Goal: Task Accomplishment & Management: Use online tool/utility

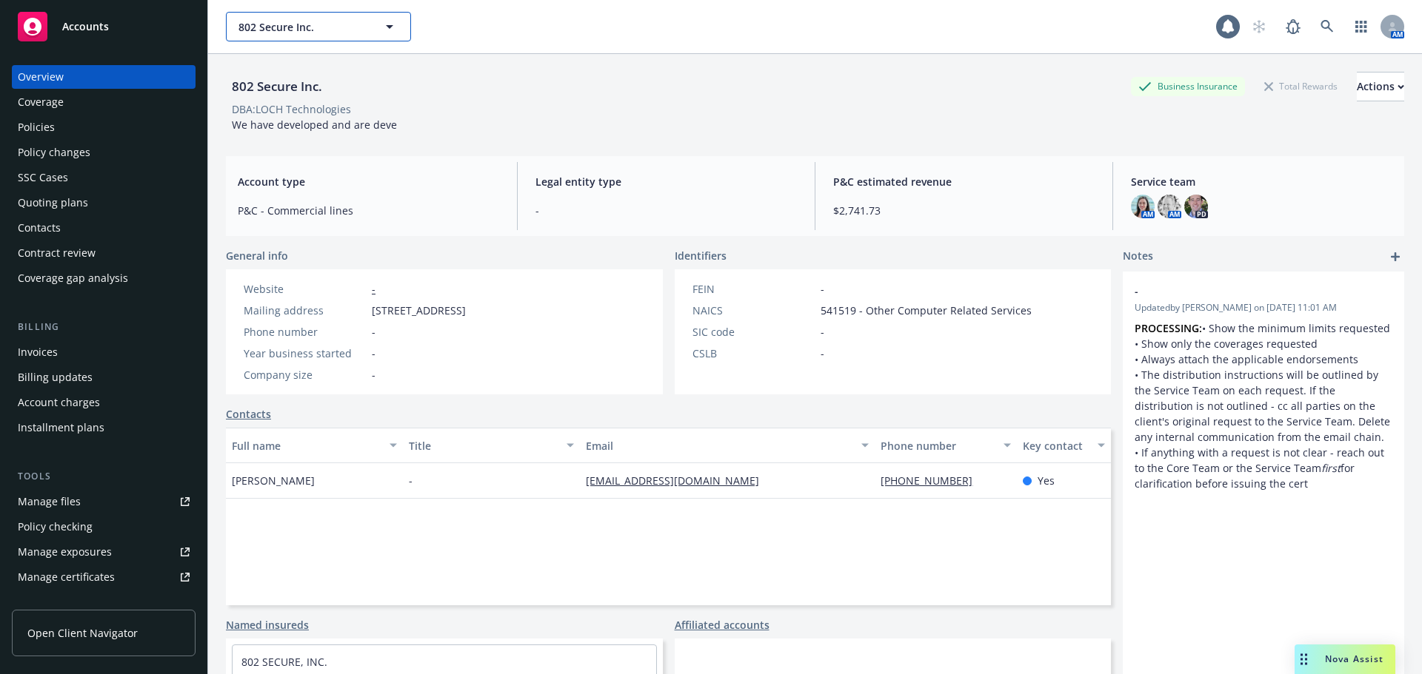
click at [276, 34] on span "802 Secure Inc." at bounding box center [302, 27] width 128 height 16
type input "seniorcare"
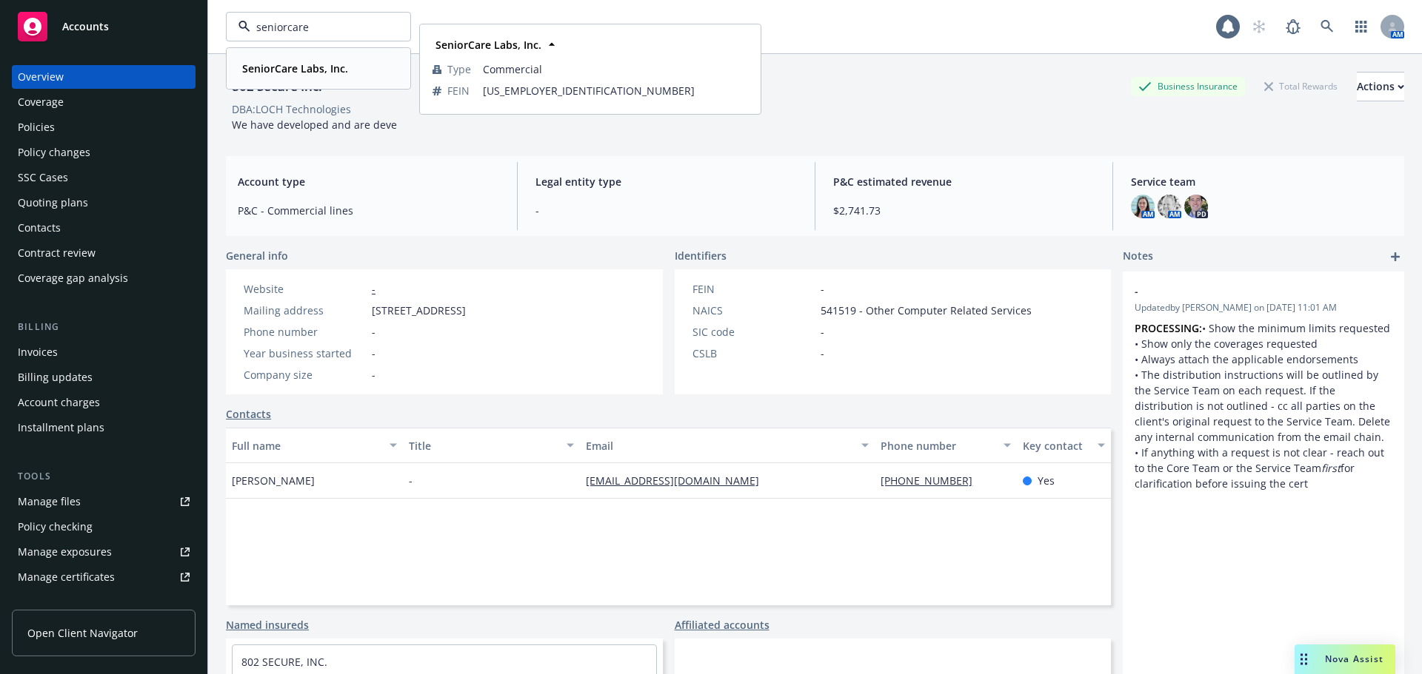
click at [298, 63] on strong "SeniorCare Labs, Inc." at bounding box center [295, 68] width 106 height 14
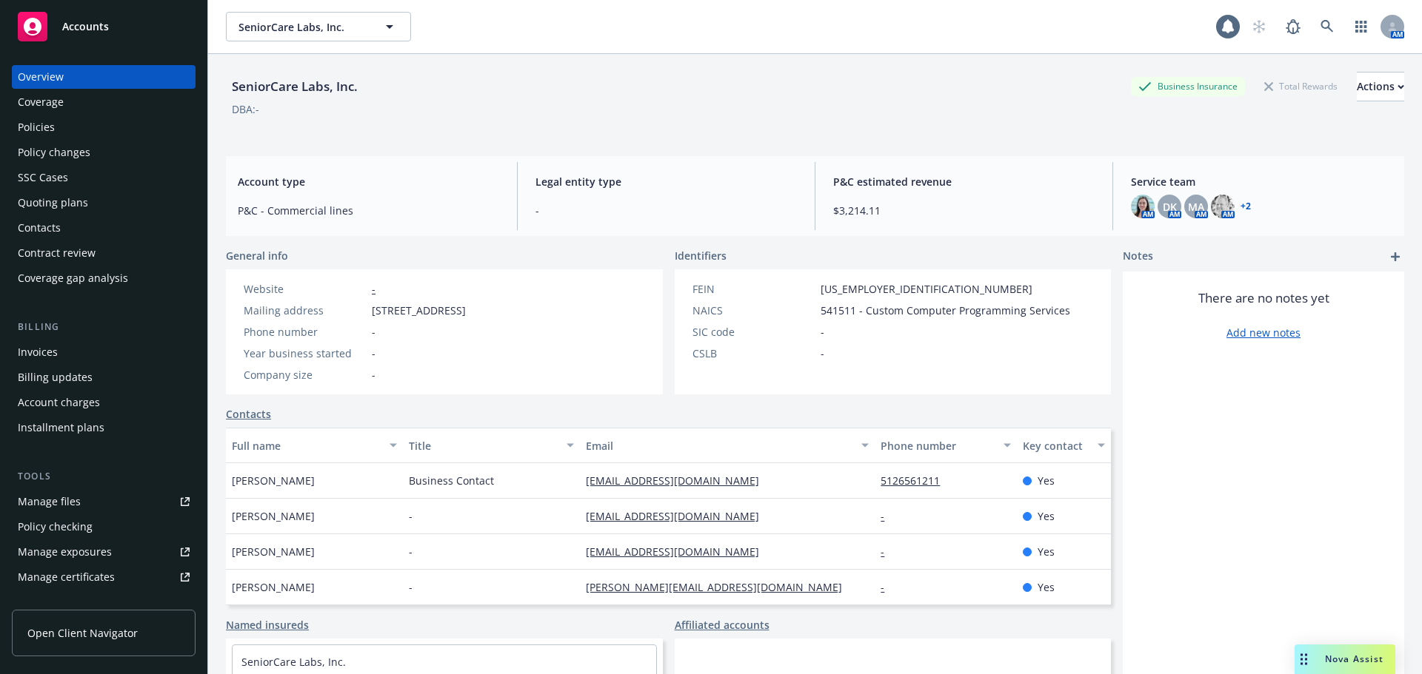
click at [87, 130] on div "Policies" at bounding box center [104, 127] width 172 height 24
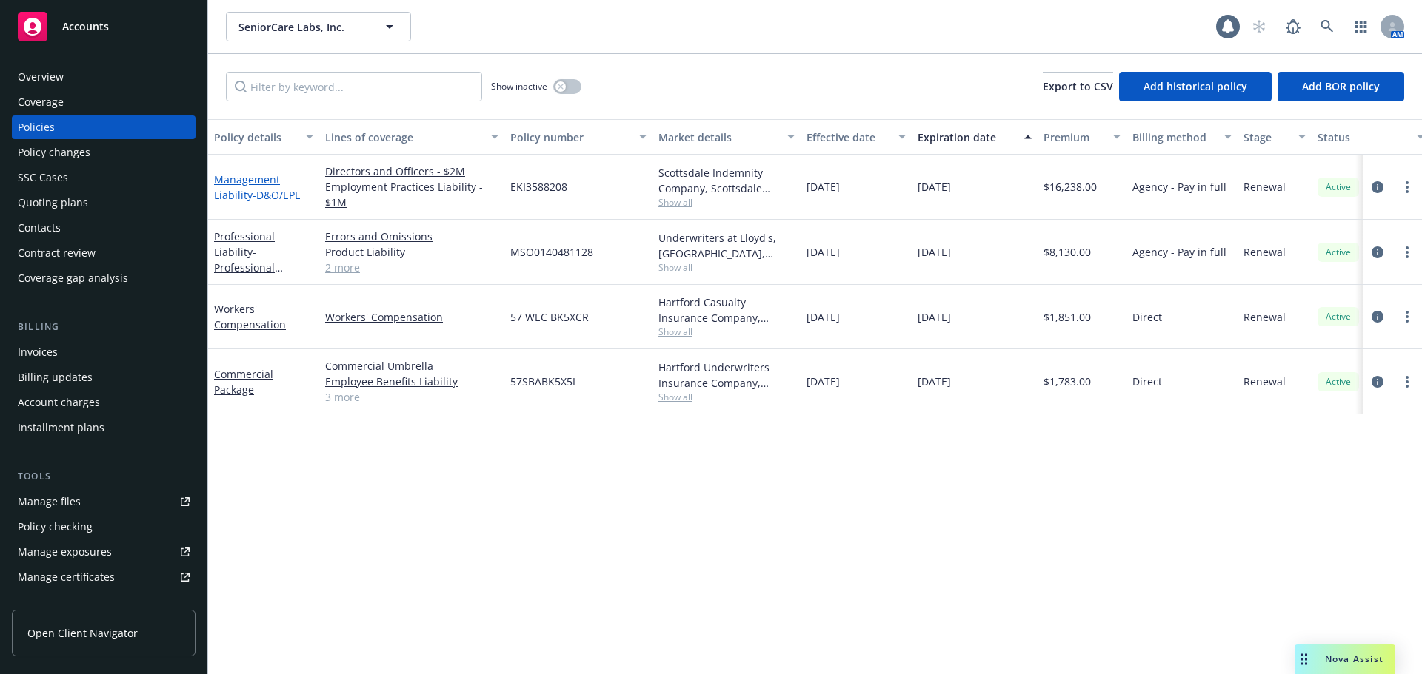
click at [244, 196] on link "Management Liability - D&O/EPL" at bounding box center [257, 188] width 86 height 30
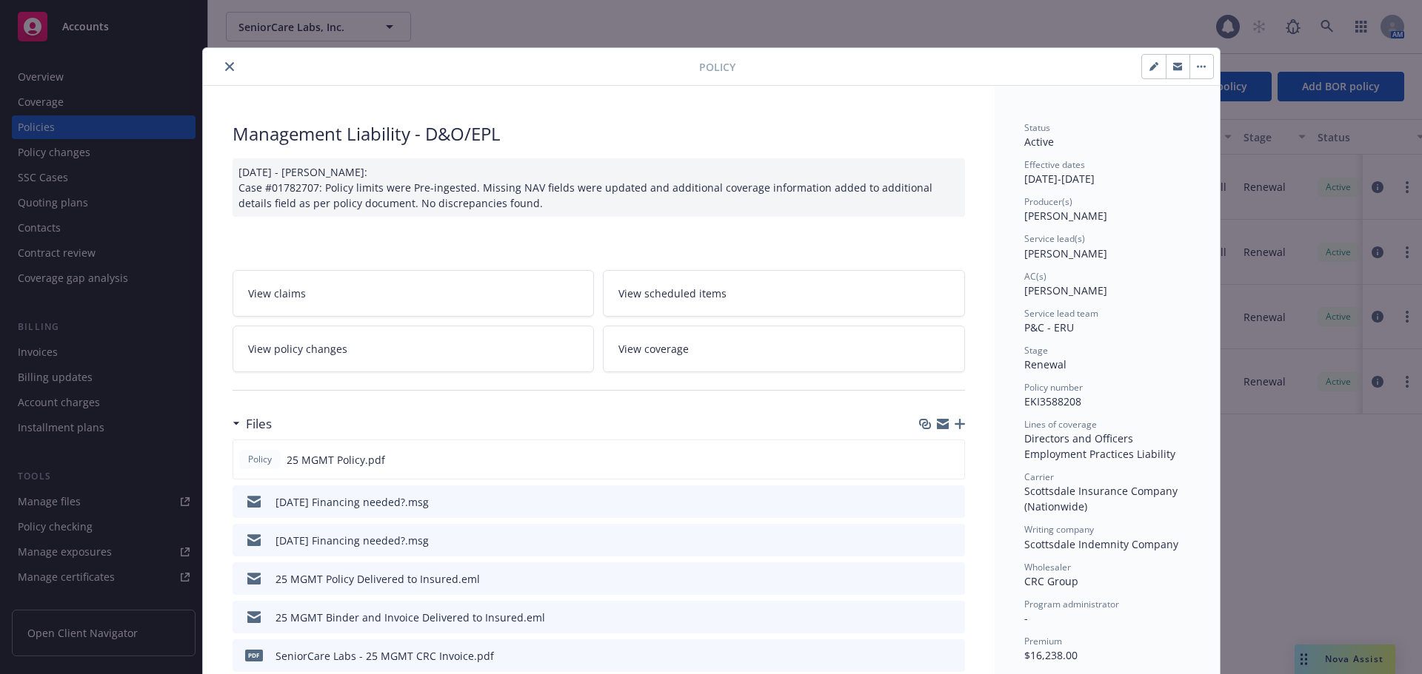
click at [225, 64] on icon "close" at bounding box center [229, 66] width 9 height 9
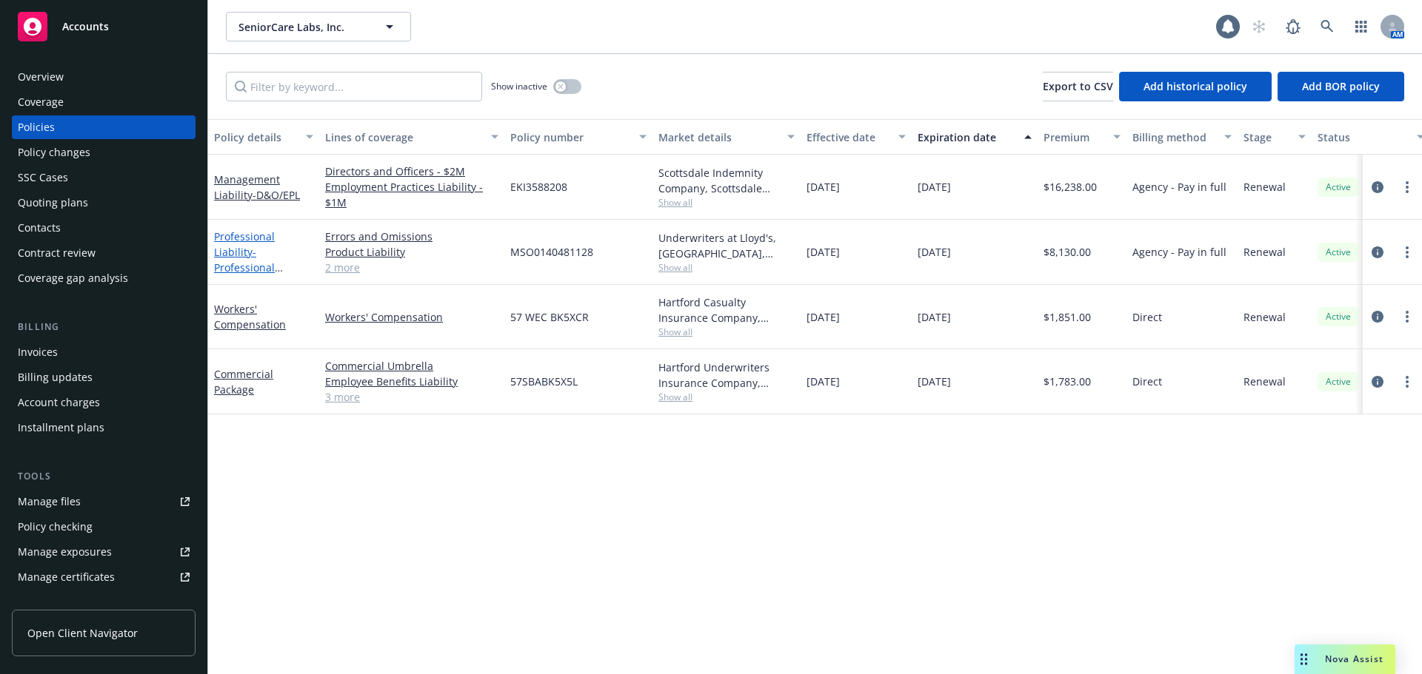
click at [258, 269] on span "- Professional E&O/MedMal/Cyber Liability" at bounding box center [263, 275] width 98 height 61
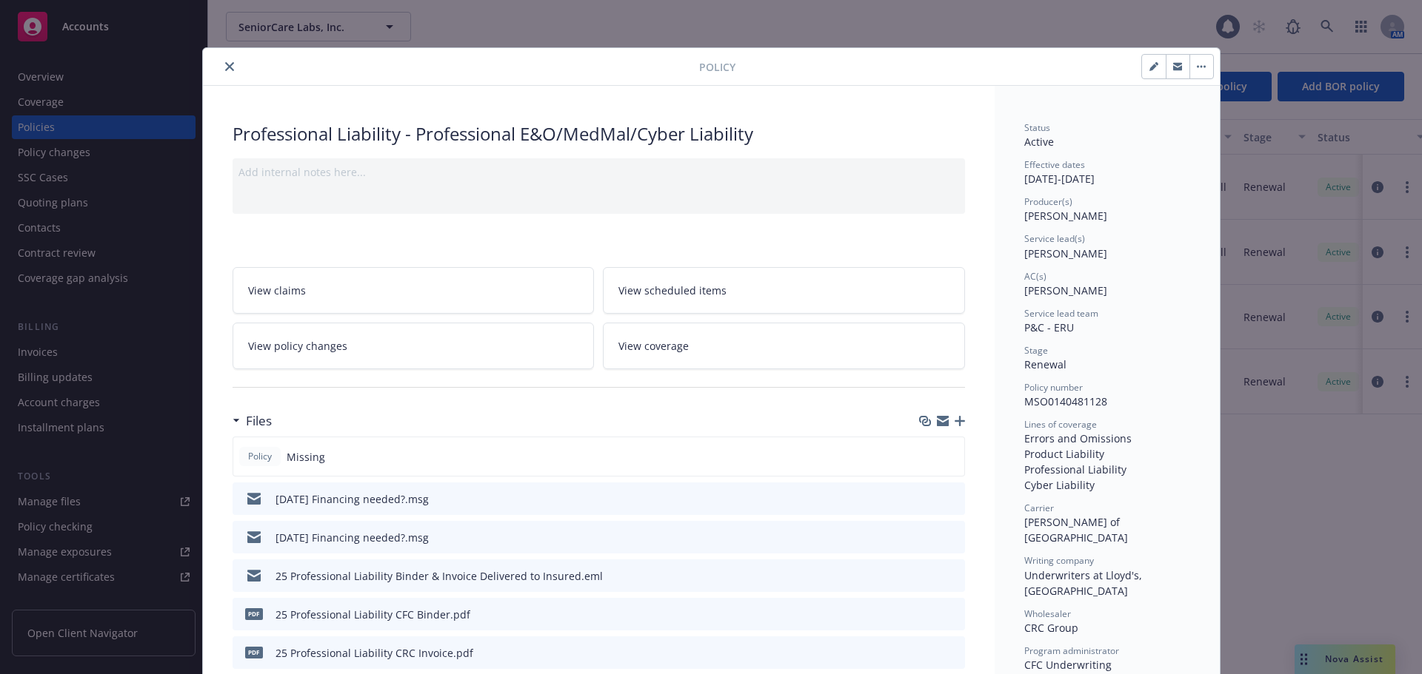
click at [225, 69] on icon "close" at bounding box center [229, 66] width 9 height 9
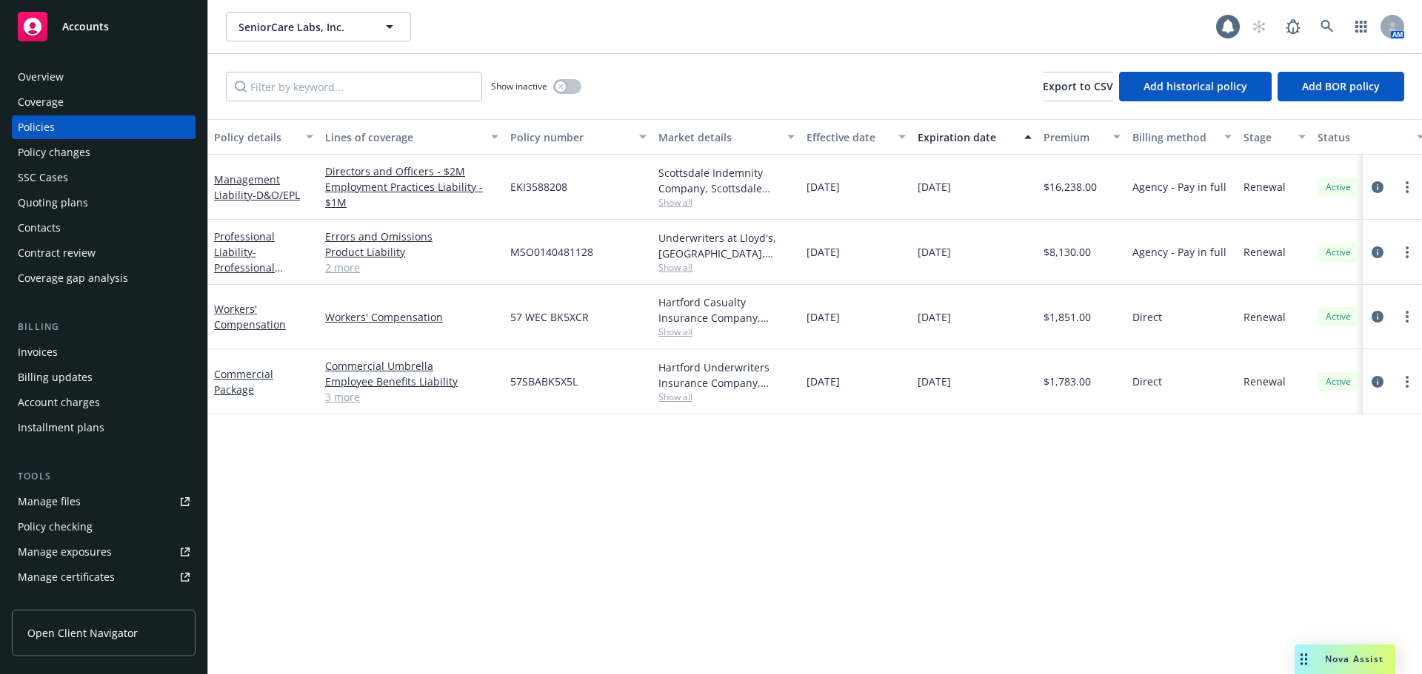
click at [677, 204] on span "Show all" at bounding box center [726, 202] width 136 height 13
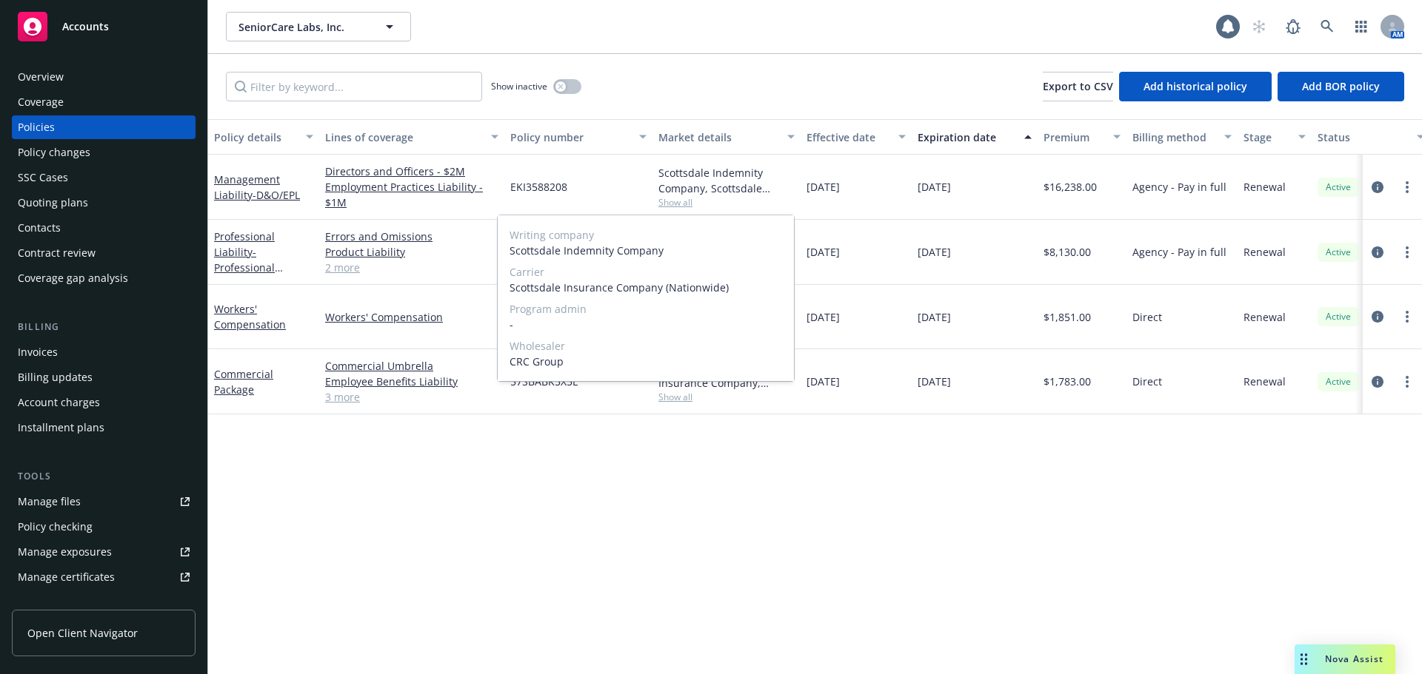
click at [677, 201] on span "Show all" at bounding box center [726, 202] width 136 height 13
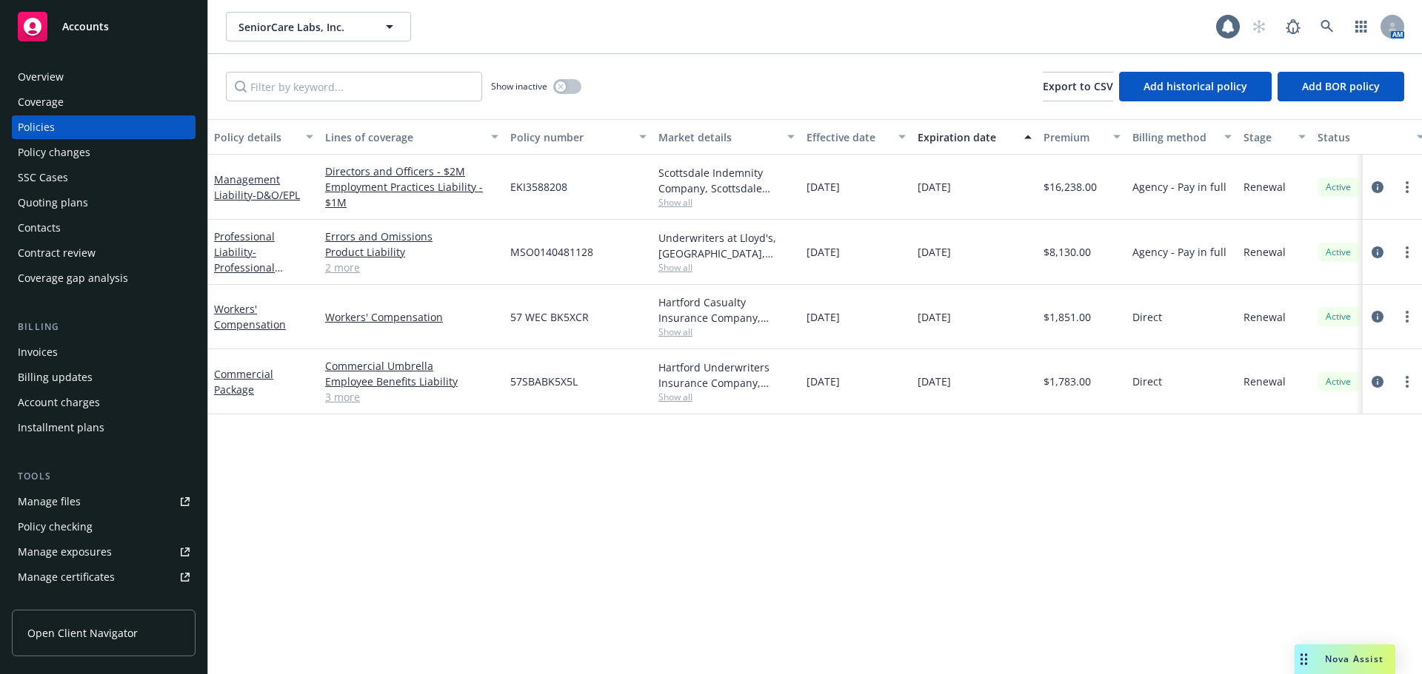
click at [673, 269] on span "Show all" at bounding box center [726, 267] width 136 height 13
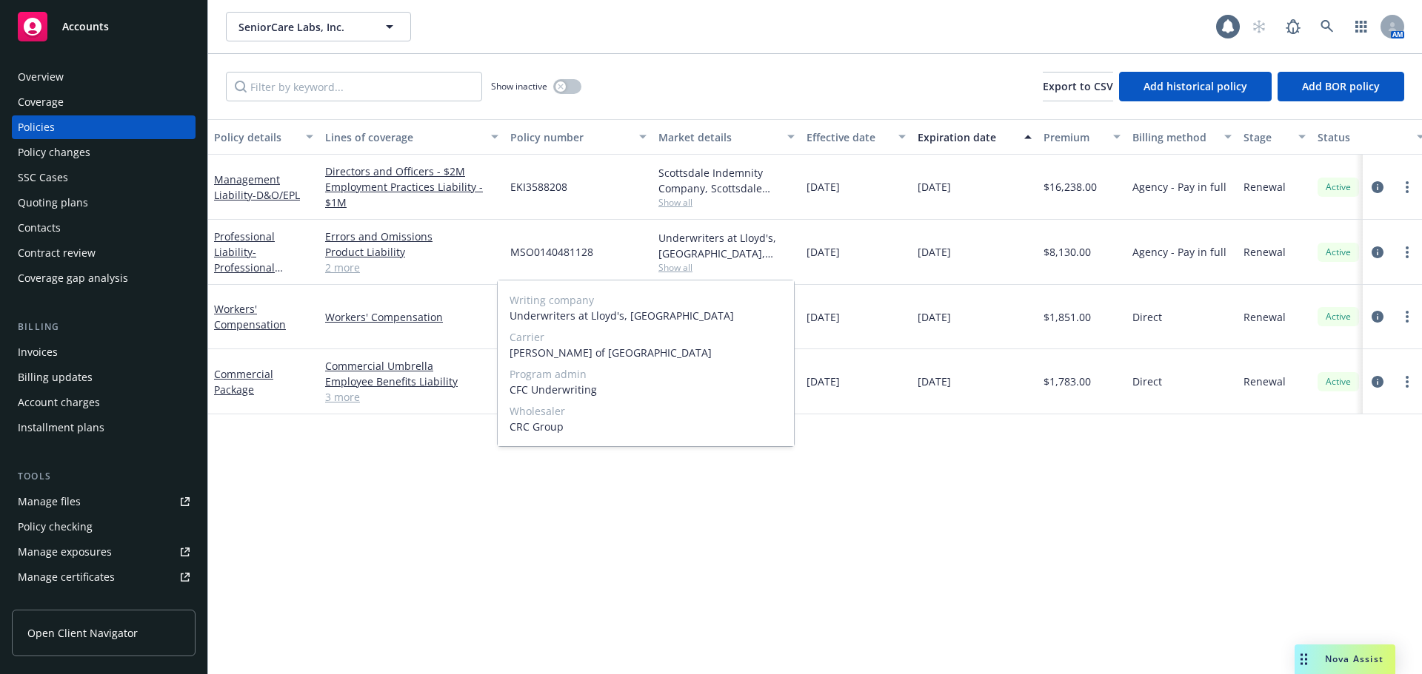
click at [672, 270] on span "Show all" at bounding box center [726, 267] width 136 height 13
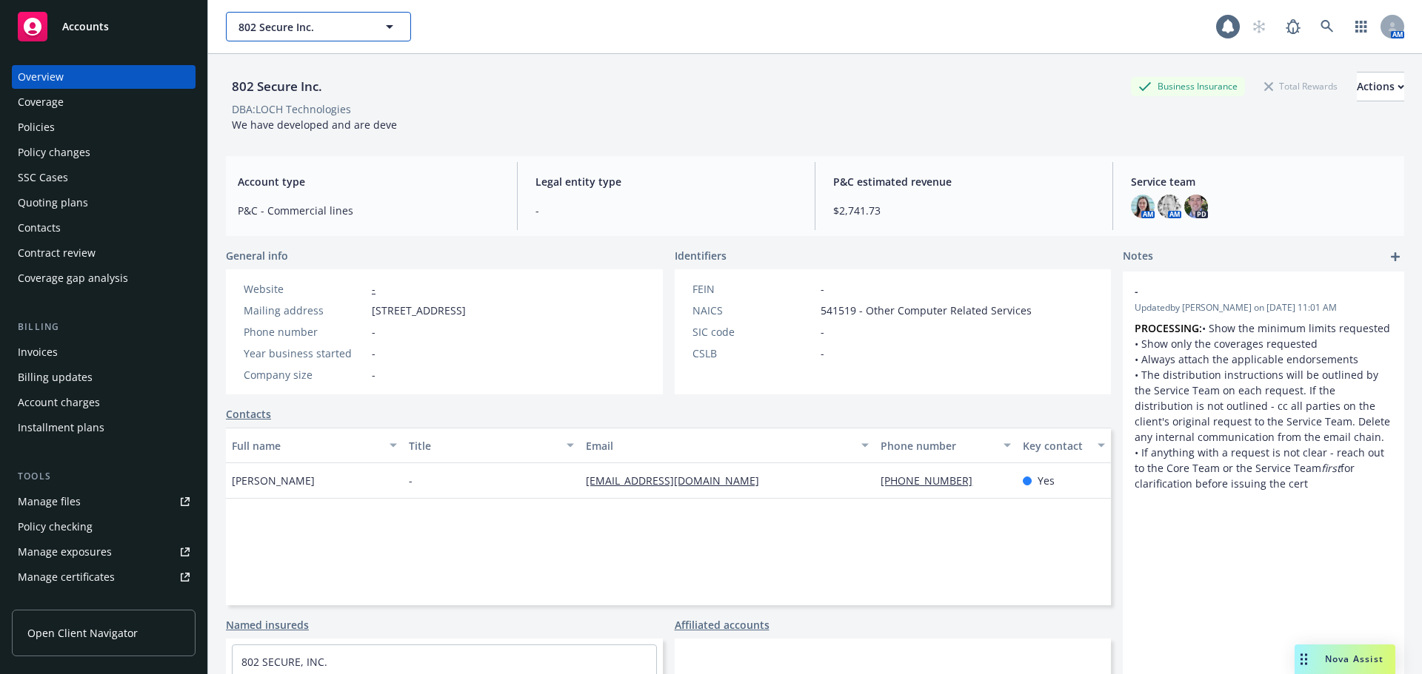
click at [303, 27] on span "802 Secure Inc." at bounding box center [302, 27] width 128 height 16
type input "safeid"
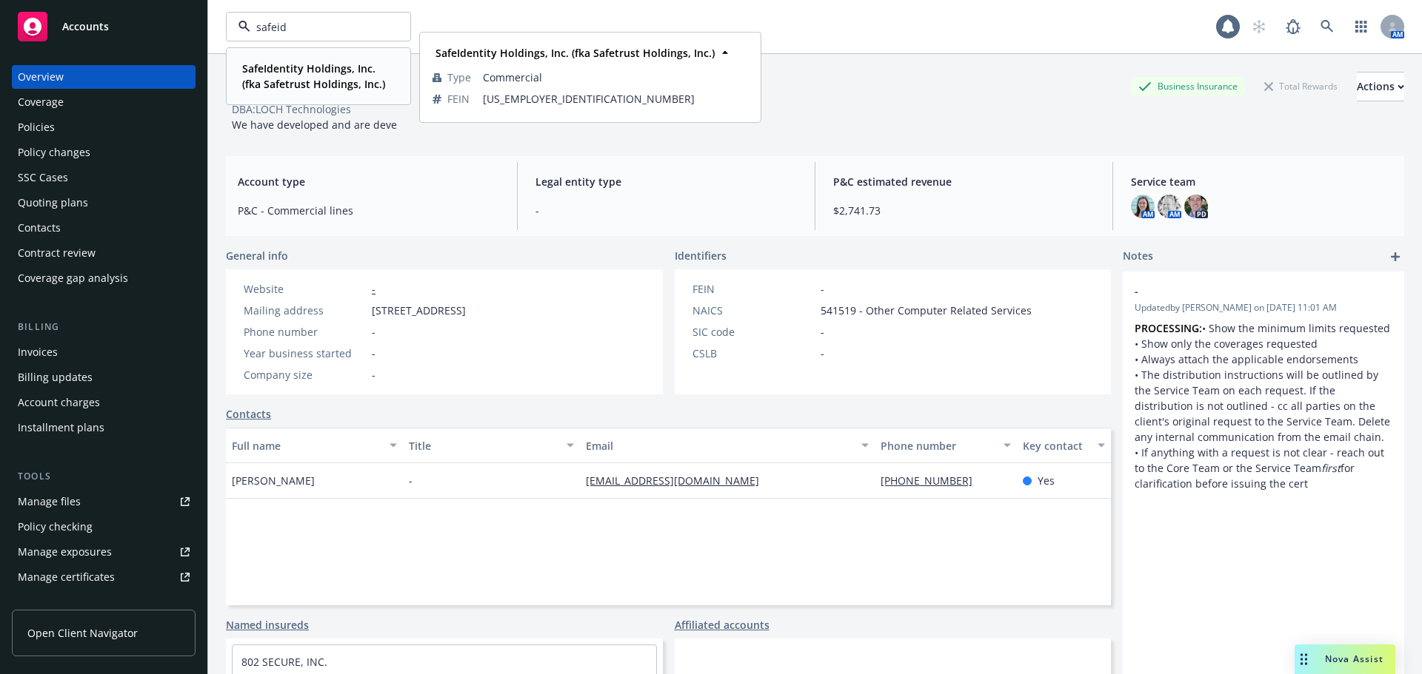
click at [306, 76] on span "SafeIdentity Holdings, Inc. (fka Safetrust Holdings, Inc.)" at bounding box center [317, 76] width 150 height 31
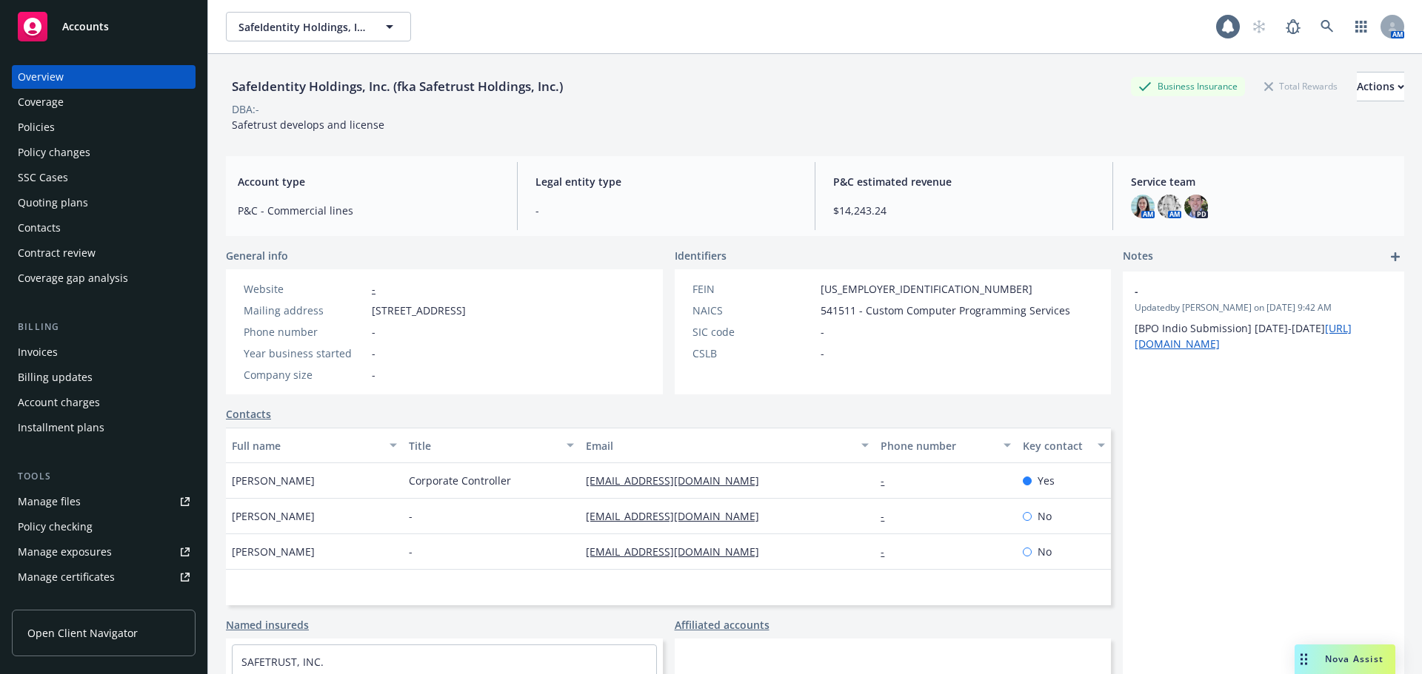
click at [66, 124] on div "Policies" at bounding box center [104, 127] width 172 height 24
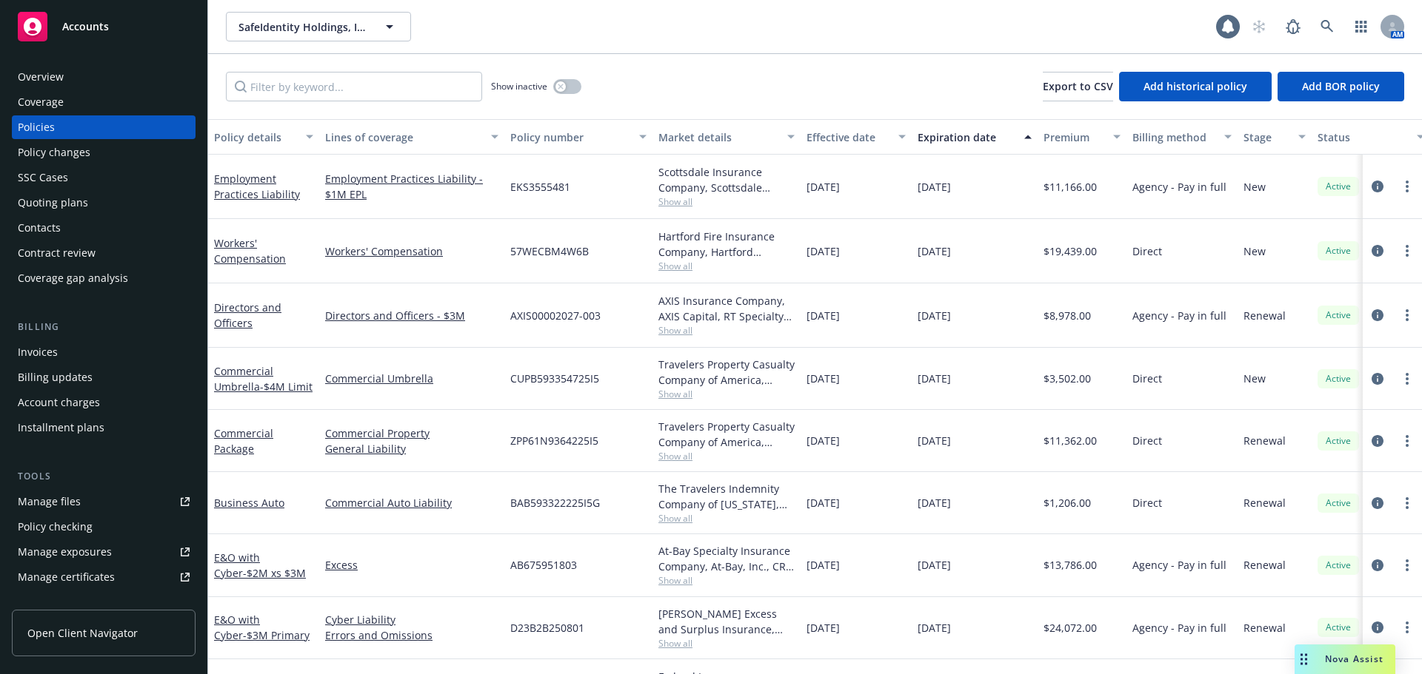
click at [838, 135] on div "Effective date" at bounding box center [847, 138] width 83 height 16
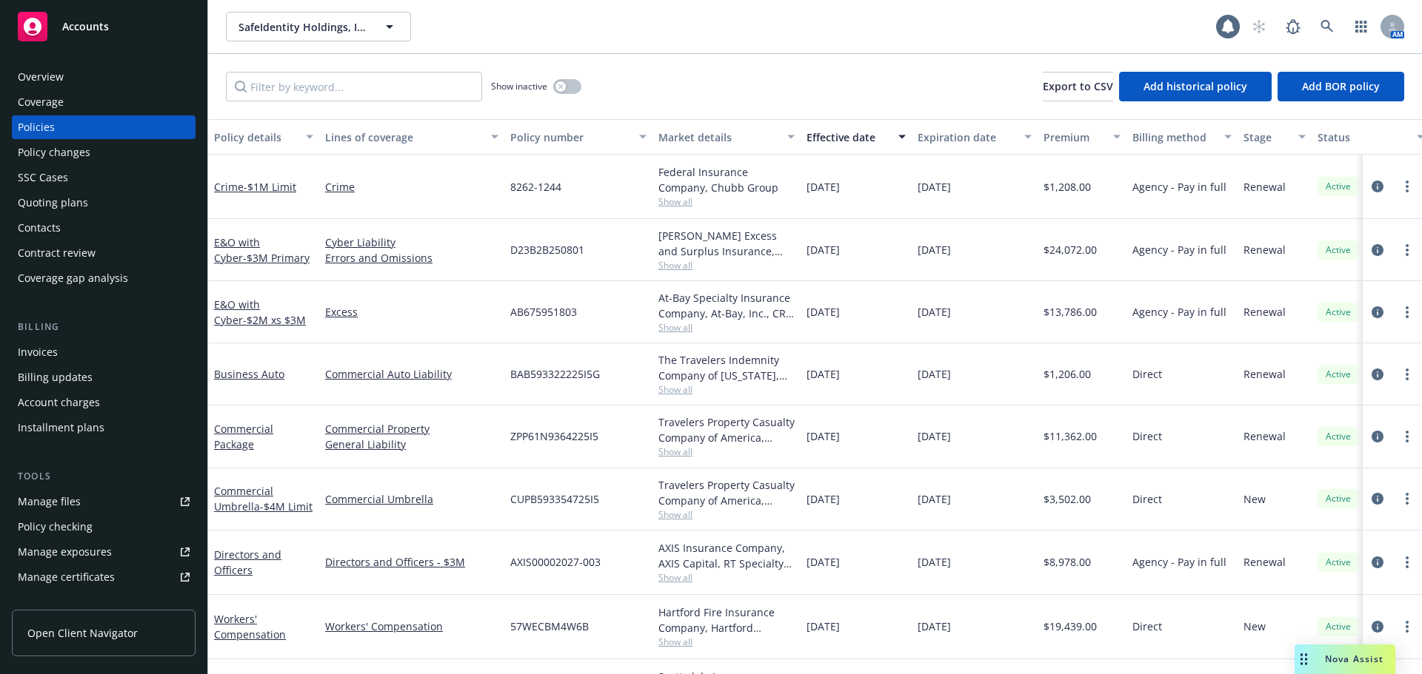
scroll to position [64, 0]
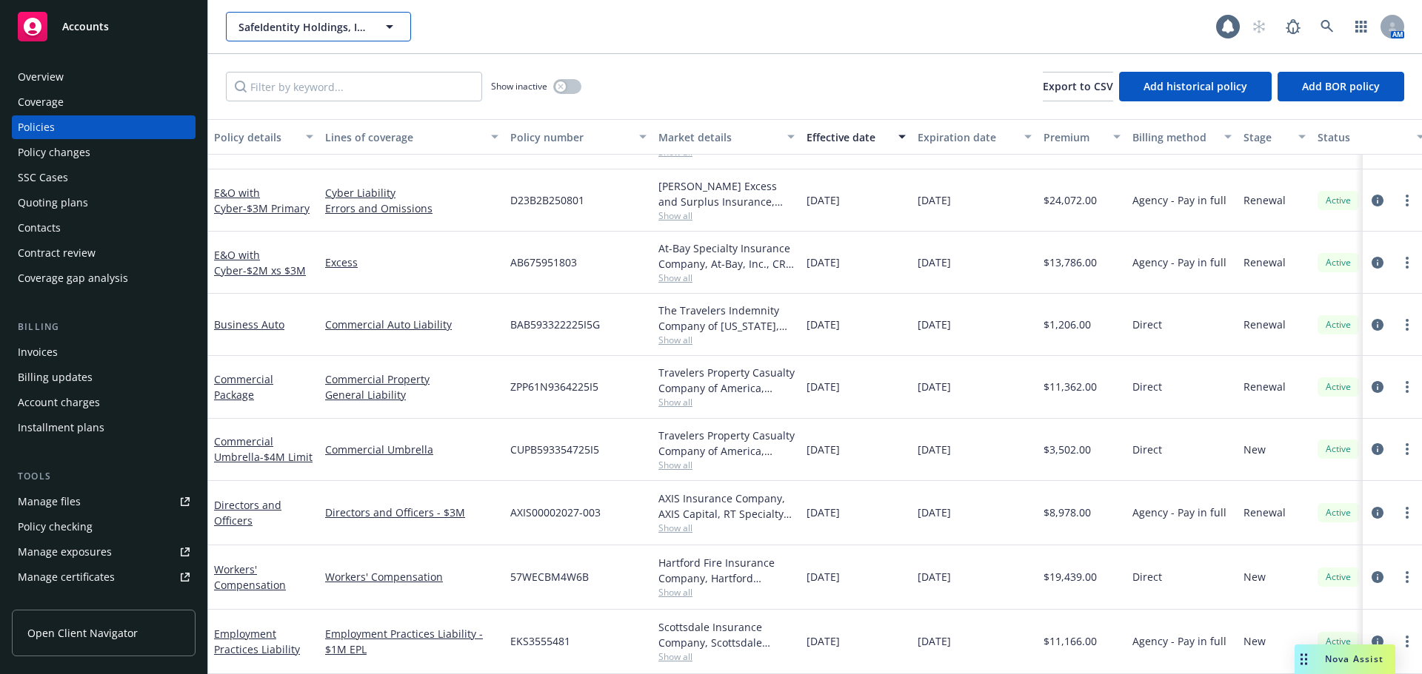
click at [269, 27] on span "SafeIdentity Holdings, Inc. (fka Safetrust Holdings, Inc.)" at bounding box center [302, 27] width 128 height 16
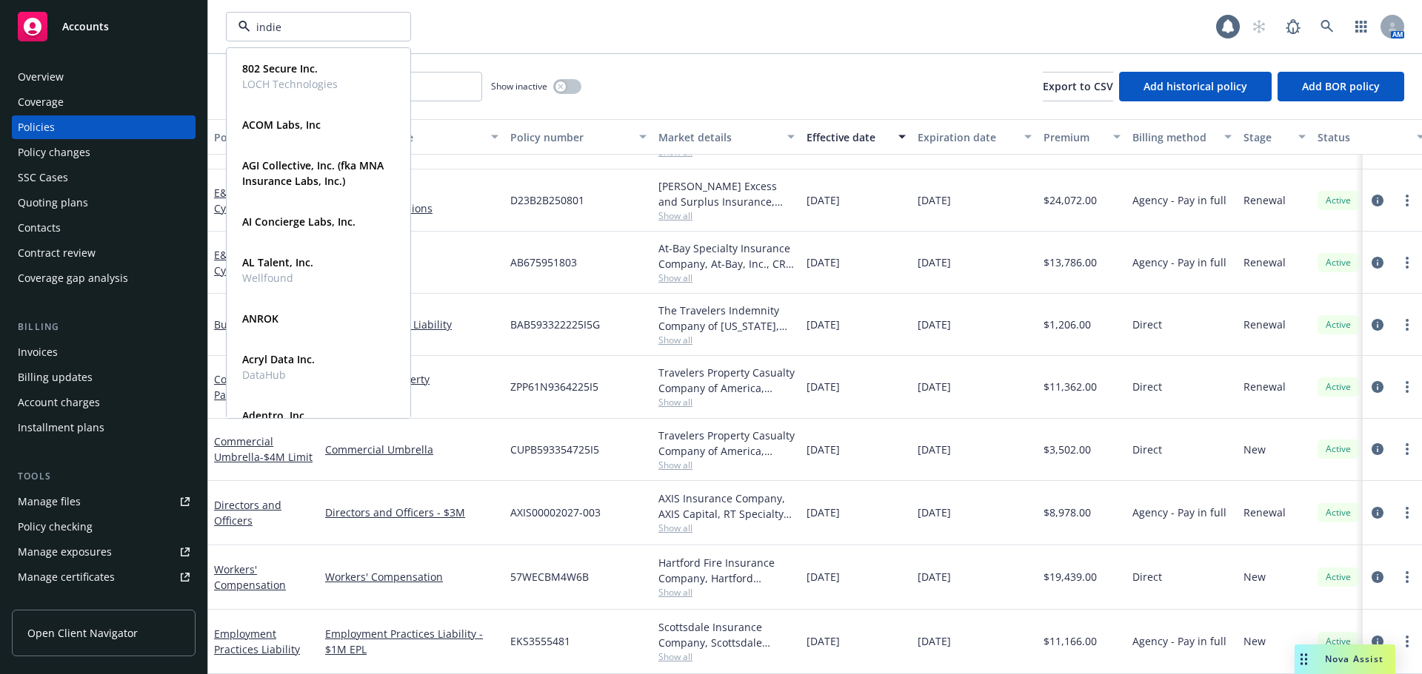
type input "indie"
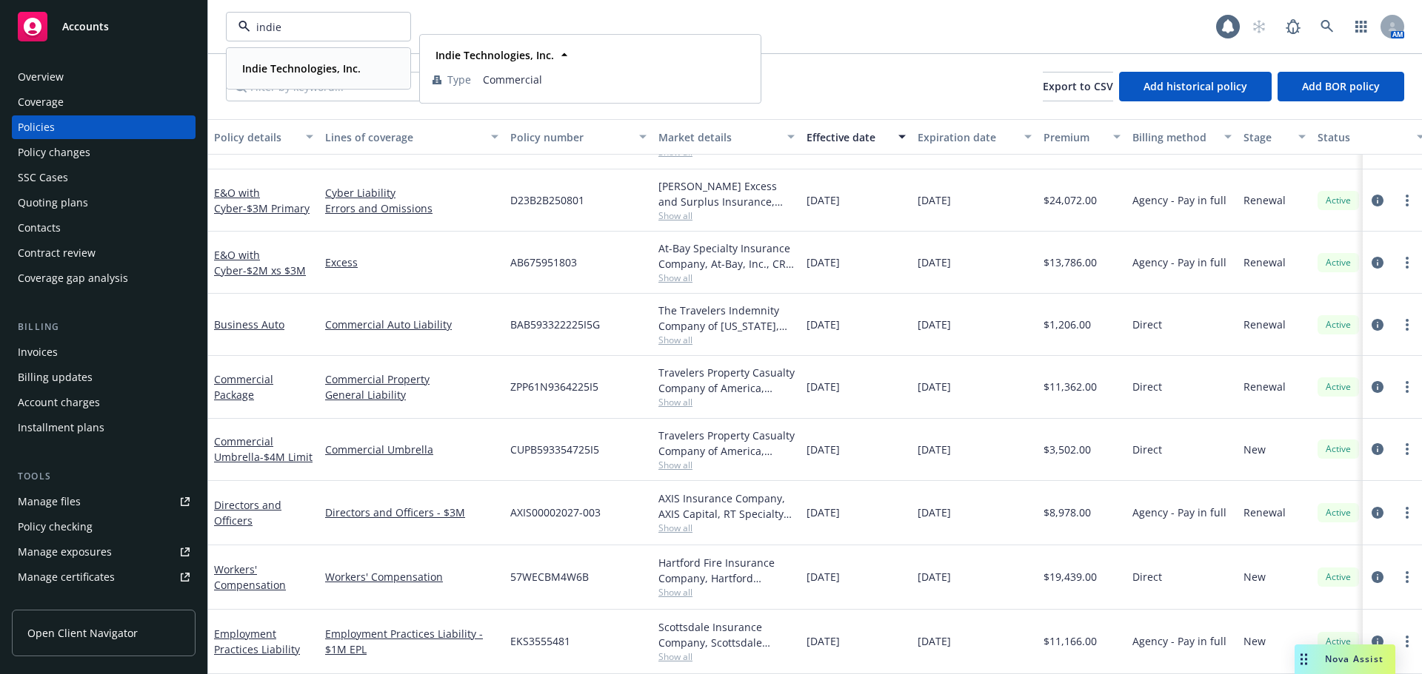
click at [314, 62] on strong "Indie Technologies, Inc." at bounding box center [301, 68] width 118 height 14
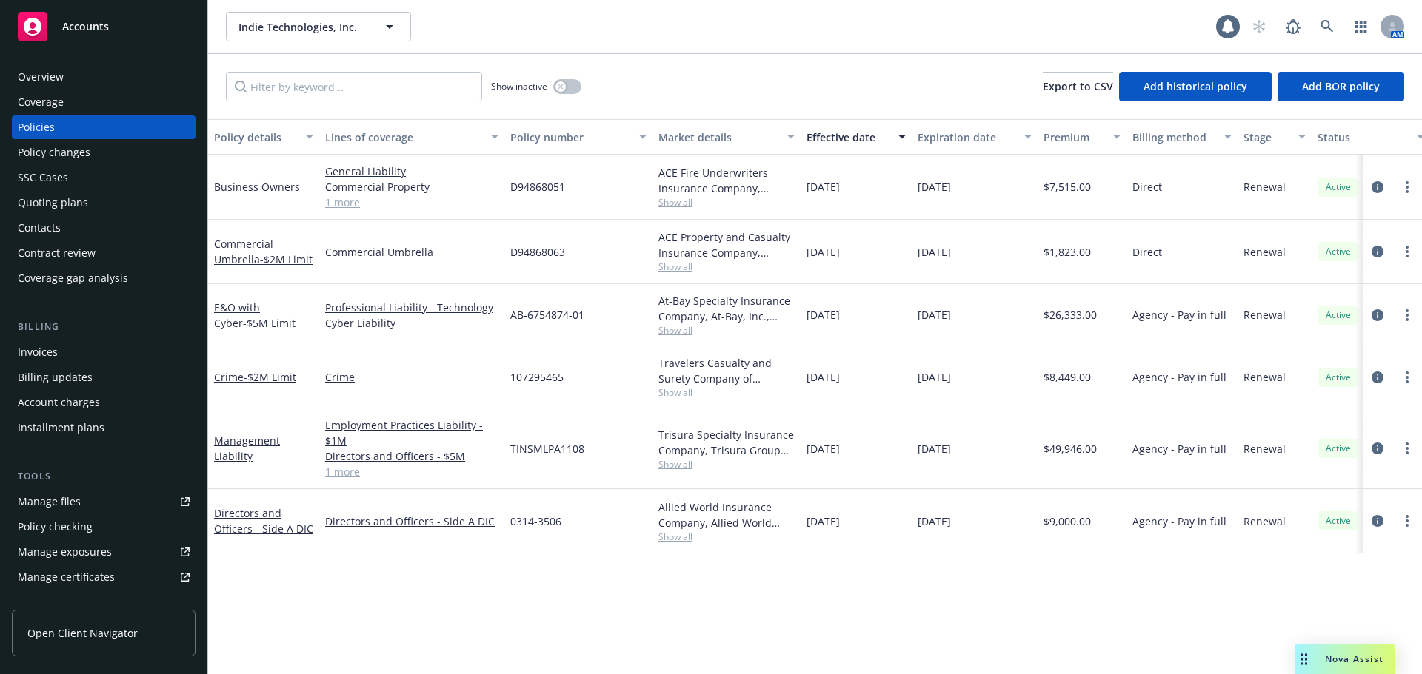
click at [836, 135] on div "Effective date" at bounding box center [847, 138] width 83 height 16
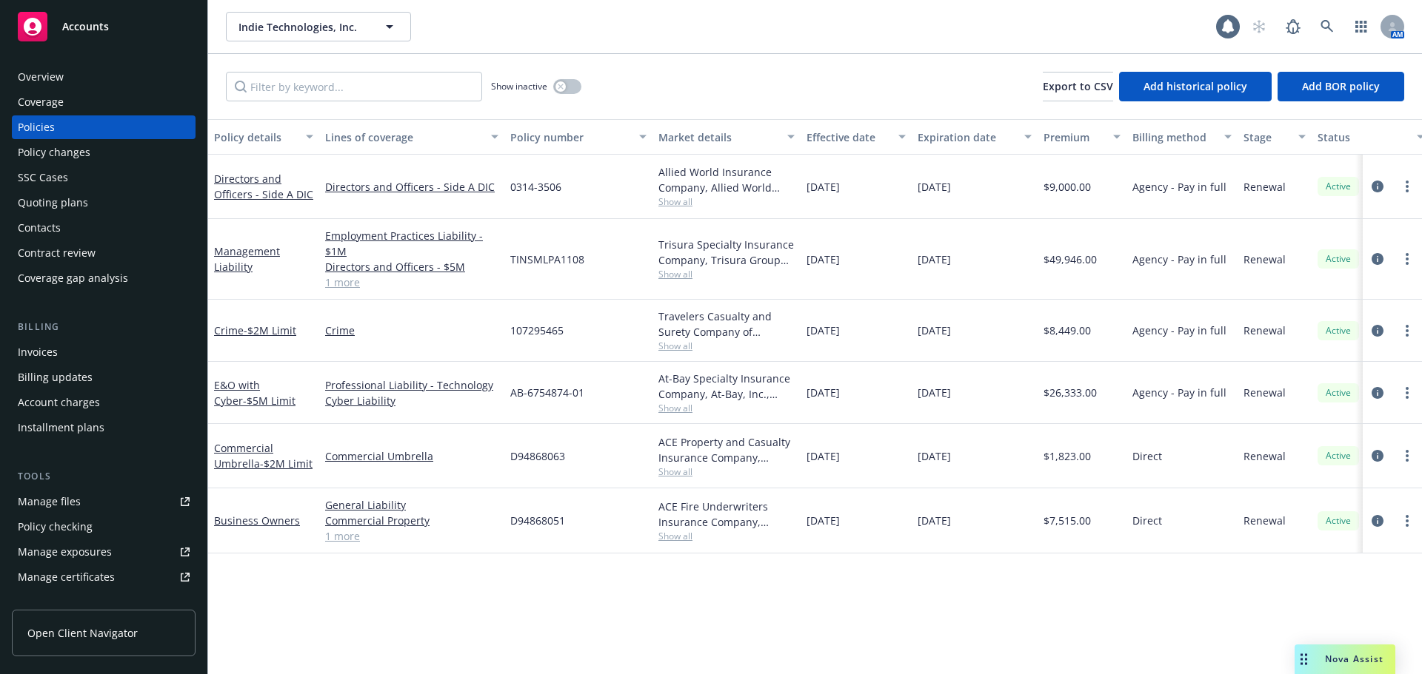
click at [836, 135] on div "Effective date" at bounding box center [847, 138] width 83 height 16
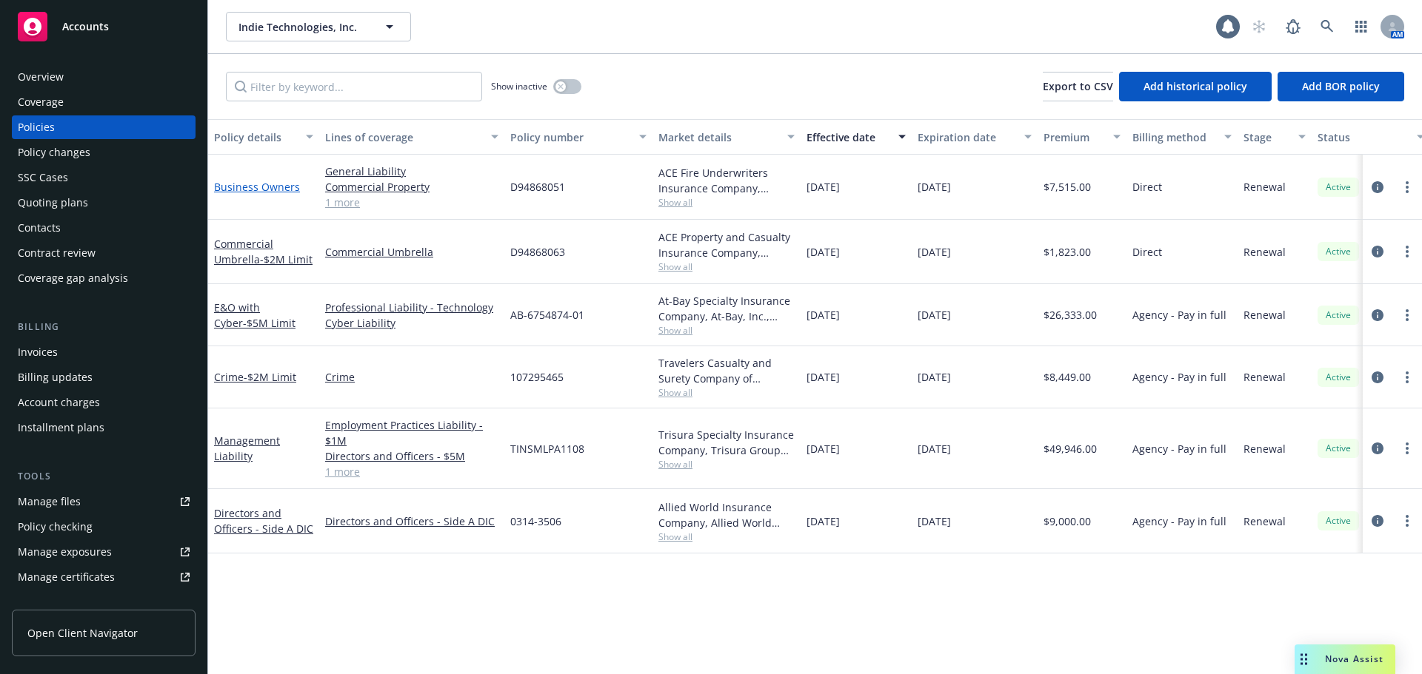
click at [271, 191] on link "Business Owners" at bounding box center [257, 187] width 86 height 14
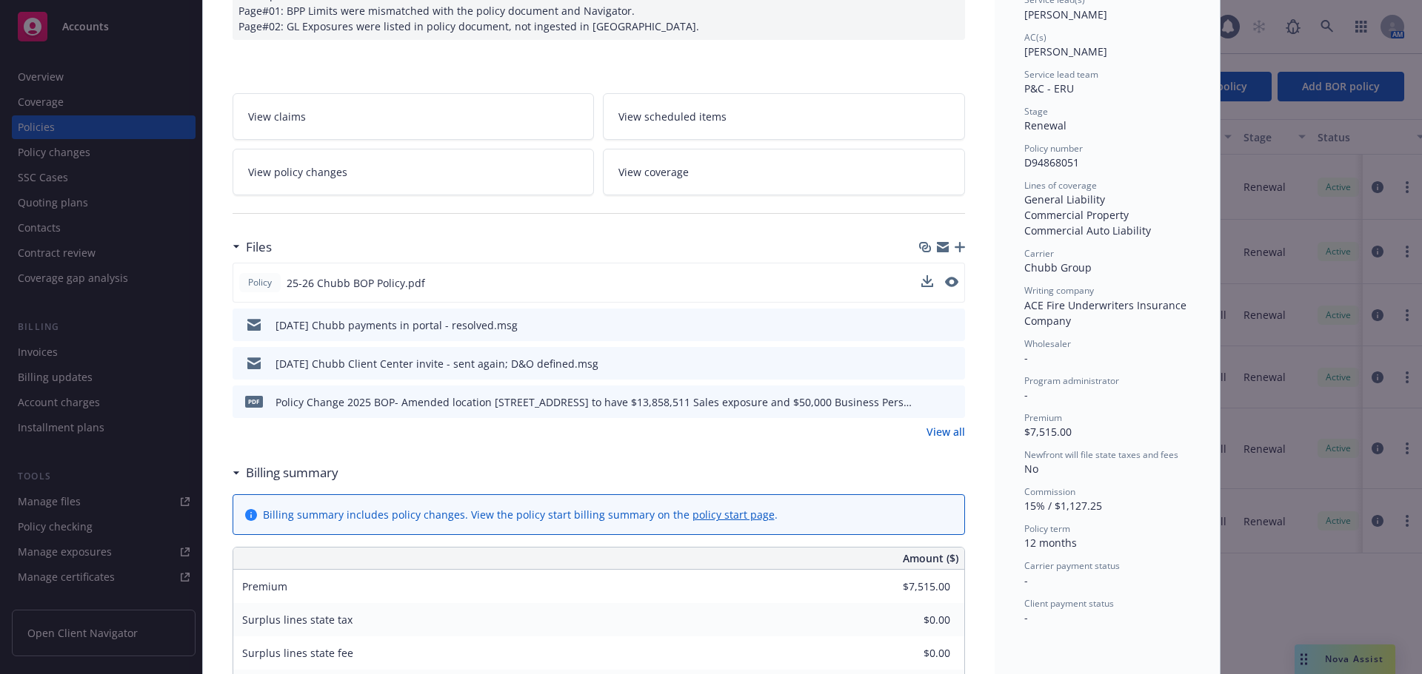
scroll to position [222, 0]
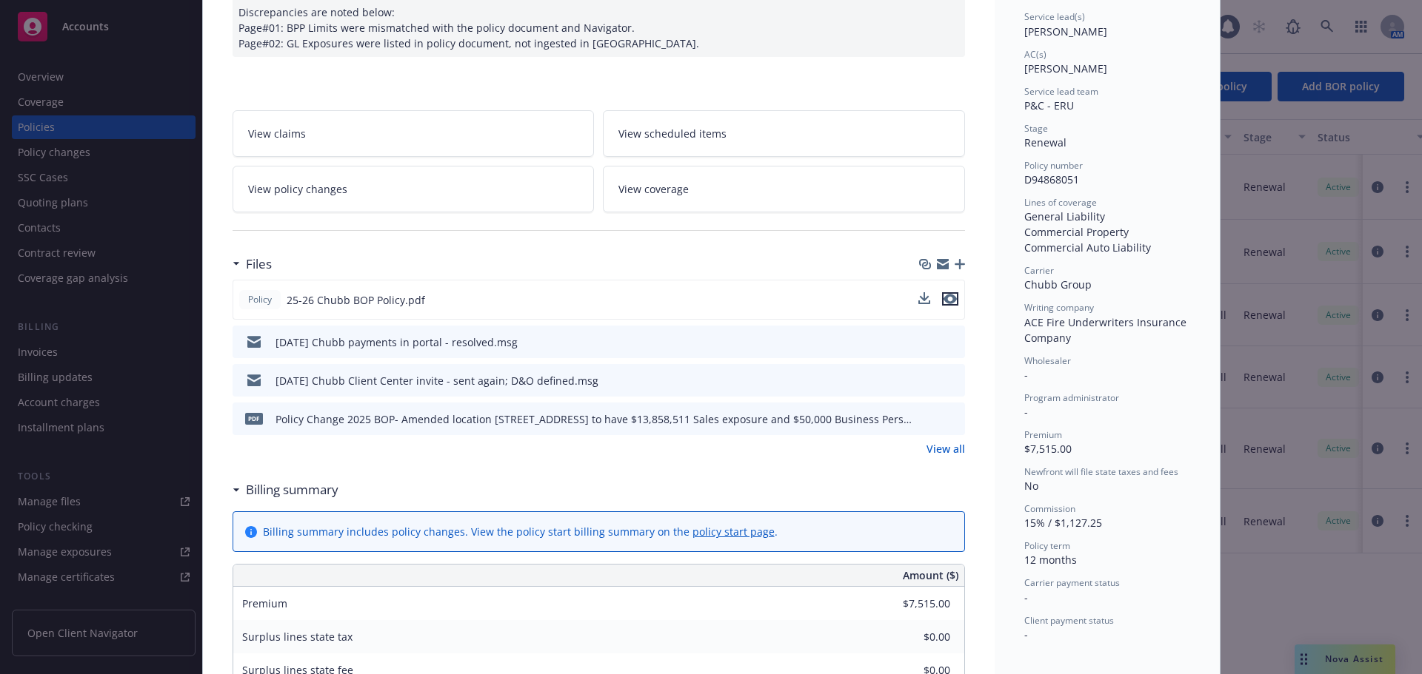
click at [948, 301] on icon "preview file" at bounding box center [949, 299] width 13 height 10
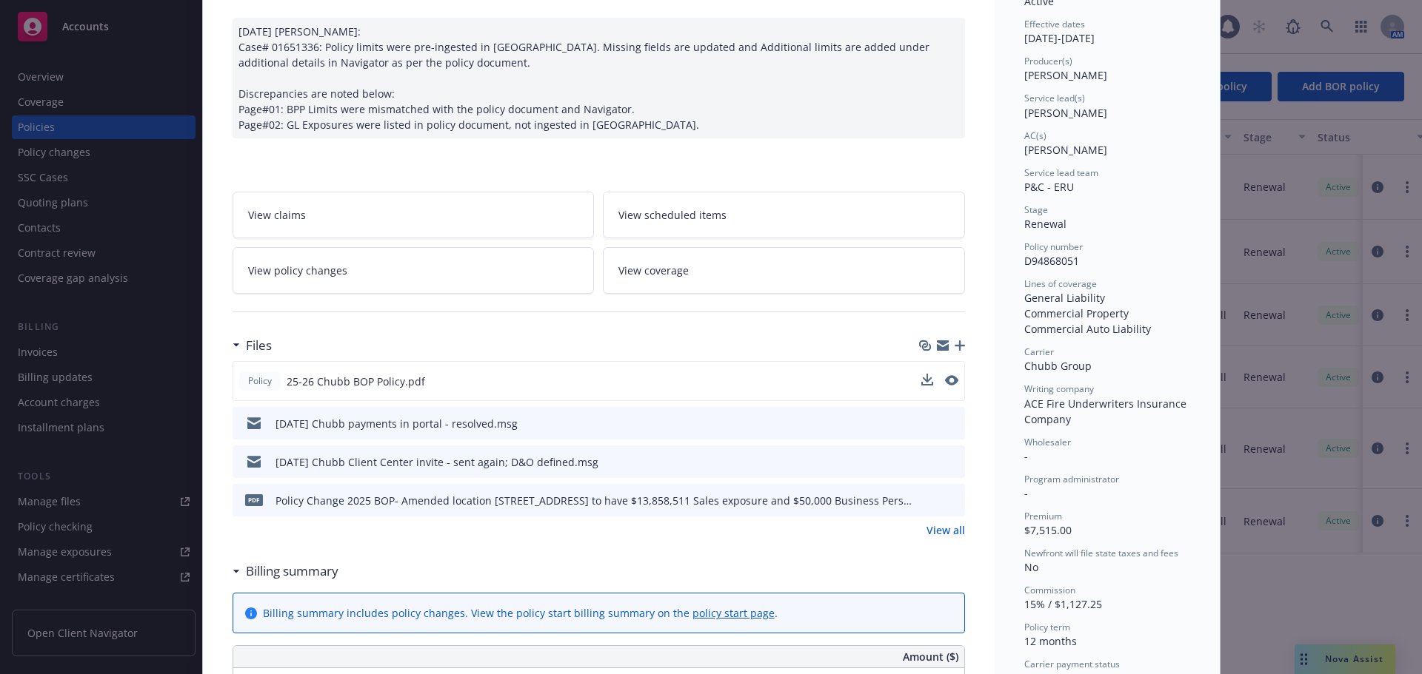
scroll to position [0, 0]
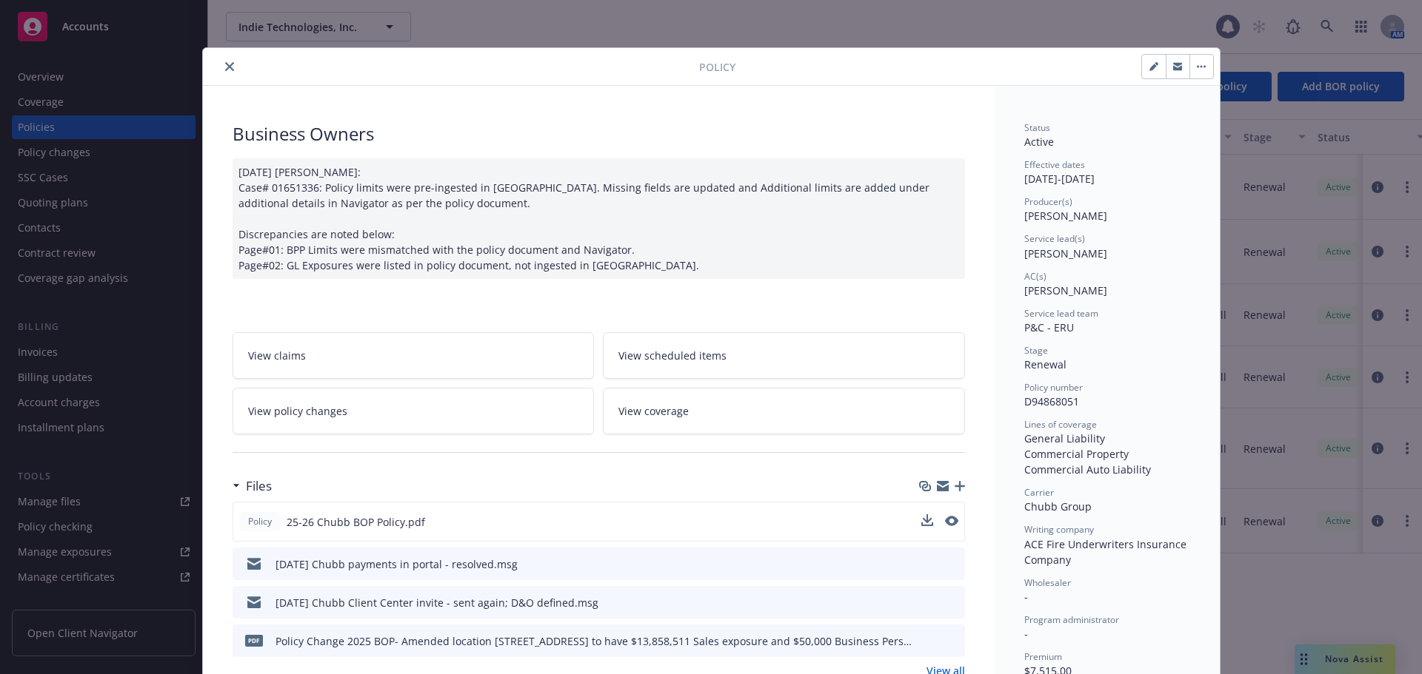
drag, startPoint x: 222, startPoint y: 64, endPoint x: 226, endPoint y: 72, distance: 8.3
click at [225, 64] on icon "close" at bounding box center [229, 66] width 9 height 9
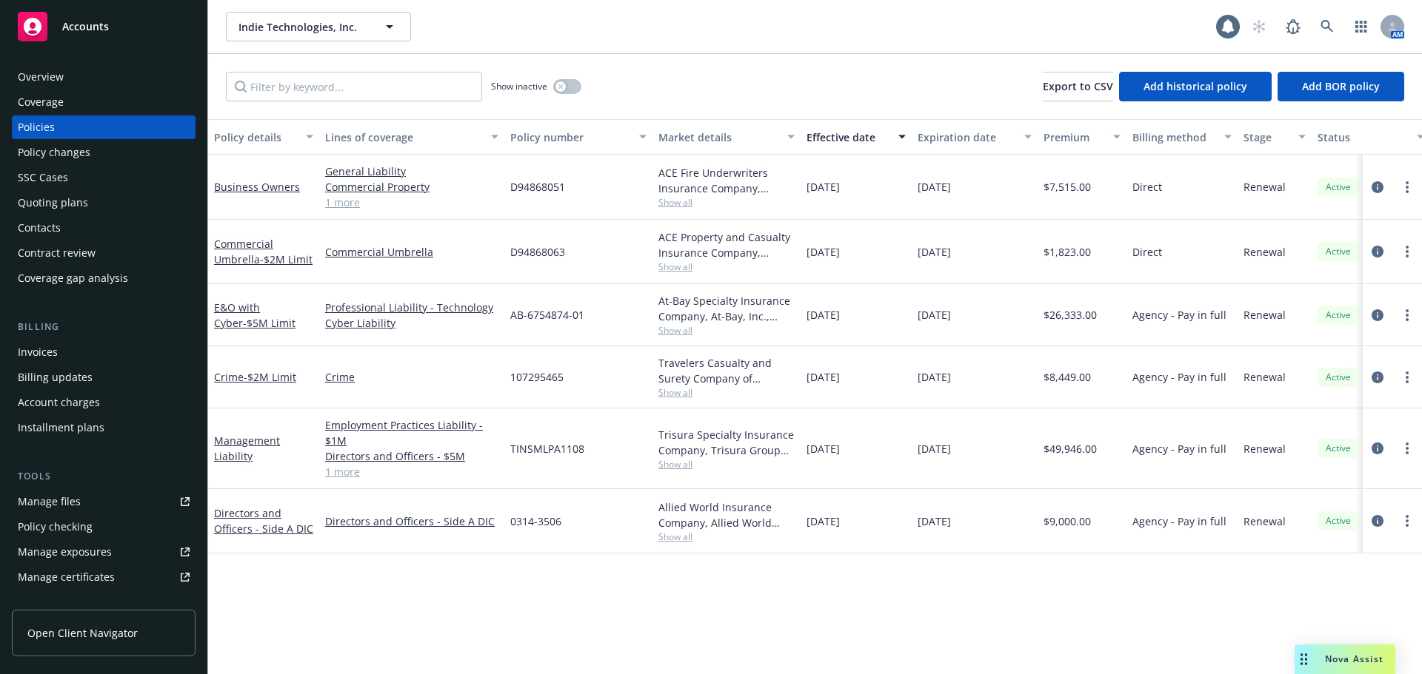
click at [567, 184] on div "D94868051" at bounding box center [578, 187] width 148 height 65
drag, startPoint x: 547, startPoint y: 187, endPoint x: 505, endPoint y: 188, distance: 42.2
click at [505, 188] on div "D94868051" at bounding box center [578, 187] width 148 height 65
copy span "D94868051"
click at [632, 227] on div "D94868063" at bounding box center [578, 252] width 148 height 64
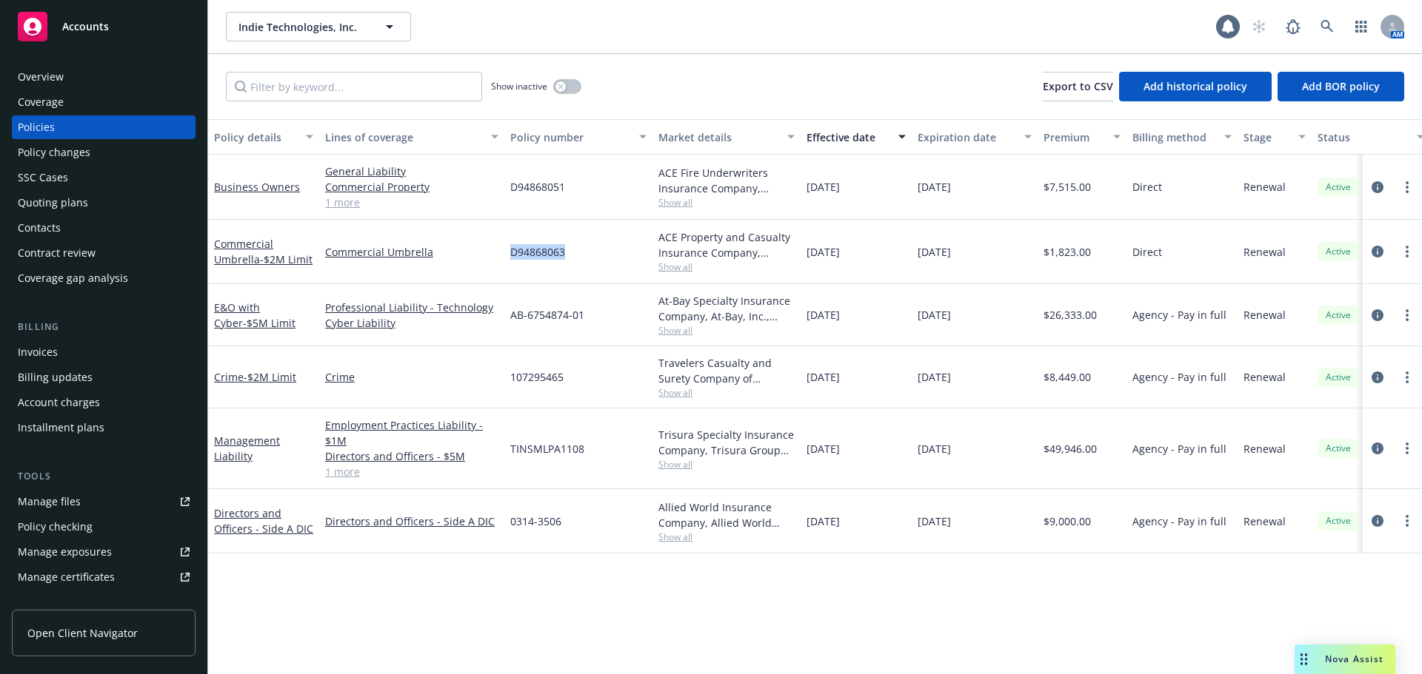
drag, startPoint x: 568, startPoint y: 253, endPoint x: 511, endPoint y: 257, distance: 57.1
click at [511, 257] on div "D94868063" at bounding box center [578, 252] width 148 height 64
copy span "D94868063"
click at [677, 596] on div "Policy details Lines of coverage Policy number Market details Effective date Ex…" at bounding box center [814, 396] width 1213 height 555
click at [512, 338] on div "AB-6754874-01" at bounding box center [578, 315] width 148 height 62
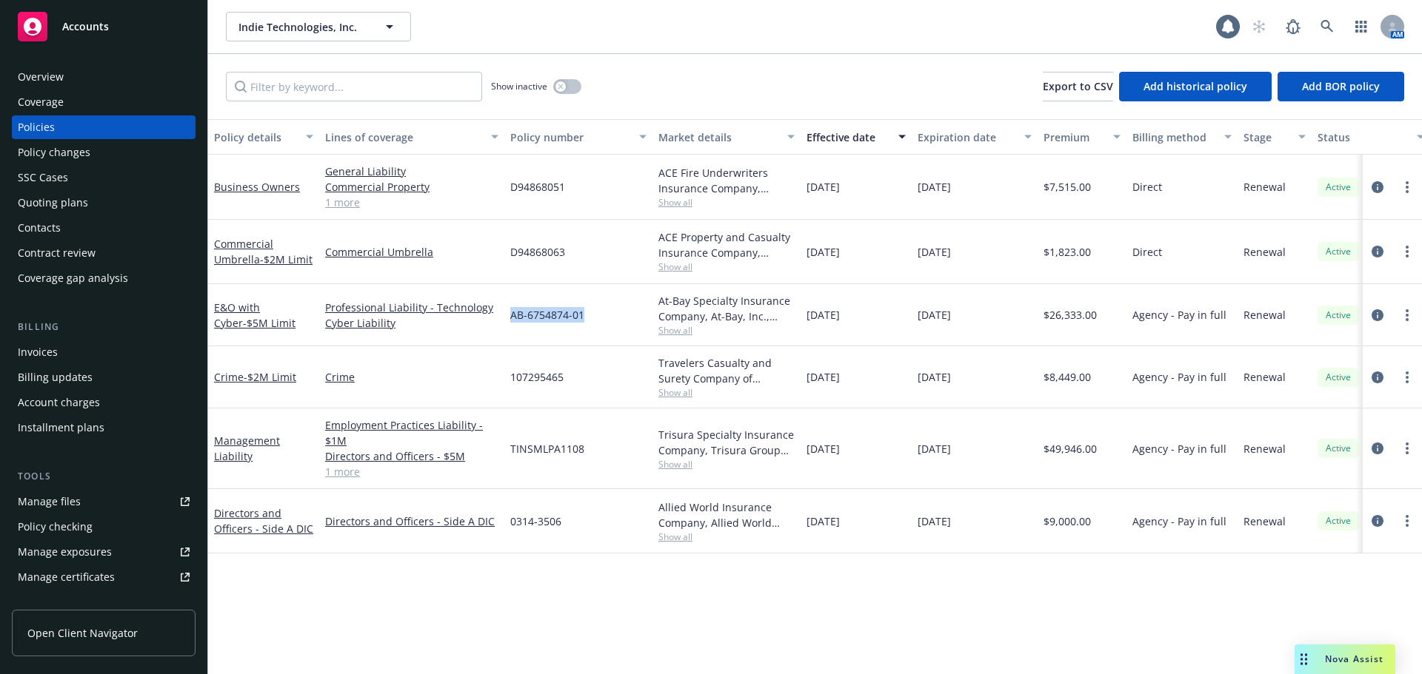
drag, startPoint x: 591, startPoint y: 314, endPoint x: 509, endPoint y: 318, distance: 81.5
click at [509, 318] on div "AB-6754874-01" at bounding box center [578, 315] width 148 height 62
copy span "AB-6754874-01"
click at [892, 572] on div "Policy details Lines of coverage Policy number Market details Effective date Ex…" at bounding box center [814, 396] width 1213 height 555
click at [243, 321] on span "- $5M Limit" at bounding box center [269, 323] width 53 height 14
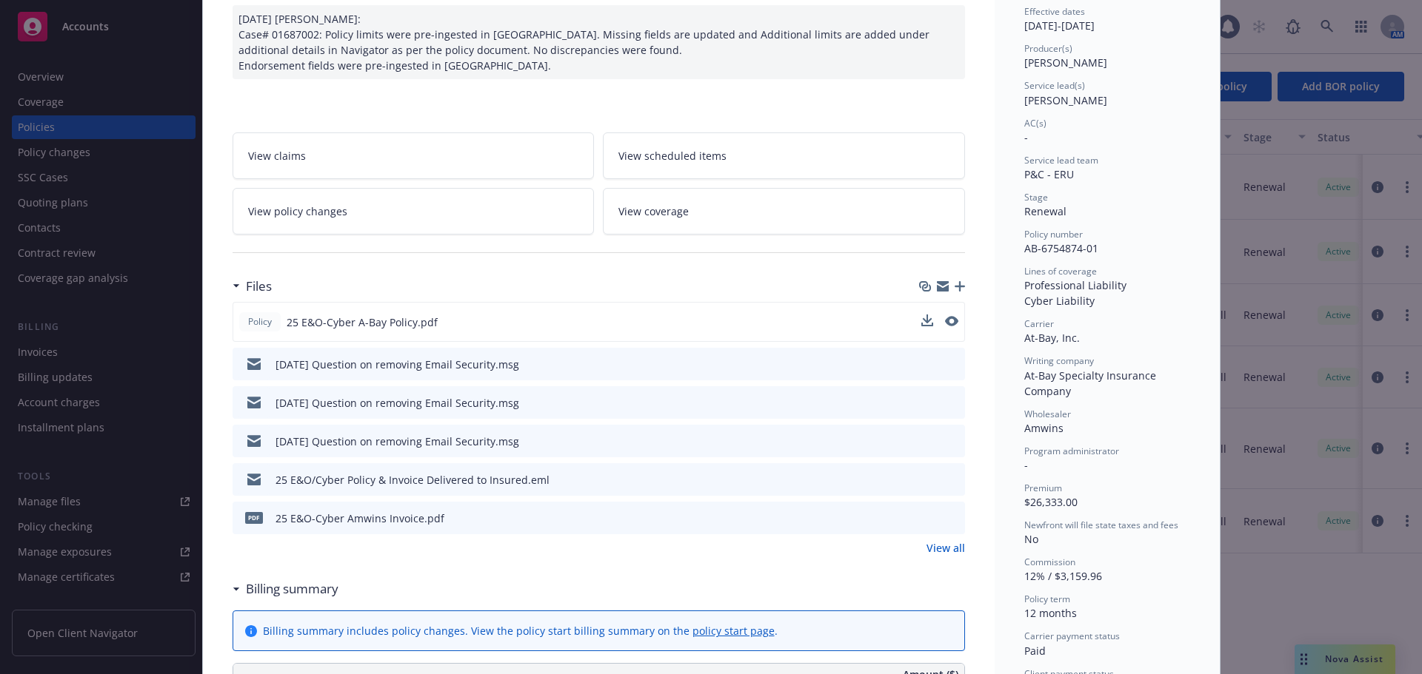
scroll to position [148, 0]
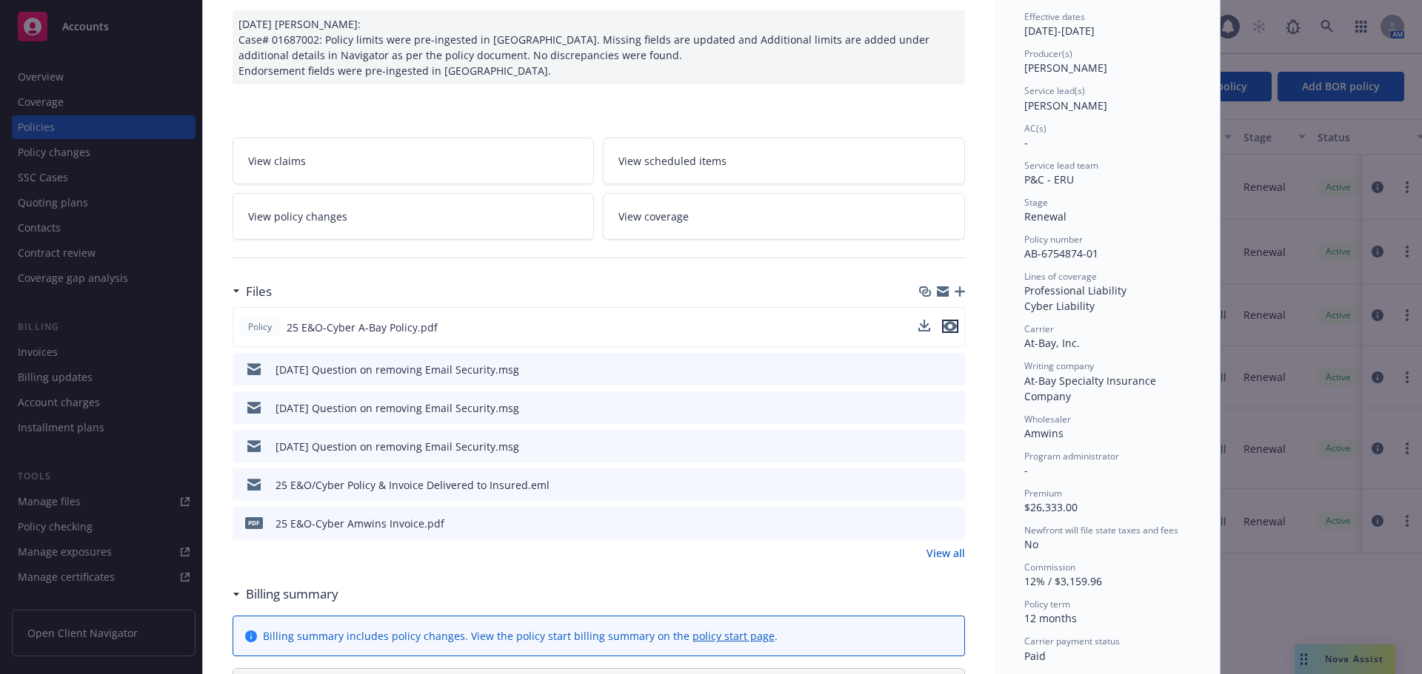
click at [948, 324] on icon "preview file" at bounding box center [949, 326] width 13 height 10
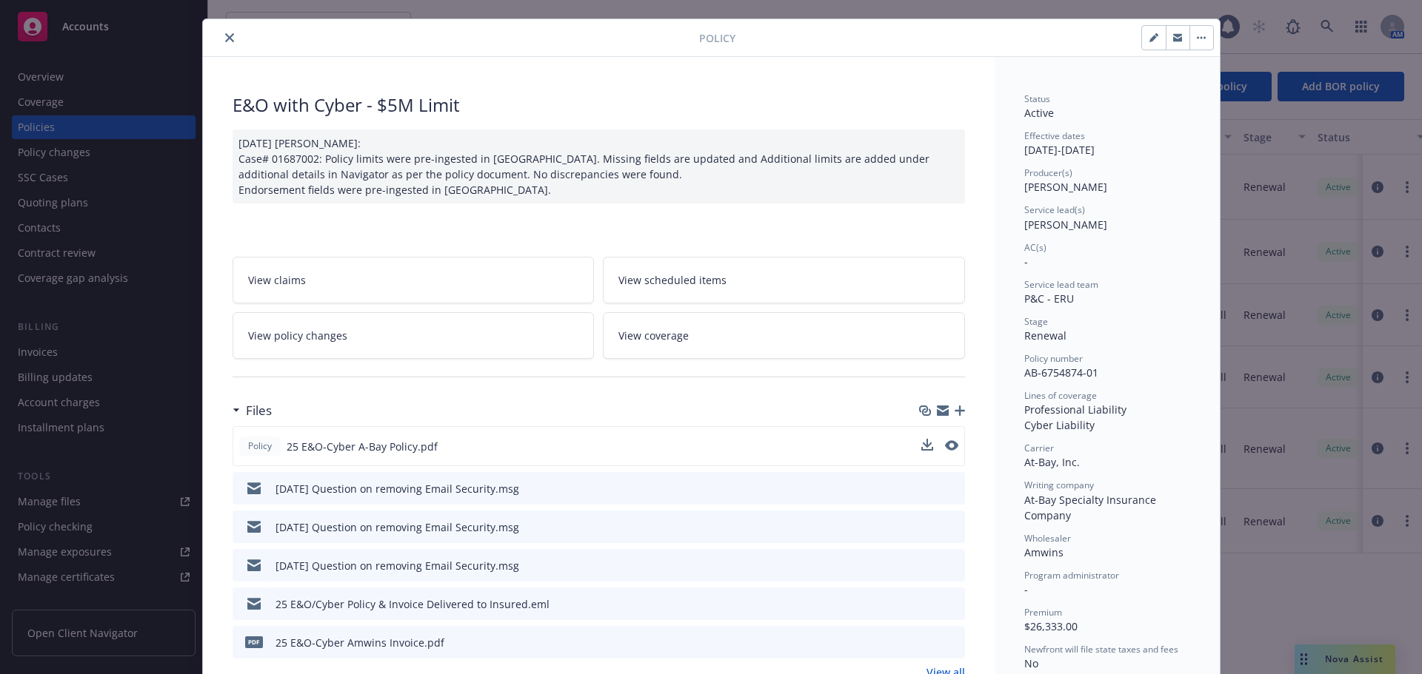
scroll to position [0, 0]
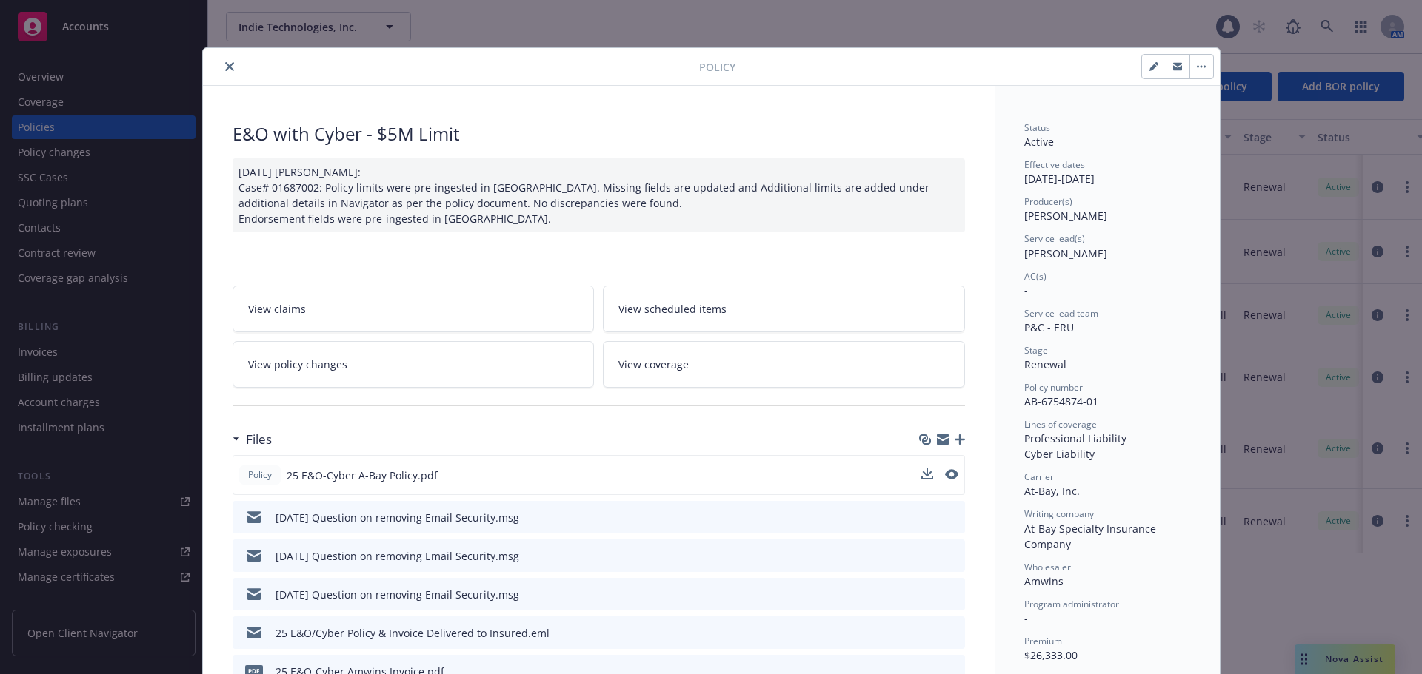
click at [225, 66] on icon "close" at bounding box center [229, 66] width 9 height 9
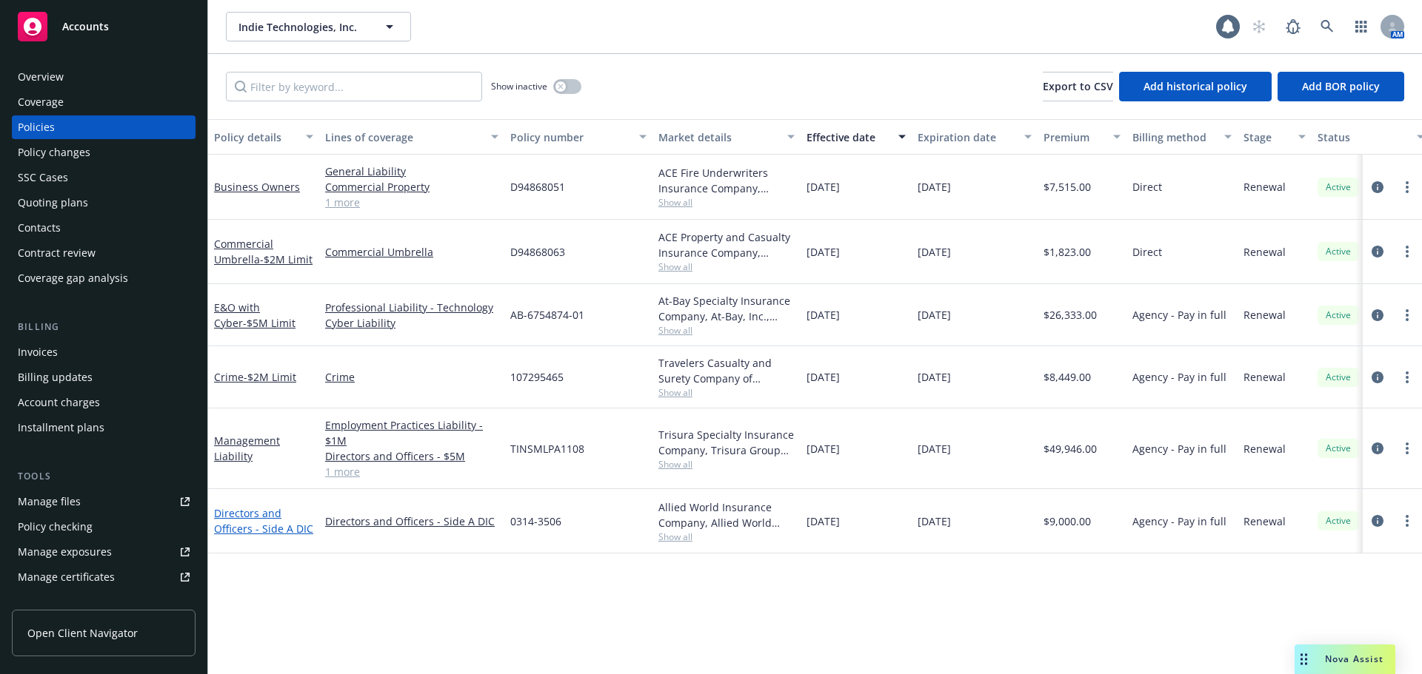
click at [274, 530] on link "Directors and Officers - Side A DIC" at bounding box center [263, 521] width 99 height 30
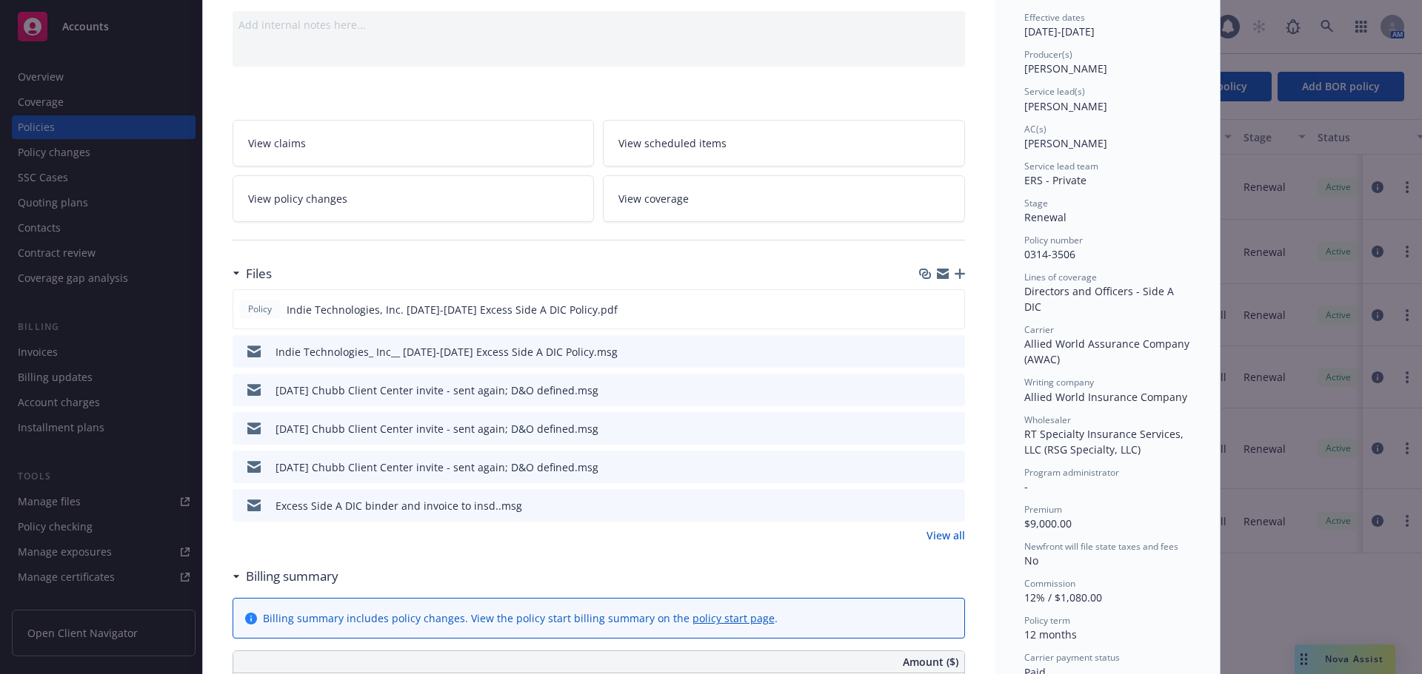
scroll to position [222, 0]
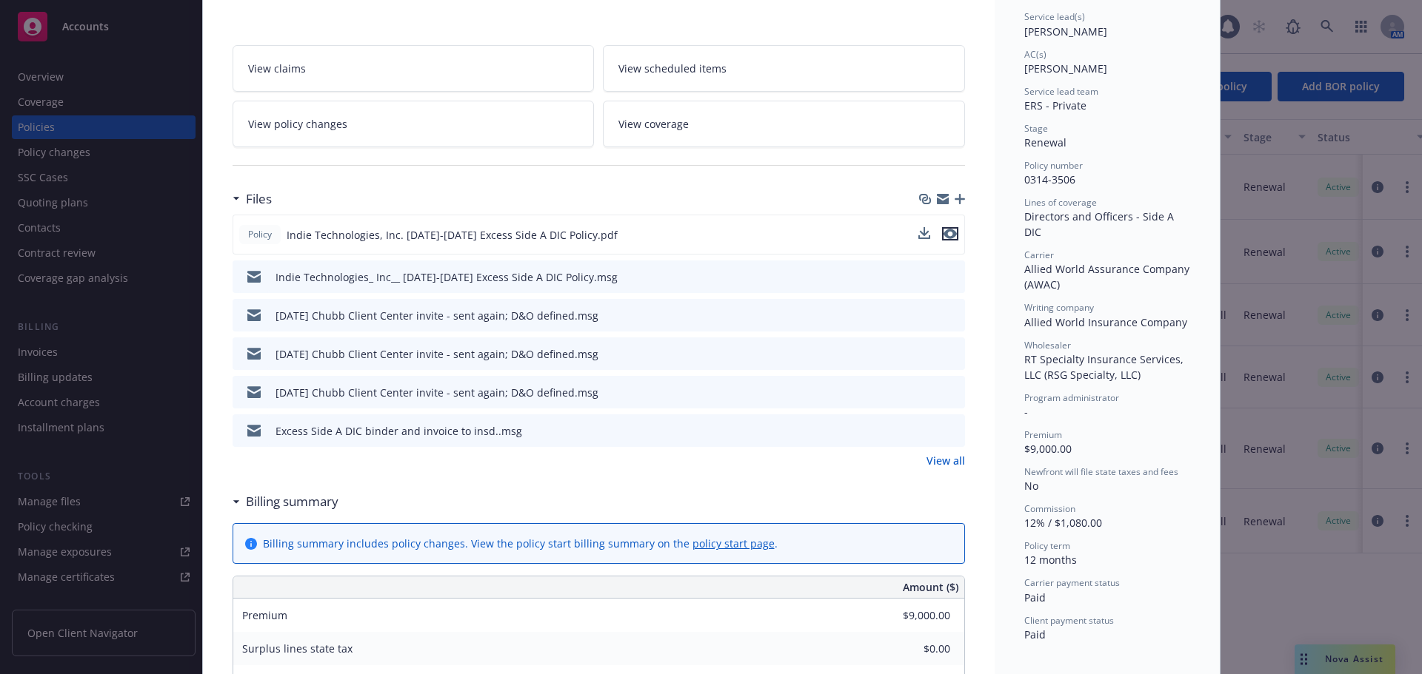
click at [944, 233] on icon "preview file" at bounding box center [949, 234] width 13 height 10
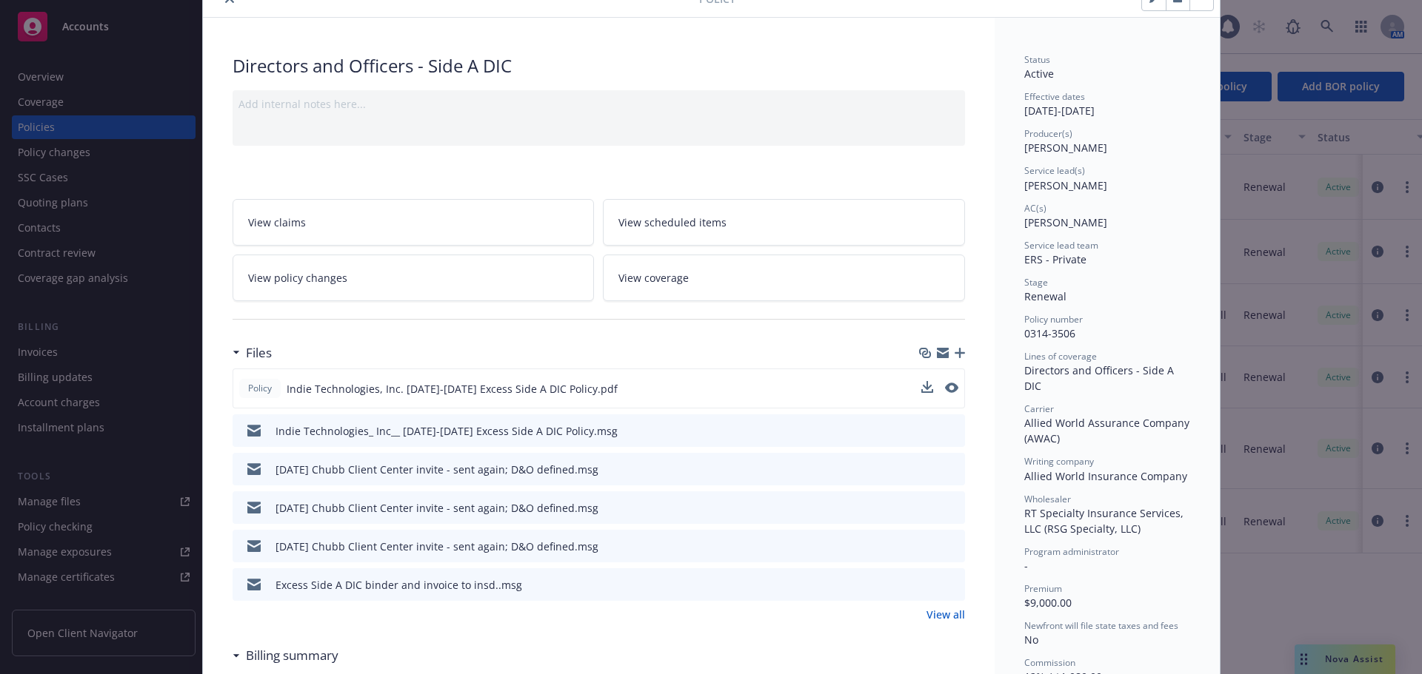
scroll to position [0, 0]
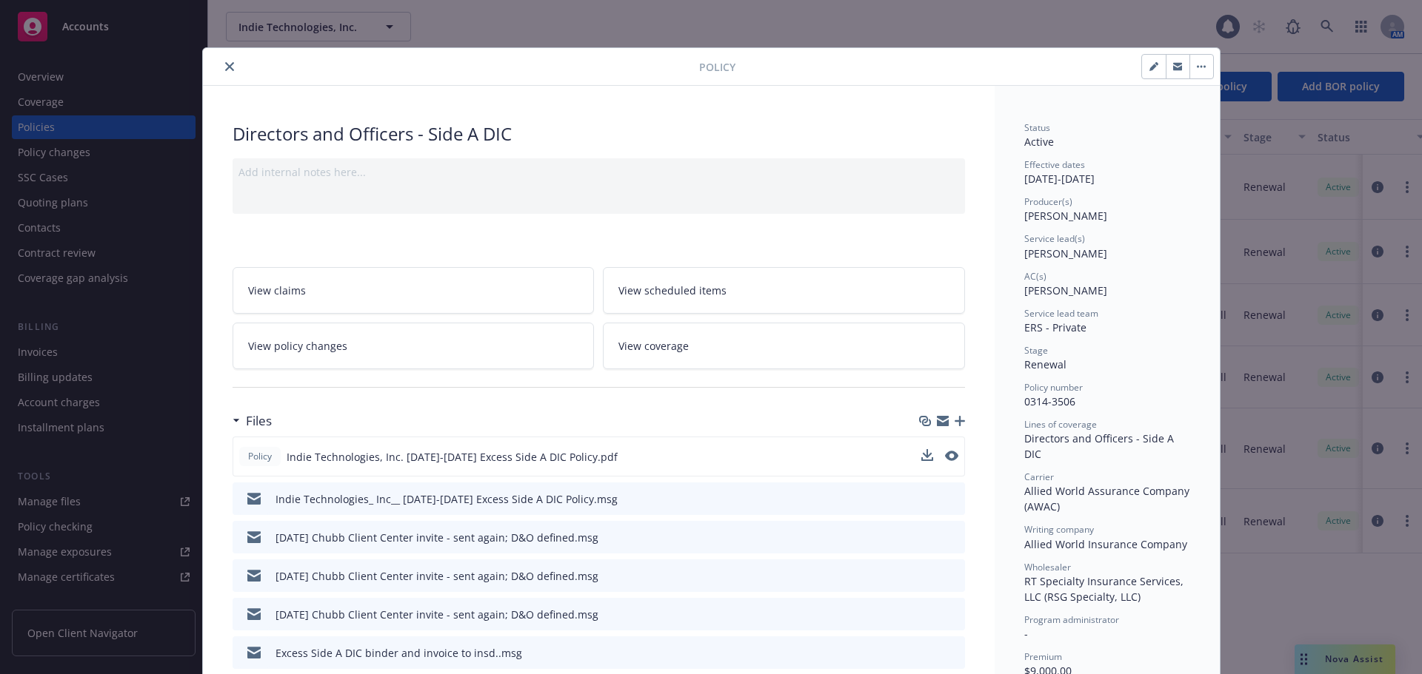
click at [225, 66] on icon "close" at bounding box center [229, 66] width 9 height 9
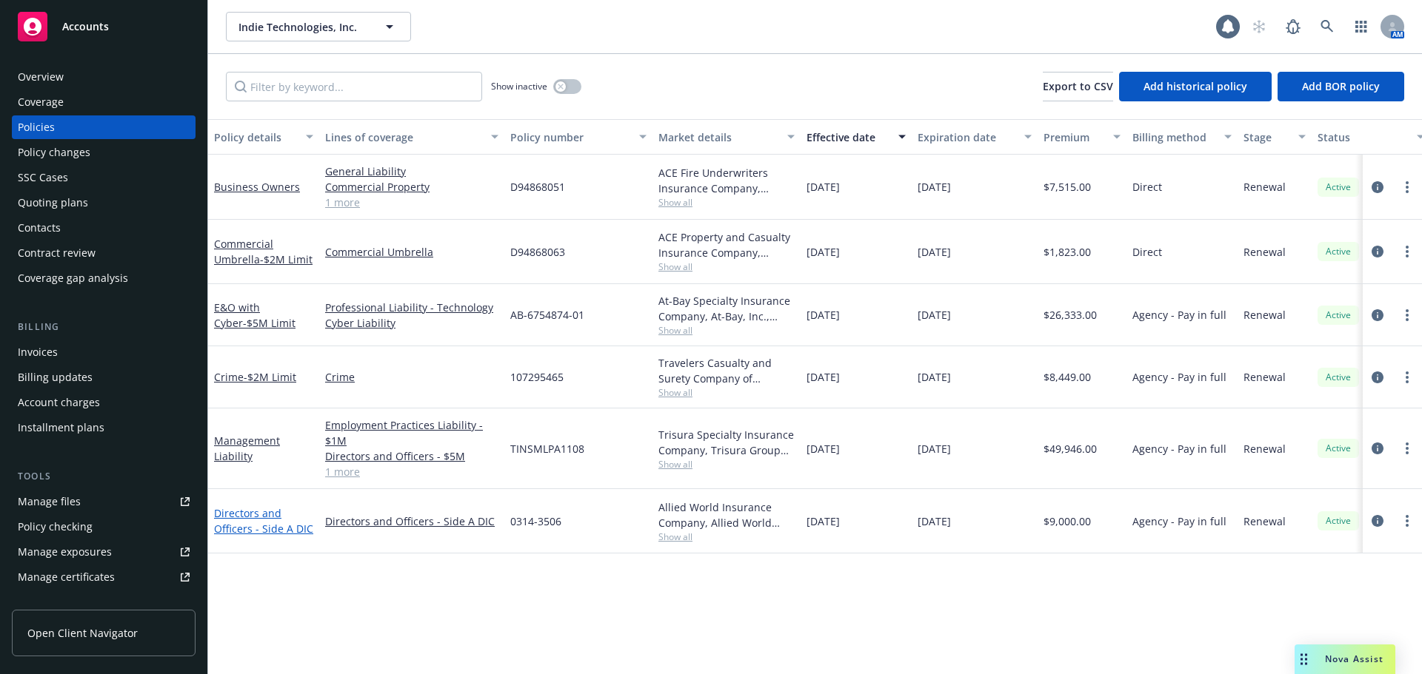
click at [241, 535] on link "Directors and Officers - Side A DIC" at bounding box center [263, 521] width 99 height 30
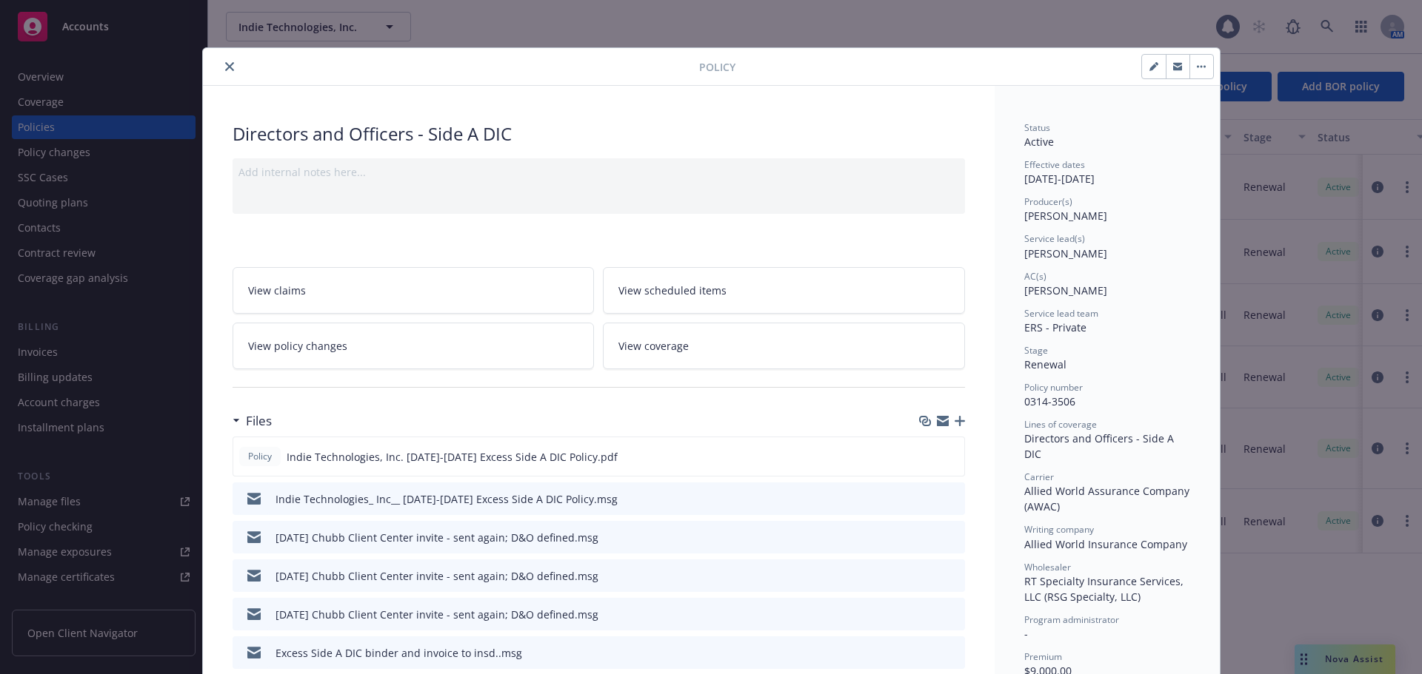
click at [225, 67] on icon "close" at bounding box center [229, 66] width 9 height 9
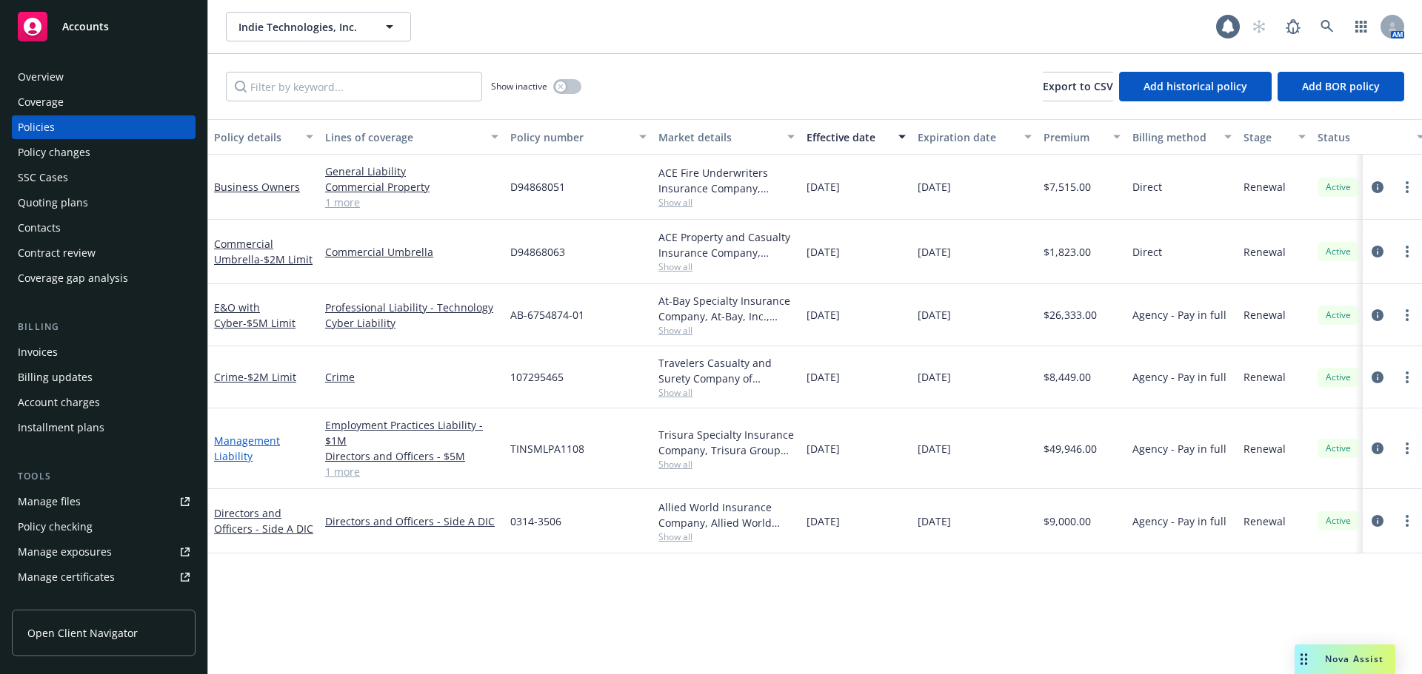
click at [230, 461] on link "Management Liability" at bounding box center [247, 449] width 66 height 30
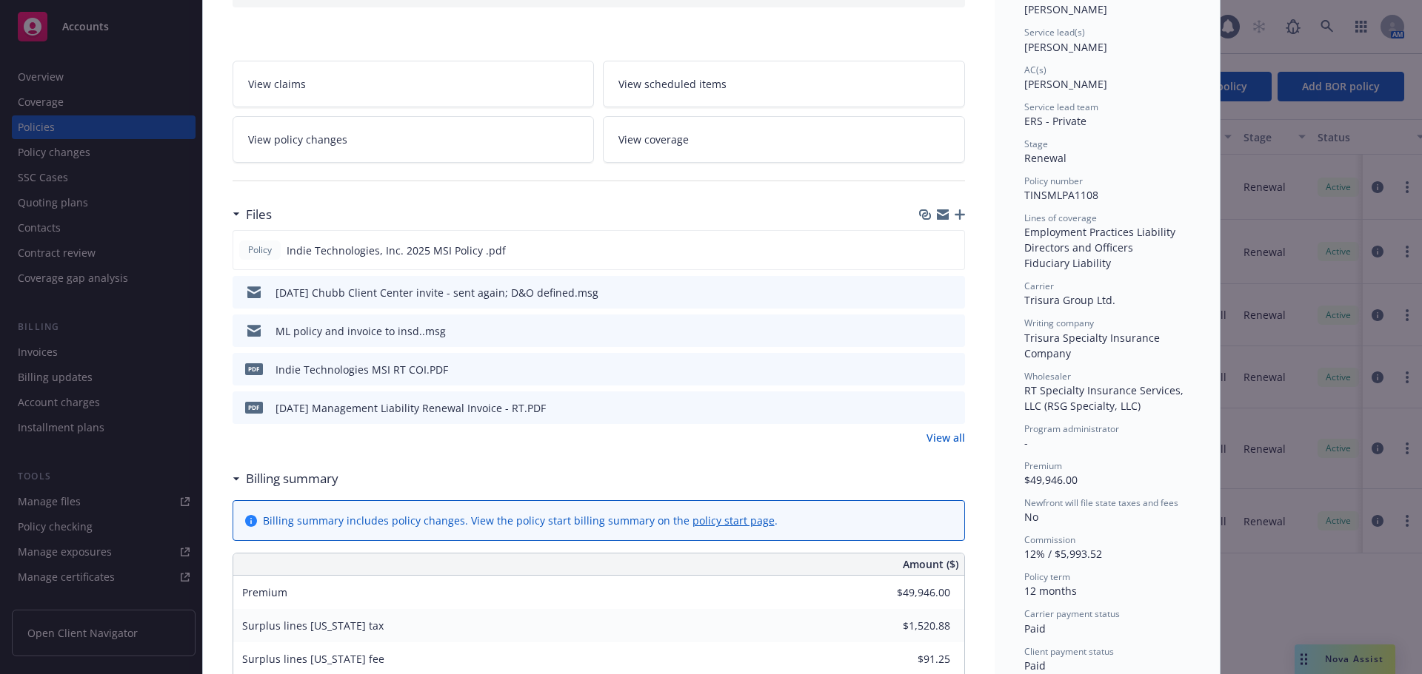
scroll to position [222, 0]
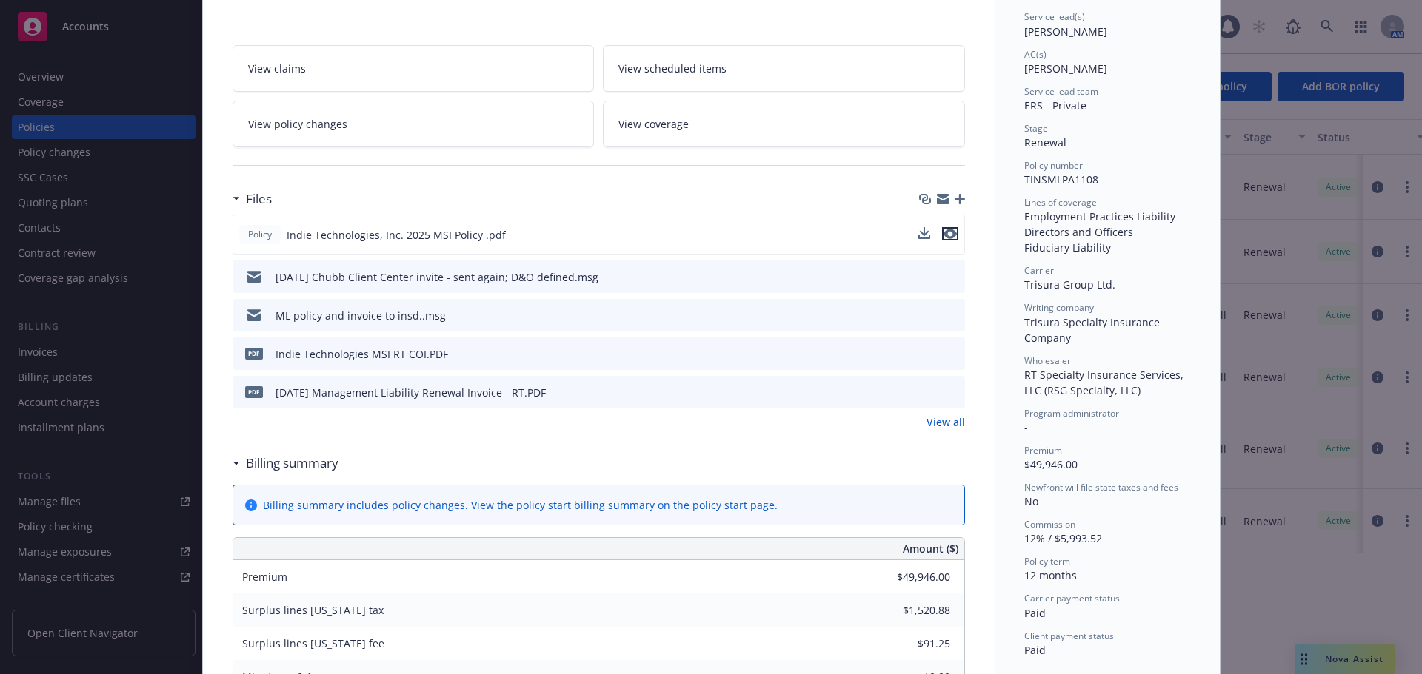
click at [944, 238] on icon "preview file" at bounding box center [949, 234] width 13 height 10
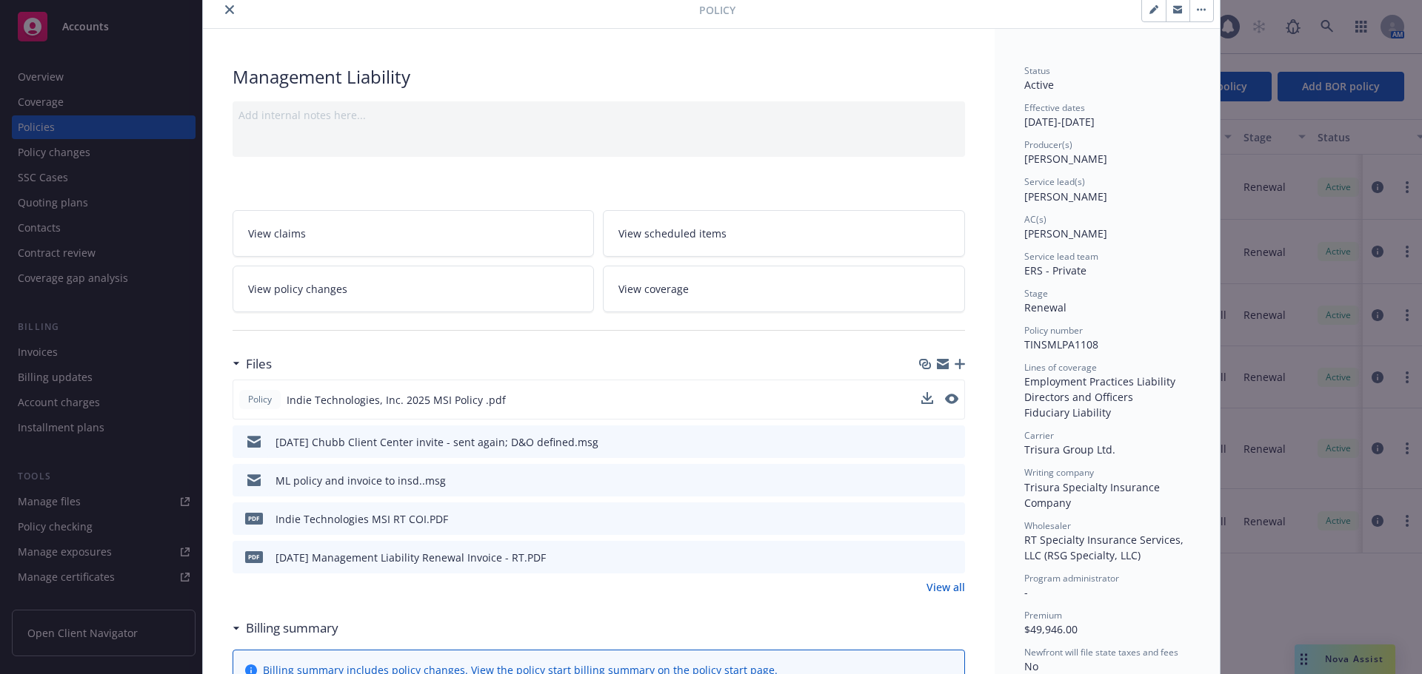
scroll to position [0, 0]
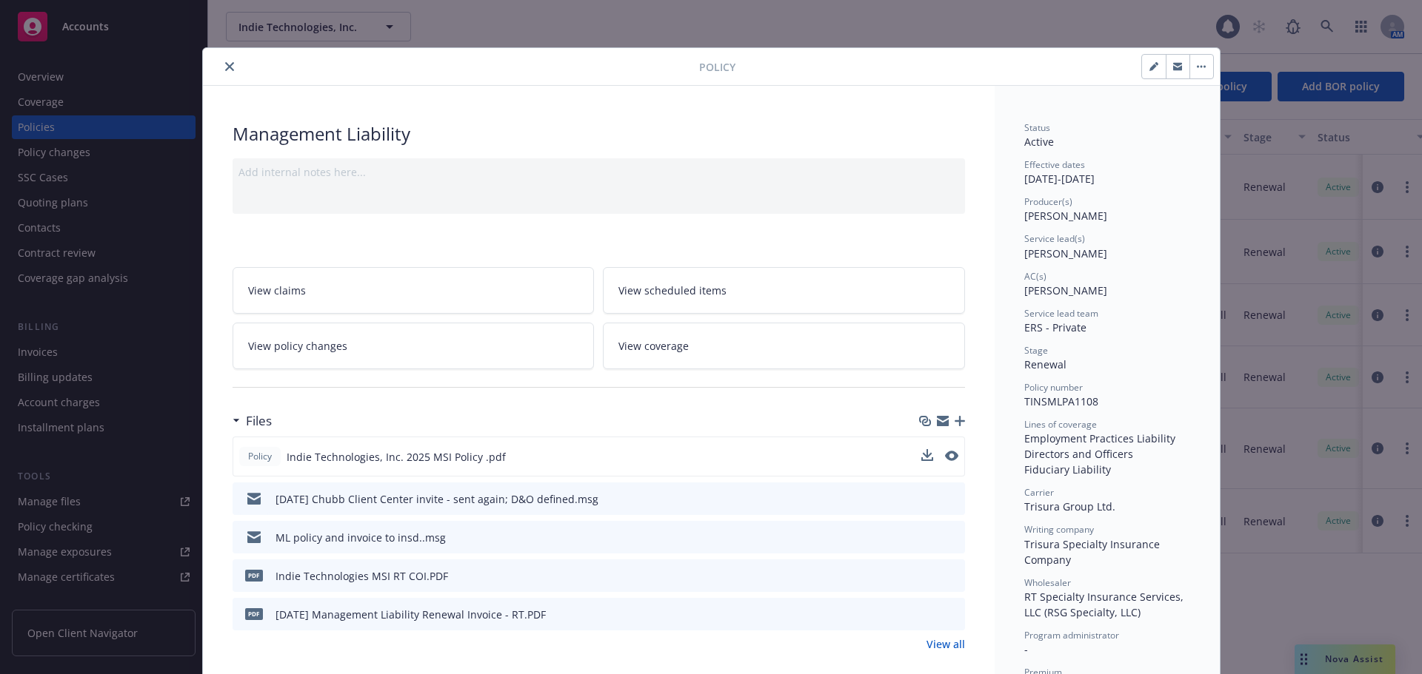
click at [221, 67] on button "close" at bounding box center [230, 67] width 18 height 18
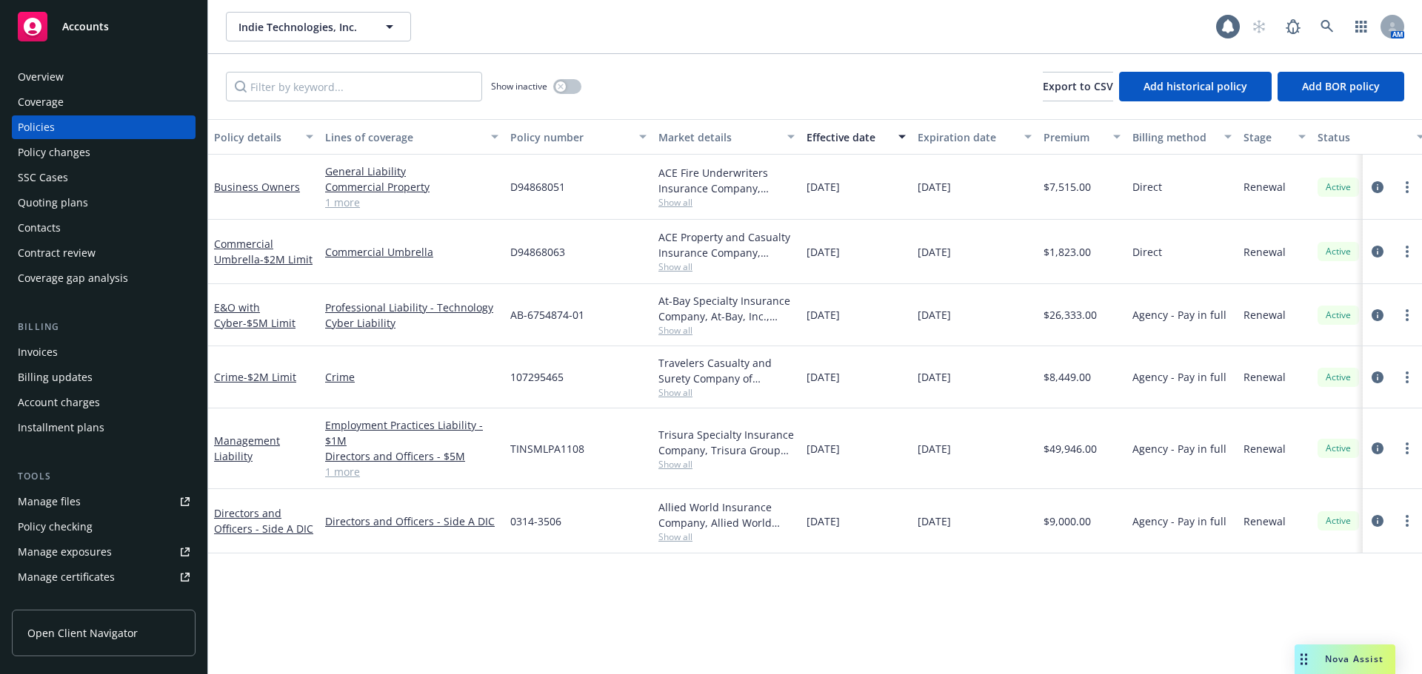
click at [89, 74] on div "Overview" at bounding box center [104, 77] width 172 height 24
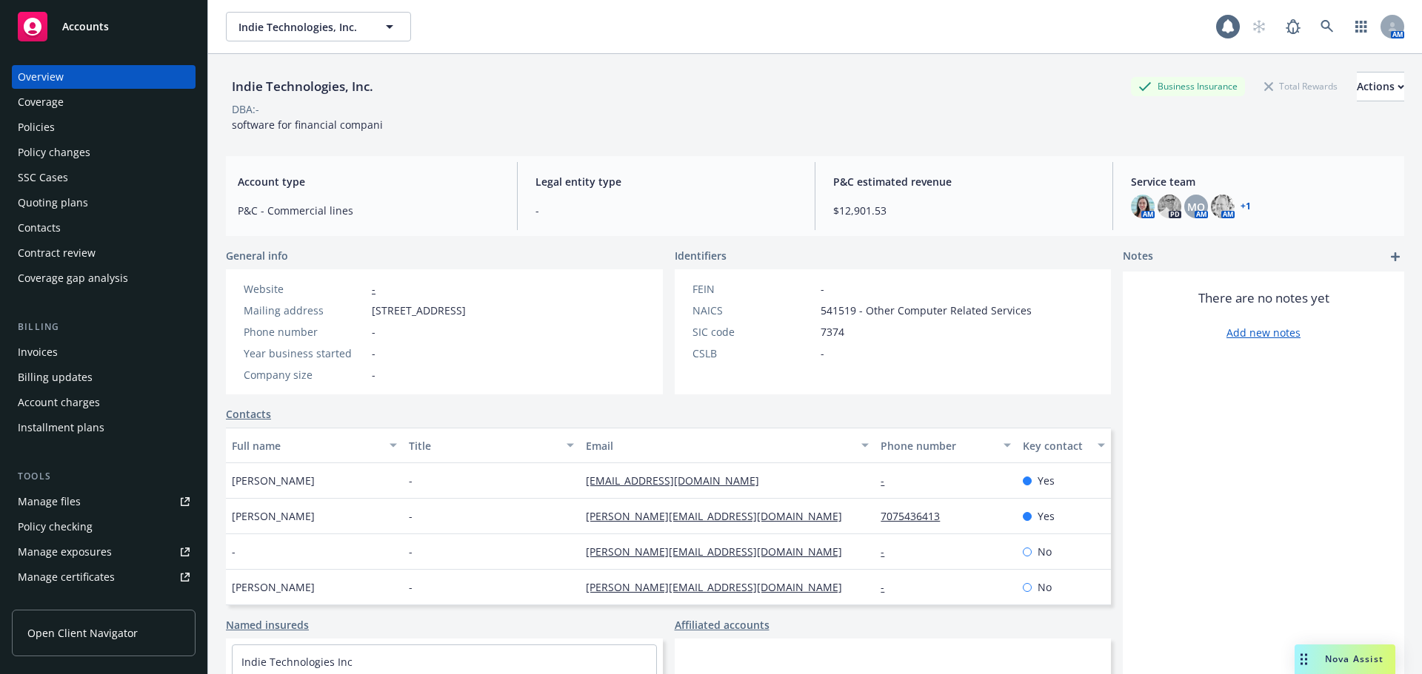
click at [81, 119] on div "Policies" at bounding box center [104, 127] width 172 height 24
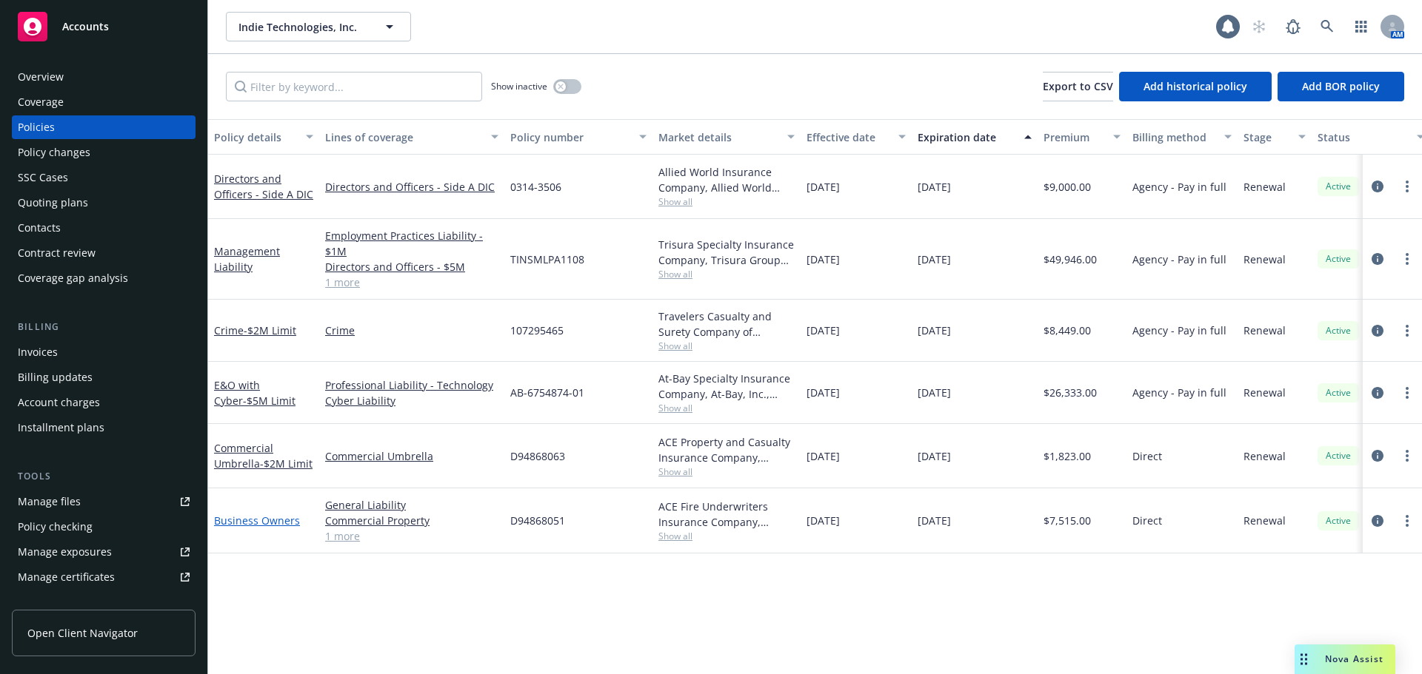
click at [259, 520] on link "Business Owners" at bounding box center [257, 521] width 86 height 14
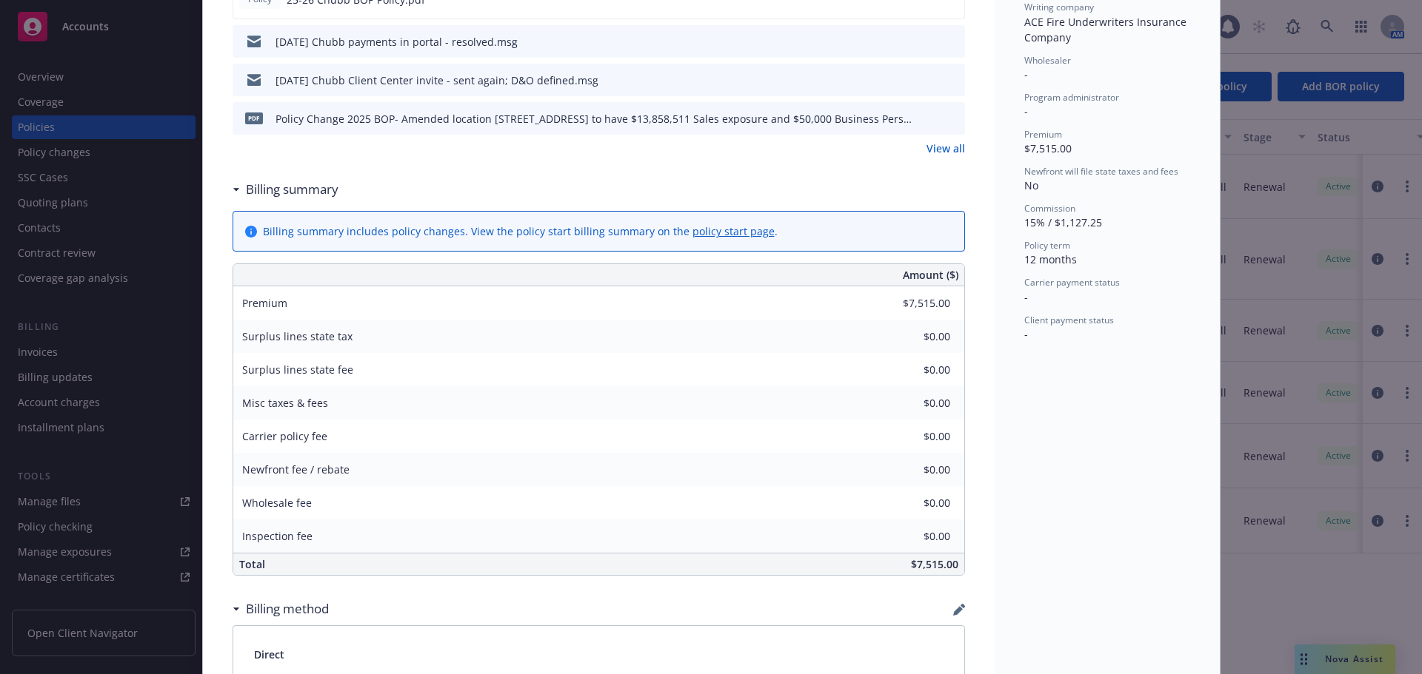
scroll to position [444, 0]
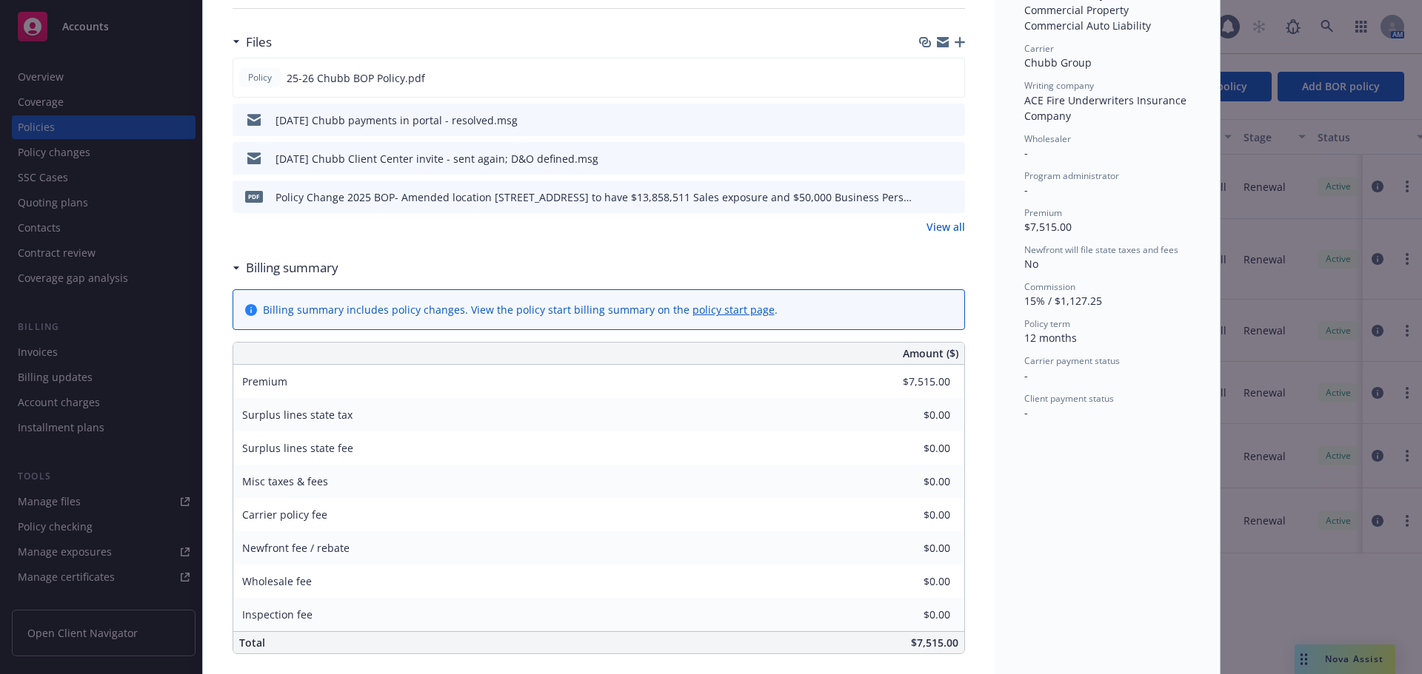
click at [945, 198] on icon "preview file" at bounding box center [950, 196] width 13 height 10
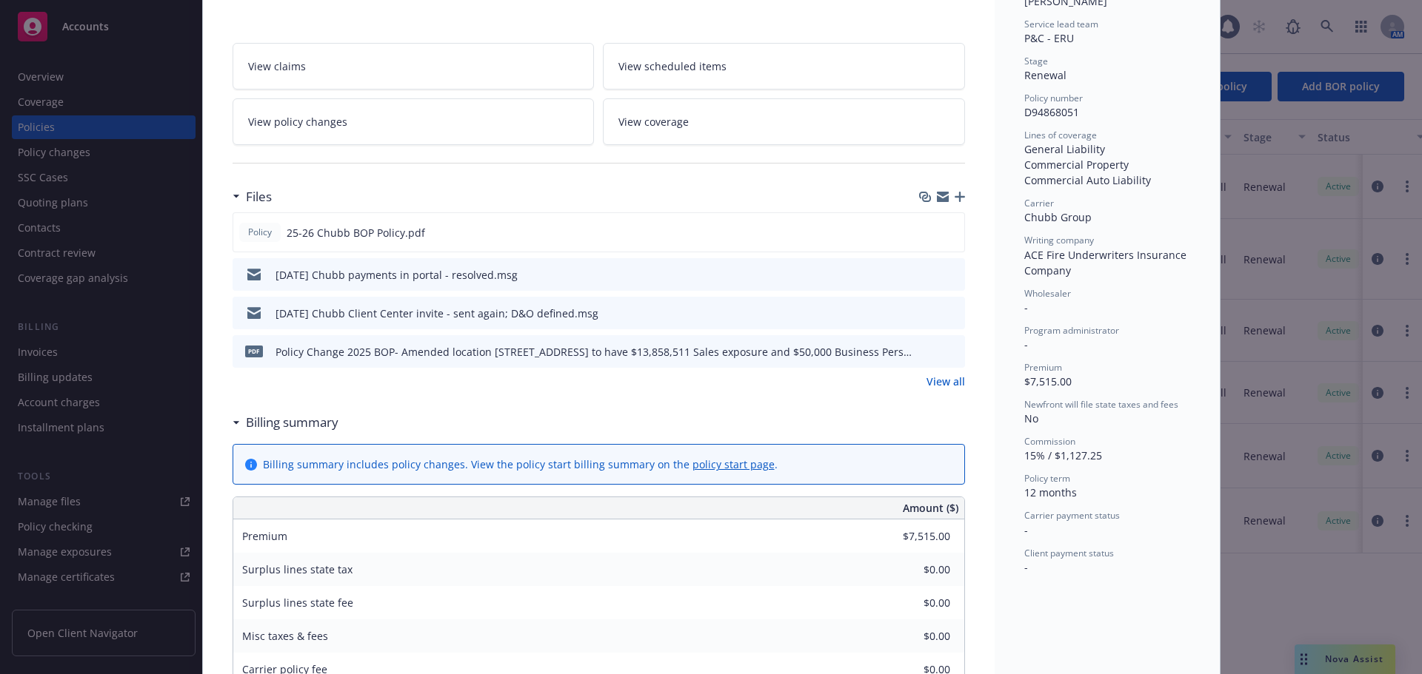
scroll to position [0, 0]
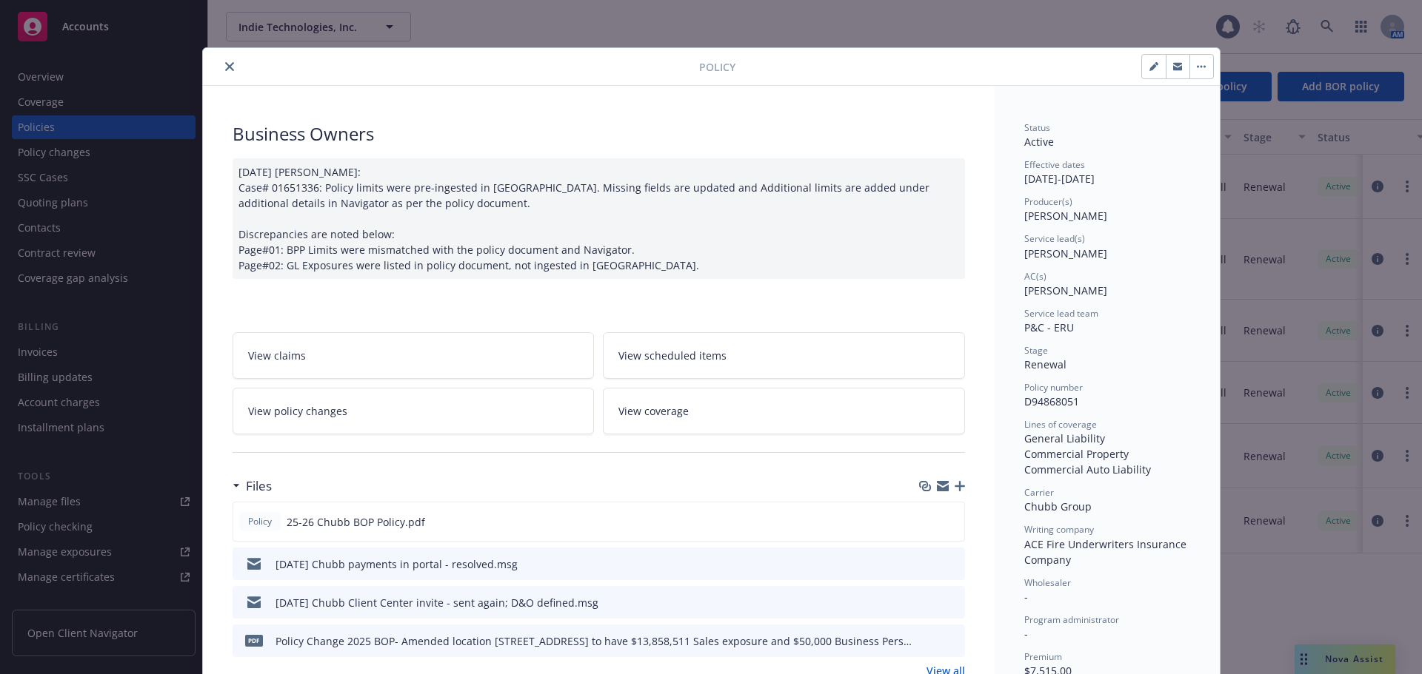
click at [225, 64] on icon "close" at bounding box center [229, 66] width 9 height 9
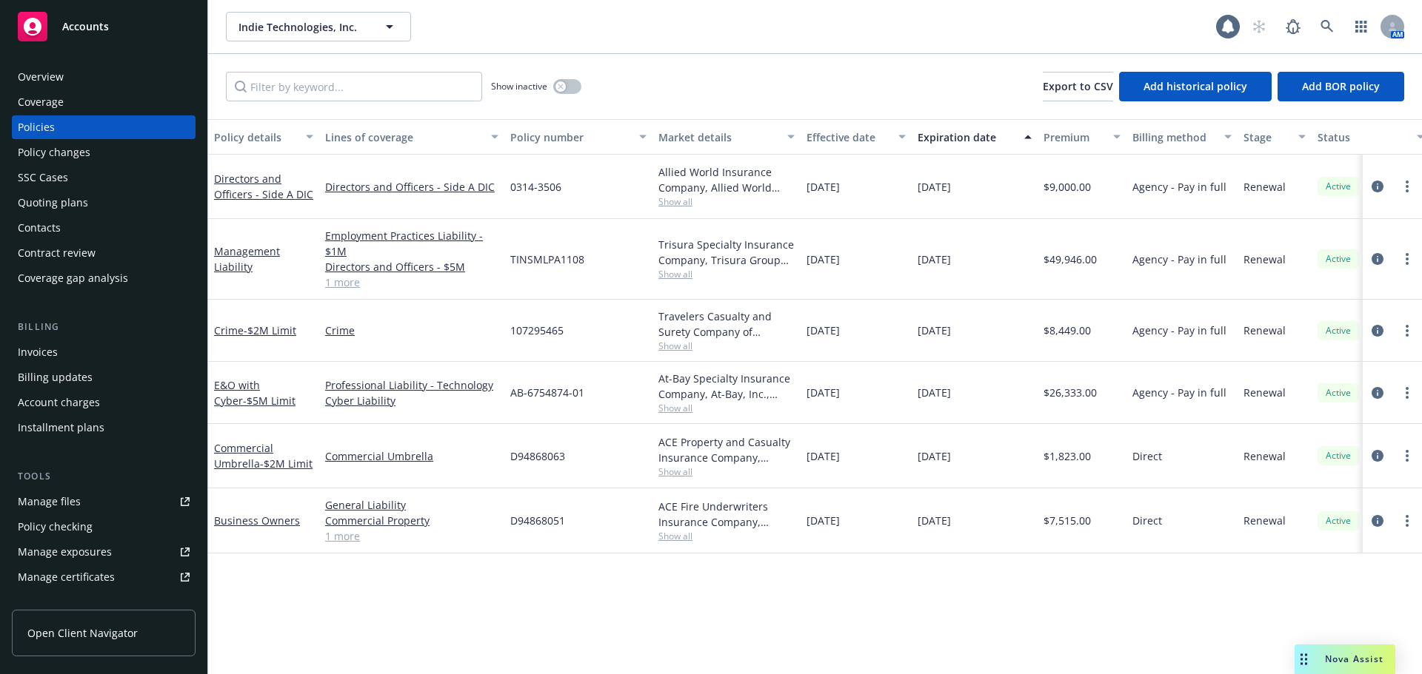
click at [101, 498] on link "Manage files" at bounding box center [104, 502] width 184 height 24
click at [298, 21] on span "Indie Technologies, Inc." at bounding box center [302, 27] width 128 height 16
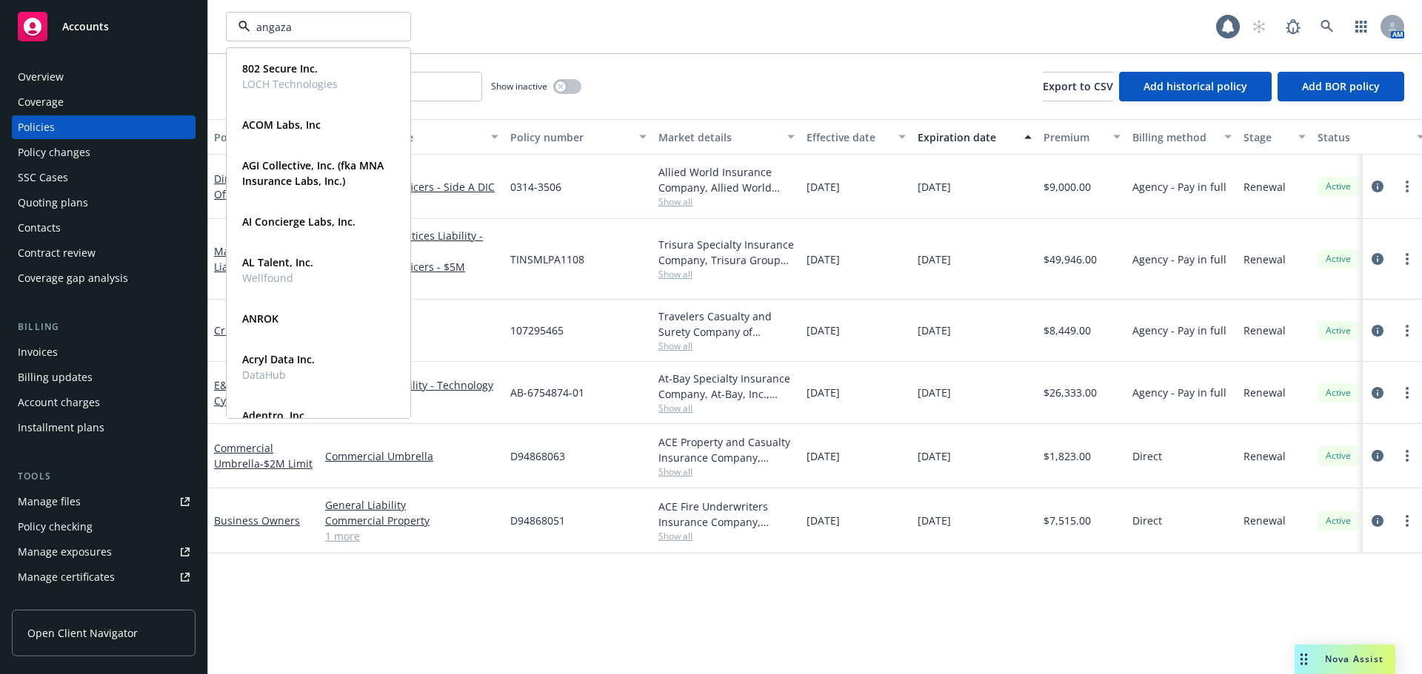
type input "angaza"
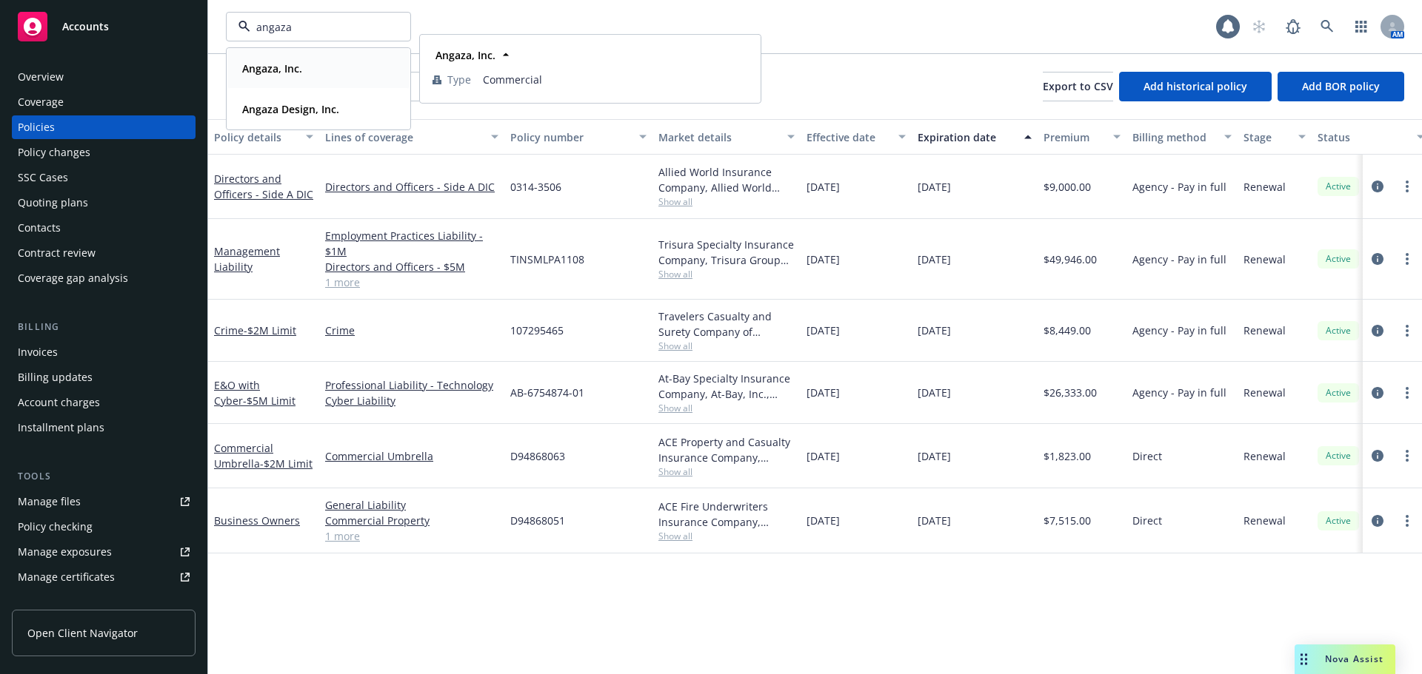
click at [277, 67] on strong "Angaza, Inc." at bounding box center [272, 68] width 60 height 14
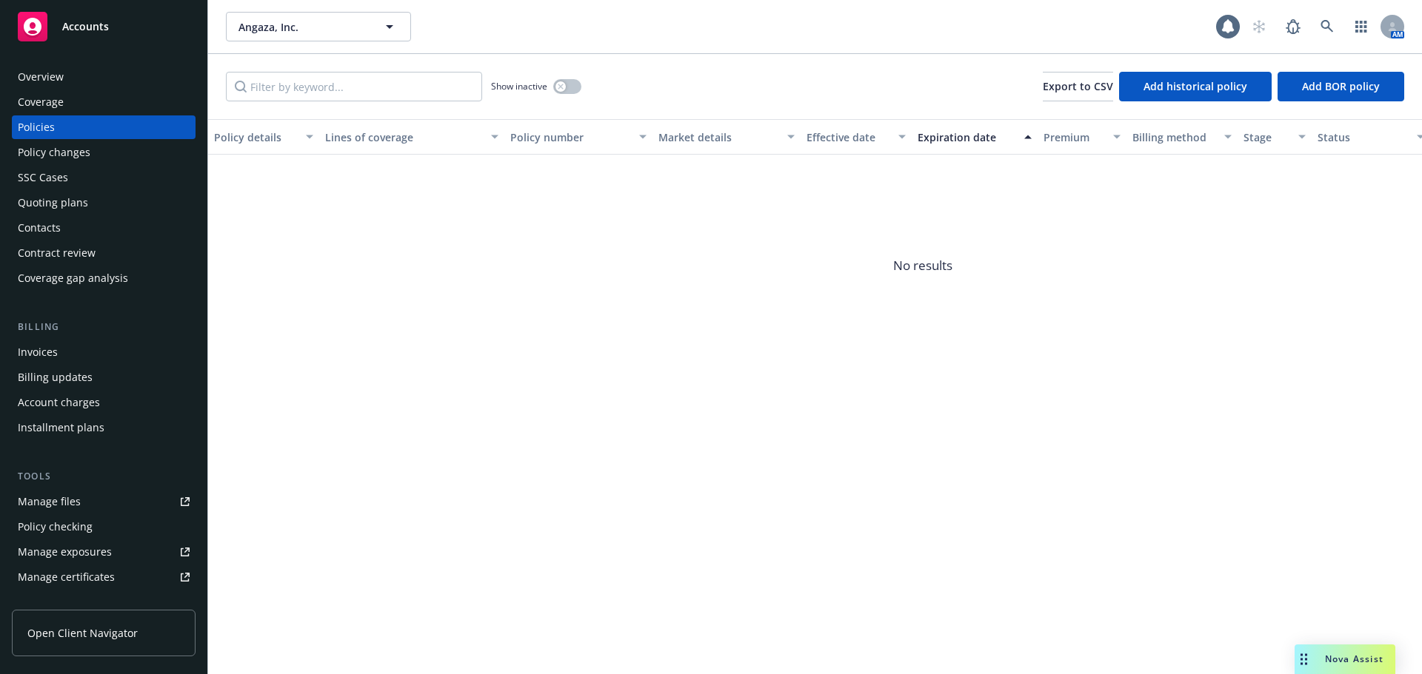
click at [104, 207] on div "Quoting plans" at bounding box center [104, 203] width 172 height 24
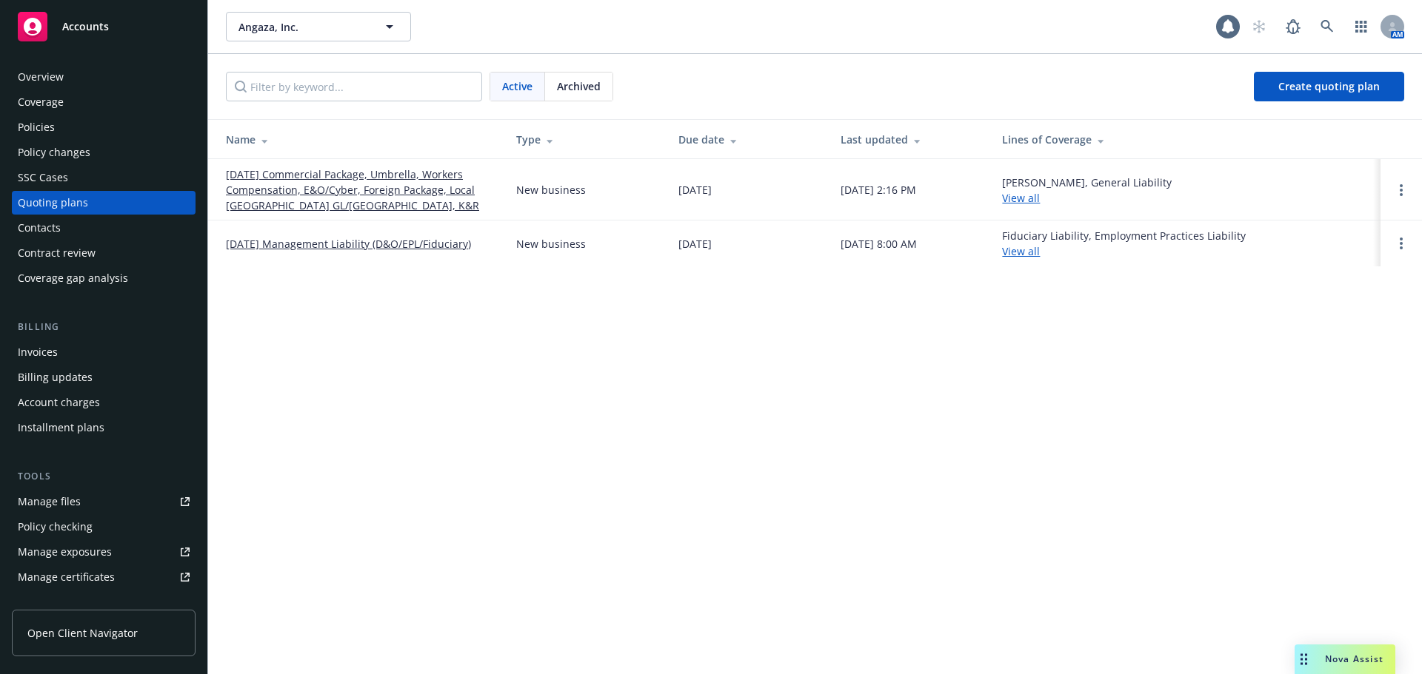
click at [408, 186] on link "09/30/2025 Commercial Package, Umbrella, Workers Compensation, E&O/Cyber, Forei…" at bounding box center [359, 190] width 267 height 47
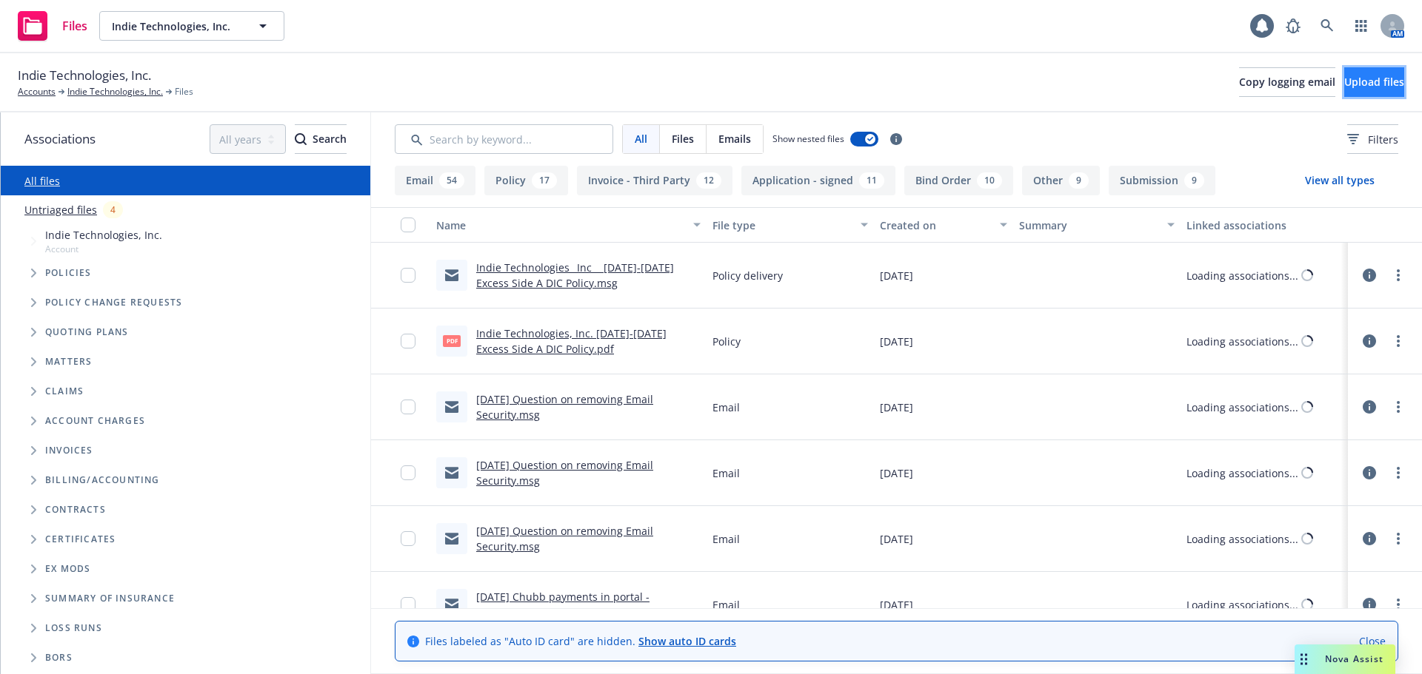
click at [1367, 84] on span "Upload files" at bounding box center [1374, 82] width 60 height 14
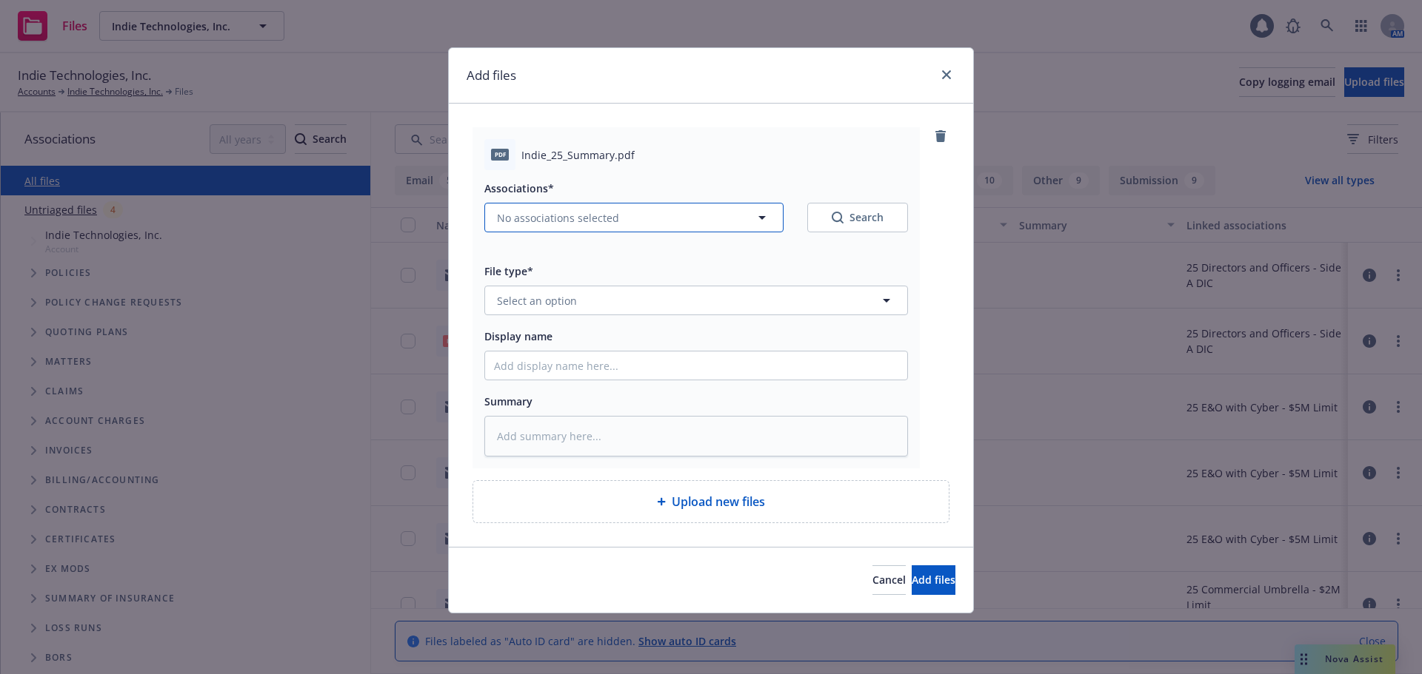
click at [605, 218] on span "No associations selected" at bounding box center [558, 218] width 122 height 16
type textarea "x"
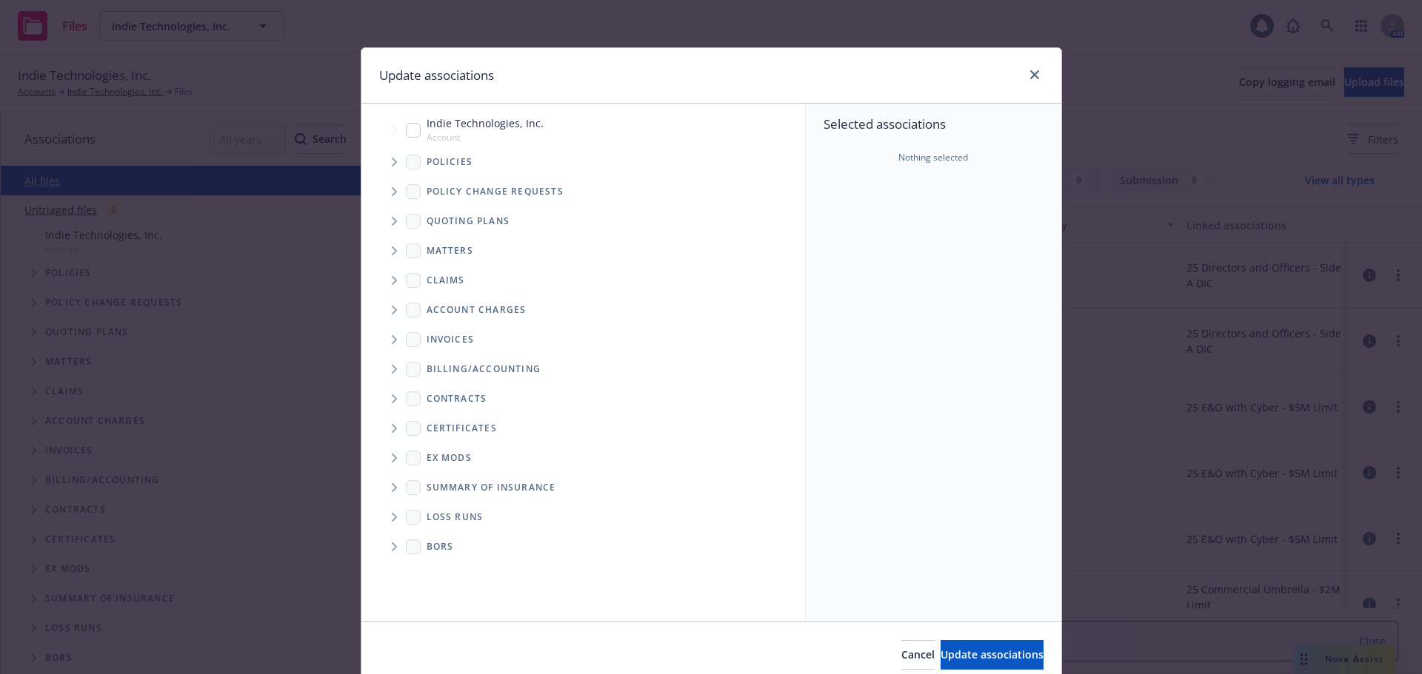
click at [406, 131] on input "Tree Example" at bounding box center [413, 130] width 15 height 15
checkbox input "true"
drag, startPoint x: 949, startPoint y: 654, endPoint x: 934, endPoint y: 643, distance: 19.0
click at [946, 654] on span "Update associations" at bounding box center [991, 655] width 103 height 14
type textarea "x"
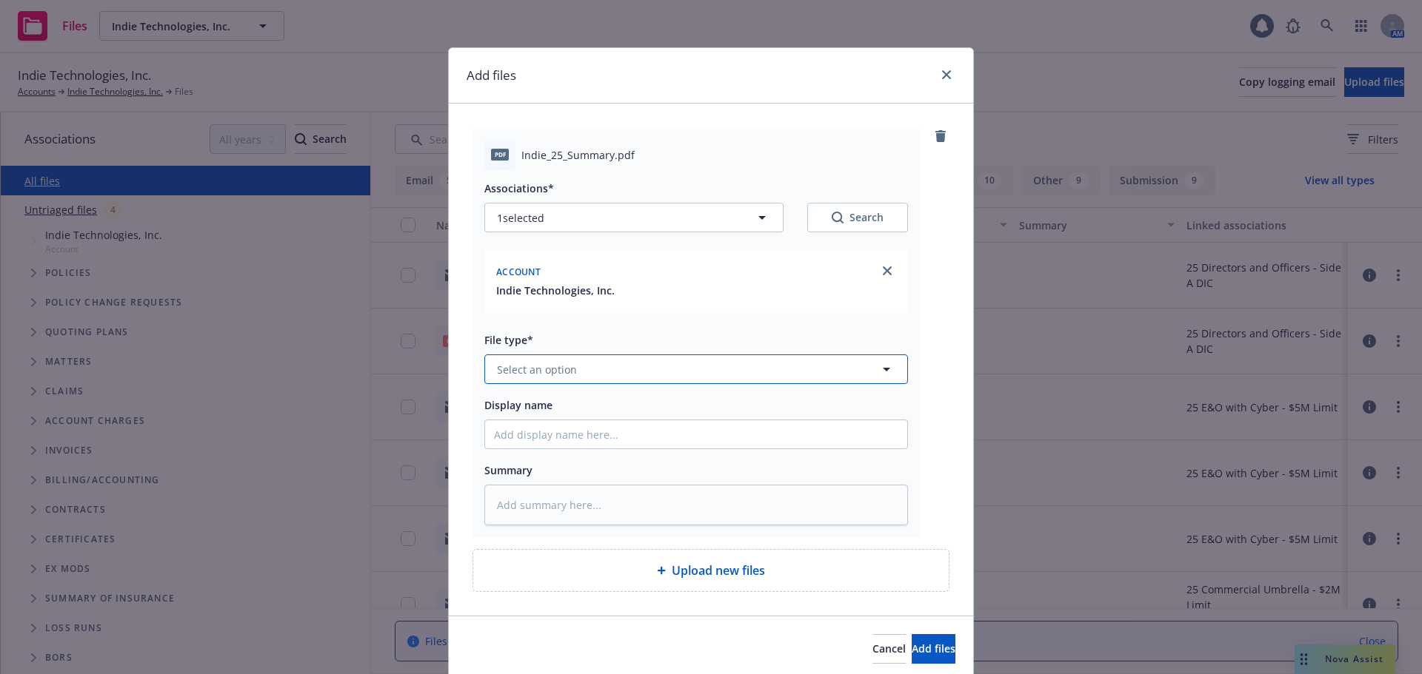
click at [564, 386] on div "Associations* 1 selected Search Account Indie Technologies, Inc. File type* Sel…" at bounding box center [695, 347] width 423 height 355
click at [574, 372] on button "Select an option" at bounding box center [695, 370] width 423 height 30
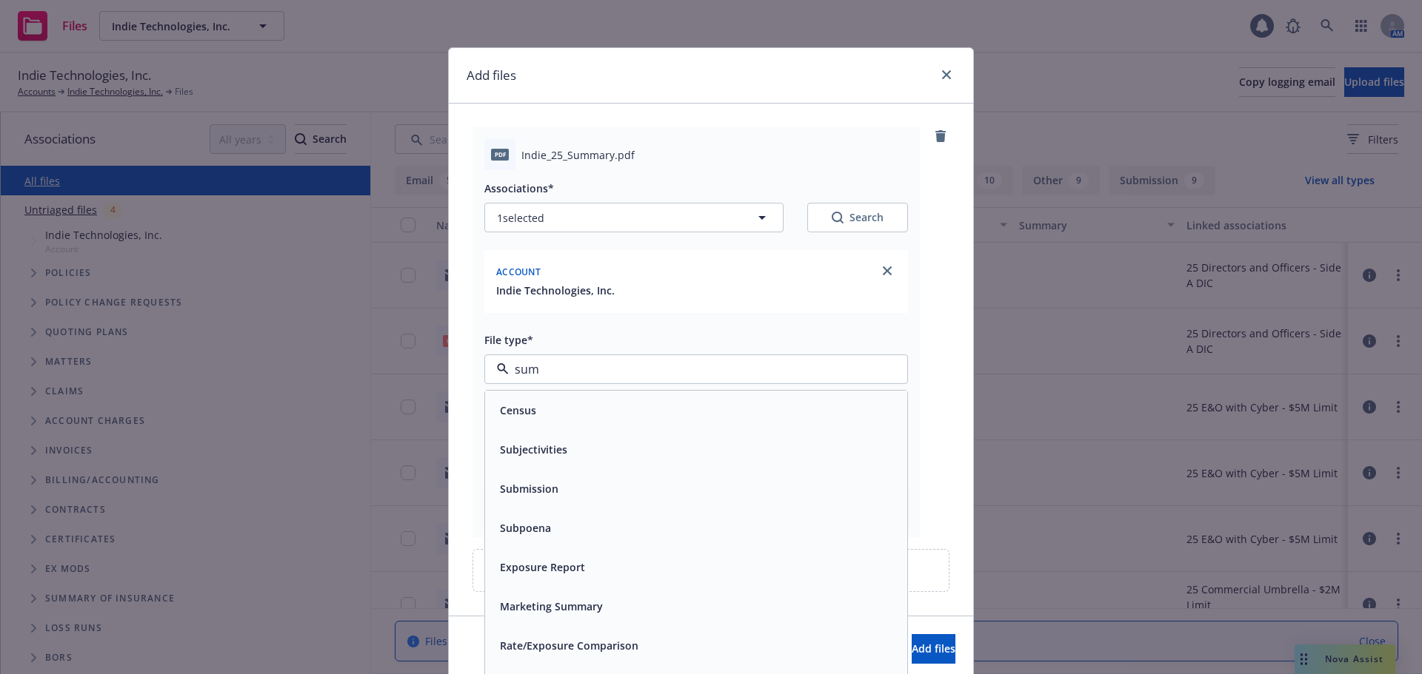
type input "summ"
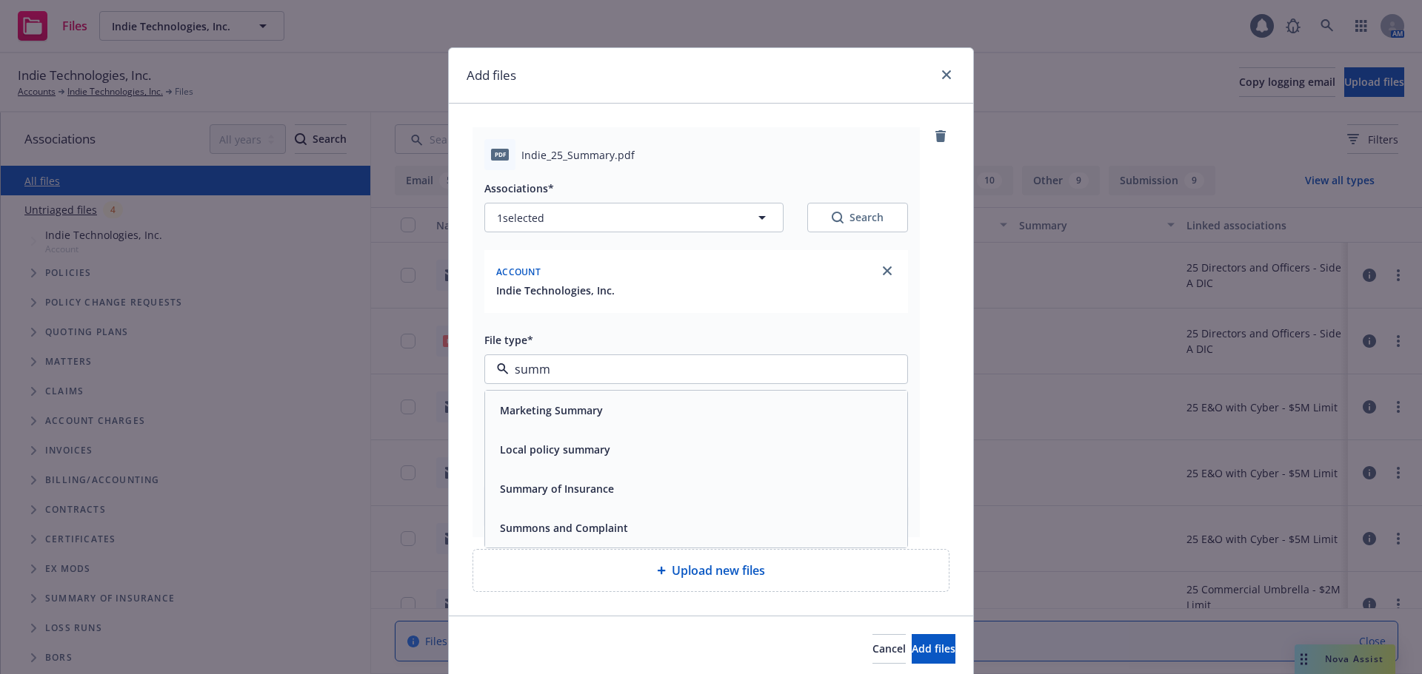
click at [583, 490] on span "Summary of Insurance" at bounding box center [557, 489] width 114 height 16
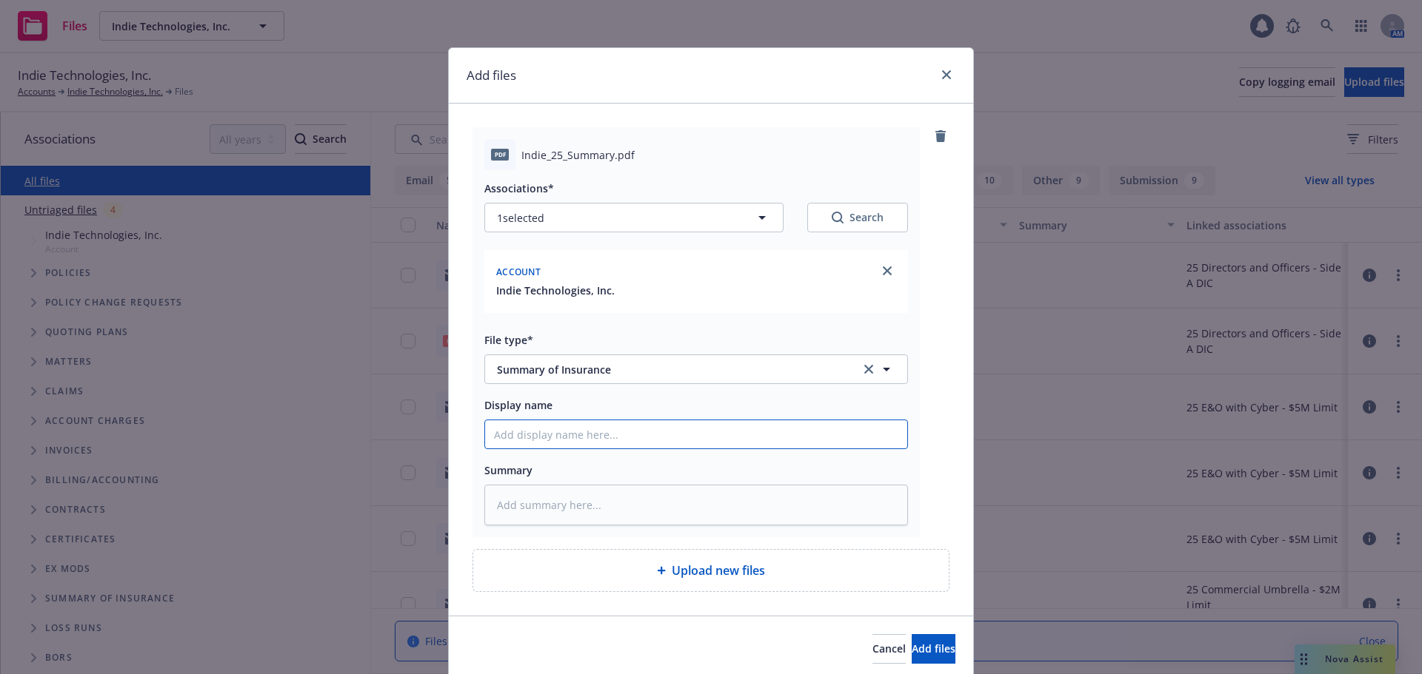
click at [592, 432] on input "Display name" at bounding box center [696, 435] width 422 height 28
type textarea "x"
type input "0"
type textarea "x"
type input "09"
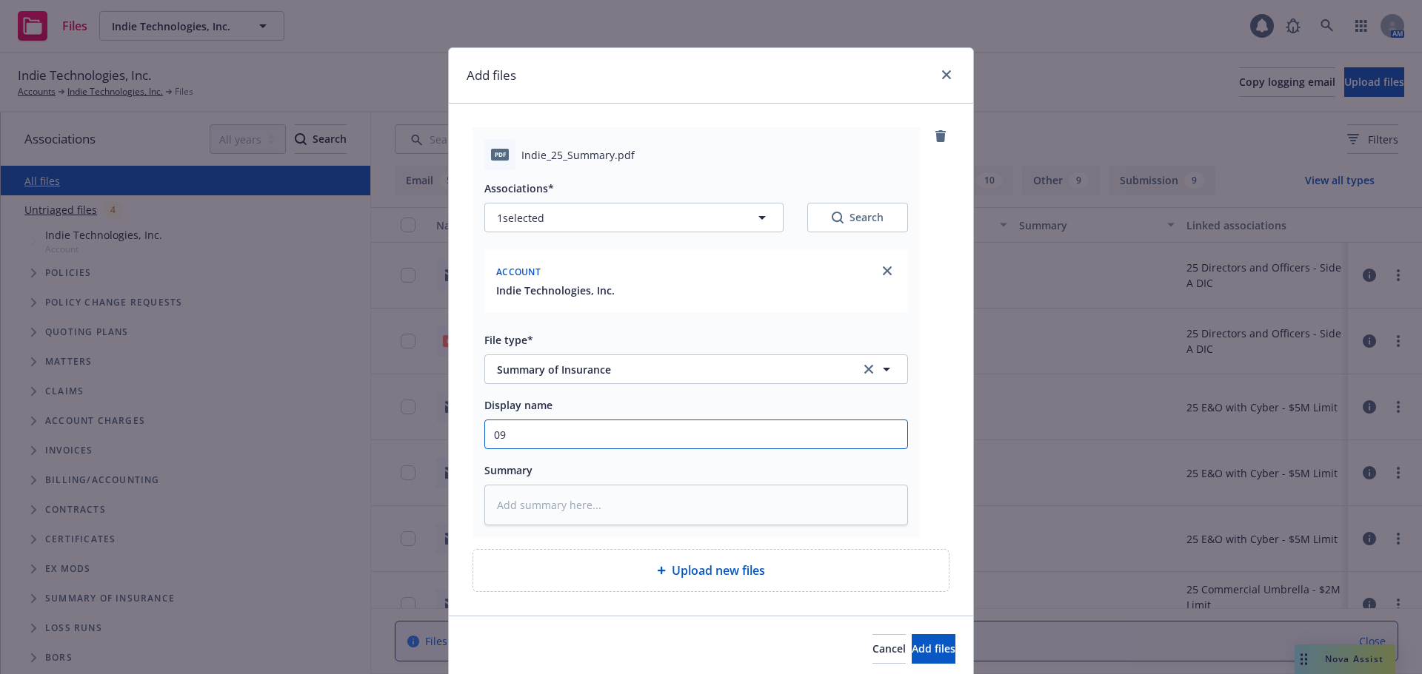
type textarea "x"
type input "09/"
type textarea "x"
type input "09/2"
type textarea "x"
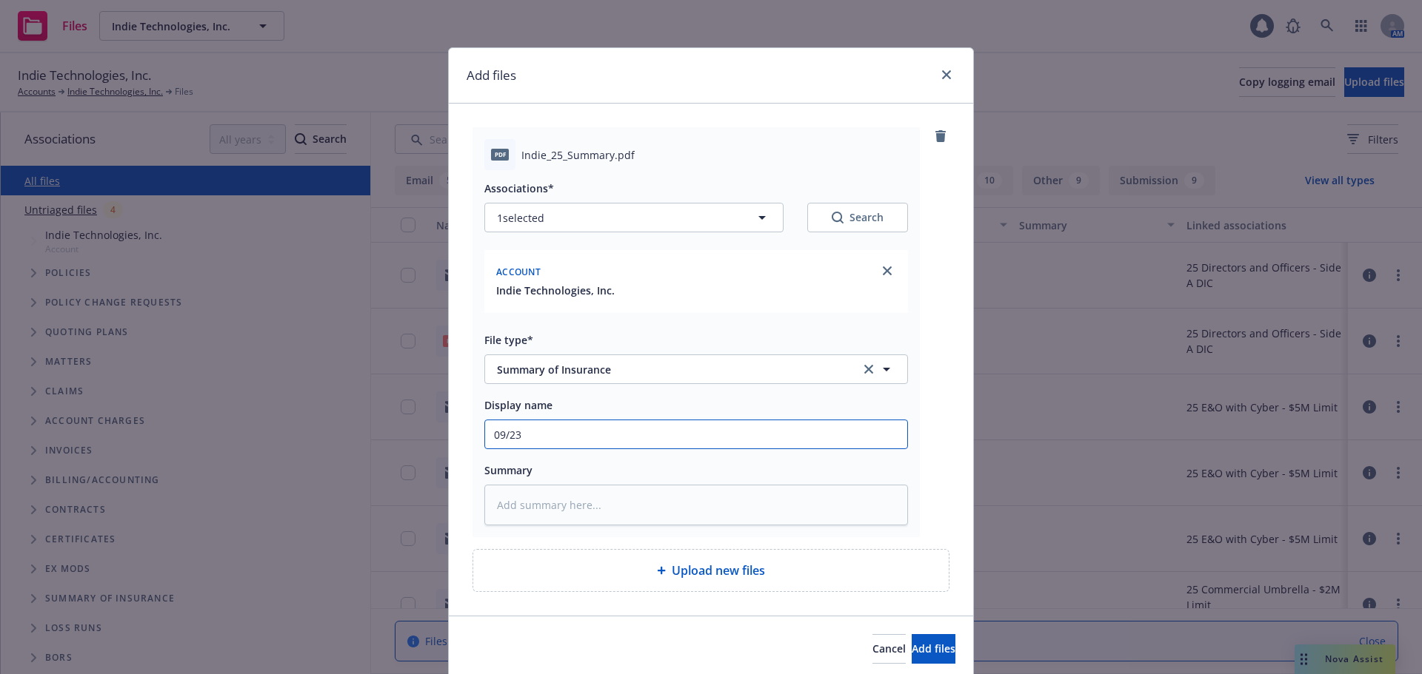
type input "09/23/"
type textarea "x"
type input "09/23/2"
type textarea "x"
type input "09/23/25"
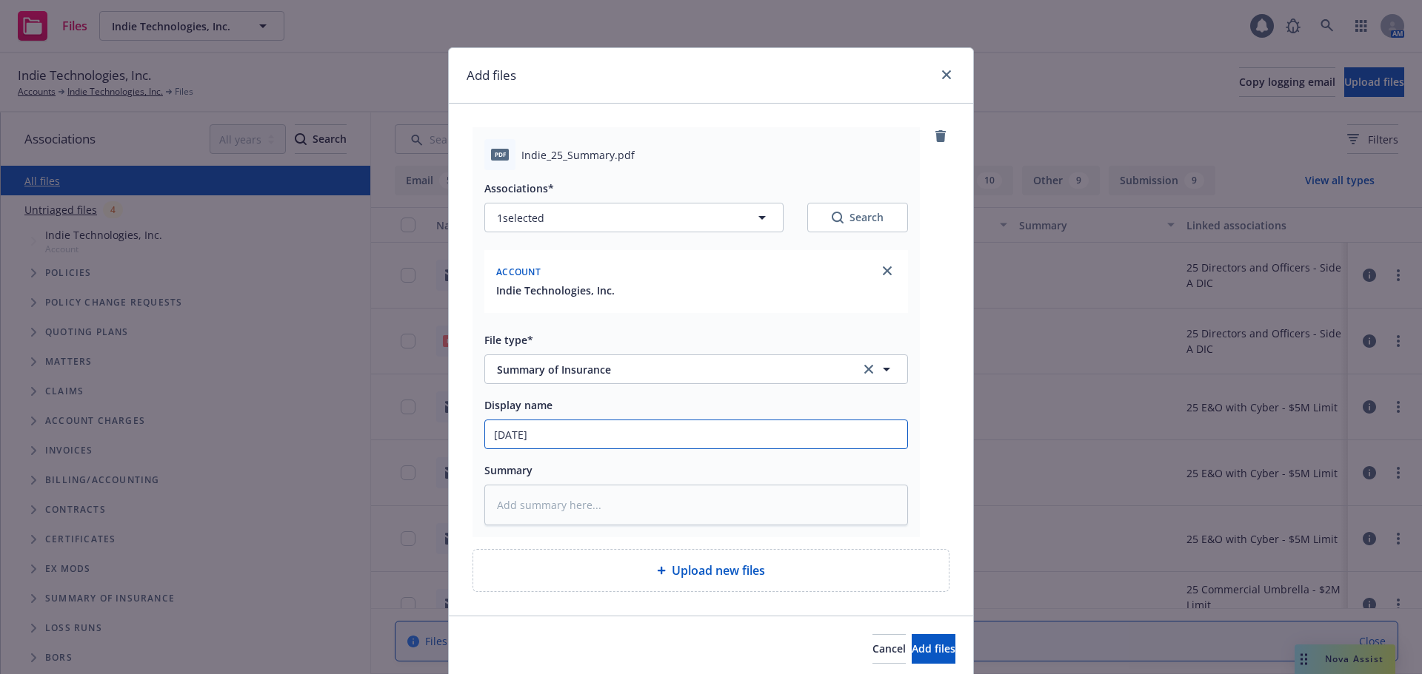
type textarea "x"
type input "09/23/25"
type textarea "x"
type input "09/23/25 2"
type textarea "x"
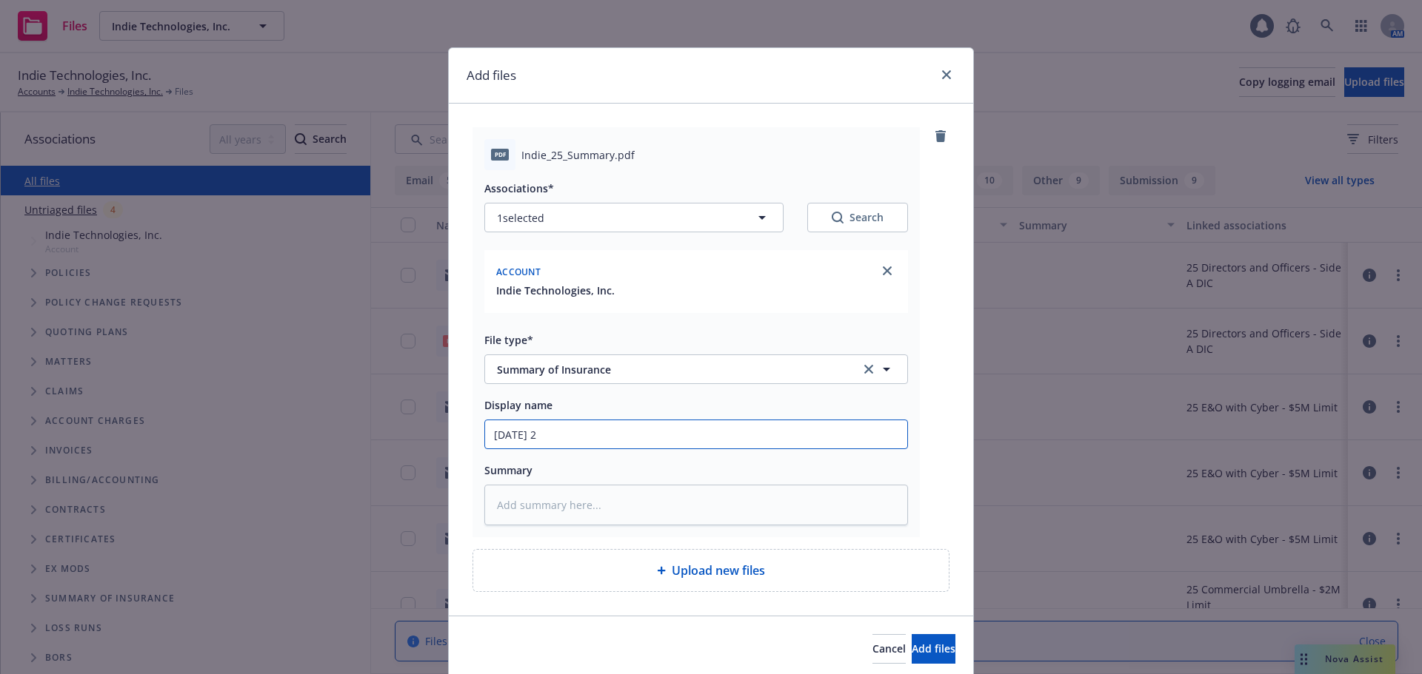
type input "09/23/25 25"
type textarea "x"
type input "09/23/25 25-"
type textarea "x"
type input "09/23/25 25-2"
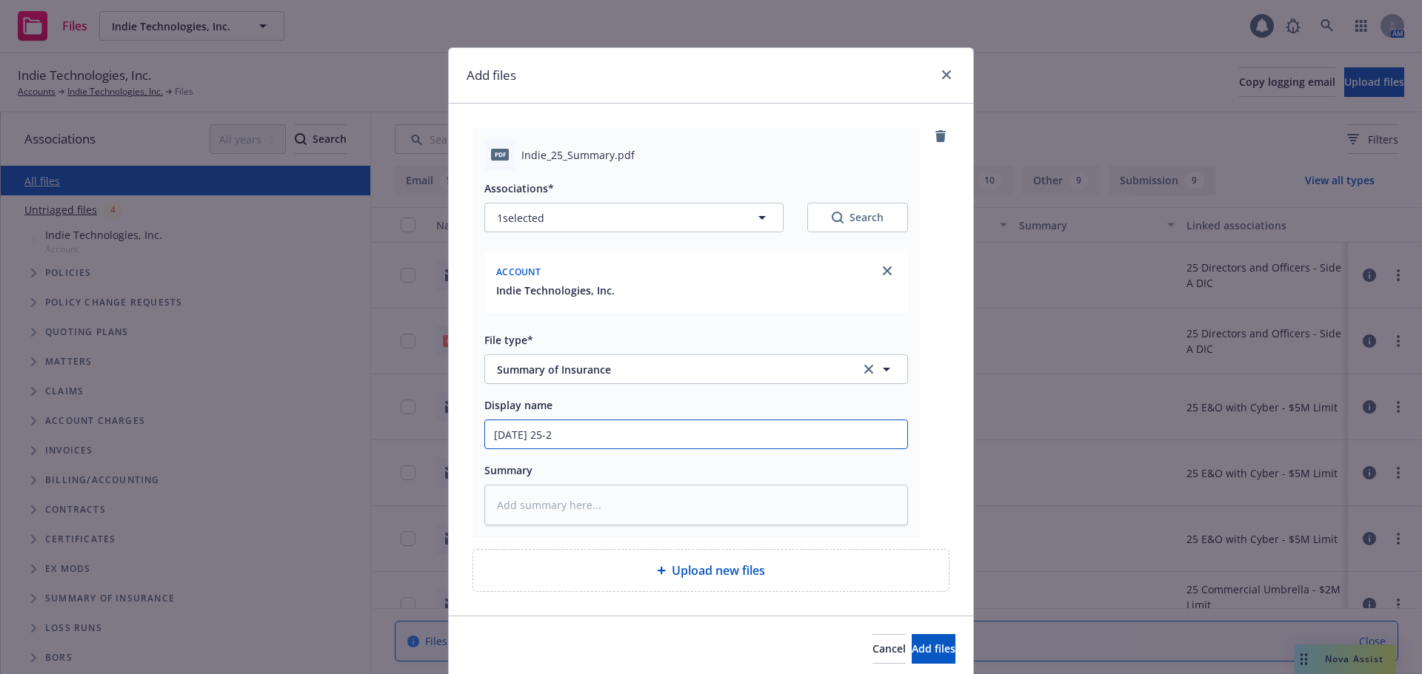
type textarea "x"
type input "09/23/25 25-26"
type textarea "x"
type input "09/23/25 25-26"
type textarea "x"
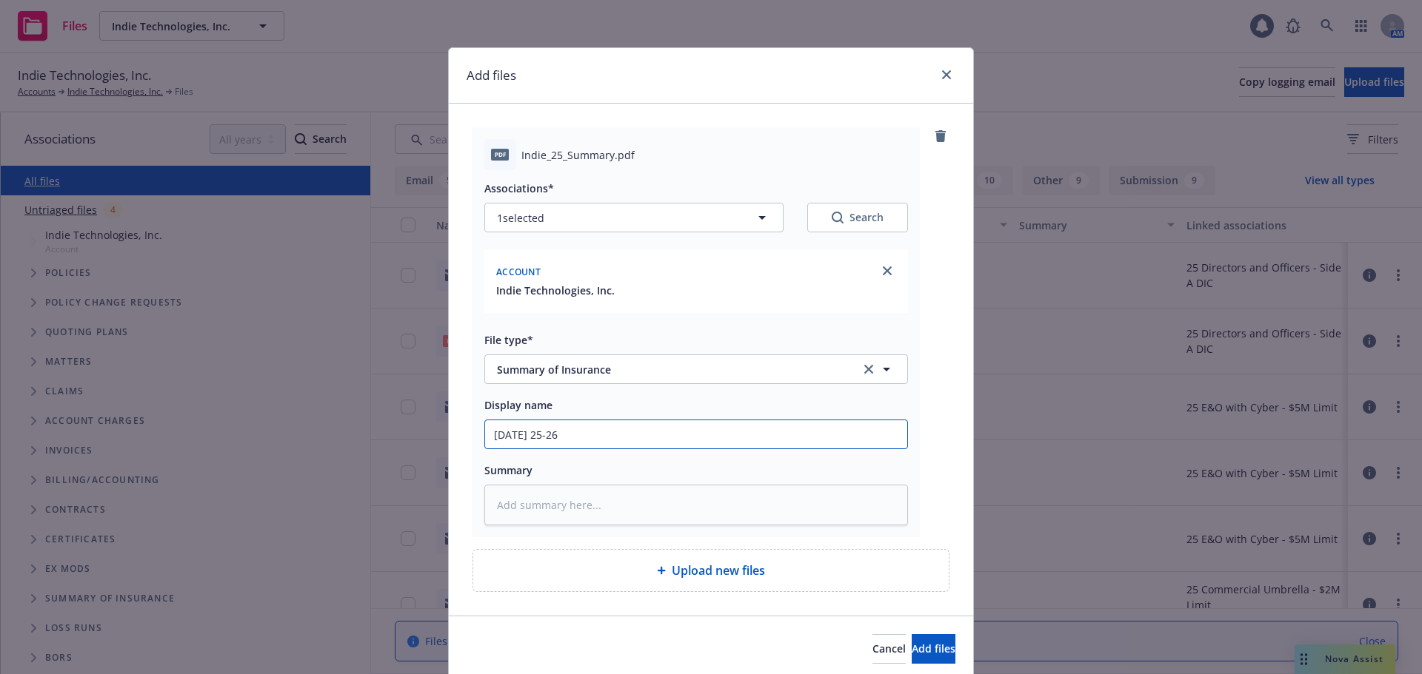
type input "09/23/25 25-26 S"
type textarea "x"
type input "09/23/25 25-26 Su"
type textarea "x"
type input "09/23/25 25-26 Sum"
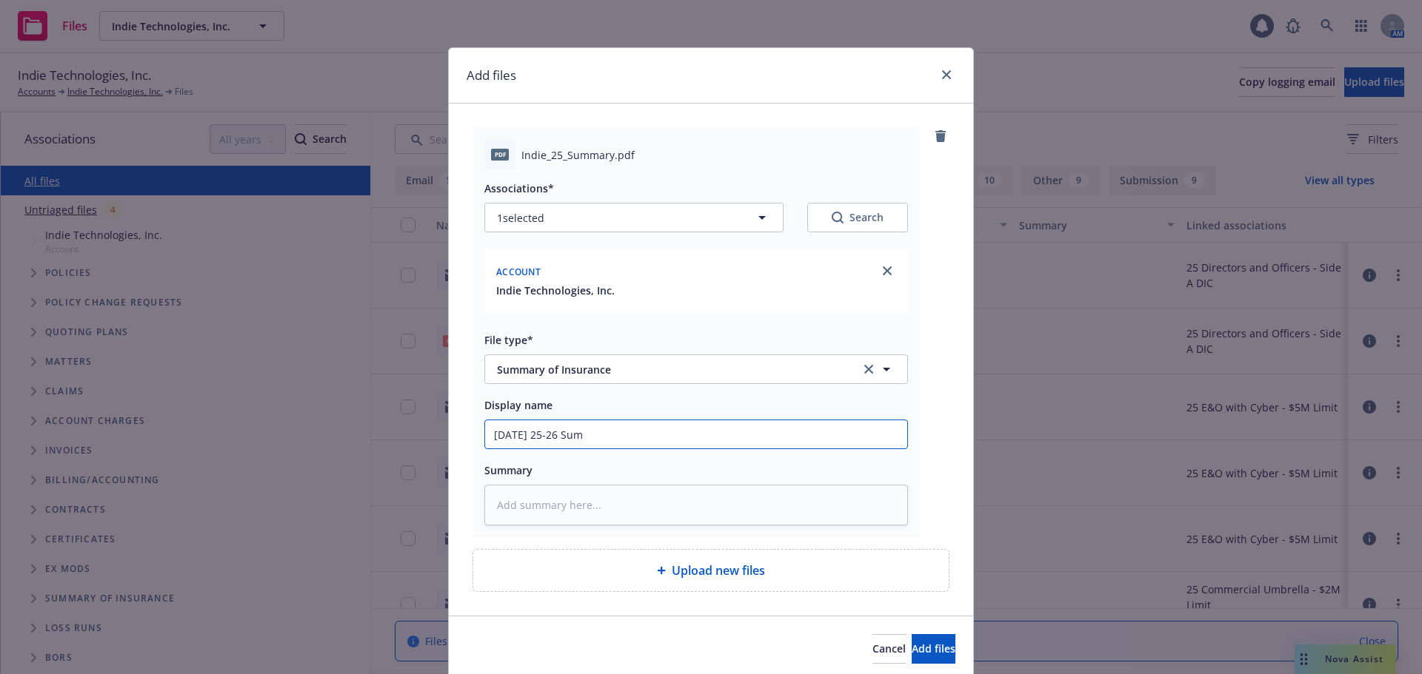
type textarea "x"
type input "09/23/25 25-26 Summ"
type textarea "x"
type input "09/23/25 25-26 Summa"
type textarea "x"
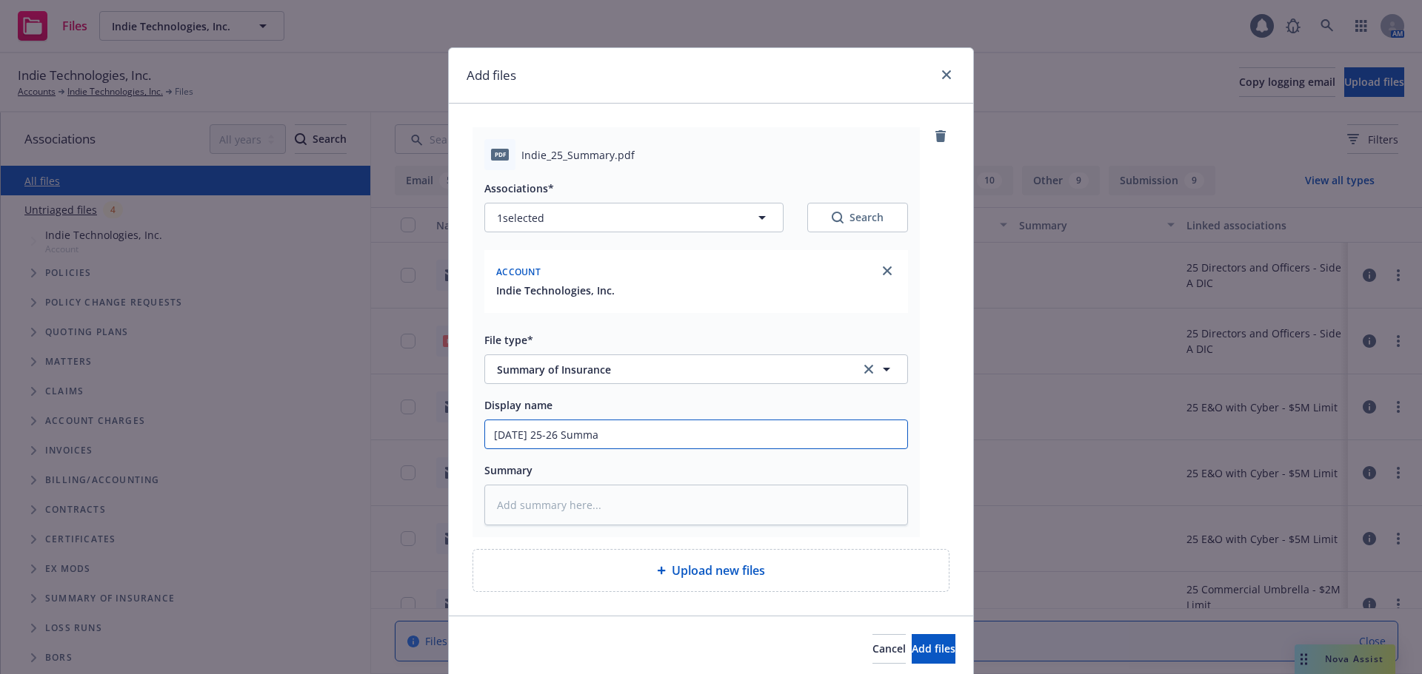
type input "09/23/25 25-26 Summar"
type textarea "x"
type input "09/23/25 25-26 Summary"
type textarea "x"
type input "09/23/25 25-26 Summary"
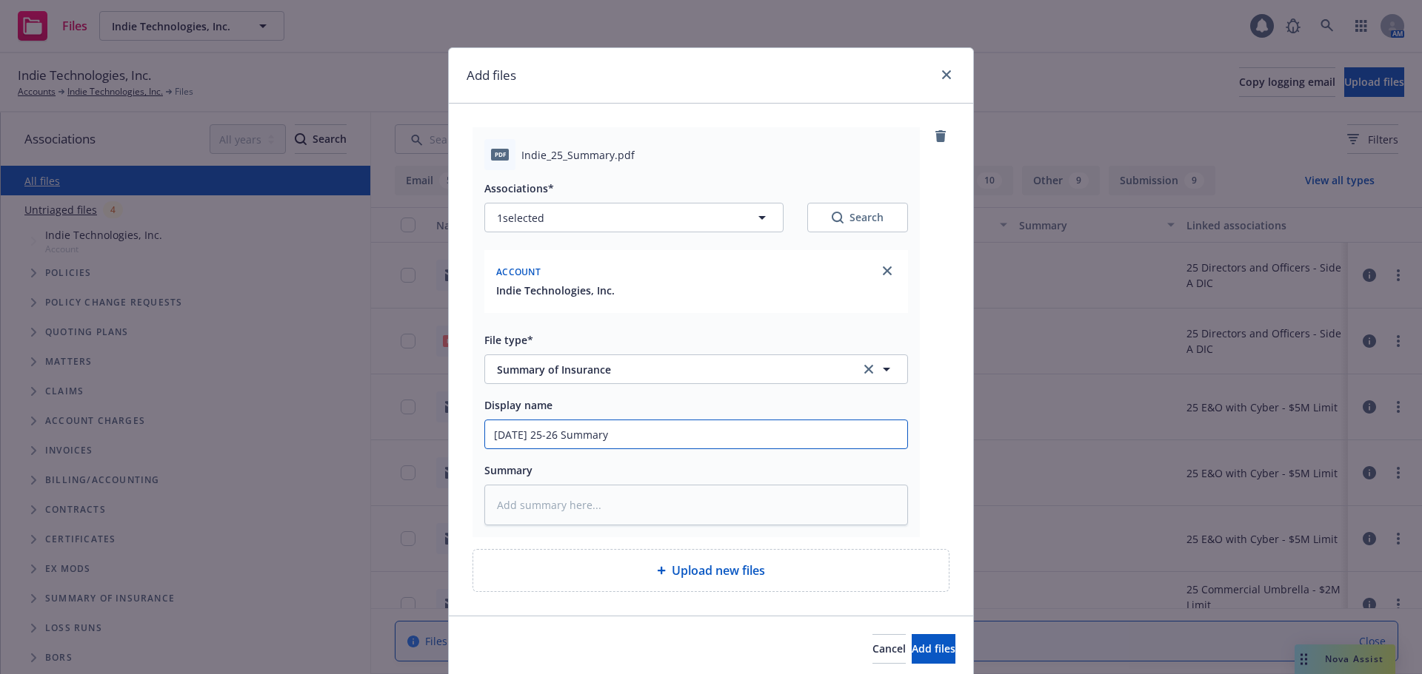
type textarea "x"
type input "09/23/25 25-26 Summary c"
type textarea "x"
type input "09/23/25 25-26 Summary com"
type textarea "x"
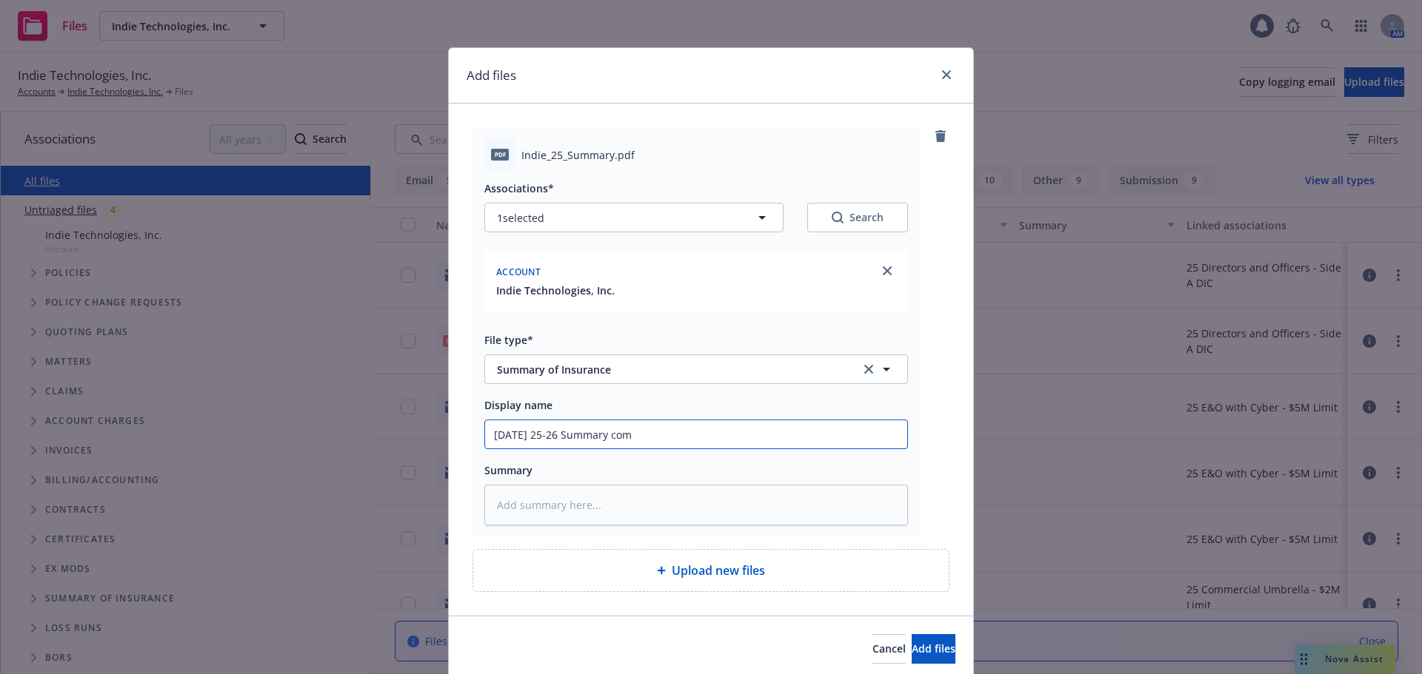
type input "09/23/25 25-26 Summary comp"
type textarea "x"
type input "09/23/25 25-26 Summary compl"
type textarea "x"
type input "09/23/25 25-26 Summary comple"
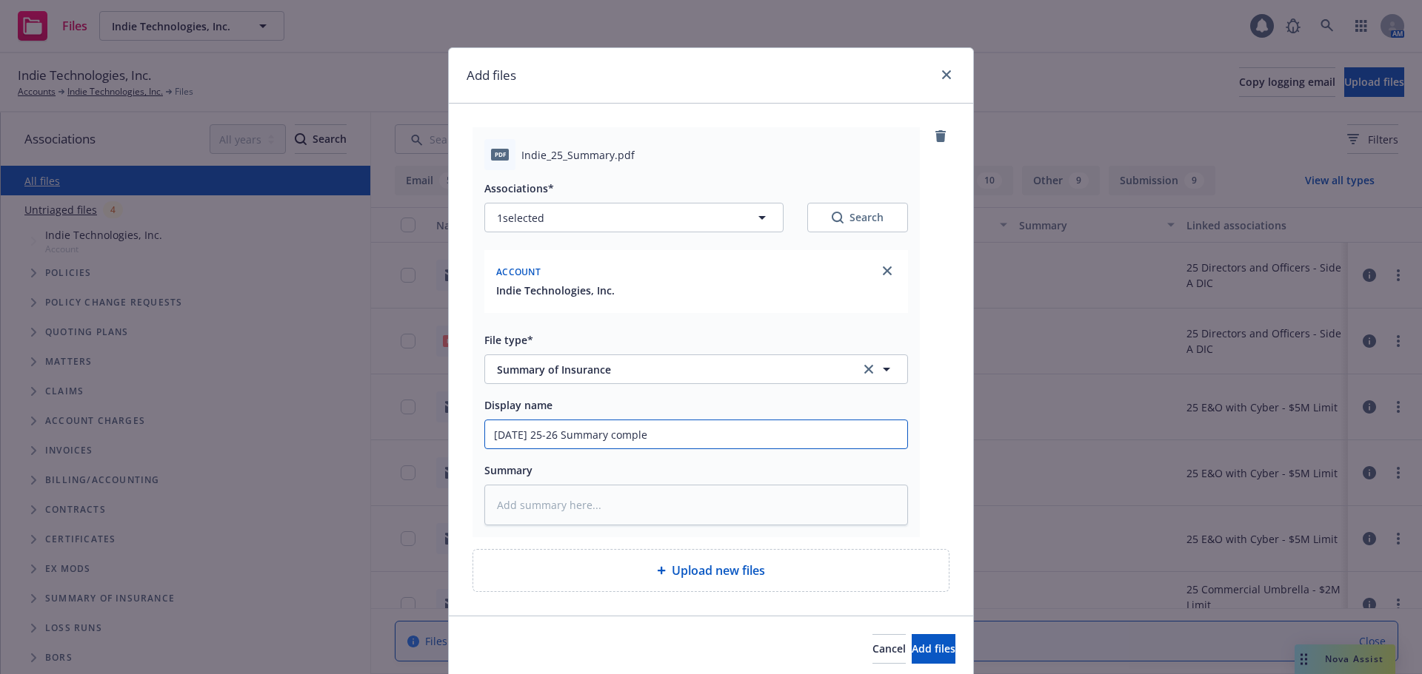
type textarea "x"
type input "09/23/25 25-26 Summary complet"
type textarea "x"
type input "09/23/25 25-26 Summary complete"
type textarea "x"
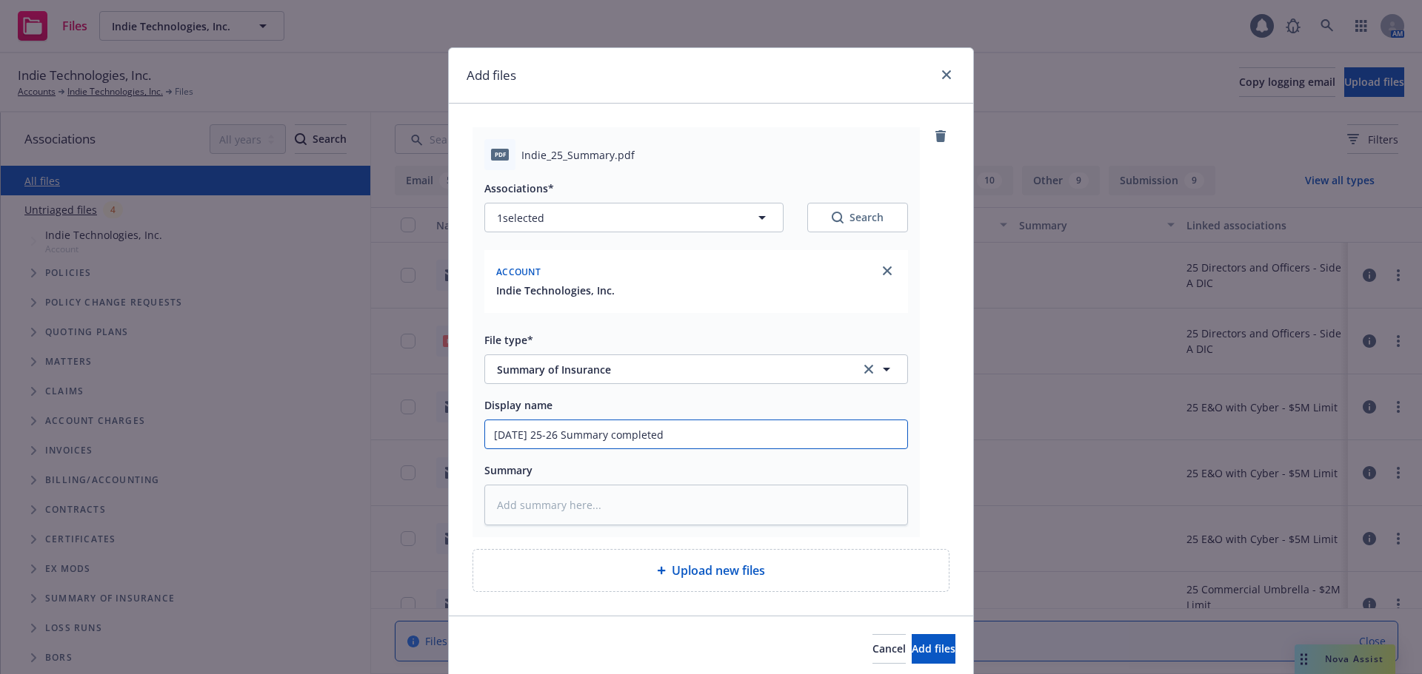
drag, startPoint x: 726, startPoint y: 437, endPoint x: 303, endPoint y: 434, distance: 422.8
click at [303, 434] on div "Add files pdf Indie_25_Summary.pdf Associations* 1 selected Search Account Indi…" at bounding box center [711, 337] width 1422 height 674
click at [768, 434] on input "09/23/25 25-26 Summary completed" at bounding box center [696, 435] width 422 height 28
drag, startPoint x: 768, startPoint y: 432, endPoint x: 396, endPoint y: 431, distance: 371.7
click at [396, 431] on div "Add files pdf Indie_25_Summary.pdf Associations* 1 selected Search Account Indi…" at bounding box center [711, 337] width 1422 height 674
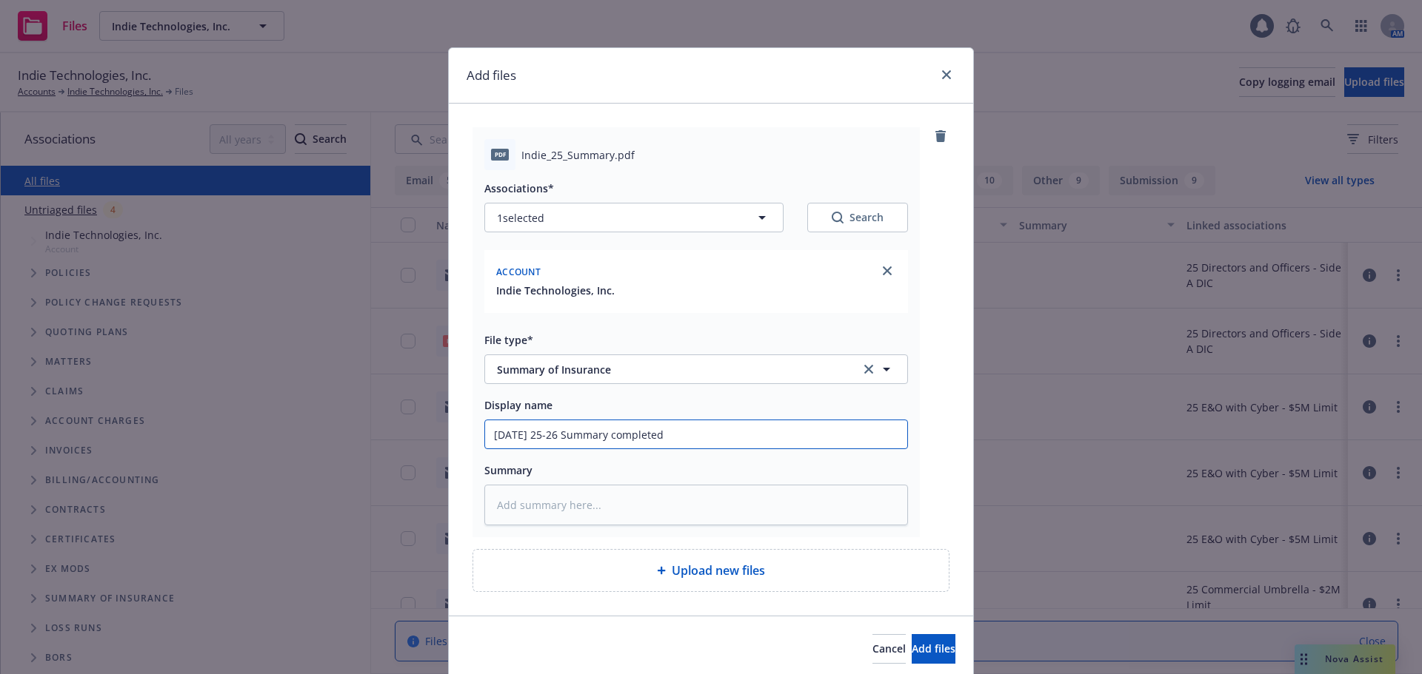
click at [751, 435] on input "09/23/25 25-26 Summary completed" at bounding box center [696, 435] width 422 height 28
type input "09/23/25 25-26 Summary completed"
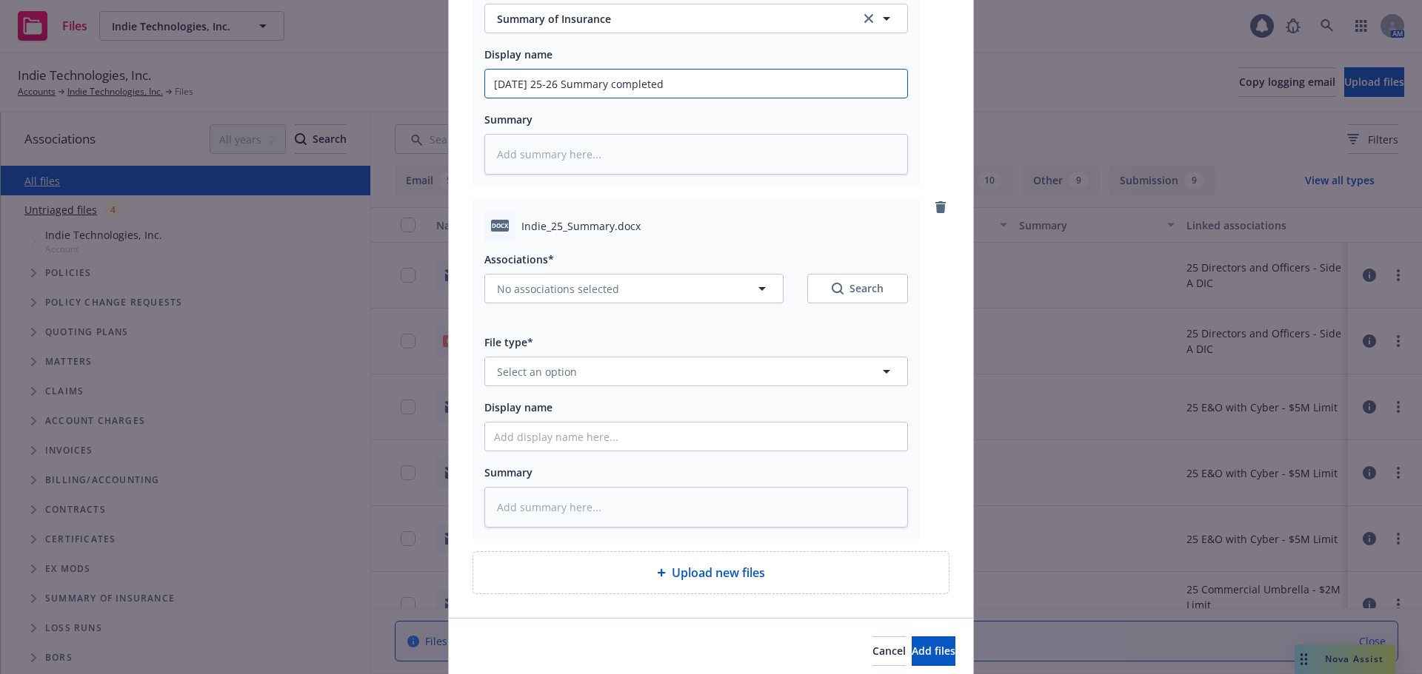
scroll to position [370, 0]
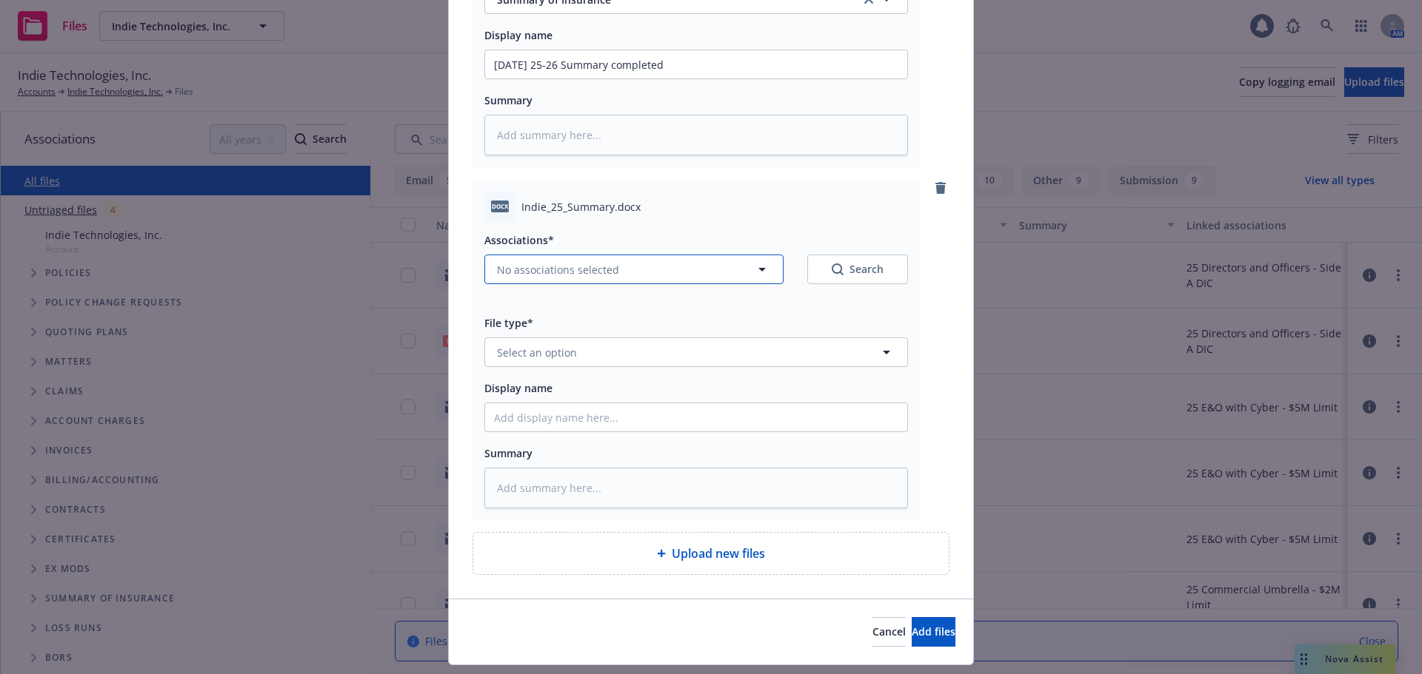
click at [540, 263] on span "No associations selected" at bounding box center [558, 270] width 122 height 16
type textarea "x"
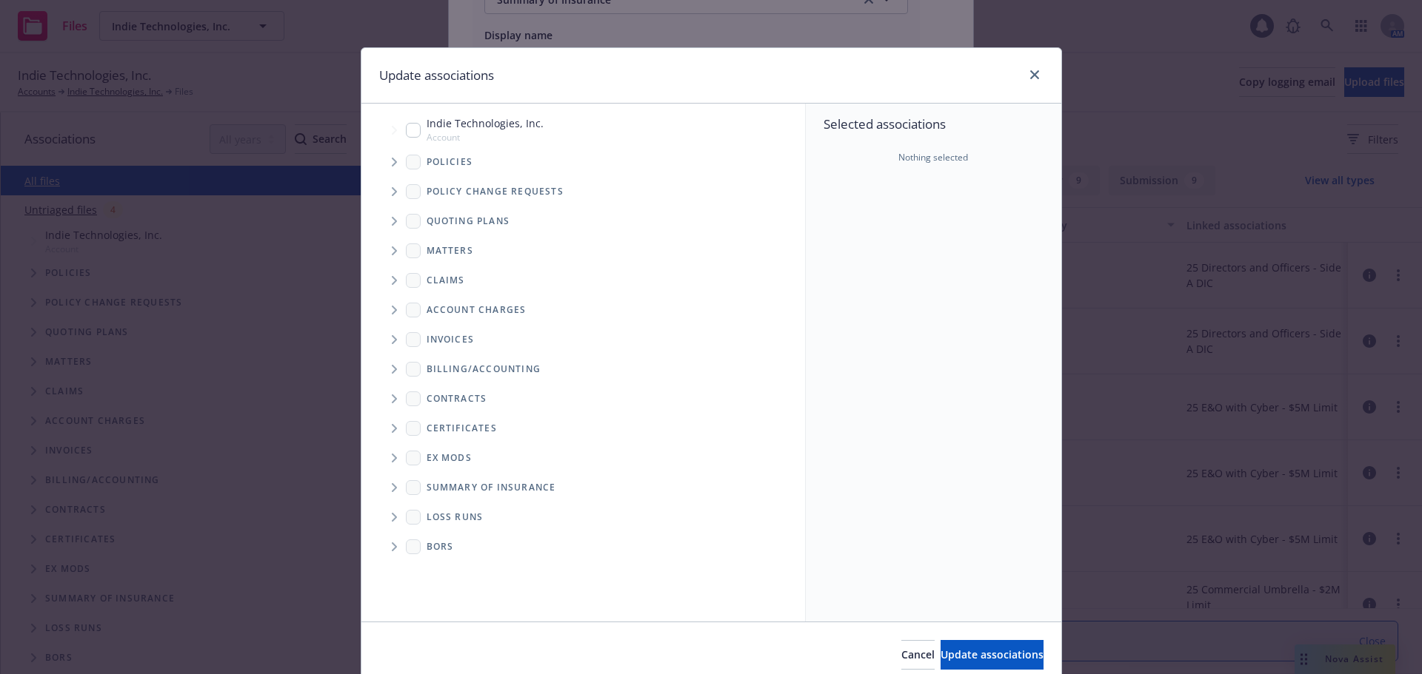
click at [406, 133] on input "Tree Example" at bounding box center [413, 130] width 15 height 15
checkbox input "true"
click at [954, 653] on span "Update associations" at bounding box center [991, 655] width 103 height 14
type textarea "x"
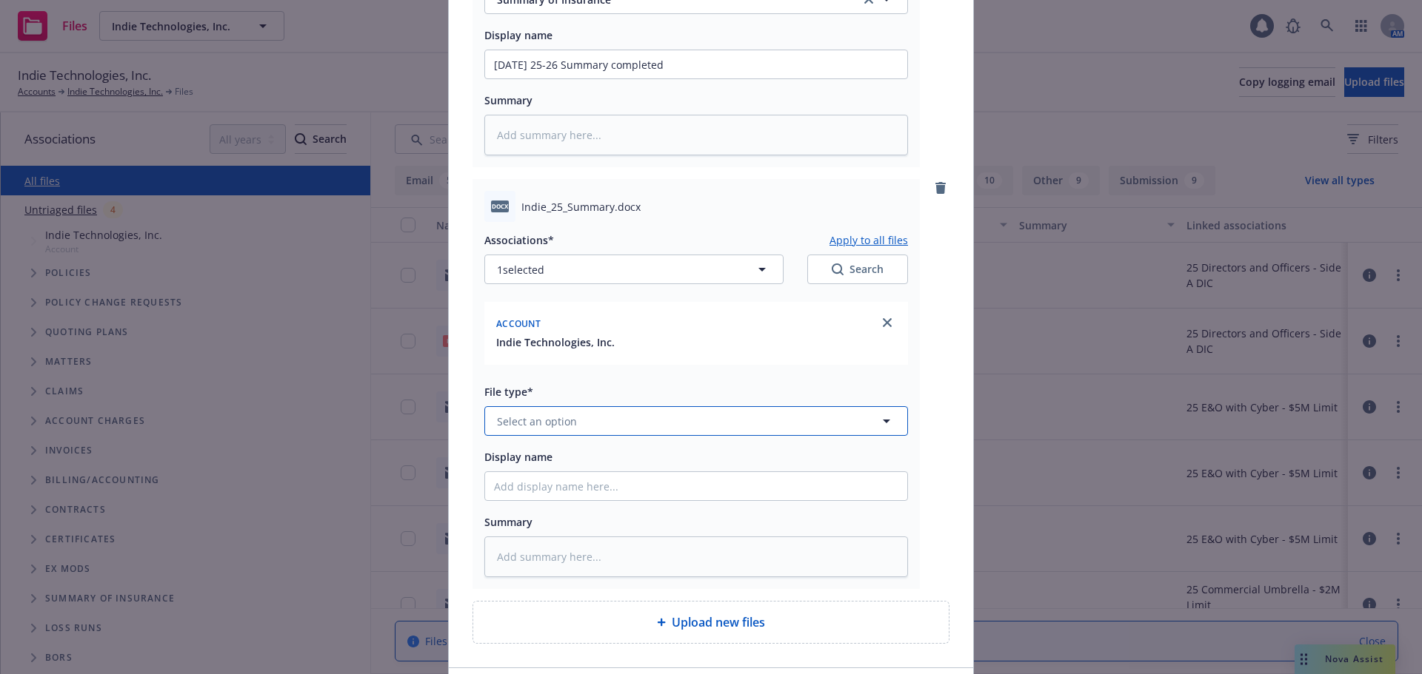
click at [546, 435] on button "Select an option" at bounding box center [695, 421] width 423 height 30
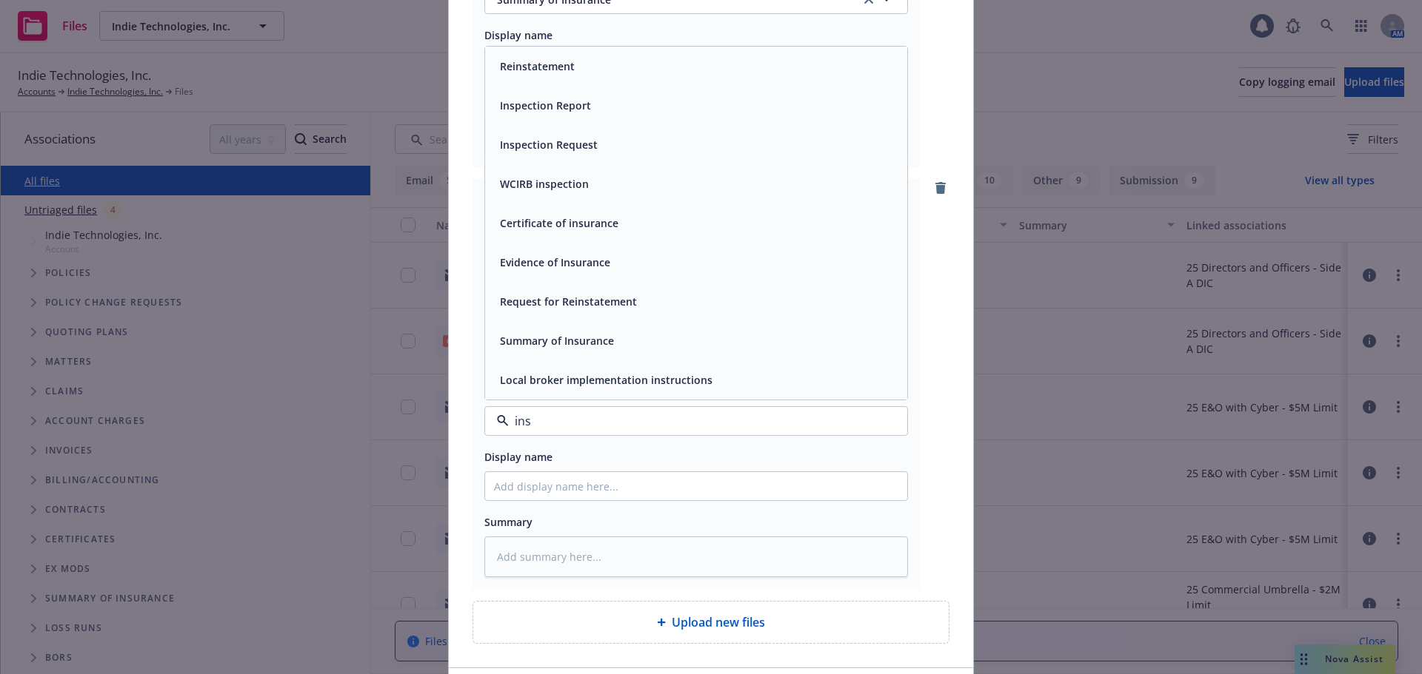
type input "insu"
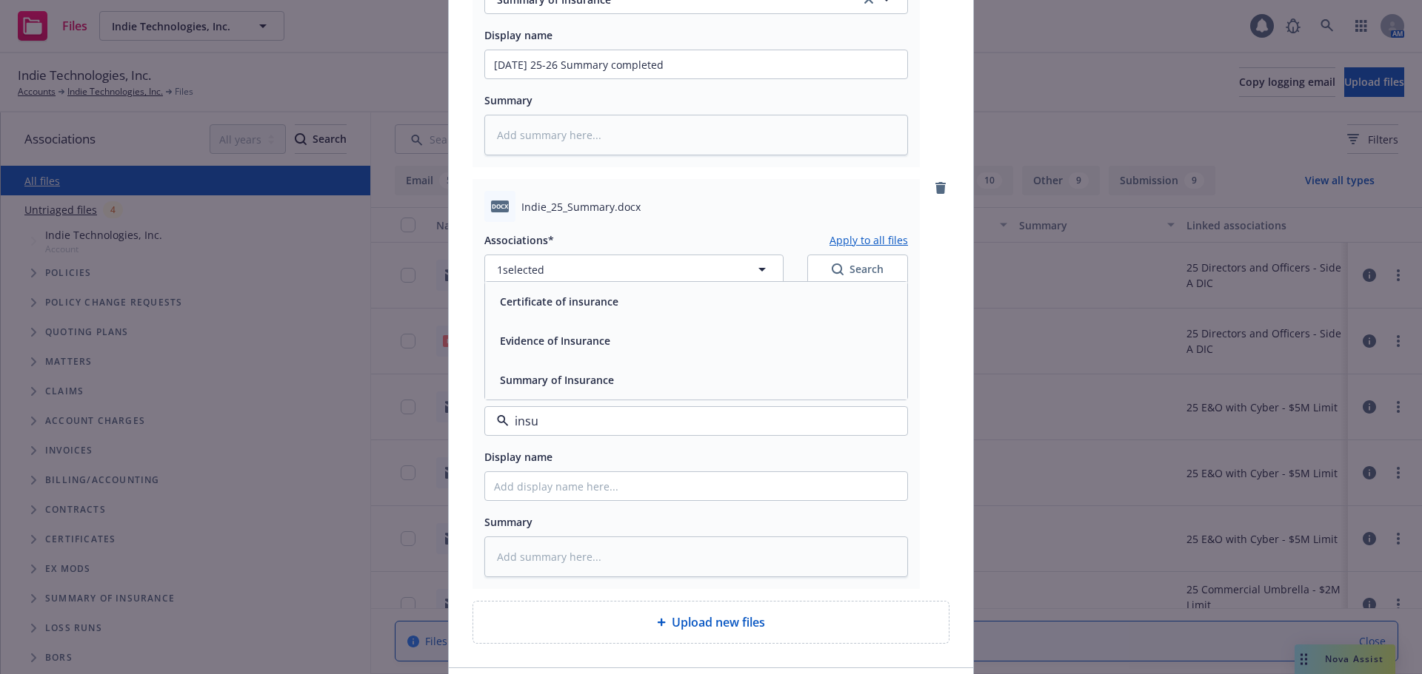
click at [632, 379] on div "Summary of Insurance" at bounding box center [696, 379] width 404 height 21
click at [607, 480] on input "Display name" at bounding box center [696, 486] width 422 height 28
paste input "09/23/25 25-26 Summary completed"
type textarea "x"
type input "09/23/25 25-26 Summary completed"
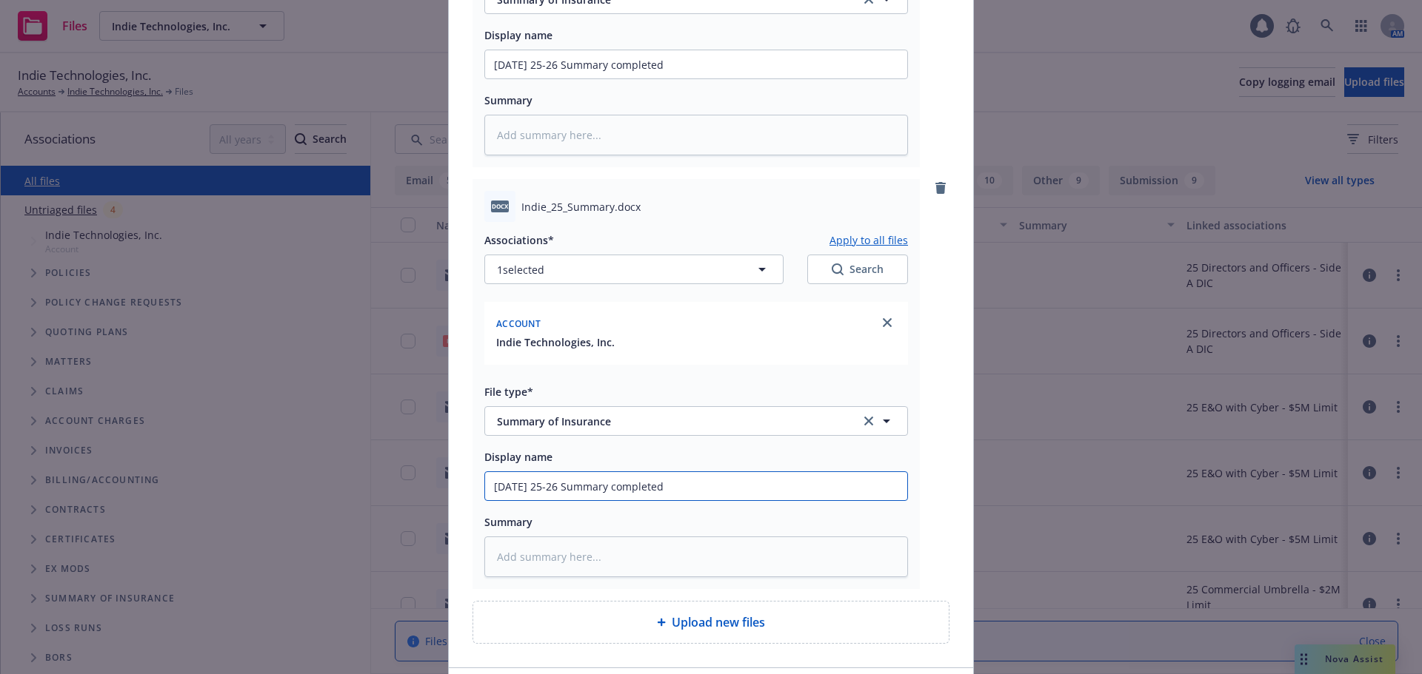
type textarea "x"
type input "09/23/25 25-26 Summary completed -"
type textarea "x"
type input "09/23/25 25-26 Summary completed -"
type textarea "x"
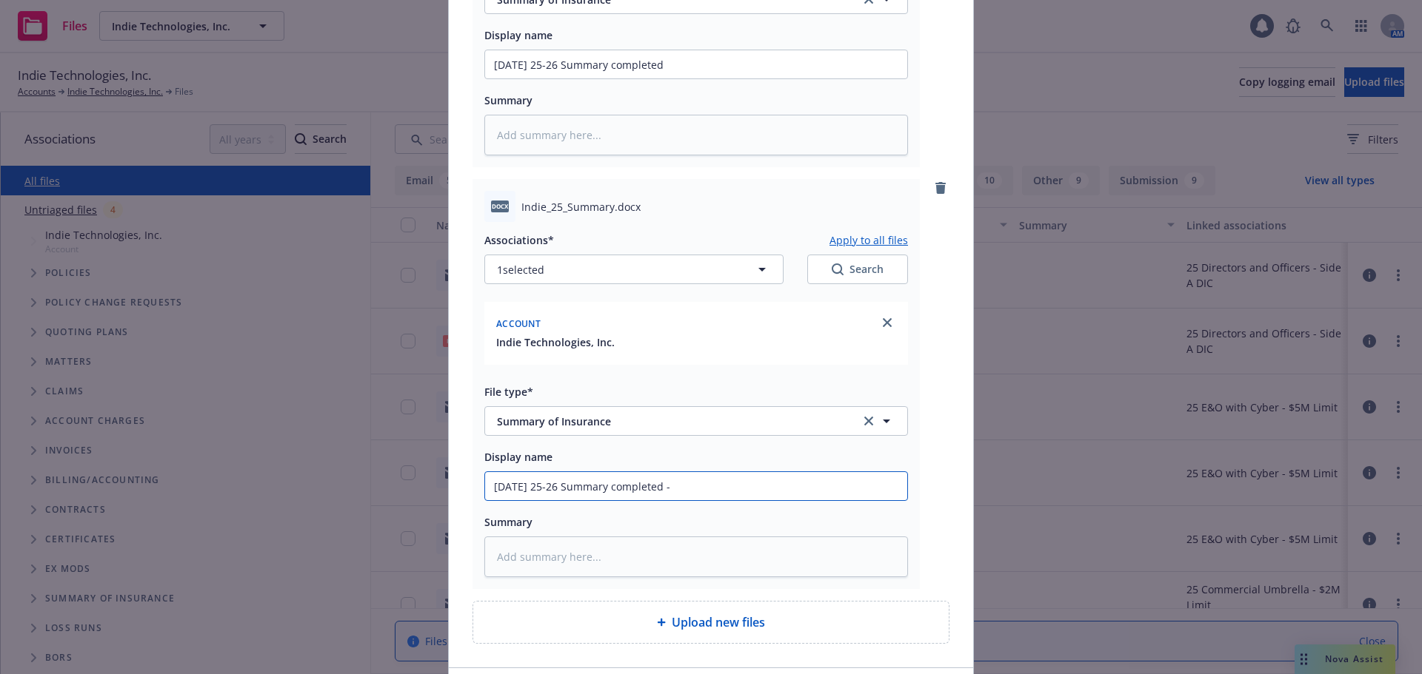
type input "09/23/25 25-26 Summary completed - W"
type textarea "x"
type input "09/23/25 25-26 Summary completed - Wo"
type textarea "x"
type input "09/23/25 25-26 Summary completed - Work"
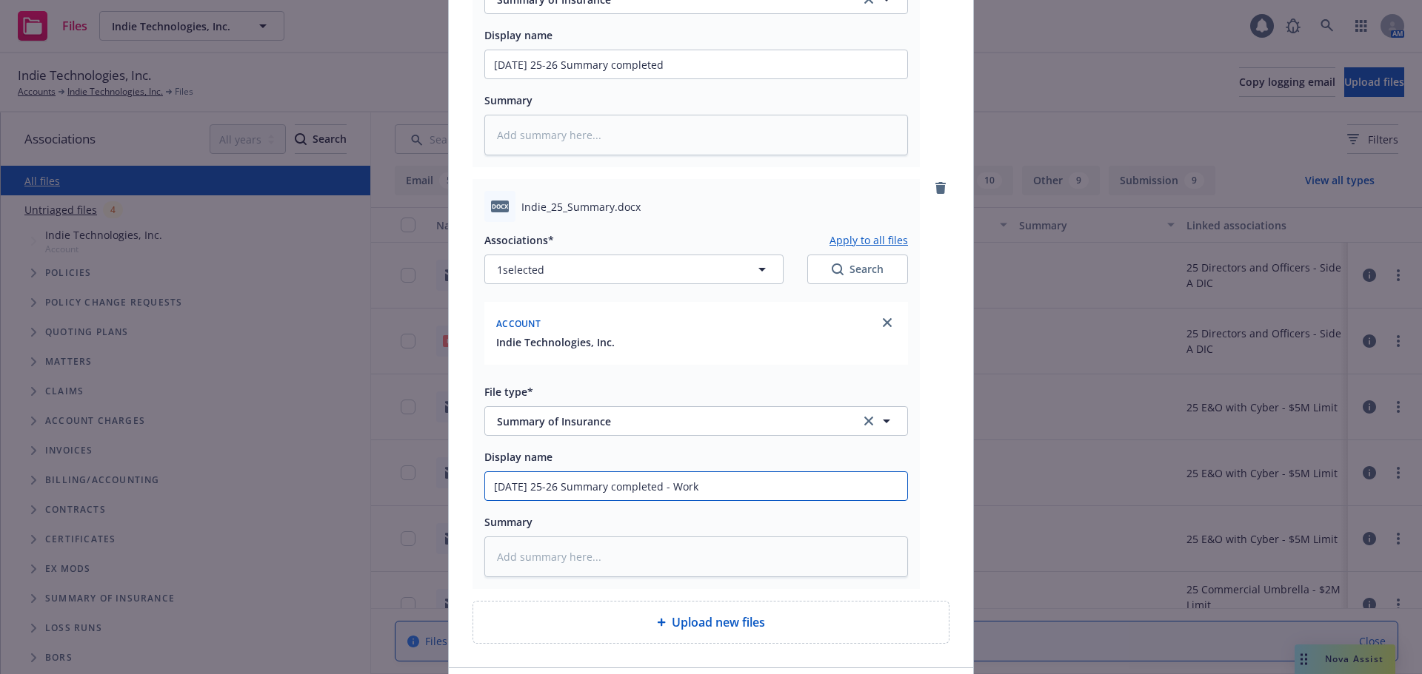
type textarea "x"
type input "09/23/25 25-26 Summary completed - Word"
type textarea "x"
type input "09/23/25 25-26 Summary completed - Word"
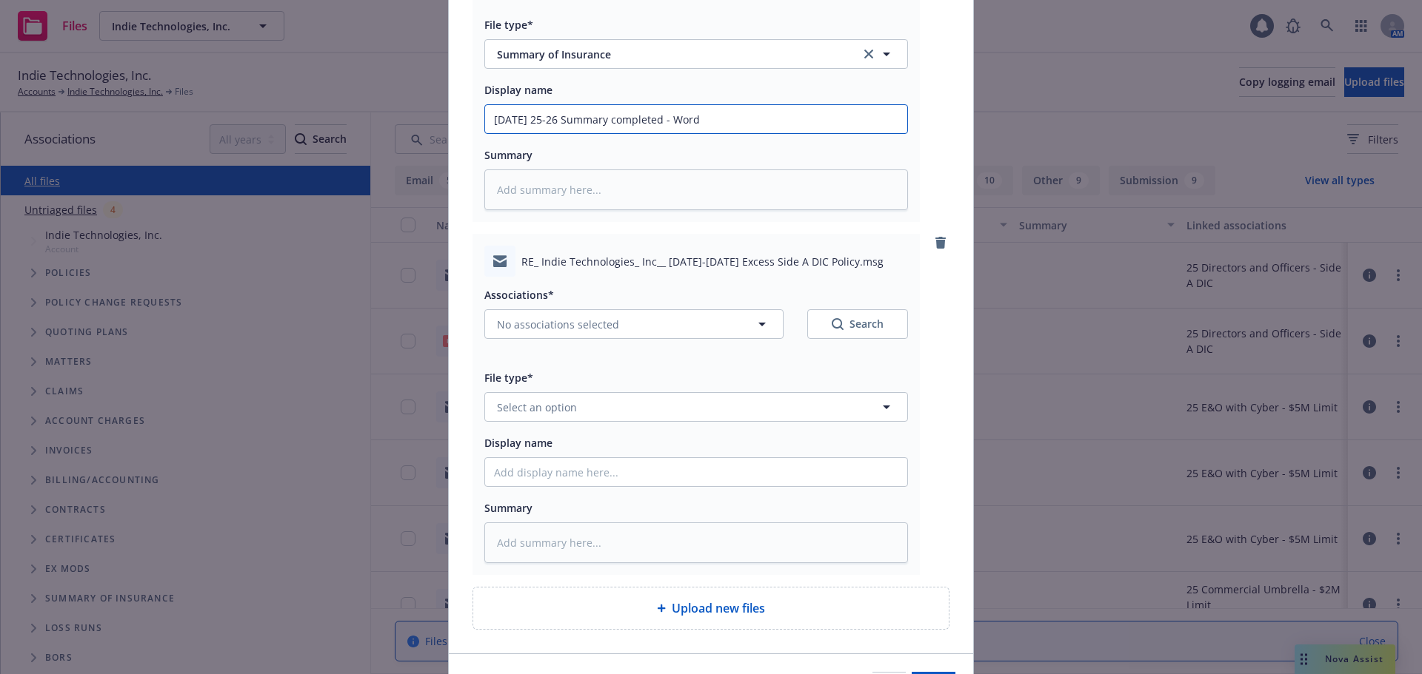
scroll to position [814, 0]
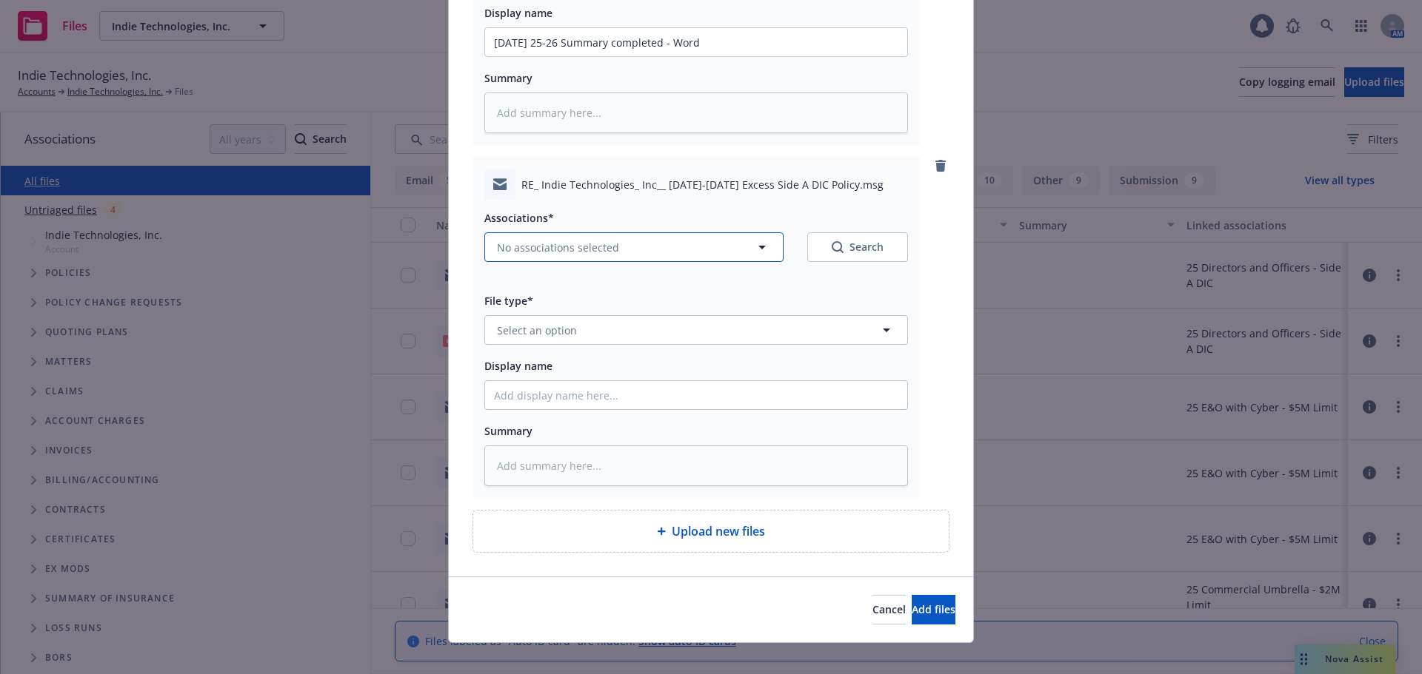
click at [533, 252] on span "No associations selected" at bounding box center [558, 248] width 122 height 16
type textarea "x"
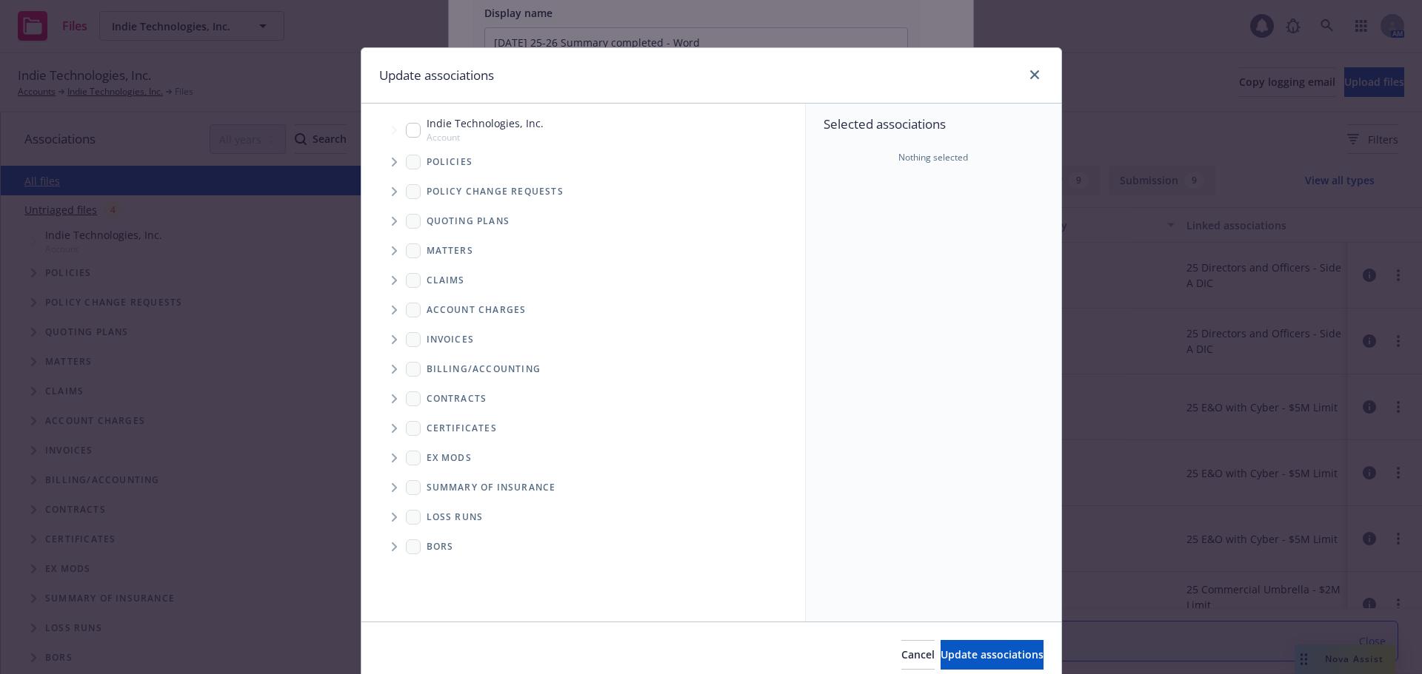
click at [409, 130] on input "Tree Example" at bounding box center [413, 130] width 15 height 15
checkbox input "true"
click at [948, 653] on span "Update associations" at bounding box center [991, 655] width 103 height 14
type textarea "x"
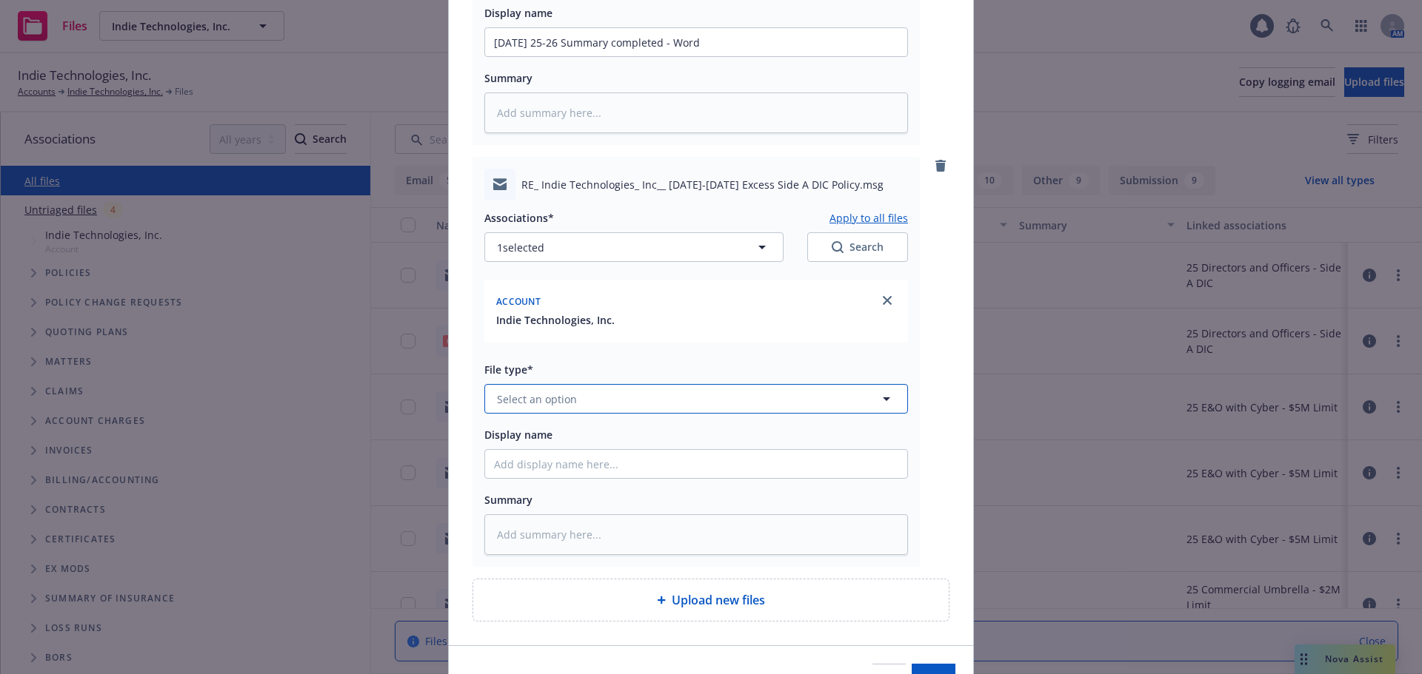
click at [574, 401] on button "Select an option" at bounding box center [695, 399] width 423 height 30
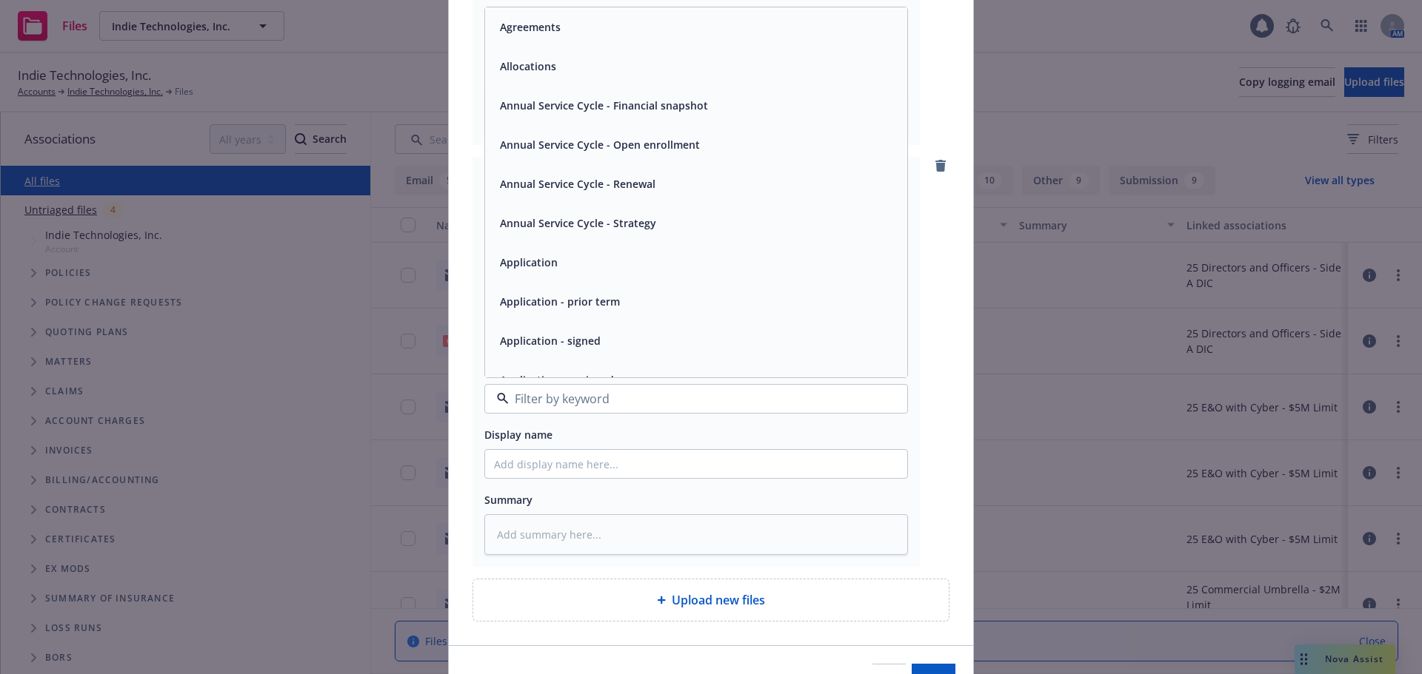
type input "u"
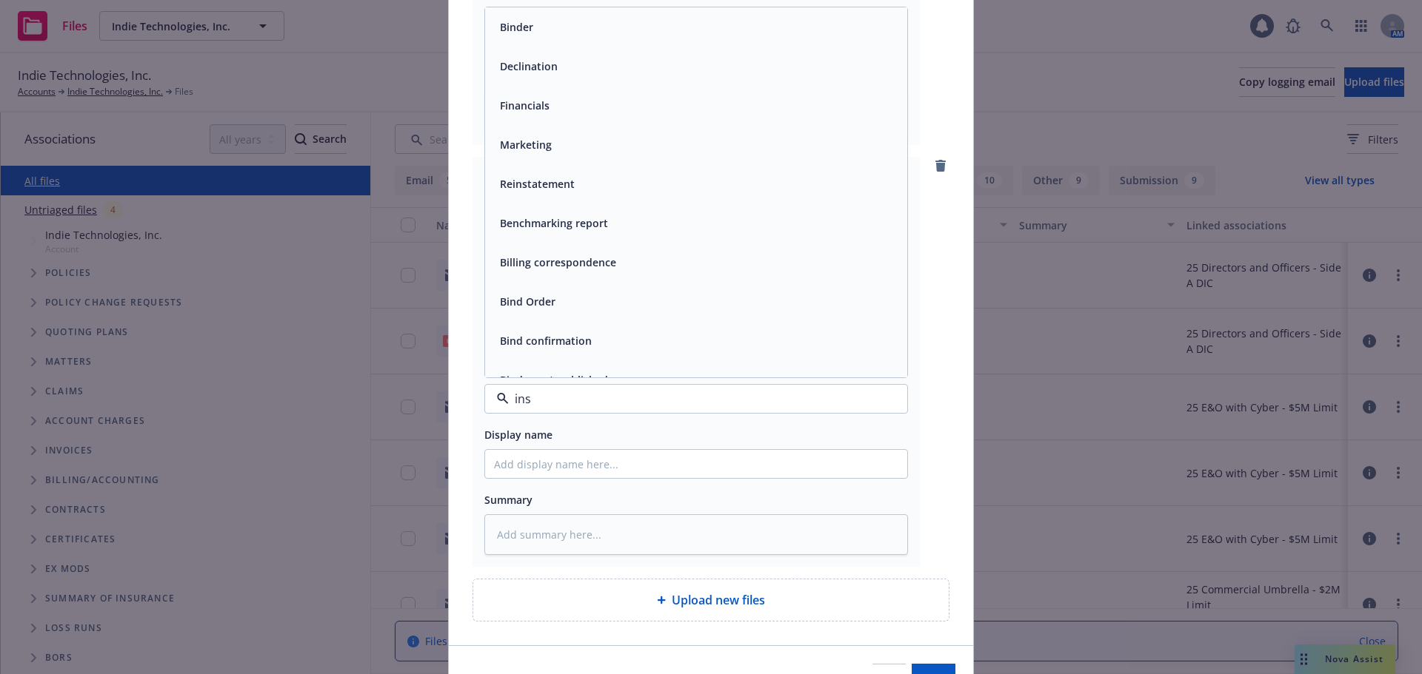
type input "insu"
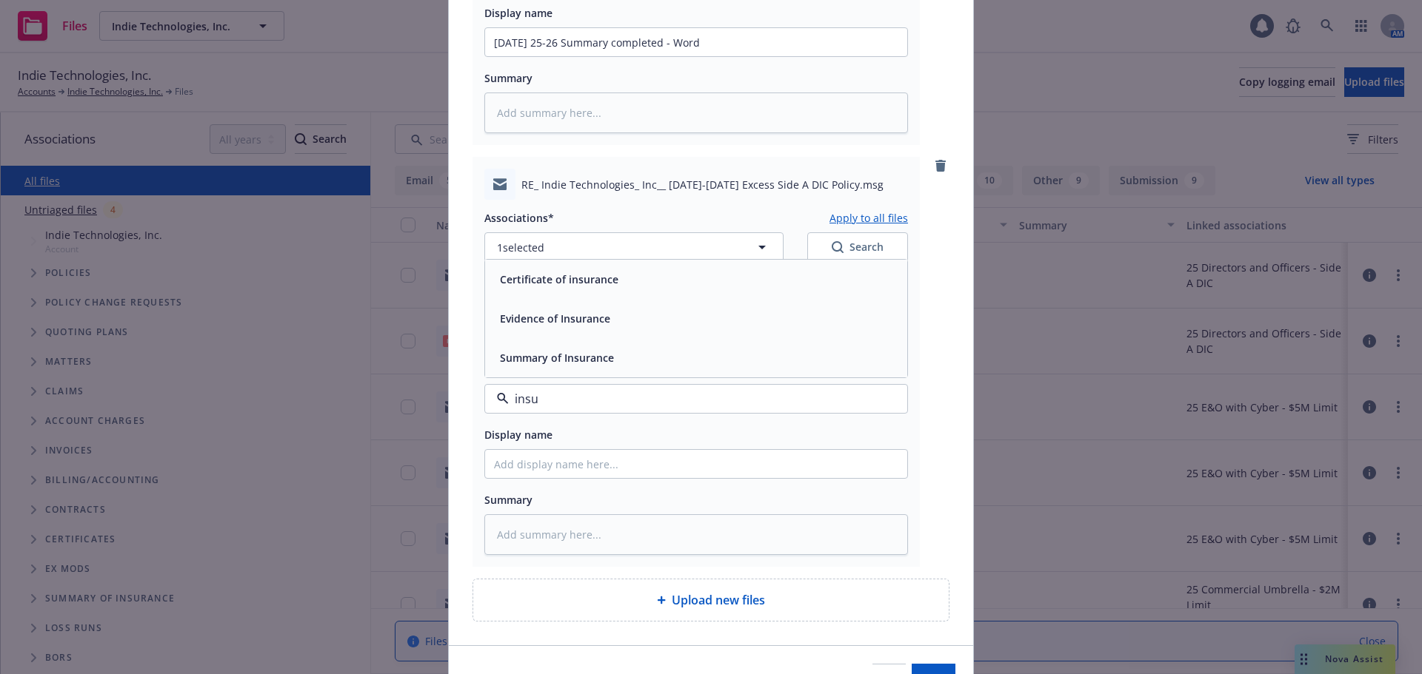
click at [598, 358] on span "Summary of Insurance" at bounding box center [557, 358] width 114 height 16
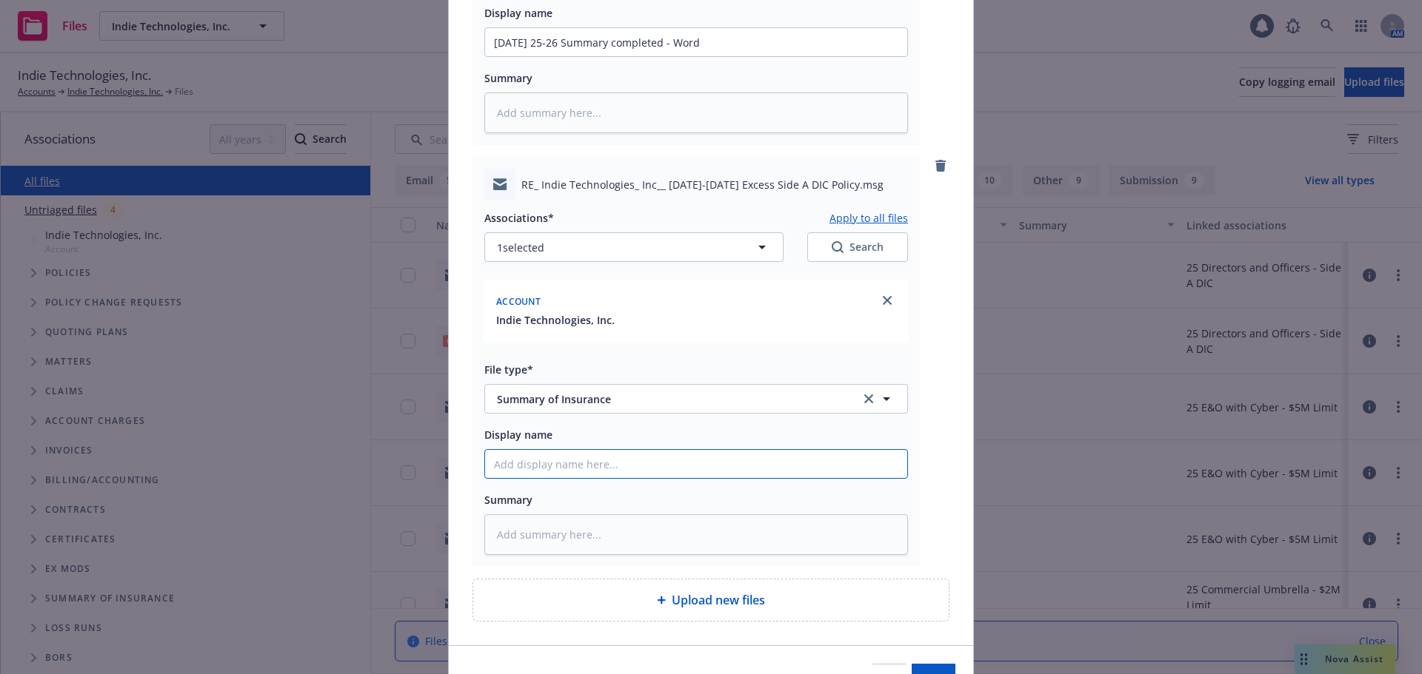
click at [612, 463] on input "Display name" at bounding box center [696, 464] width 422 height 28
paste input "09/23/25 25-26 Summary completed"
type textarea "x"
type input "09/23/25 25-26 Summary completed"
type textarea "x"
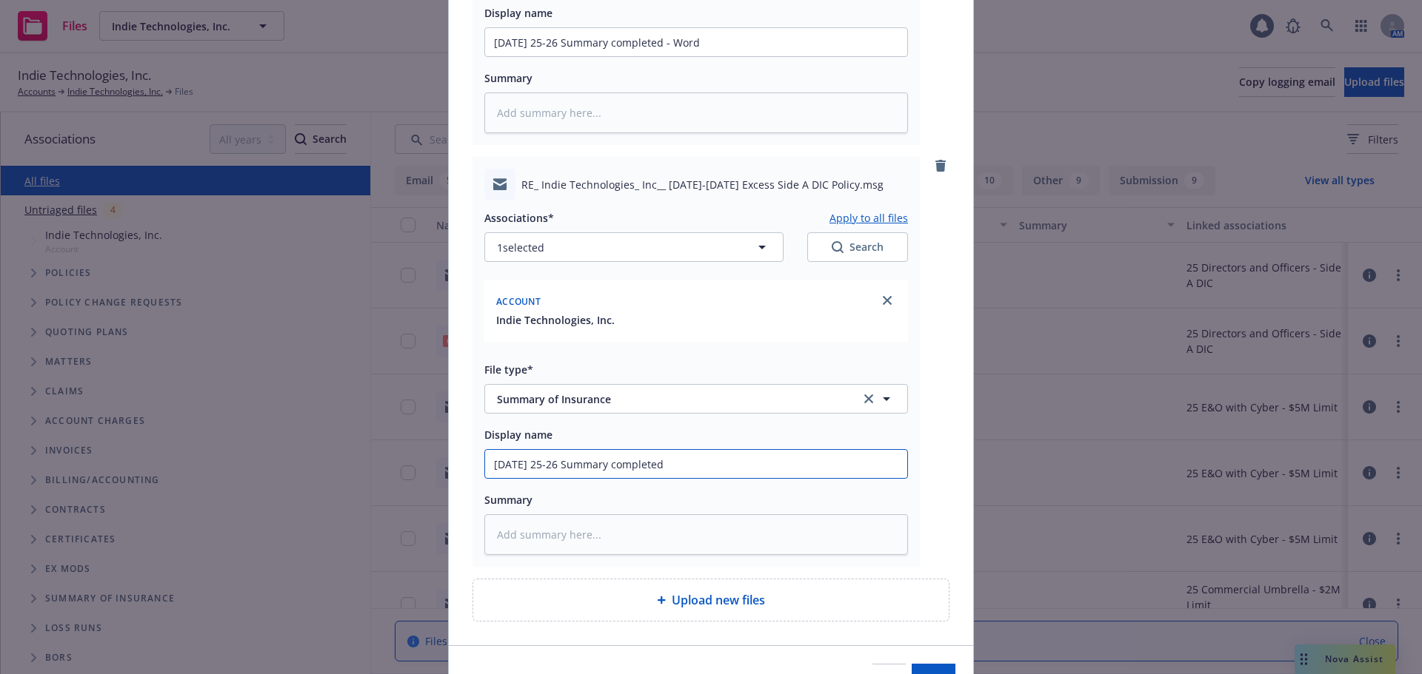
type input "09/23/25 25-26 Summary completed -"
type textarea "x"
type input "09/23/25 25-26 Summary completed -"
type textarea "x"
type input "09/23/25 25-26 Summary completed - p"
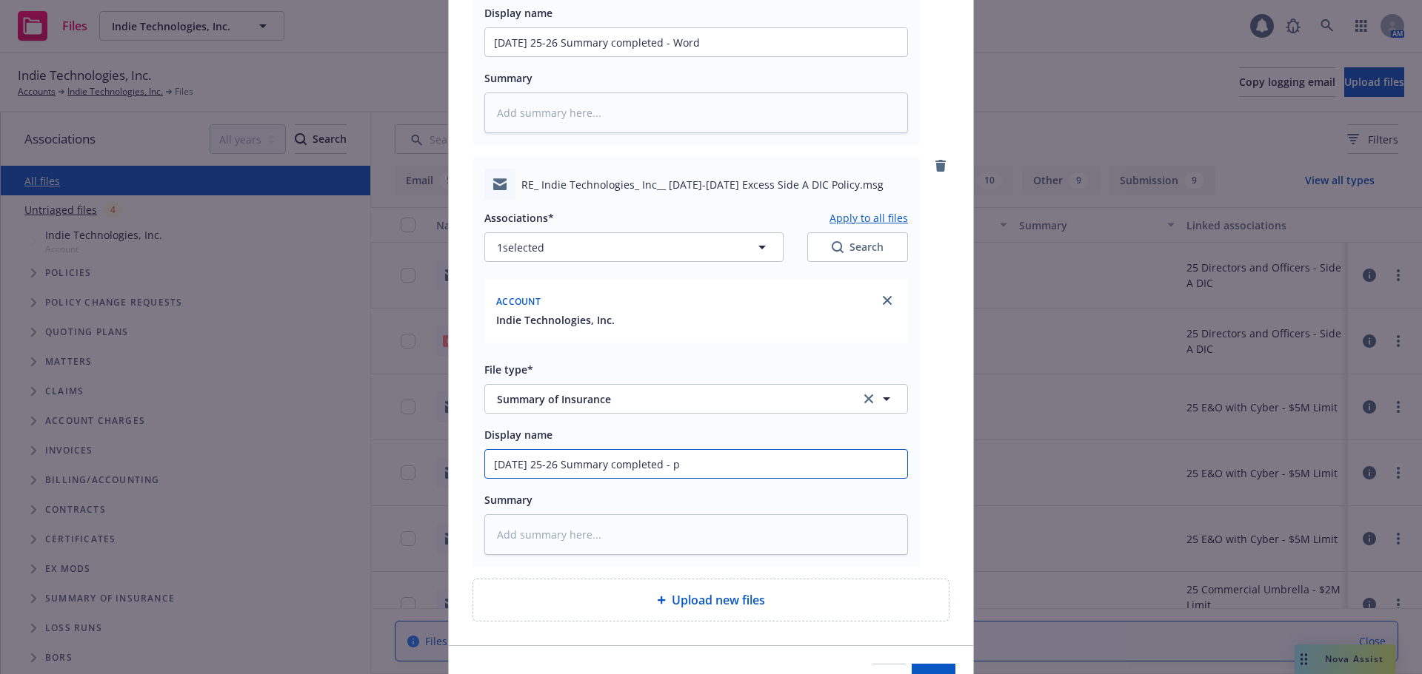
type textarea "x"
type input "09/23/25 25-26 Summary completed - pr"
type textarea "x"
type input "09/23/25 25-26 Summary completed - pro"
type textarea "x"
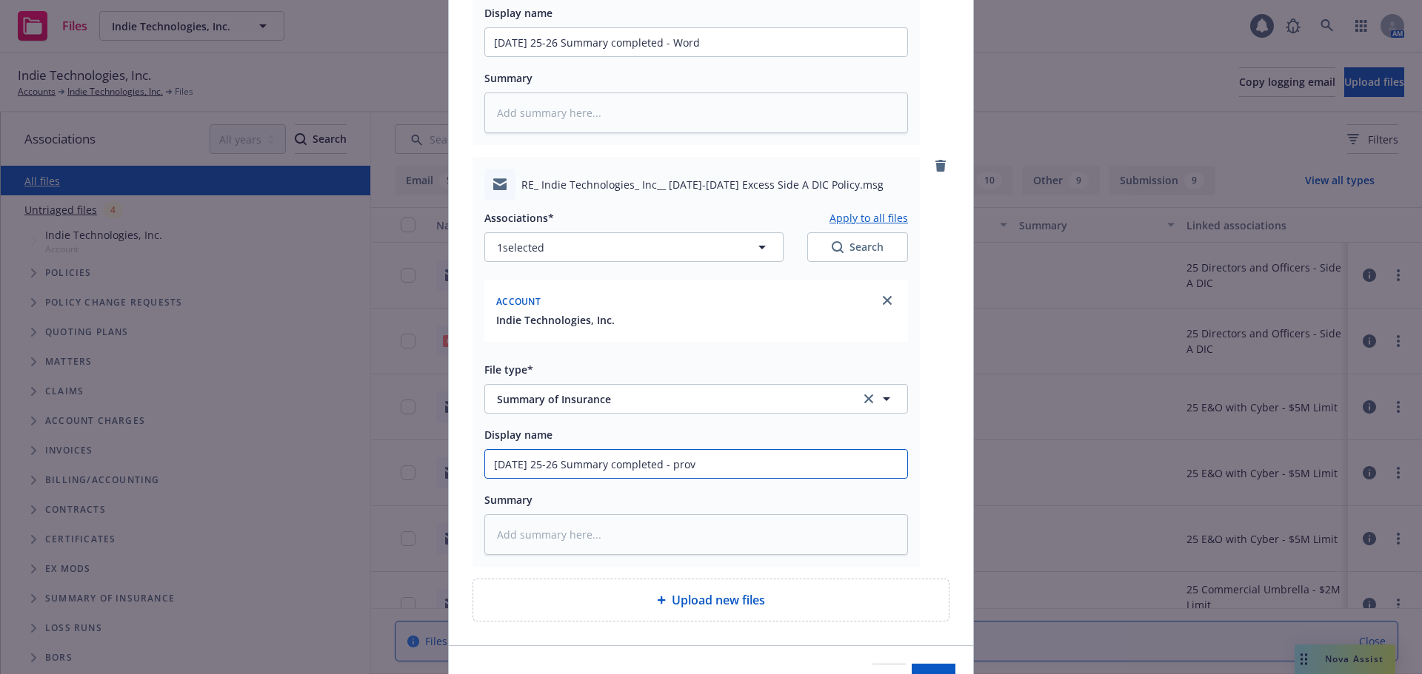
type input "09/23/25 25-26 Summary completed - provi"
type textarea "x"
type input "09/23/25 25-26 Summary completed - provid"
type textarea "x"
type input "09/23/25 25-26 Summary completed - provide"
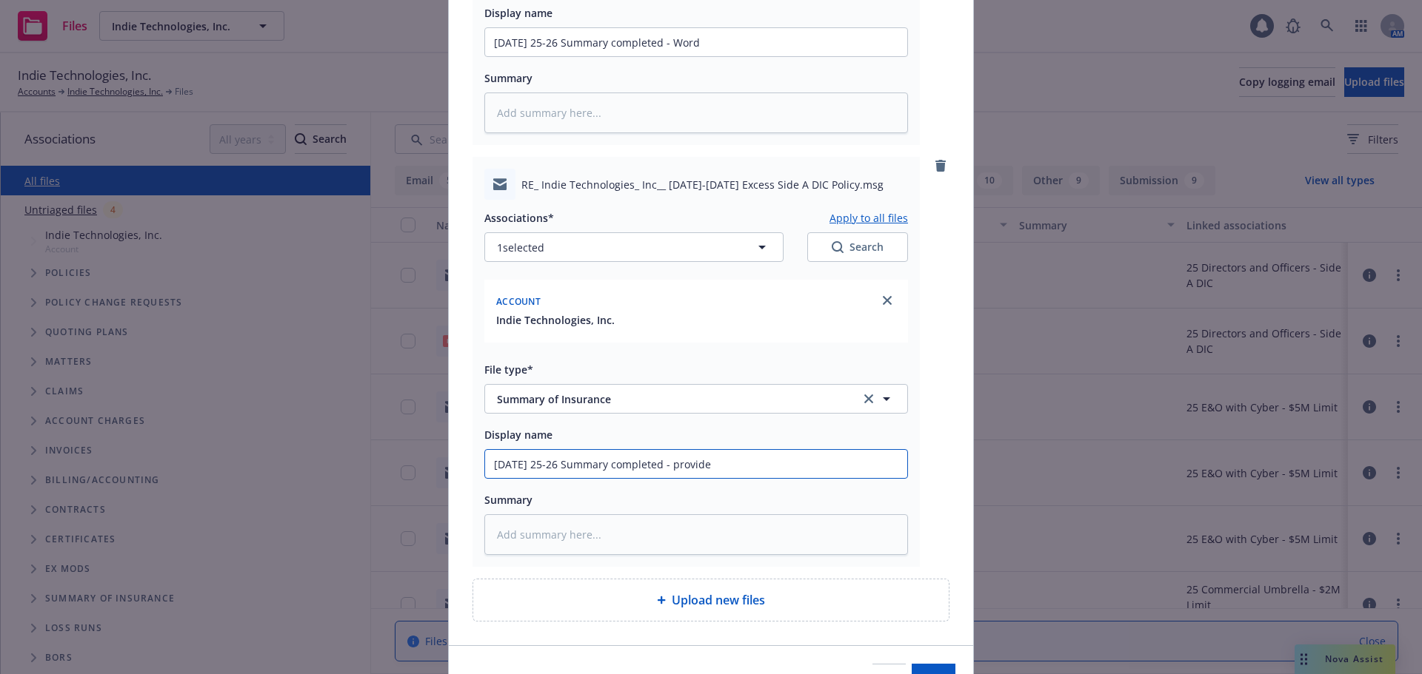
type textarea "x"
type input "09/23/25 25-26 Summary completed - provided"
type textarea "x"
type input "09/23/25 25-26 Summary completed - provided"
type textarea "x"
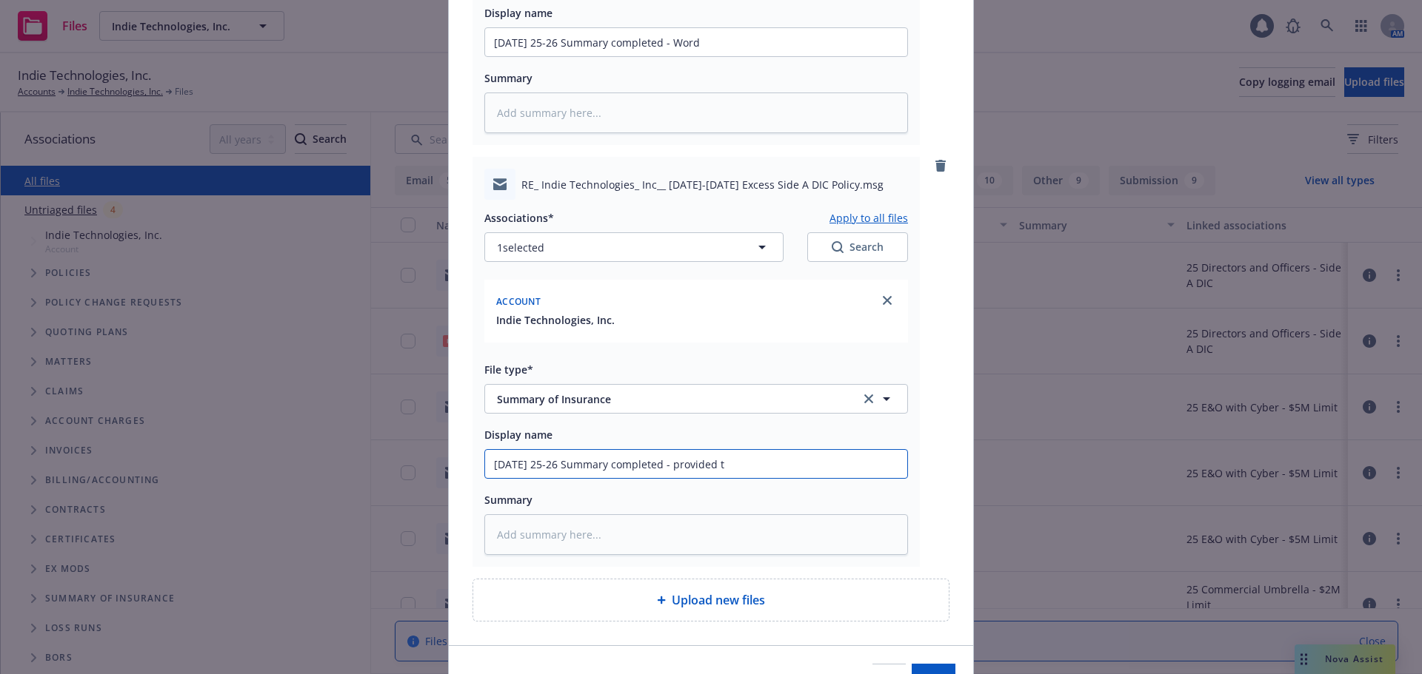
type input "09/23/25 25-26 Summary completed - provided to"
type textarea "x"
type input "09/23/25 25-26 Summary completed - provided to"
type textarea "x"
type input "09/23/25 25-26 Summary completed - provided to c"
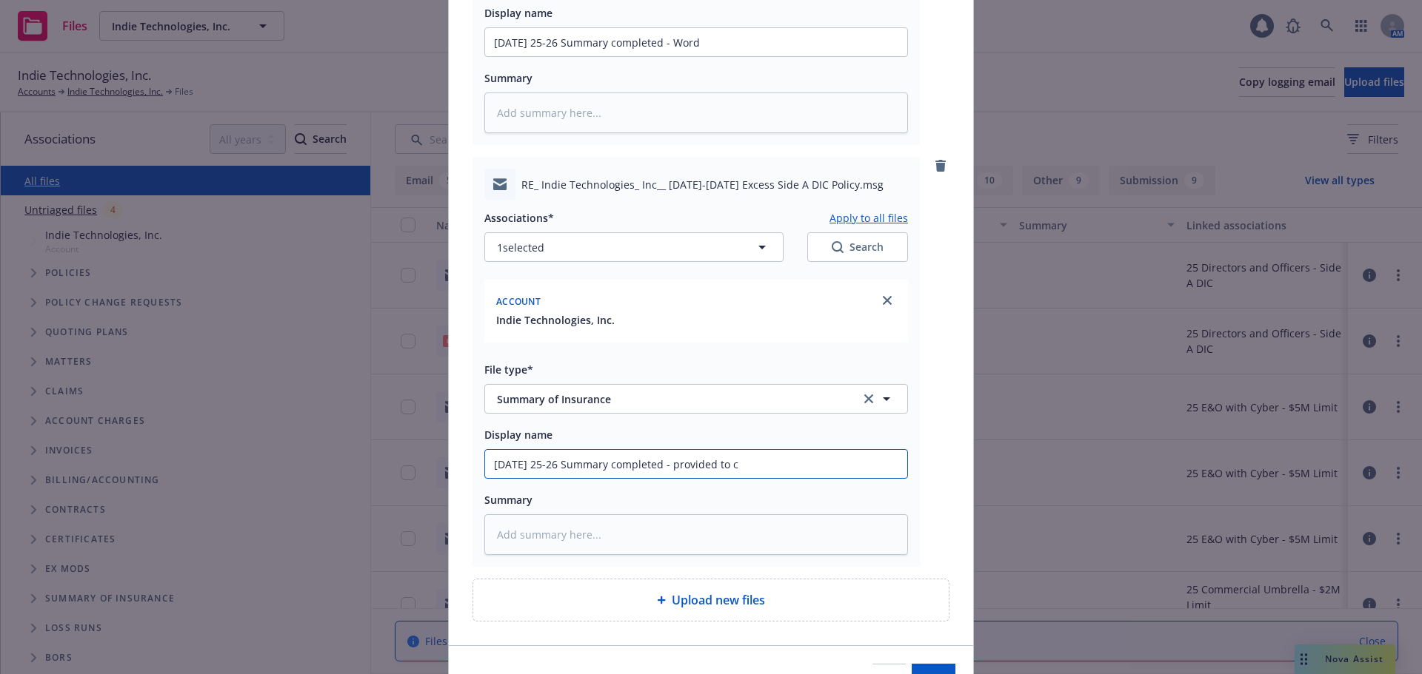
type textarea "x"
type input "09/23/25 25-26 Summary completed - provided to cl"
type textarea "x"
type input "09/23/25 25-26 Summary completed - provided to clie"
type textarea "x"
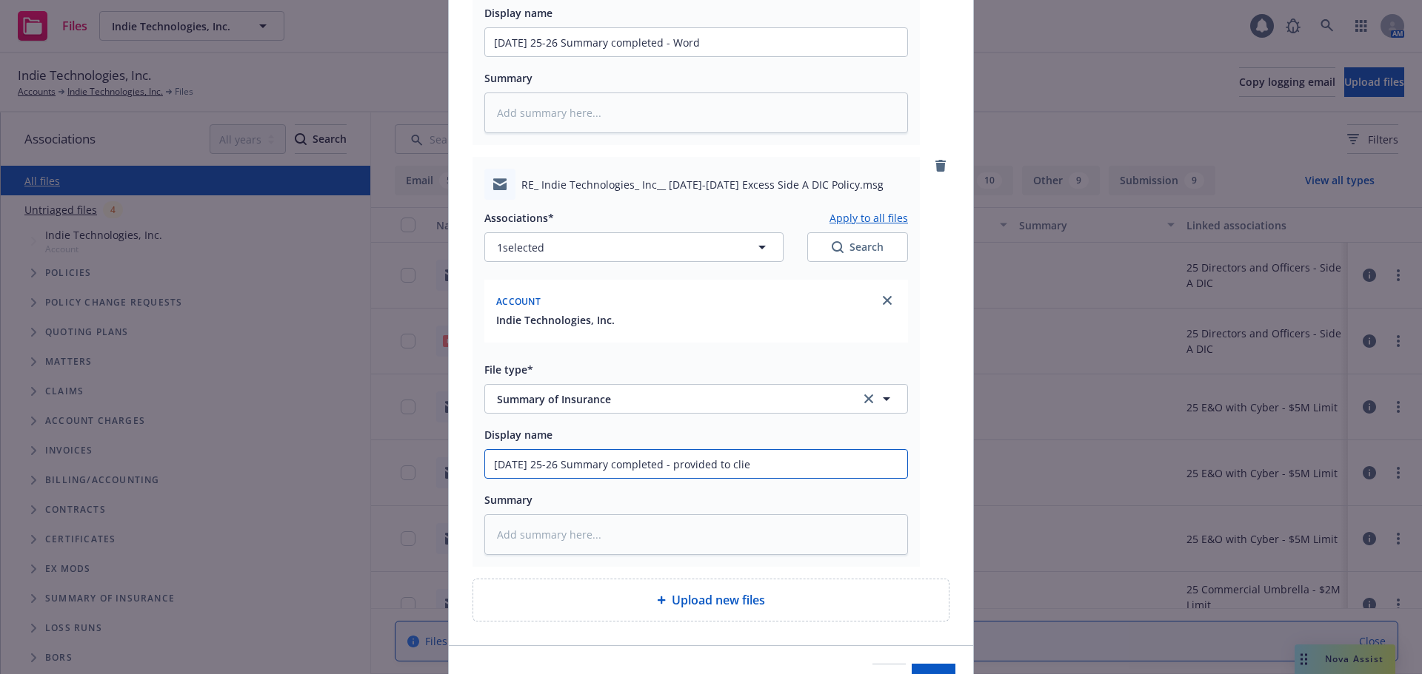
type input "09/23/25 25-26 Summary completed - provided to clien"
type textarea "x"
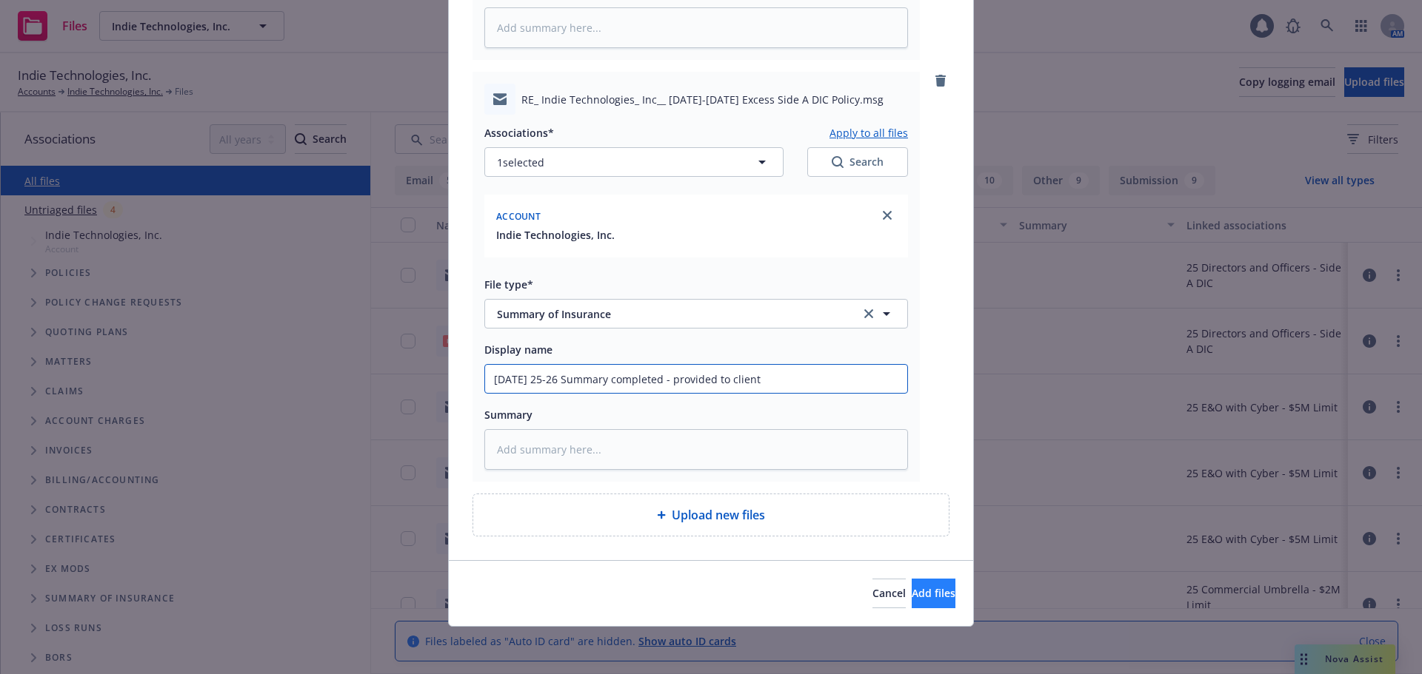
type input "09/23/25 25-26 Summary completed - provided to client"
click at [911, 595] on span "Add files" at bounding box center [933, 593] width 44 height 14
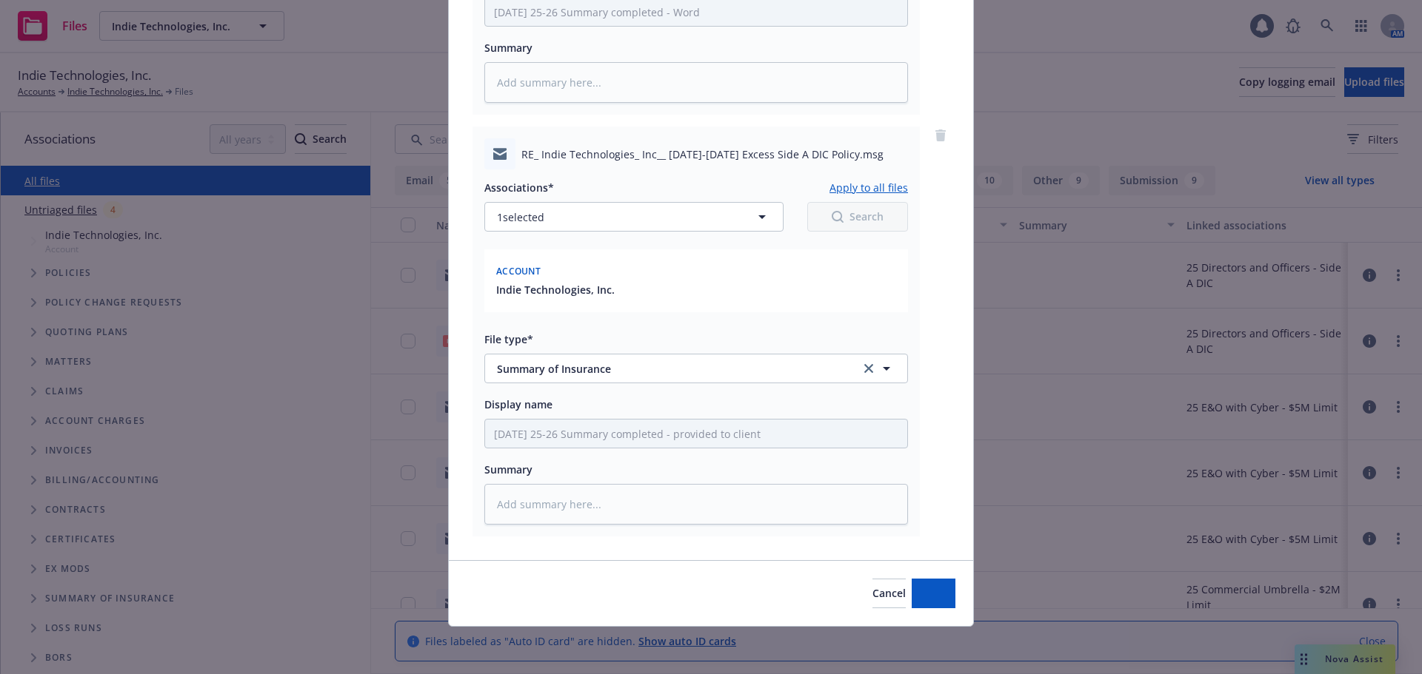
scroll to position [845, 0]
type textarea "x"
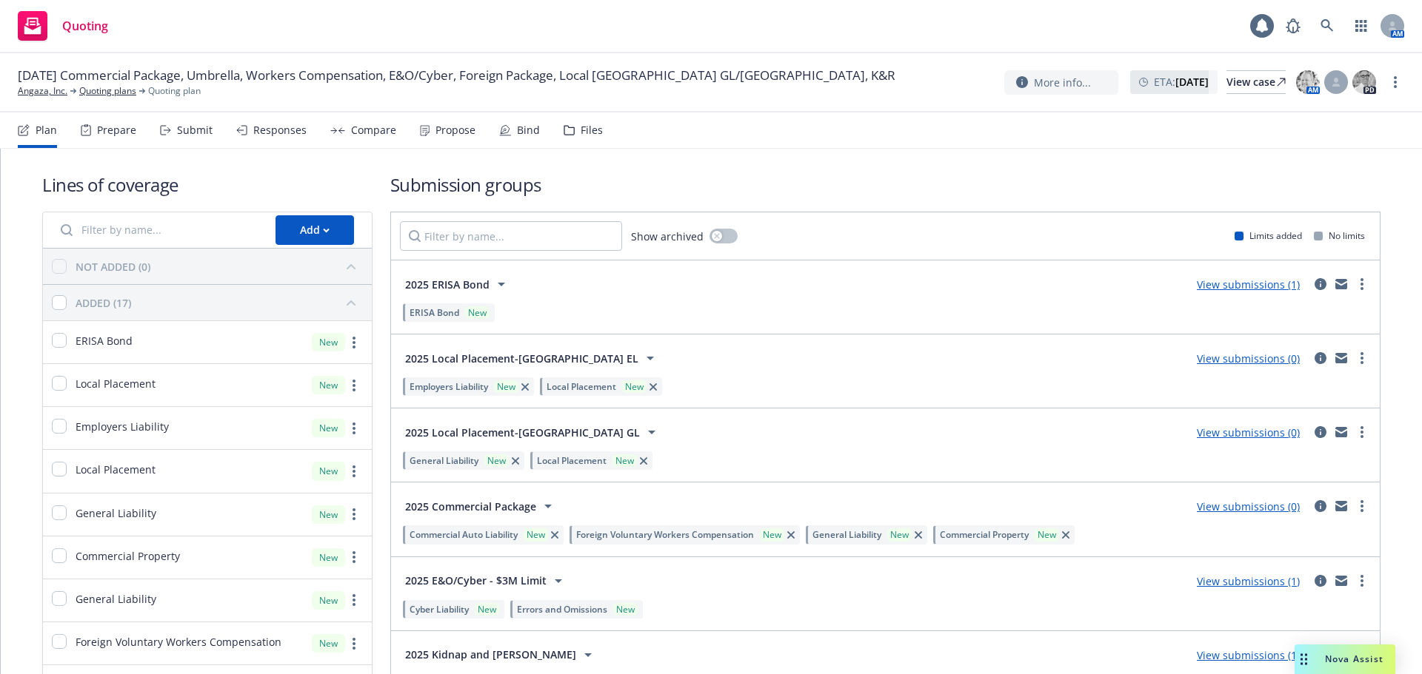
click at [584, 133] on div "Files" at bounding box center [591, 130] width 22 height 12
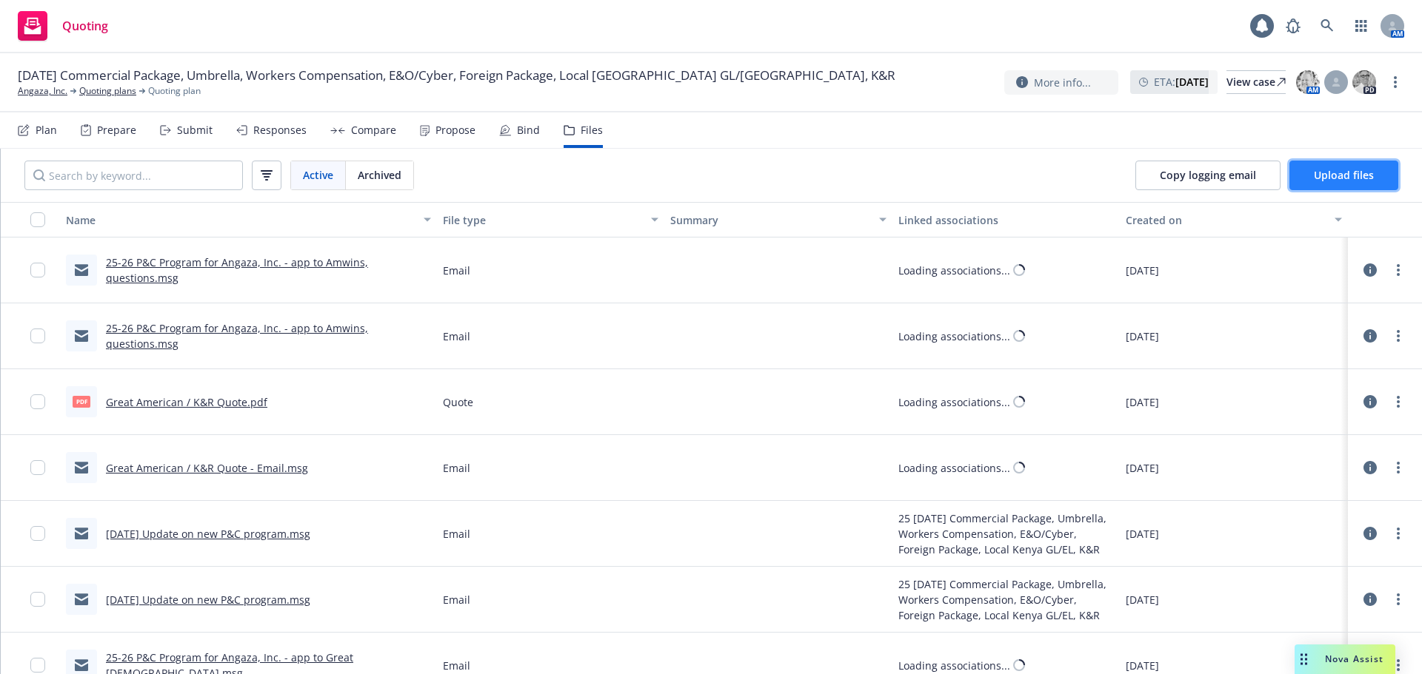
click at [1361, 180] on span "Upload files" at bounding box center [1343, 175] width 60 height 14
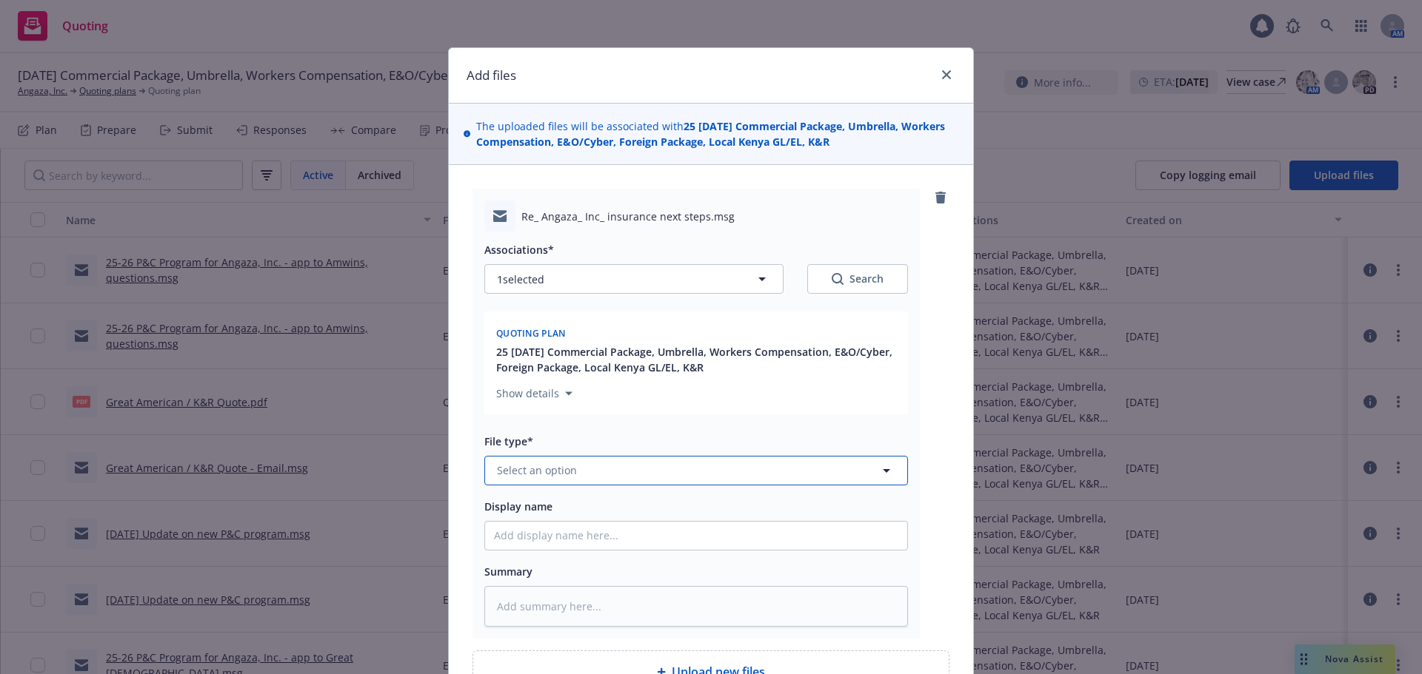
click at [569, 475] on span "Select an option" at bounding box center [537, 471] width 80 height 16
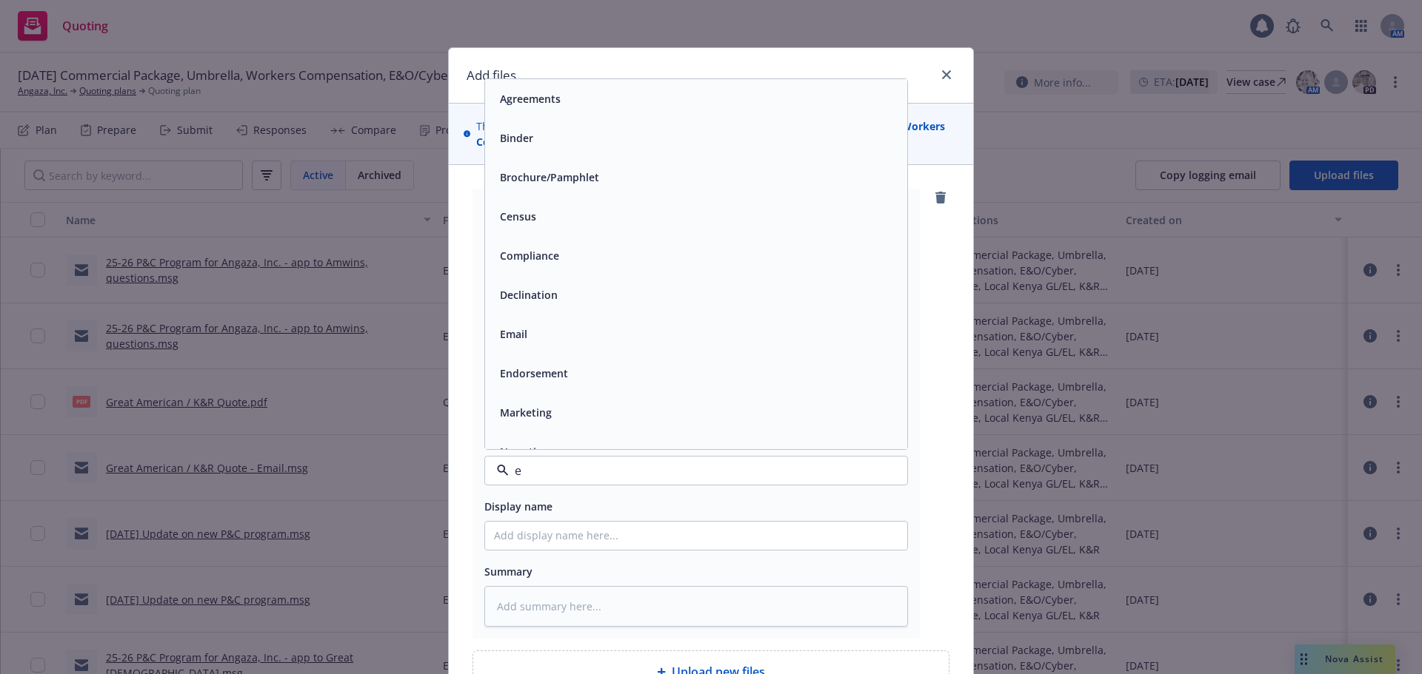
type input "em"
click at [620, 128] on div "Email" at bounding box center [696, 137] width 404 height 21
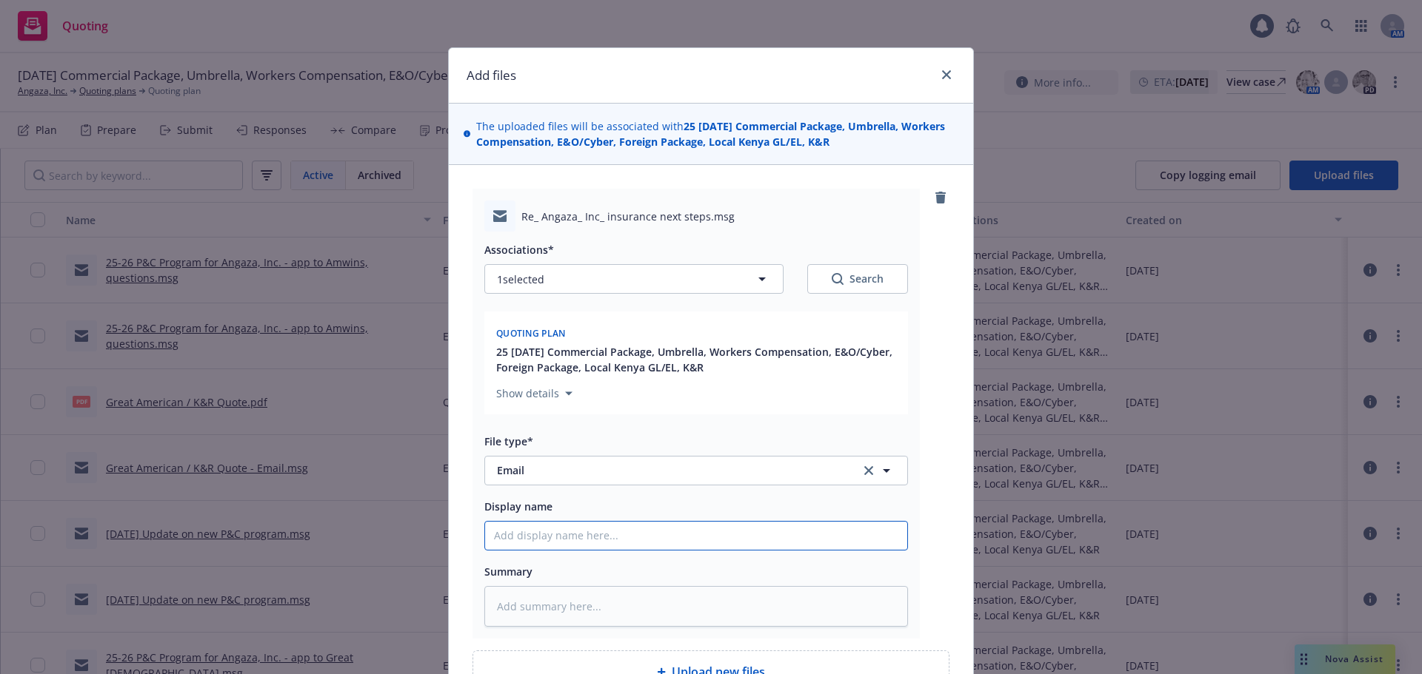
click at [550, 540] on input "Display name" at bounding box center [696, 536] width 422 height 28
type textarea "x"
type input "0"
type textarea "x"
type input "09"
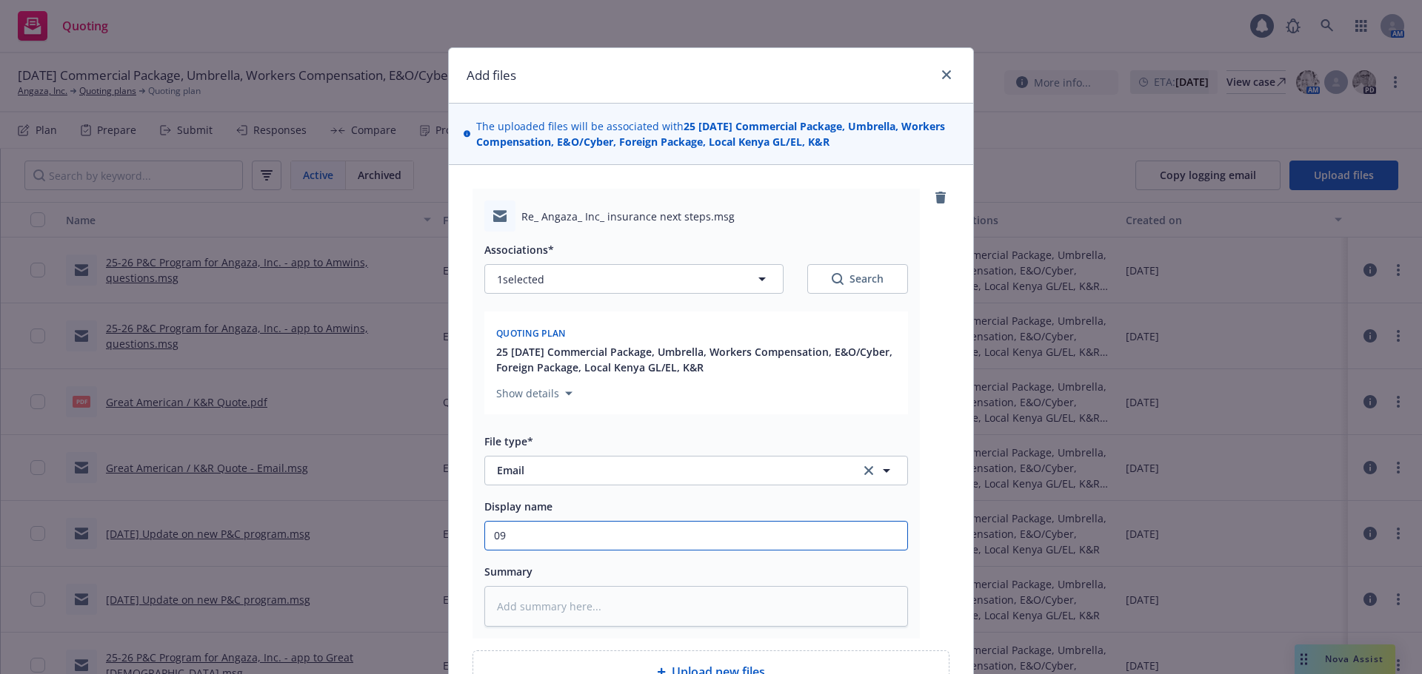
type textarea "x"
type input "09/"
type textarea "x"
type input "09/2"
type textarea "x"
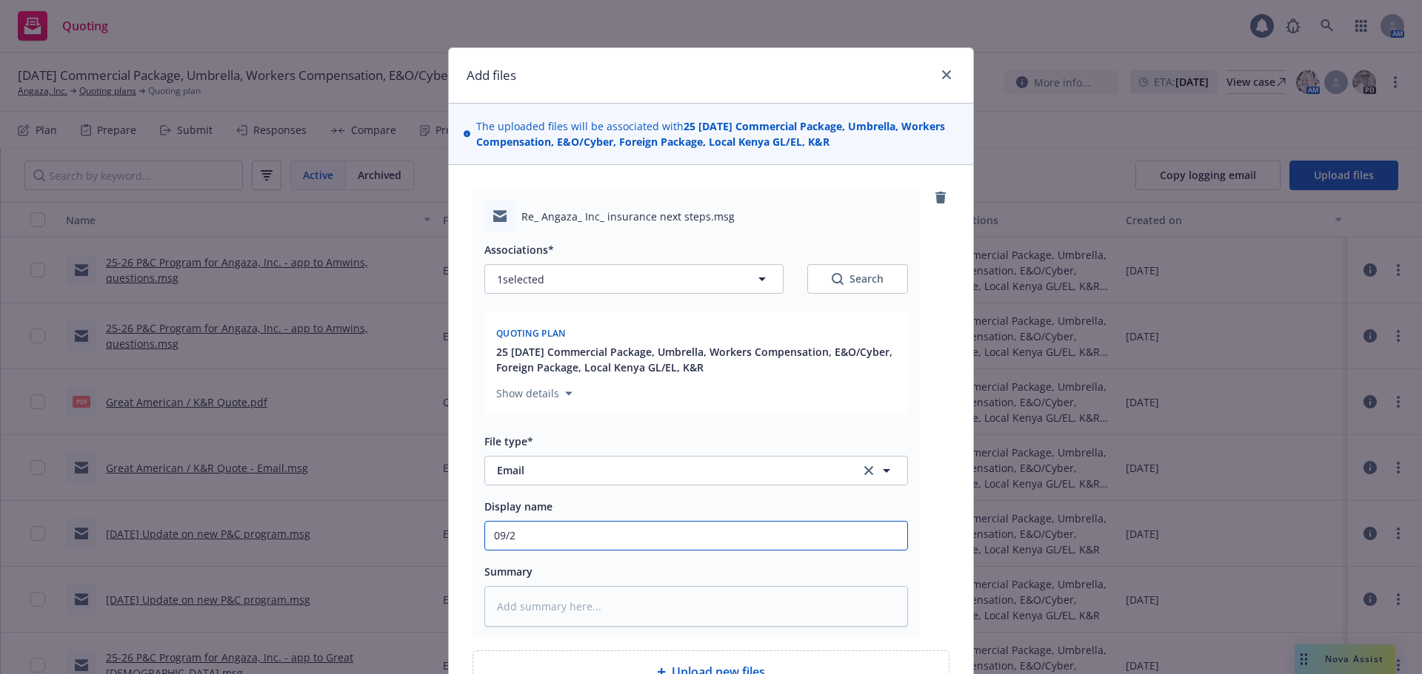
type input "09/23"
type textarea "x"
type input "09/23/"
type textarea "x"
type input "09/23/2"
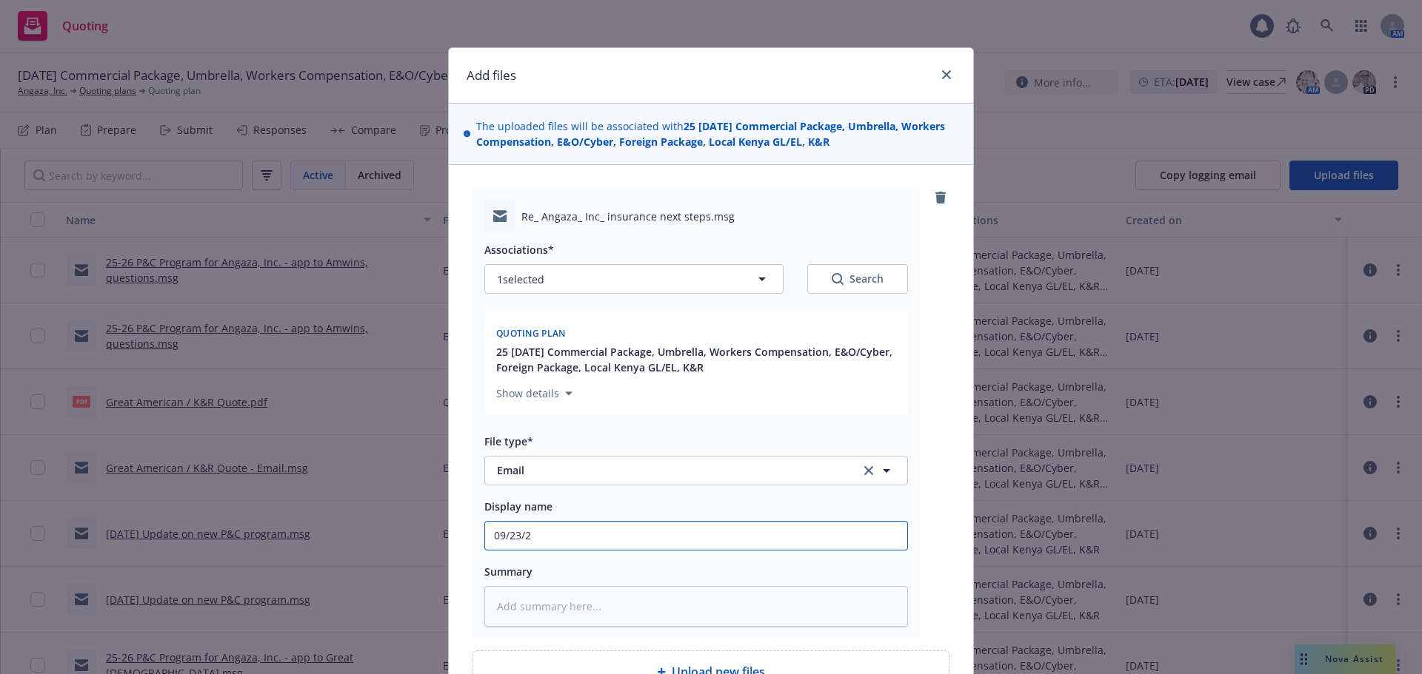
type textarea "x"
type input "09/23/25"
type textarea "x"
type input "09/23/25"
type textarea "x"
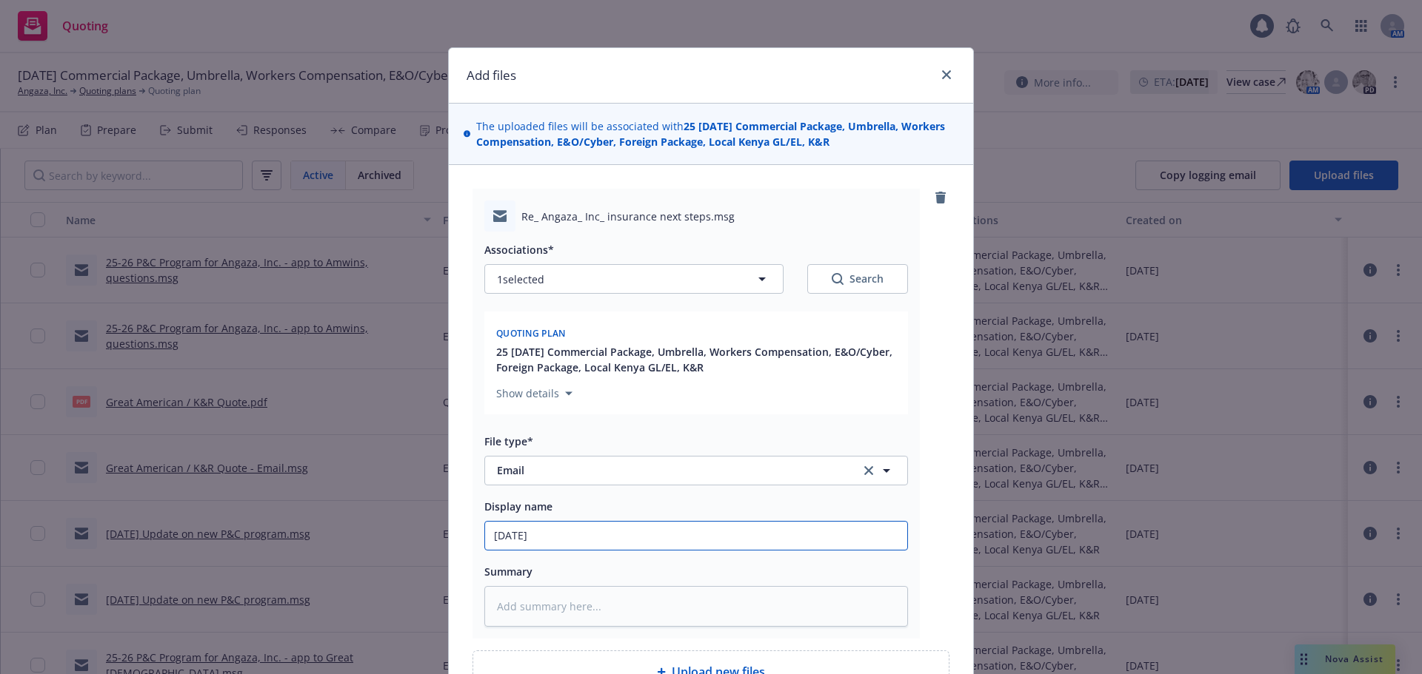
type input "09/23/25 C"
type textarea "x"
type input "09/23/25 Cl"
type textarea "x"
type input "09/23/25 Clo"
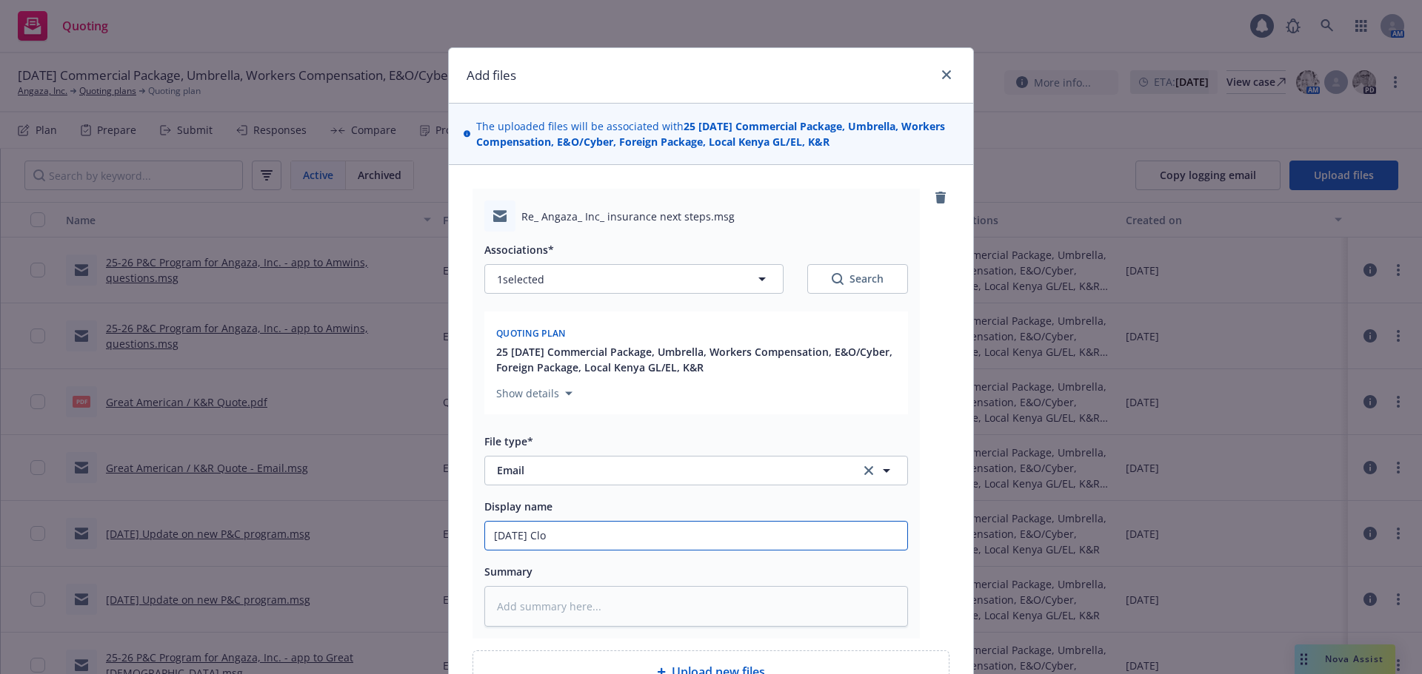
type textarea "x"
type input "09/23/25 Clos"
type textarea "x"
type input "09/23/25 Close"
type textarea "x"
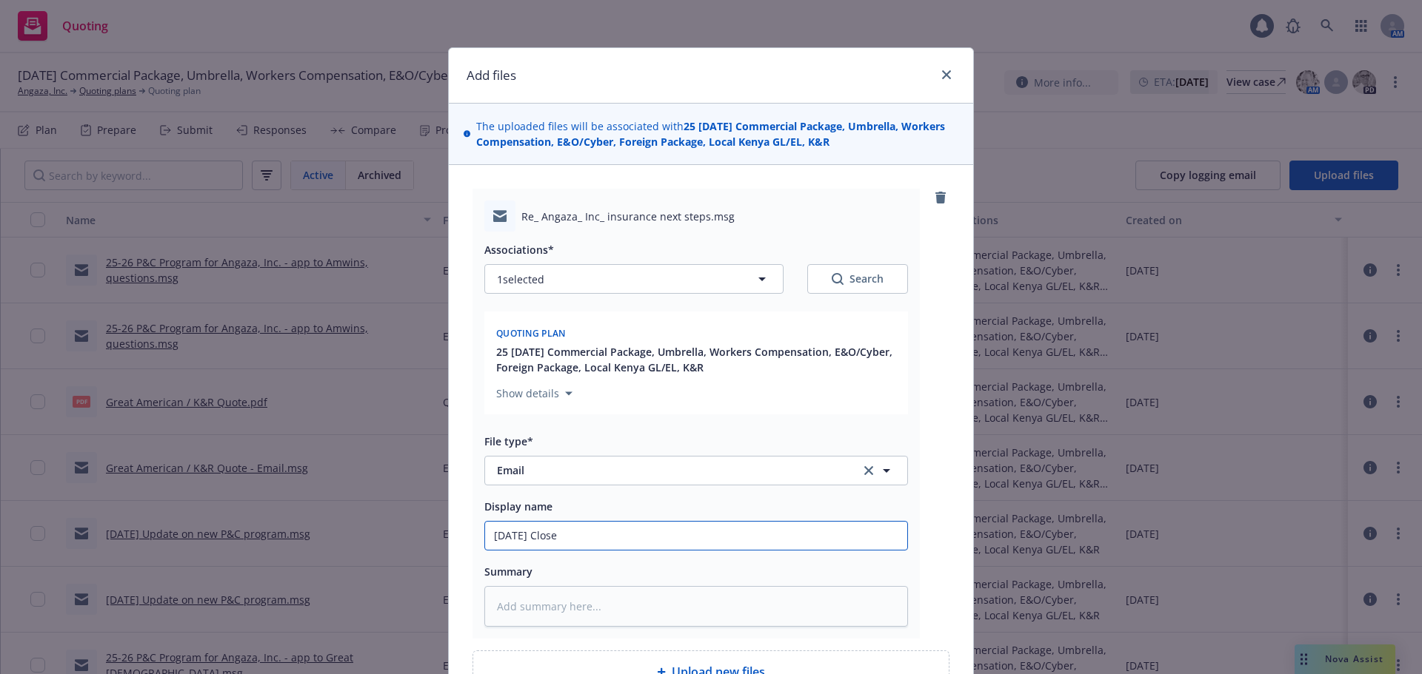
type input "09/23/25 Clos"
type textarea "x"
type input "09/23/25 Closi"
type textarea "x"
type input "09/23/25 Closin"
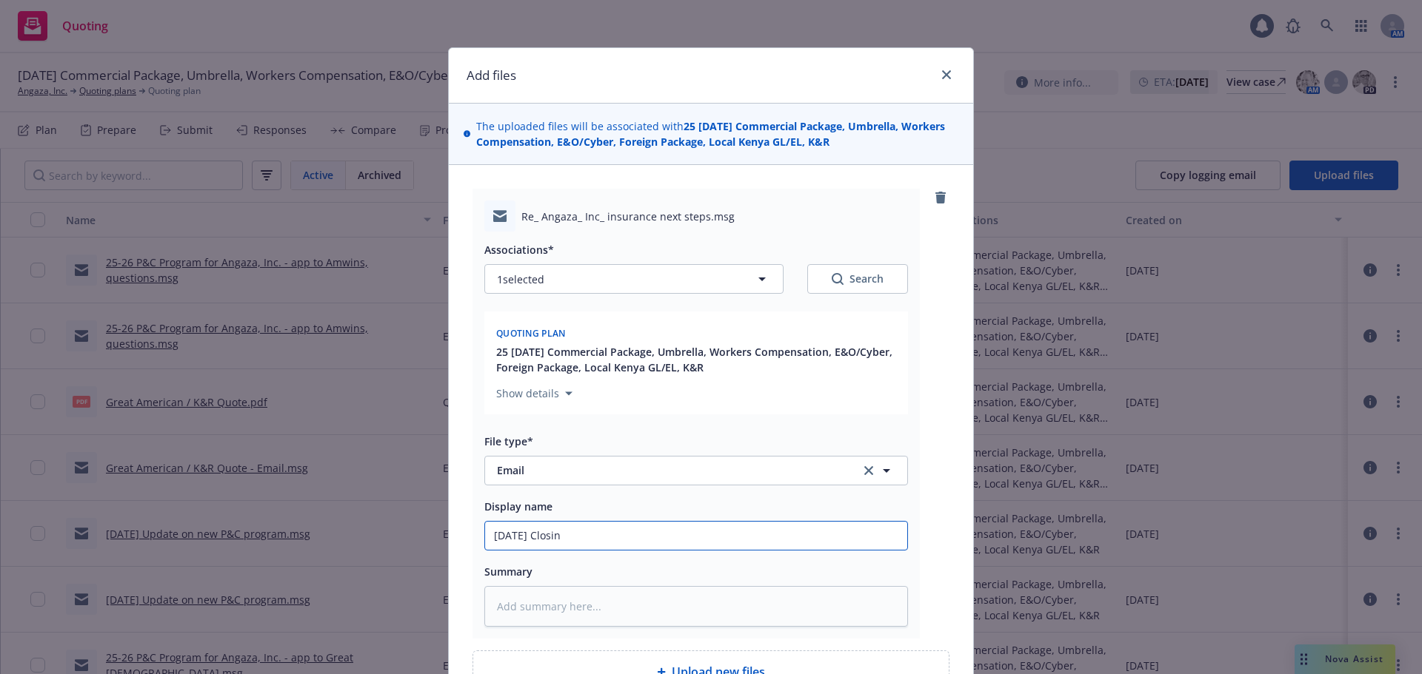
type textarea "x"
type input "09/23/25 Closing"
type textarea "x"
type input "09/23/25 Closing"
type textarea "x"
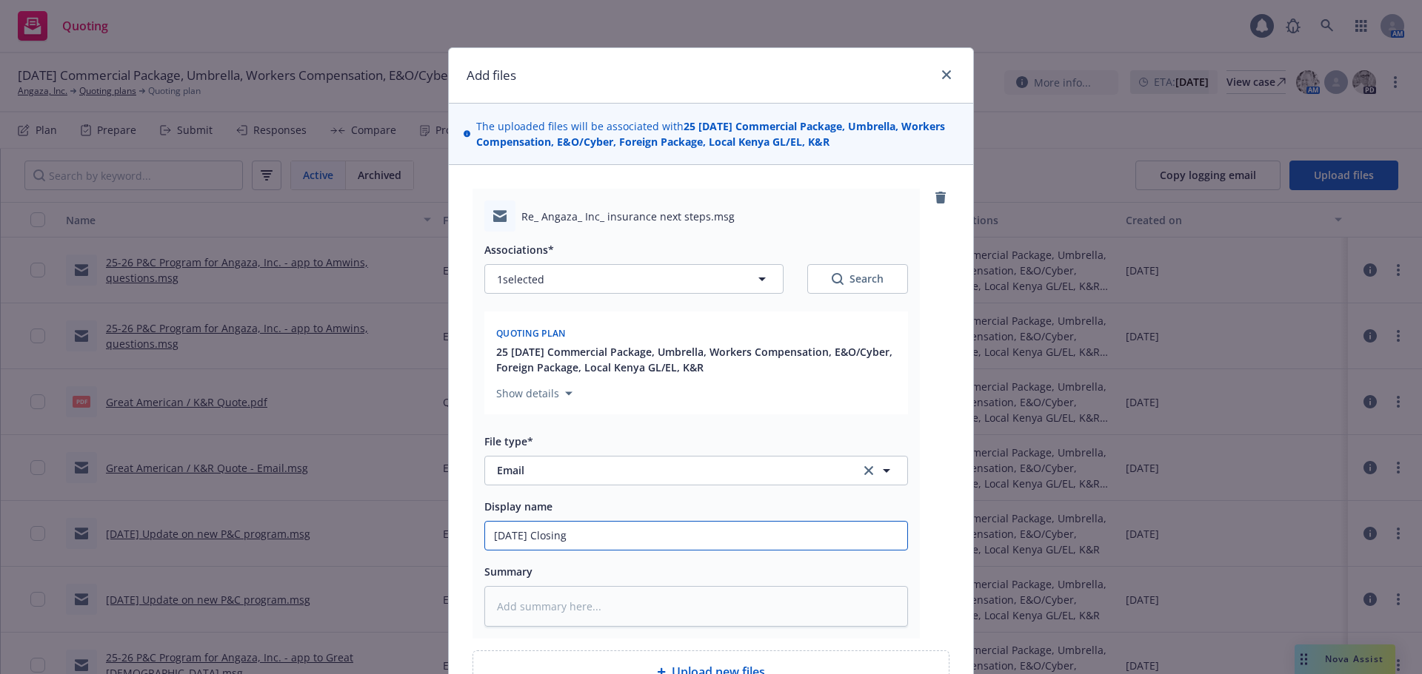
type input "09/23/25 Closing d"
type textarea "x"
type input "09/23/25 Closing da"
type textarea "x"
type input "09/23/25 Closing dat"
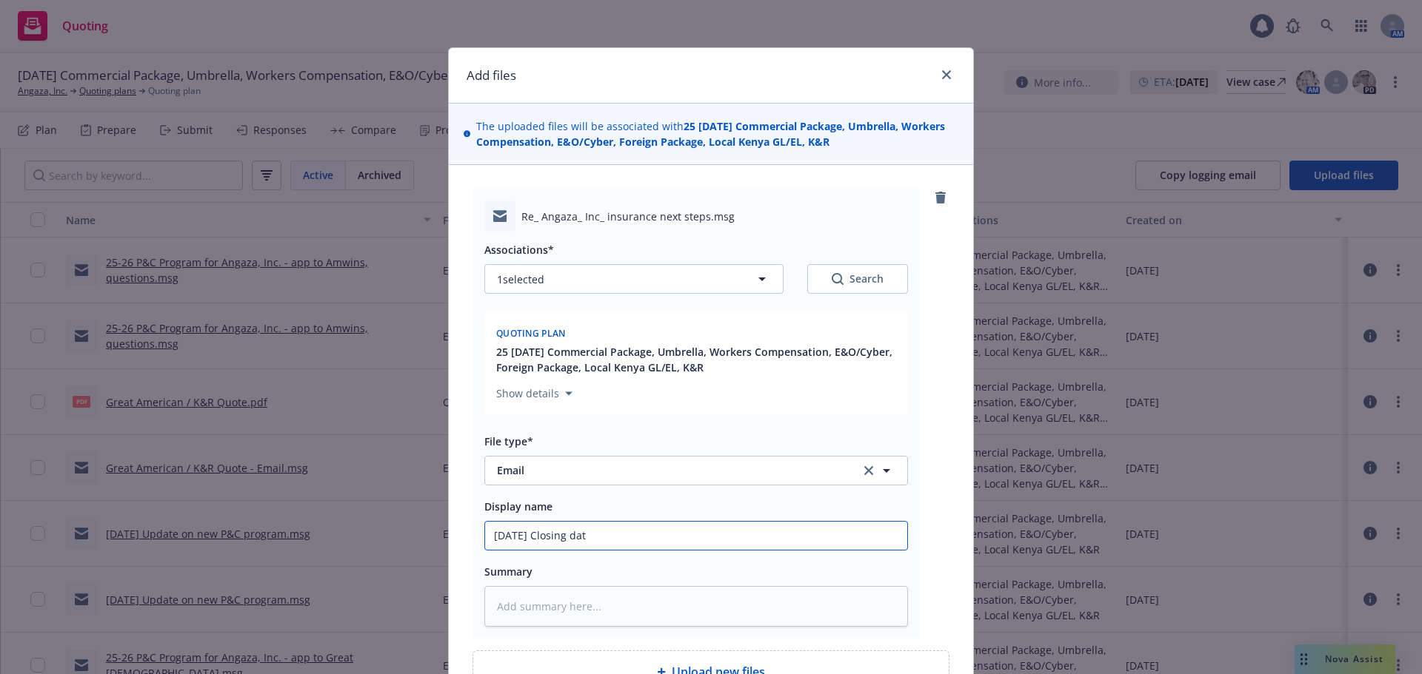
type textarea "x"
type input "09/23/25 Closing date"
type textarea "x"
type input "09/23/25 Closing date"
type textarea "x"
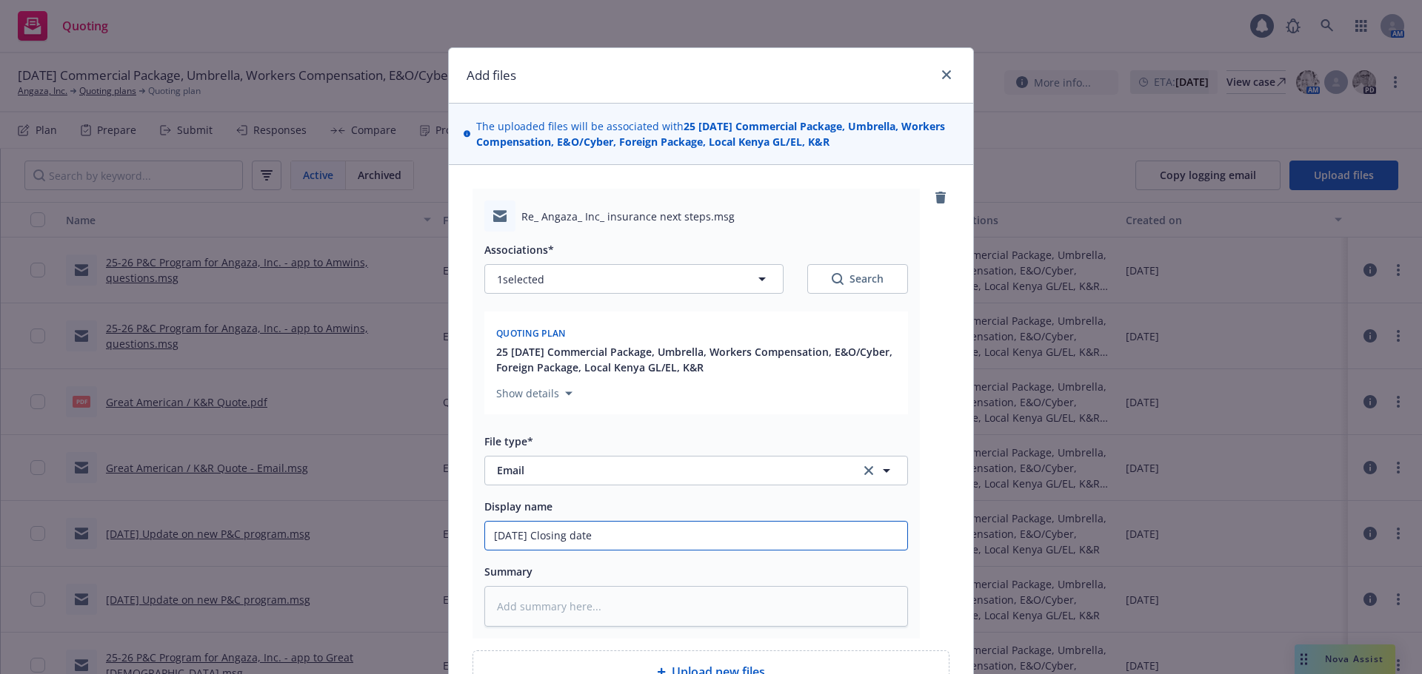
type input "09/23/25 Closing date e"
type textarea "x"
type input "09/23/25 Closing date ex"
type textarea "x"
type input "09/23/25 Closing date ext"
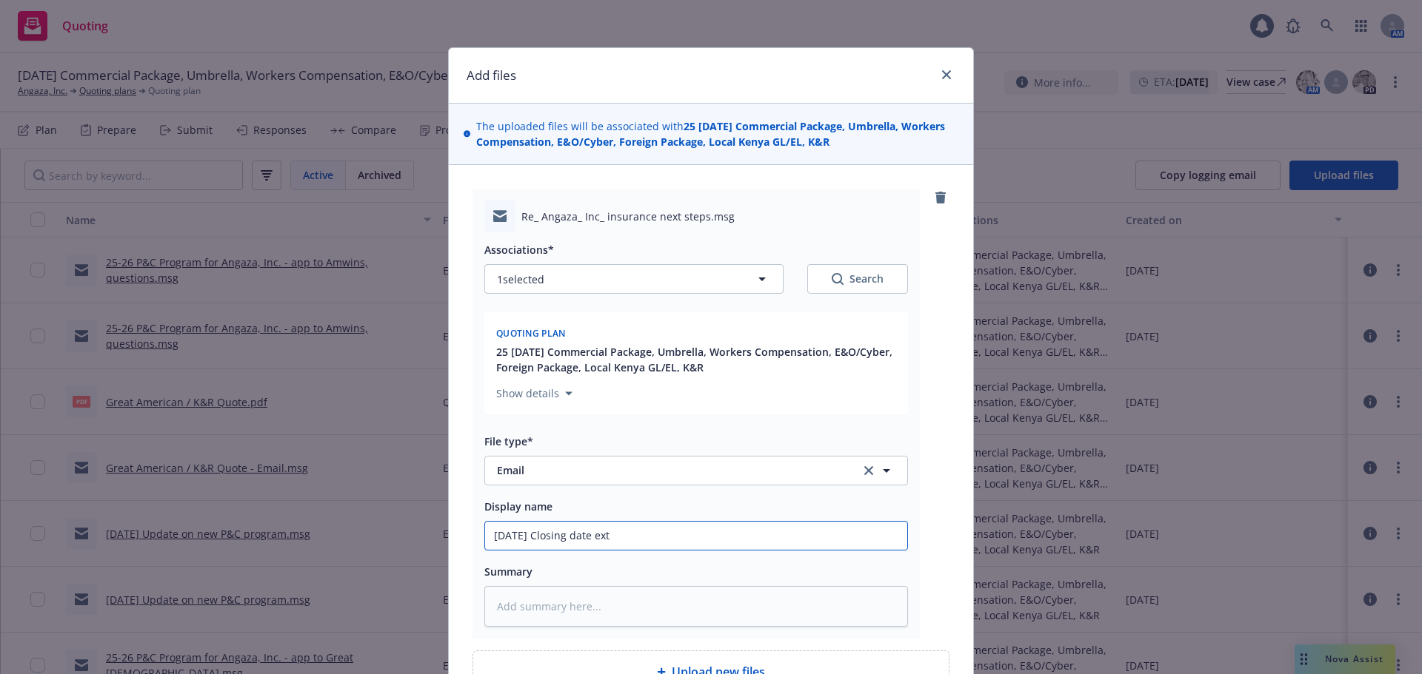
type textarea "x"
type input "09/23/25 Closing date exte"
type textarea "x"
type input "09/23/25 Closing date exten"
type textarea "x"
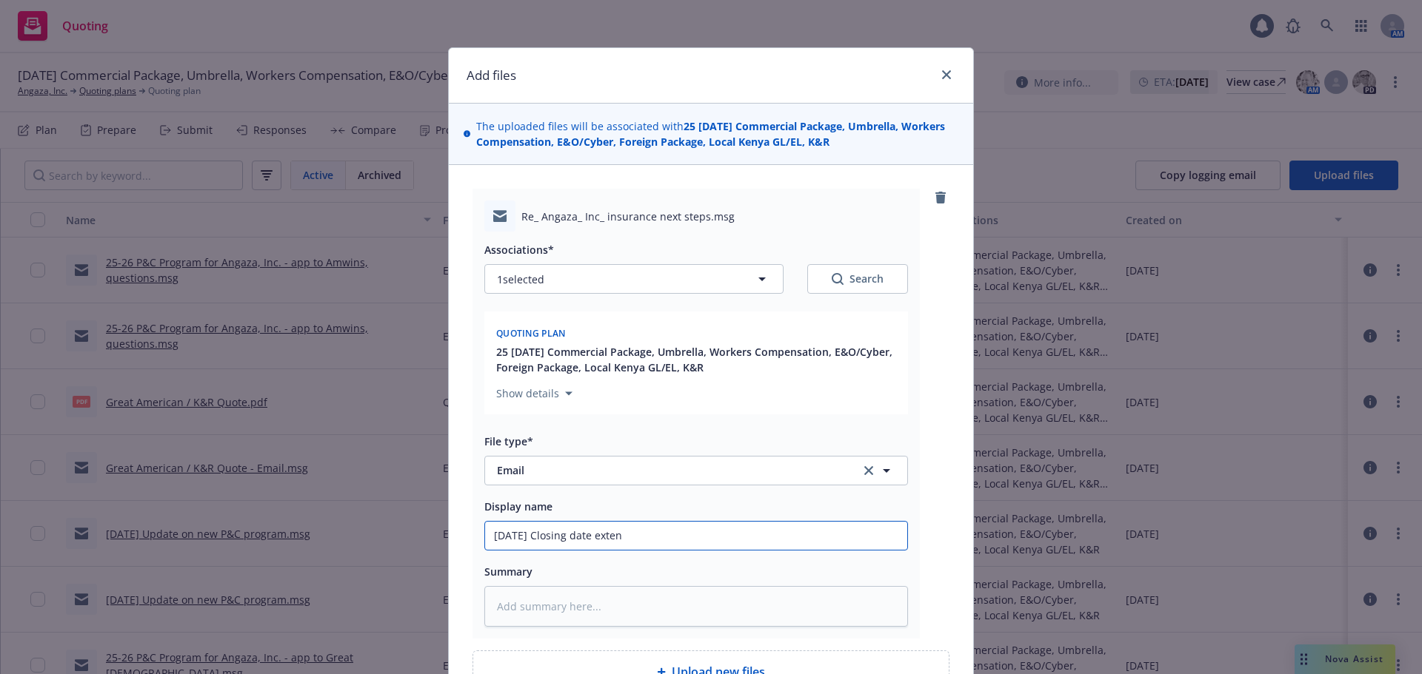
type input "09/23/25 Closing date extend"
type textarea "x"
type input "09/23/25 Closing date extende"
type textarea "x"
type input "09/23/25 Closing date extended"
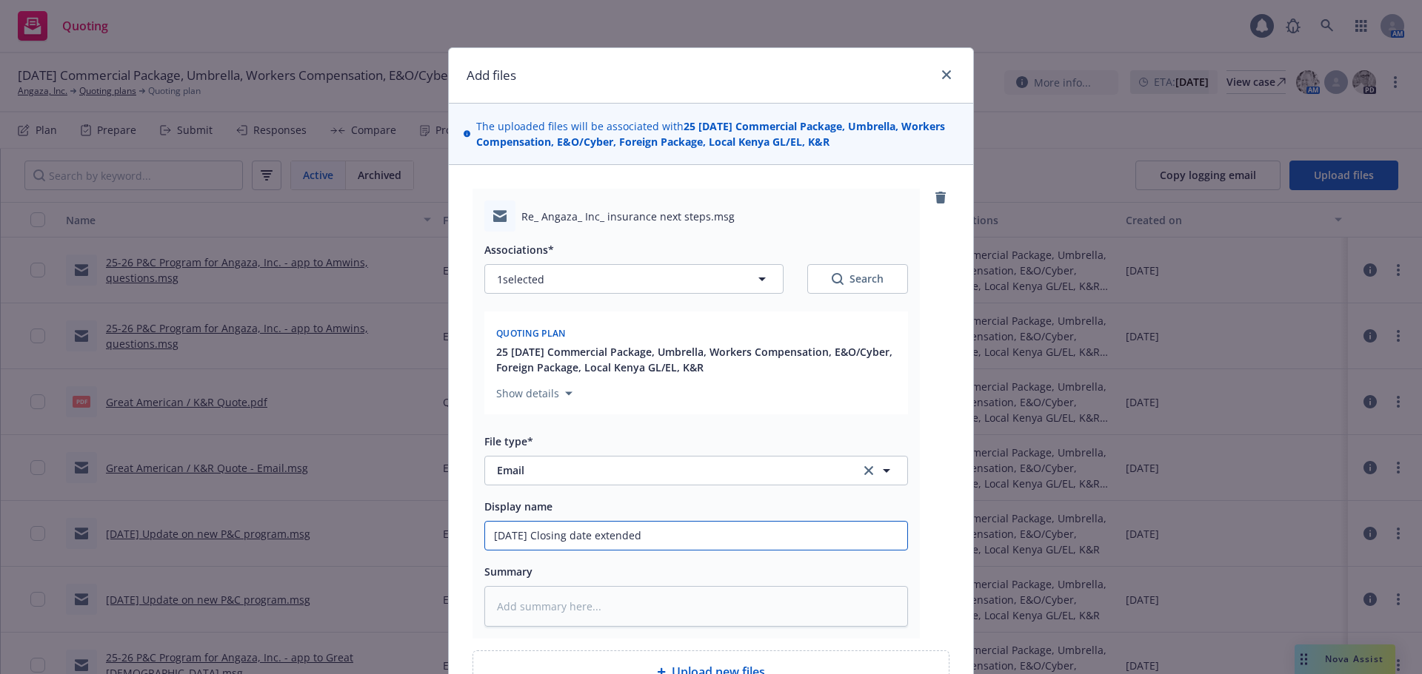
type textarea "x"
type input "09/23/25 Closing date extended"
type textarea "x"
type input "09/23/25 Closing date extended t"
type textarea "x"
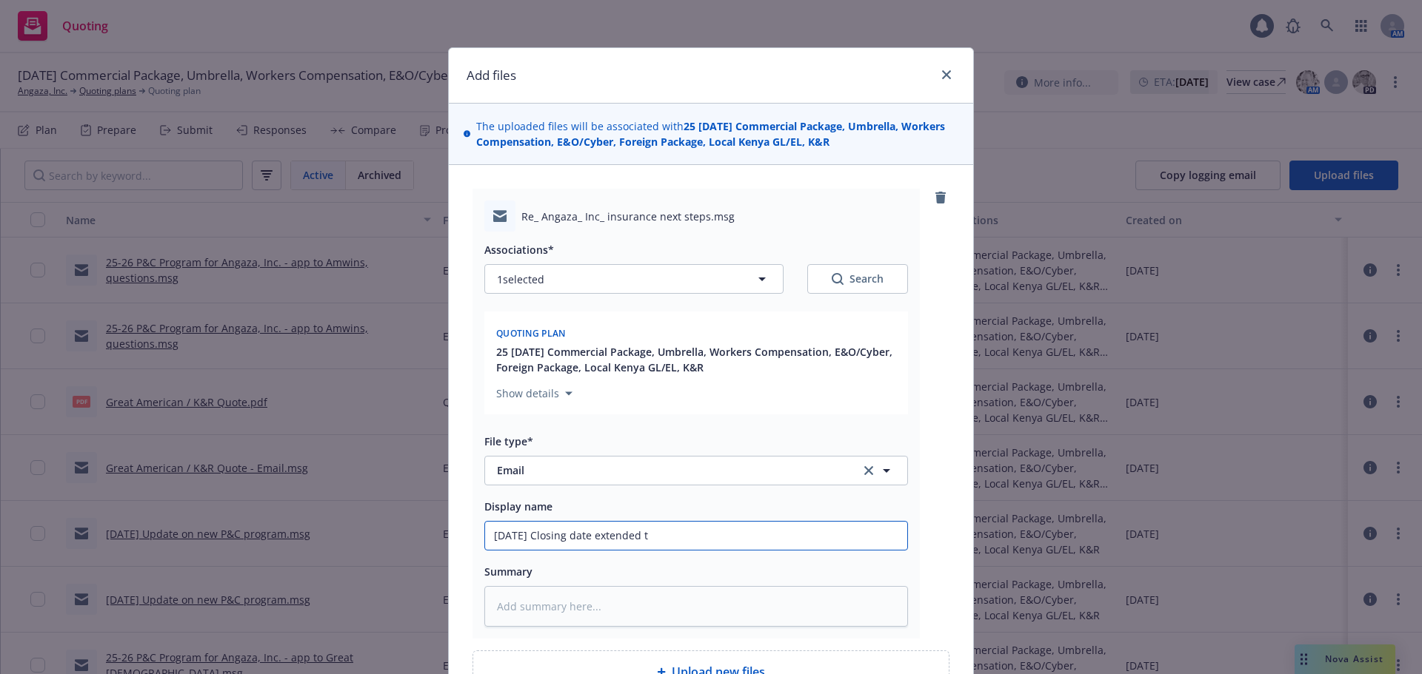
type input "09/23/25 Closing date extended to"
type textarea "x"
type input "09/23/25 Closing date extended to"
type textarea "x"
type input "09/23/25 Closing date extended to 1"
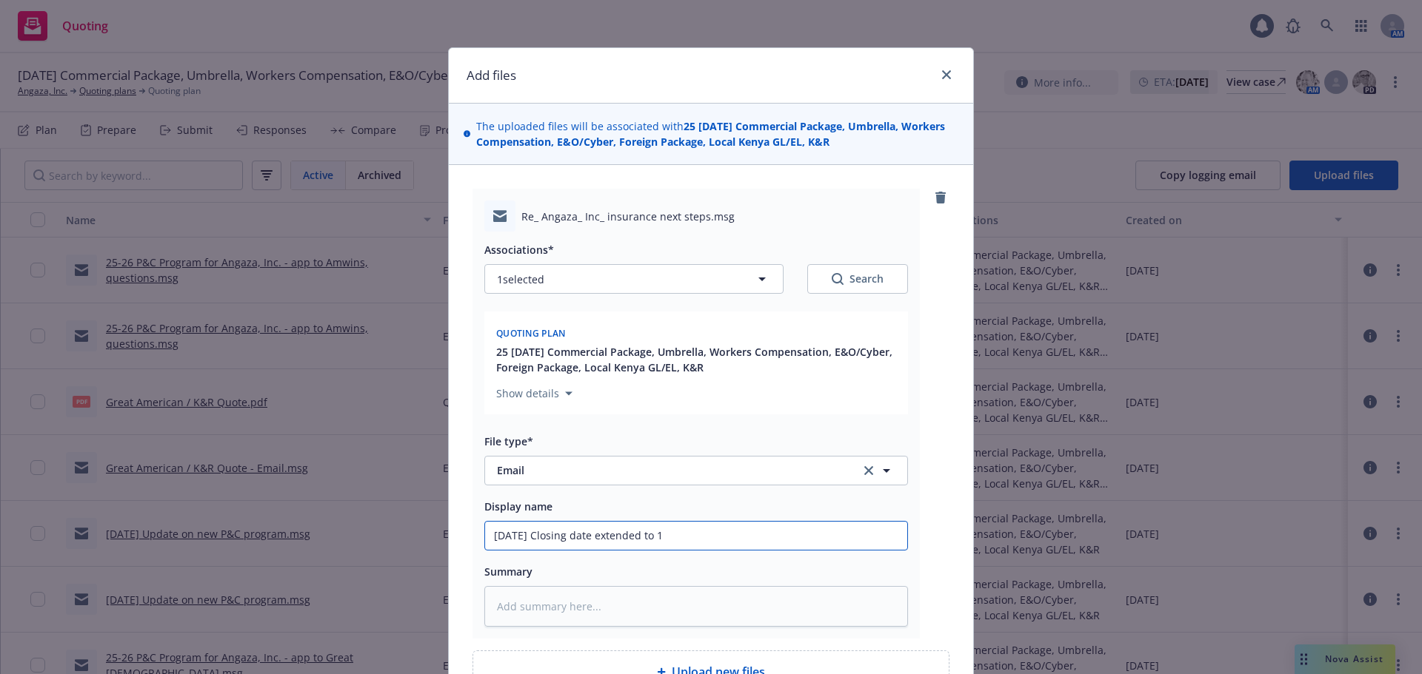
type textarea "x"
type input "09/23/25 Closing date extended to 10"
type textarea "x"
type input "09/23/25 Closing date extended to 10/"
type textarea "x"
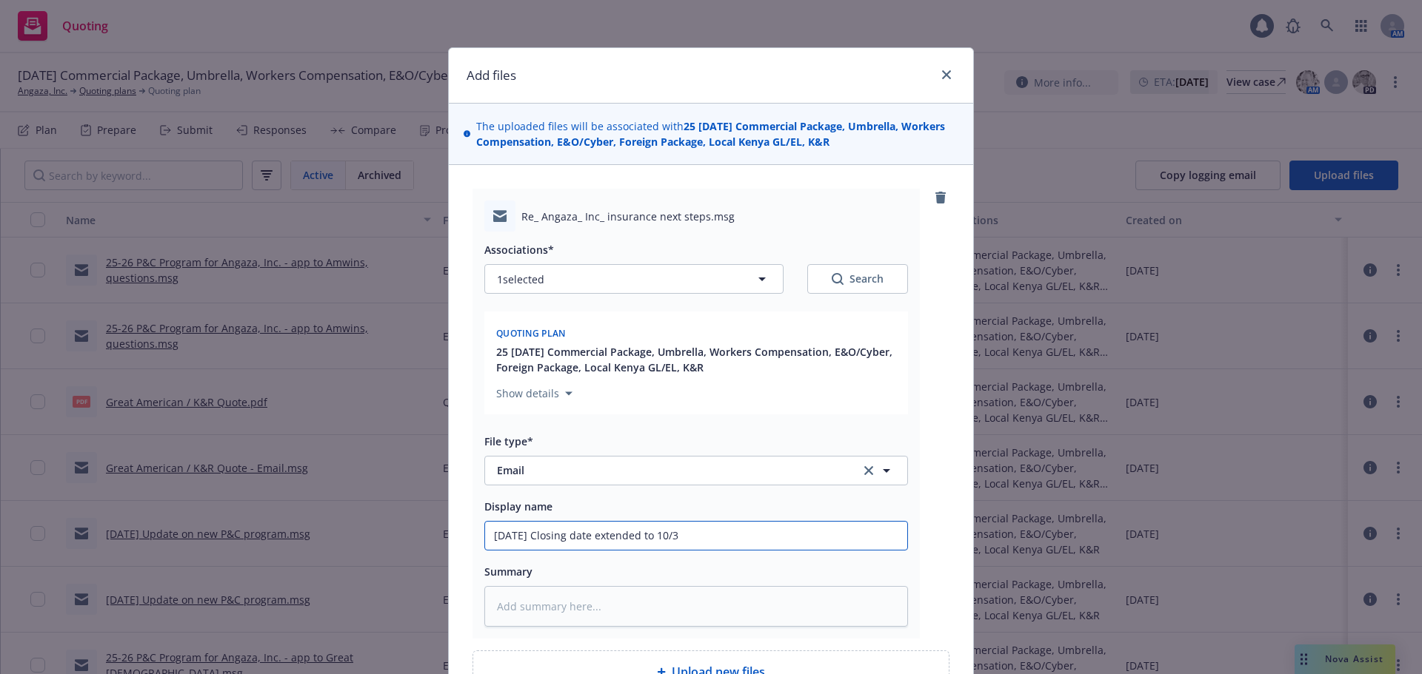
type input "09/23/25 Closing date extended to 10/31"
type textarea "x"
type input "09/23/25 Closing date extended to 10/31/"
type textarea "x"
type input "09/23/25 Closing date extended to 10/31/2"
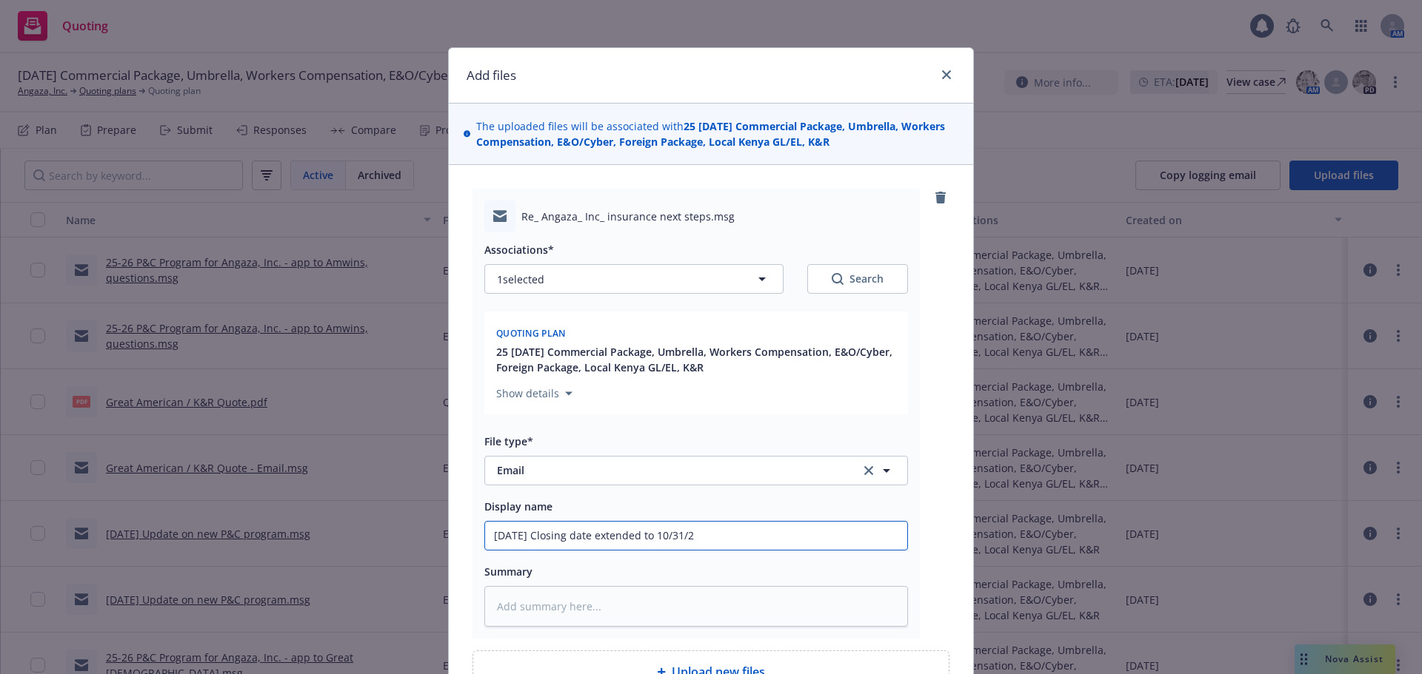
type textarea "x"
type input "09/23/25 Closing date extended to 10/31/25"
type textarea "x"
type input "09/23/25 Closing date extended to 10/31/25."
type textarea "x"
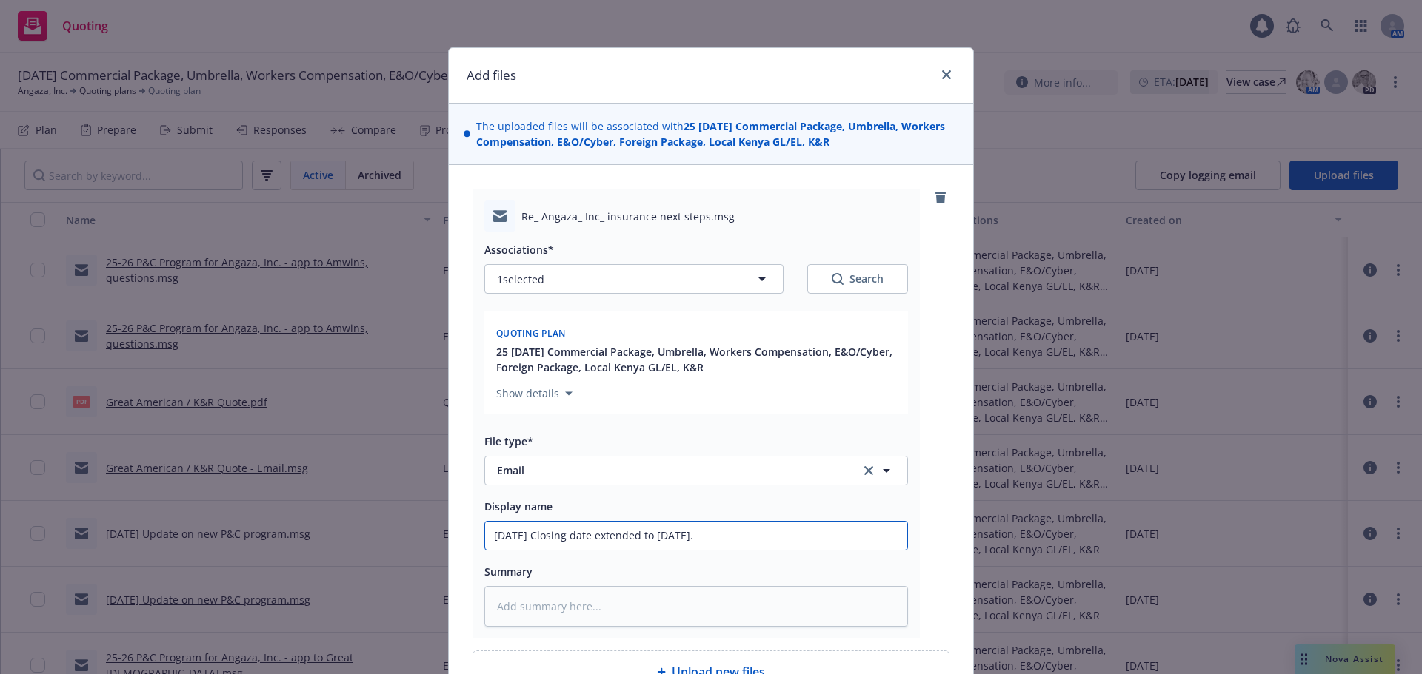
type input "09/23/25 Closing date extended to 10/31/25."
type textarea "x"
type input "09/23/25 Closing date extended to 10/31/25. E"
type textarea "x"
type input "09/23/25 Closing date extended to 10/31/25. ER"
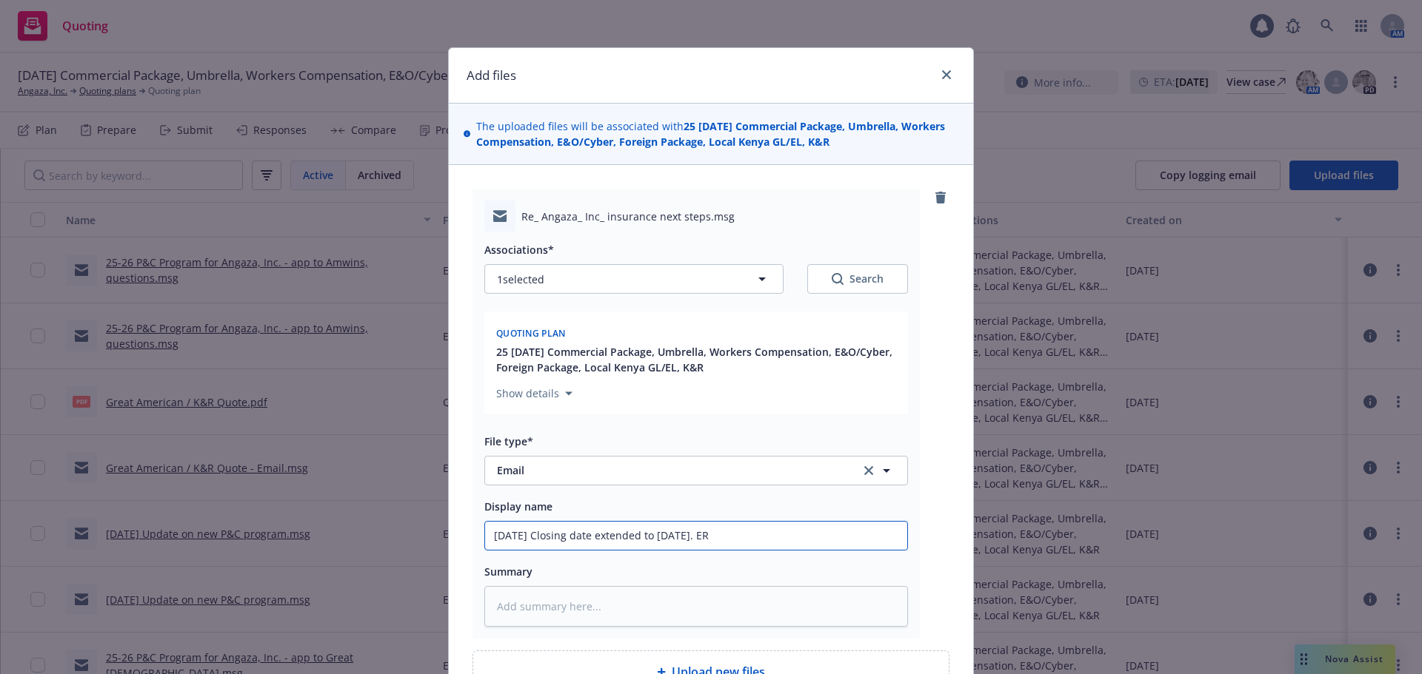
type textarea "x"
type input "09/23/25 Closing date extended to 10/31/25. ERI"
type textarea "x"
type input "09/23/25 Closing date extended to 10/31/25. ERIS"
type textarea "x"
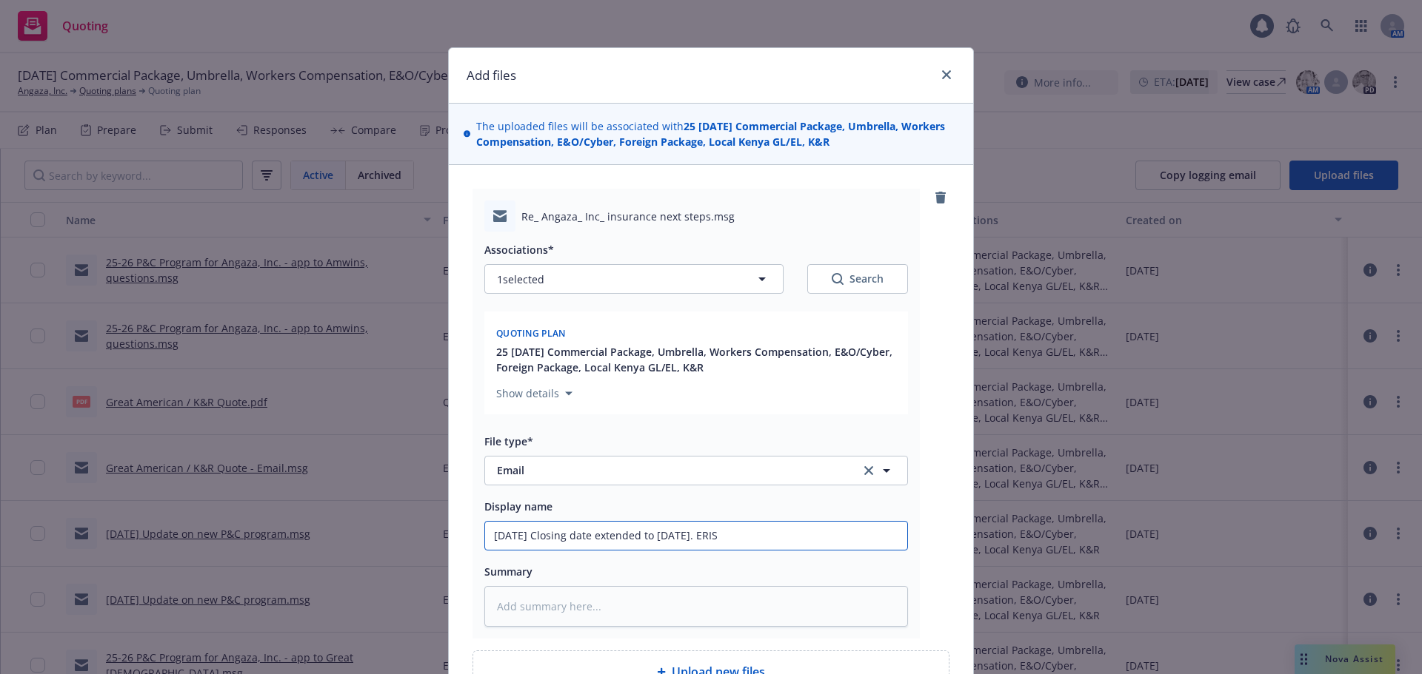
type input "09/23/25 Closing date extended to 10/31/25. ERISA"
type textarea "x"
type input "09/23/25 Closing date extended to 10/31/25. ERISA"
type textarea "x"
type input "09/23/25 Closing date extended to 10/31/25. ERISA I"
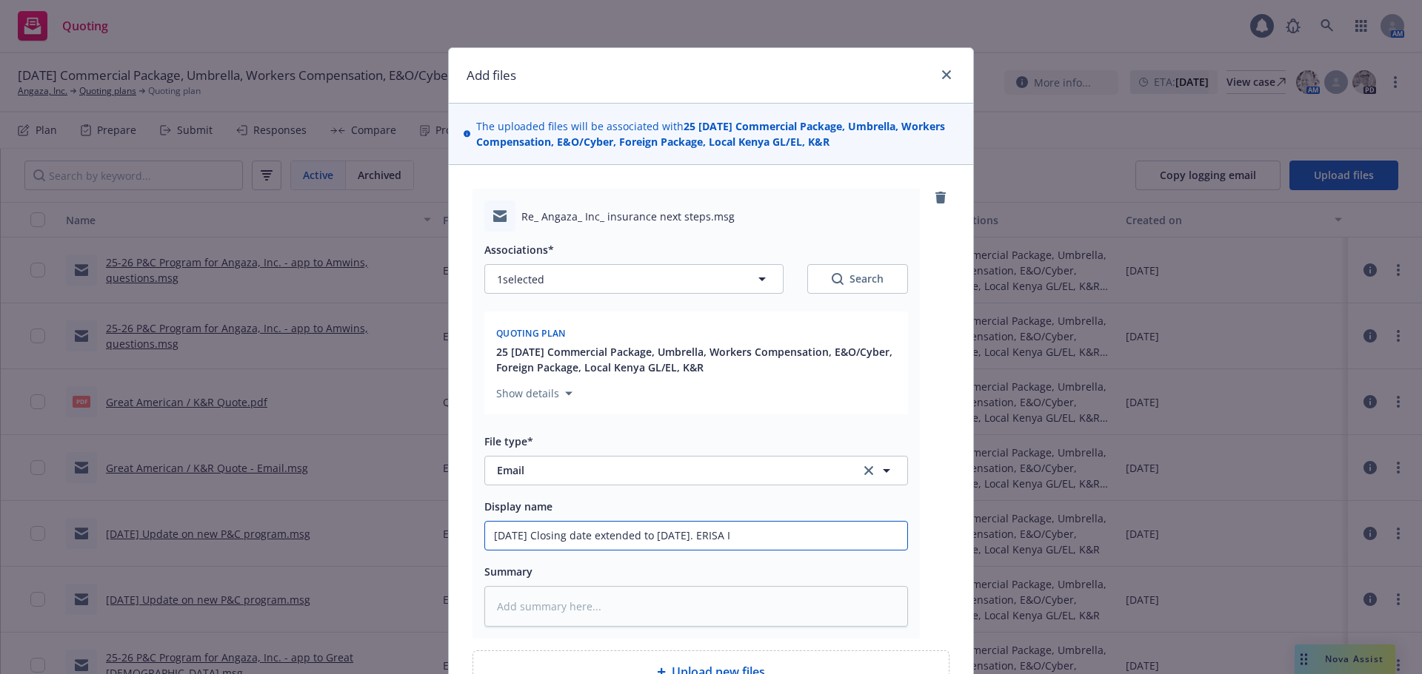
type textarea "x"
type input "09/23/25 Closing date extended to 10/31/25. ERISA In"
type textarea "x"
type input "09/23/25 Closing date extended to 10/31/25. ERISA Inf"
type textarea "x"
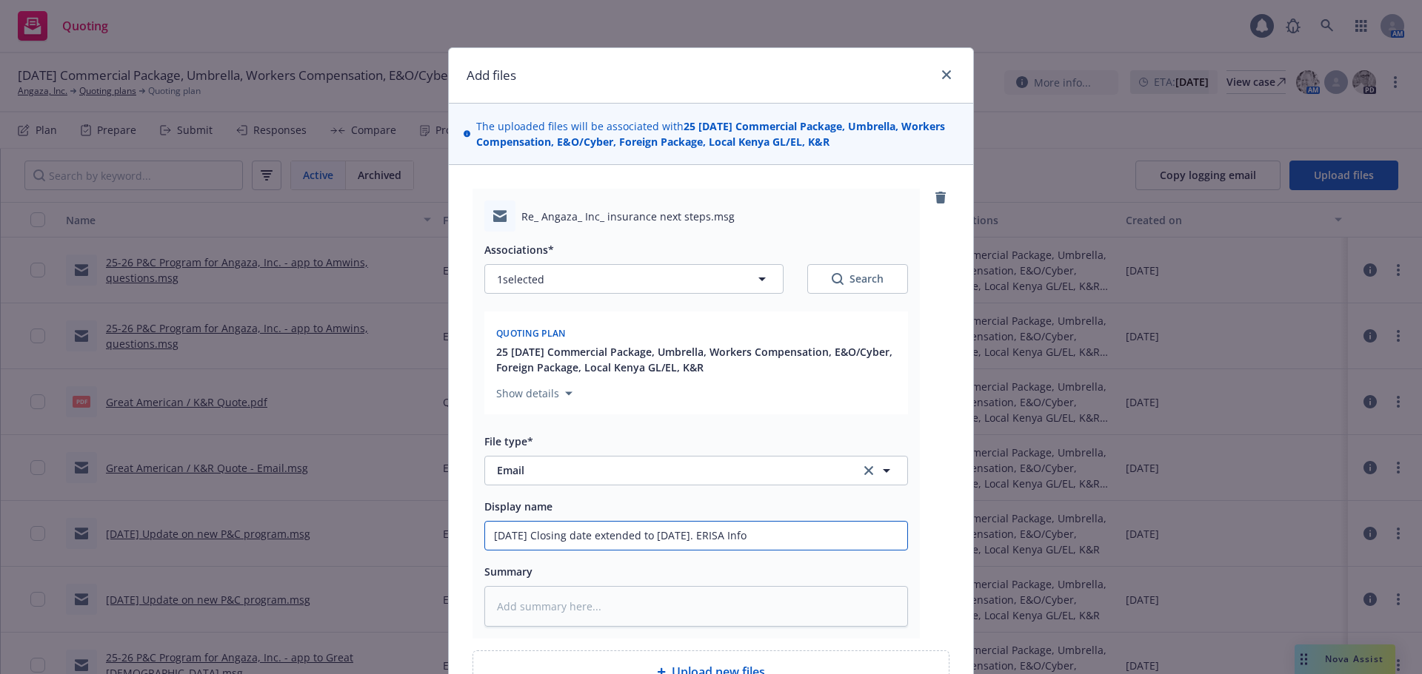
drag, startPoint x: 828, startPoint y: 545, endPoint x: 345, endPoint y: 534, distance: 483.6
click at [345, 534] on div "Add files The uploaded files will be associated with 25 09/30/2025 Commercial P…" at bounding box center [711, 337] width 1422 height 674
type input "09/23/25 Closing date extended to 10/31/25. ERISA Info"
click at [854, 553] on div "Associations* 1 selected Search Quoting plan 25 09/30/2025 Commercial Package, …" at bounding box center [695, 429] width 423 height 395
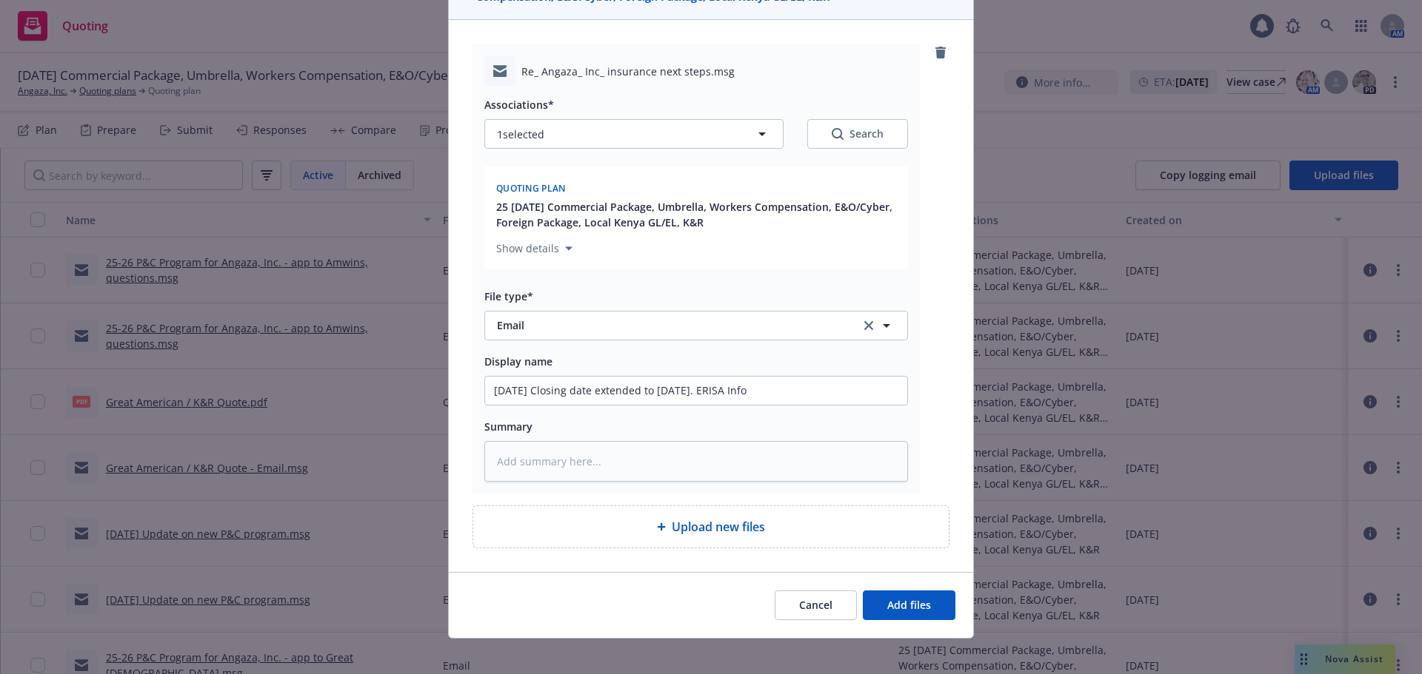
scroll to position [157, 0]
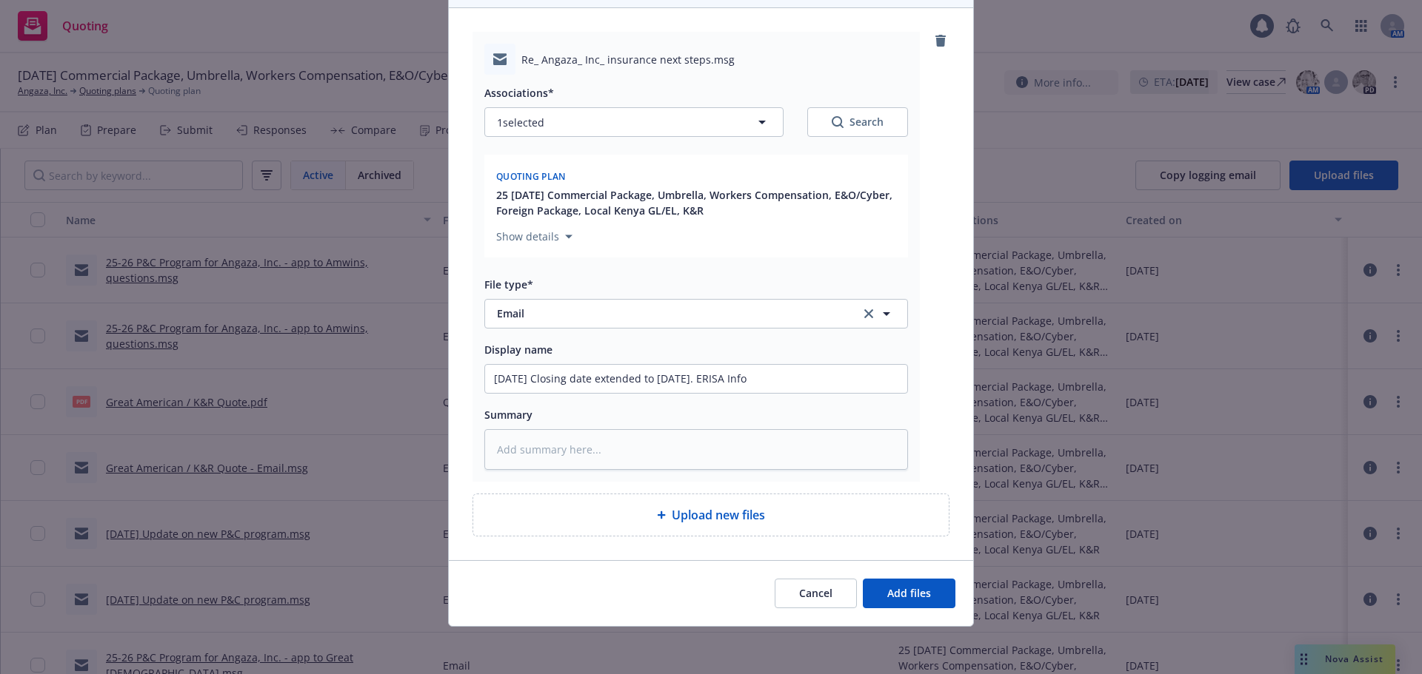
type textarea "x"
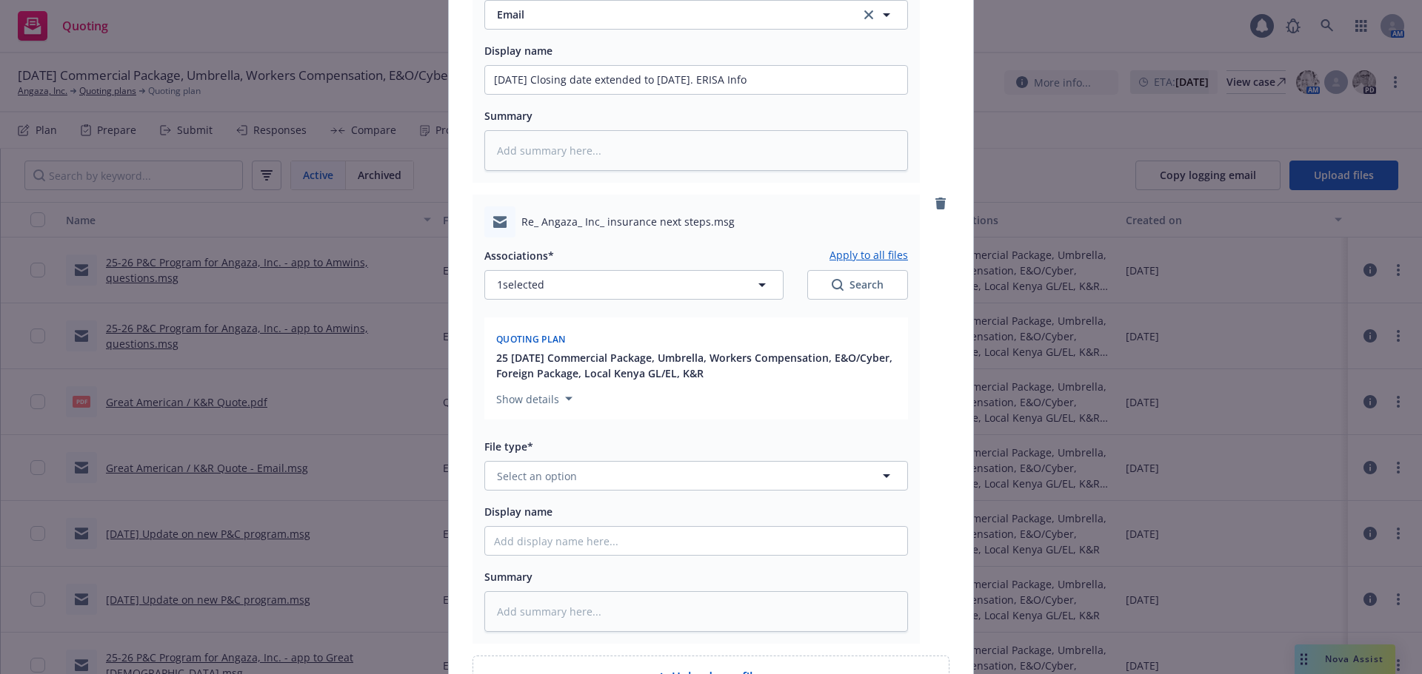
scroll to position [527, 0]
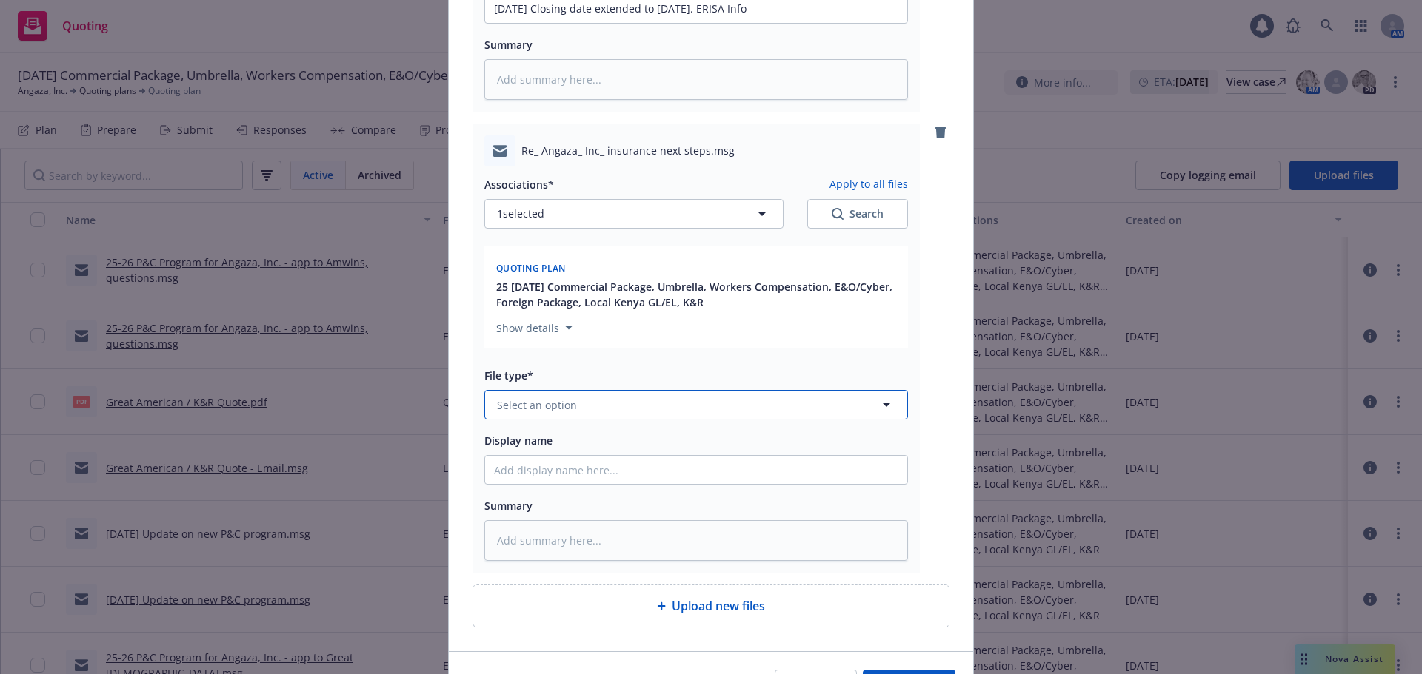
click at [552, 405] on span "Select an option" at bounding box center [537, 406] width 80 height 16
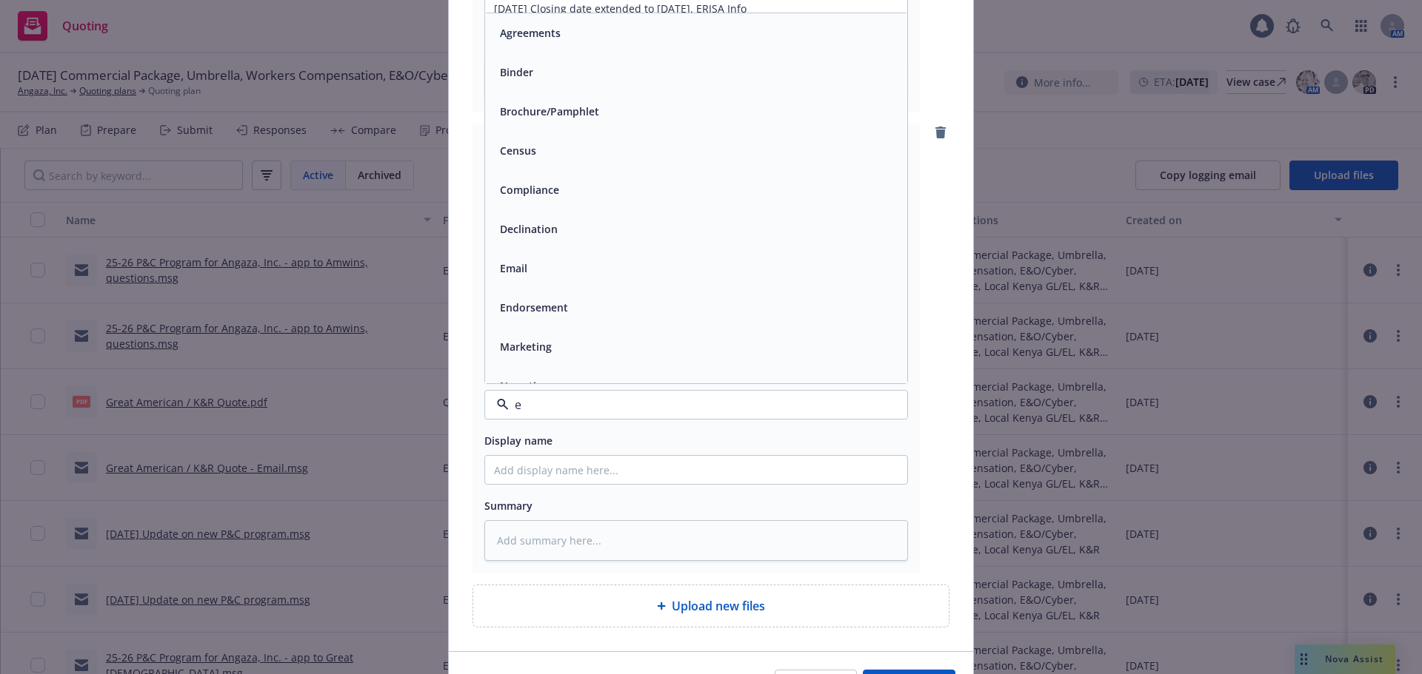
type input "em"
click at [612, 88] on div "Email" at bounding box center [696, 72] width 422 height 39
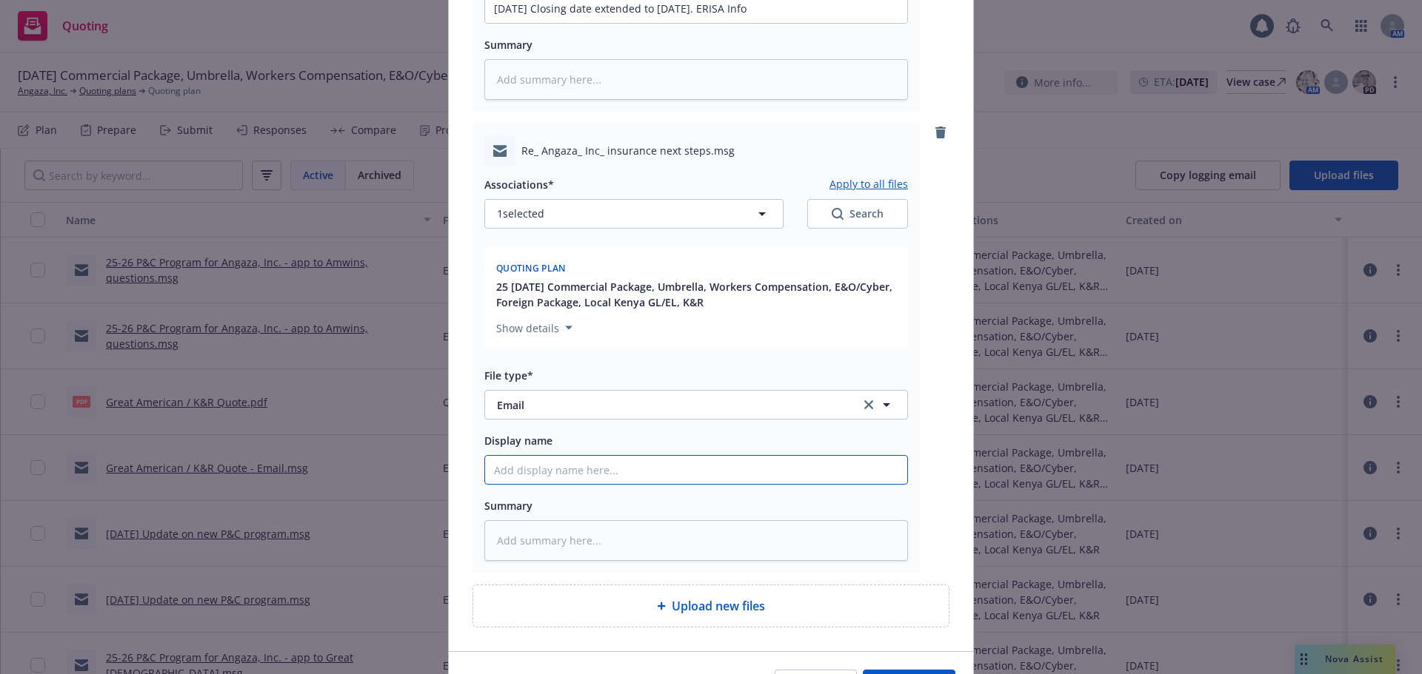
click at [580, 474] on input "Display name" at bounding box center [696, 470] width 422 height 28
paste input "09/23/25 Closing date extended to 10/31/25. ERISA Info"
type textarea "x"
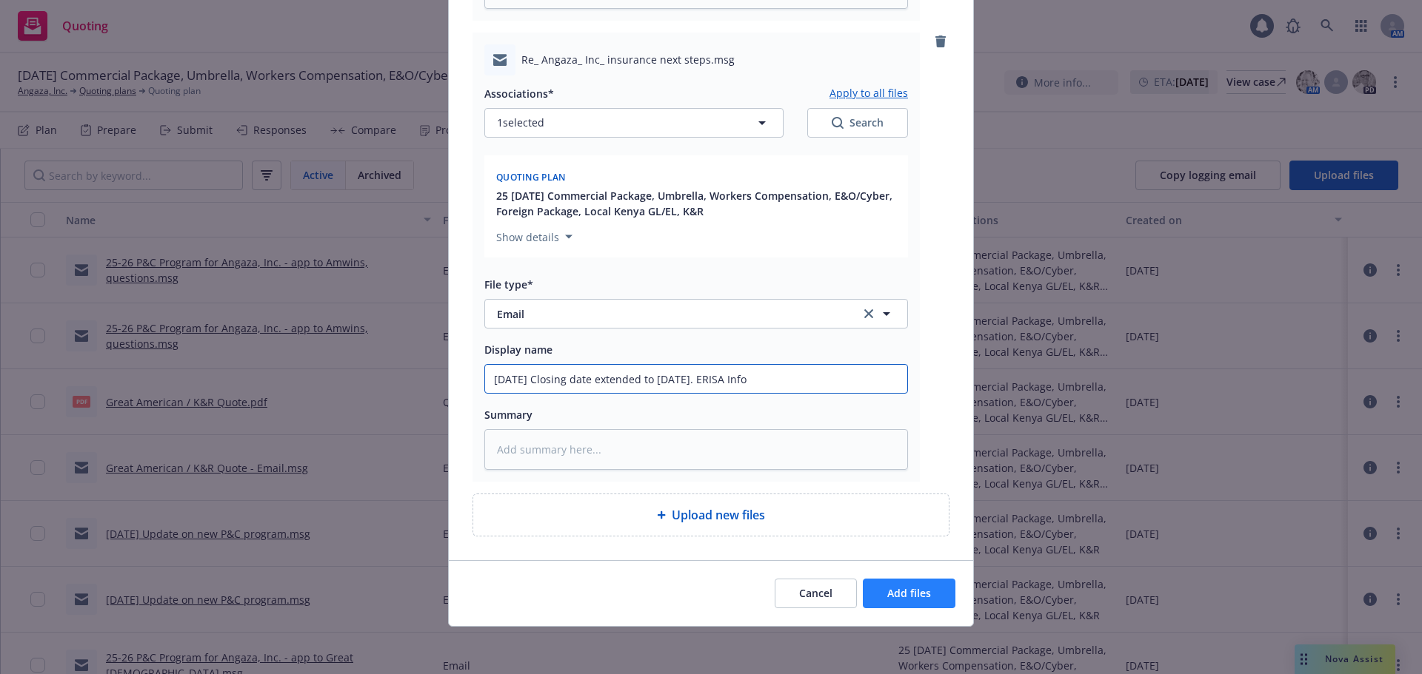
type input "09/23/25 Closing date extended to 10/31/25. ERISA Info"
click at [904, 591] on span "Add files" at bounding box center [909, 593] width 44 height 14
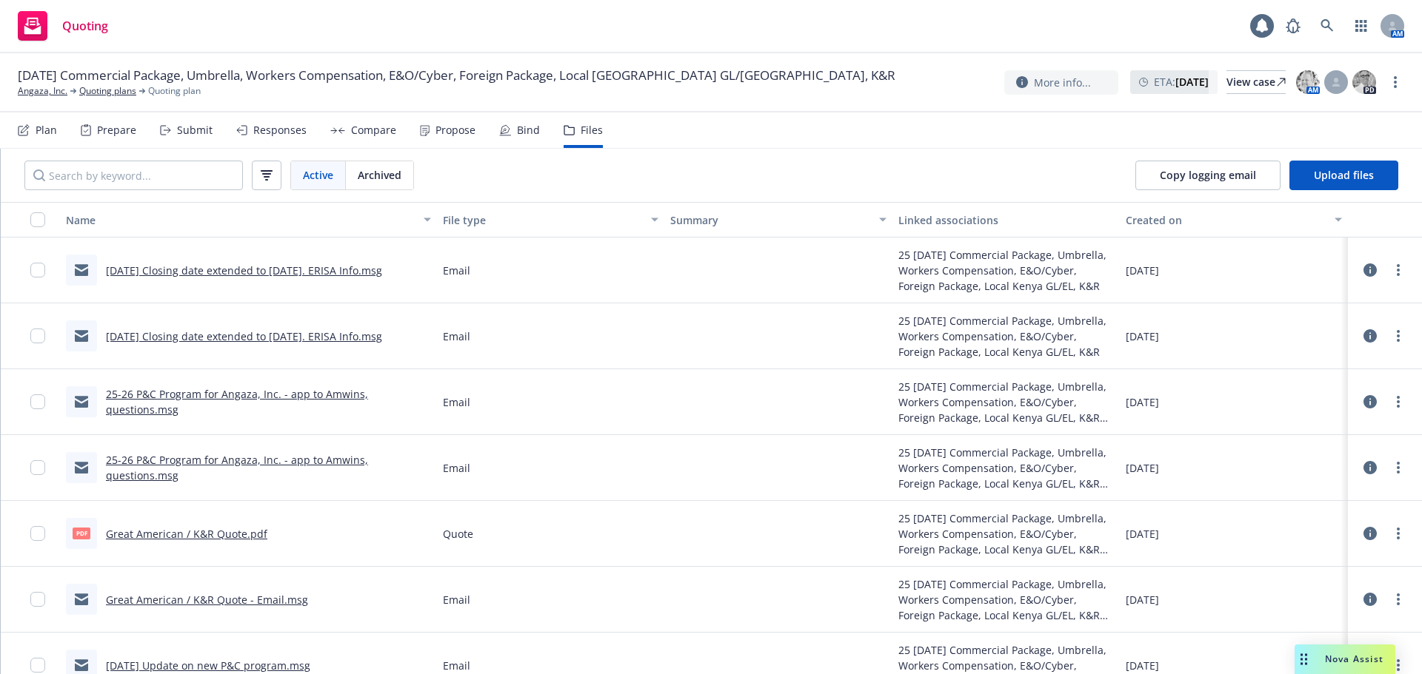
click at [42, 131] on div "Plan" at bounding box center [46, 130] width 21 height 12
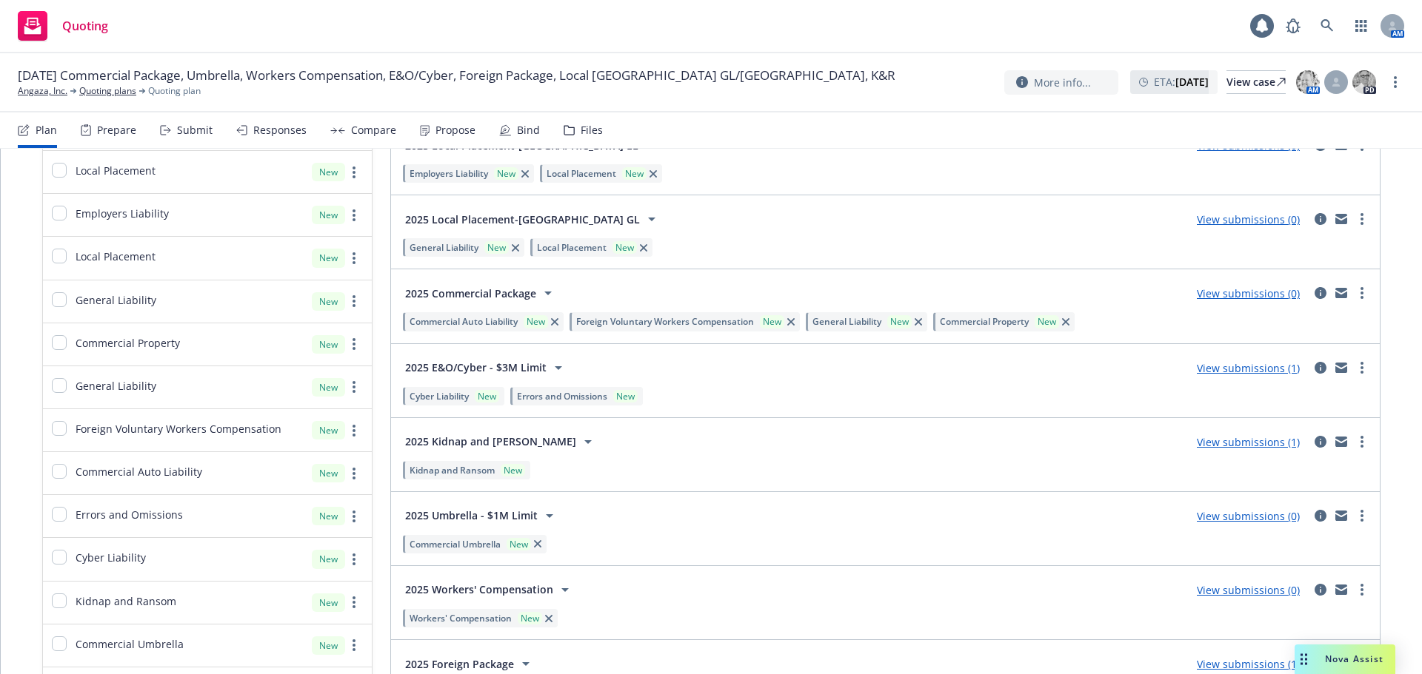
scroll to position [222, 0]
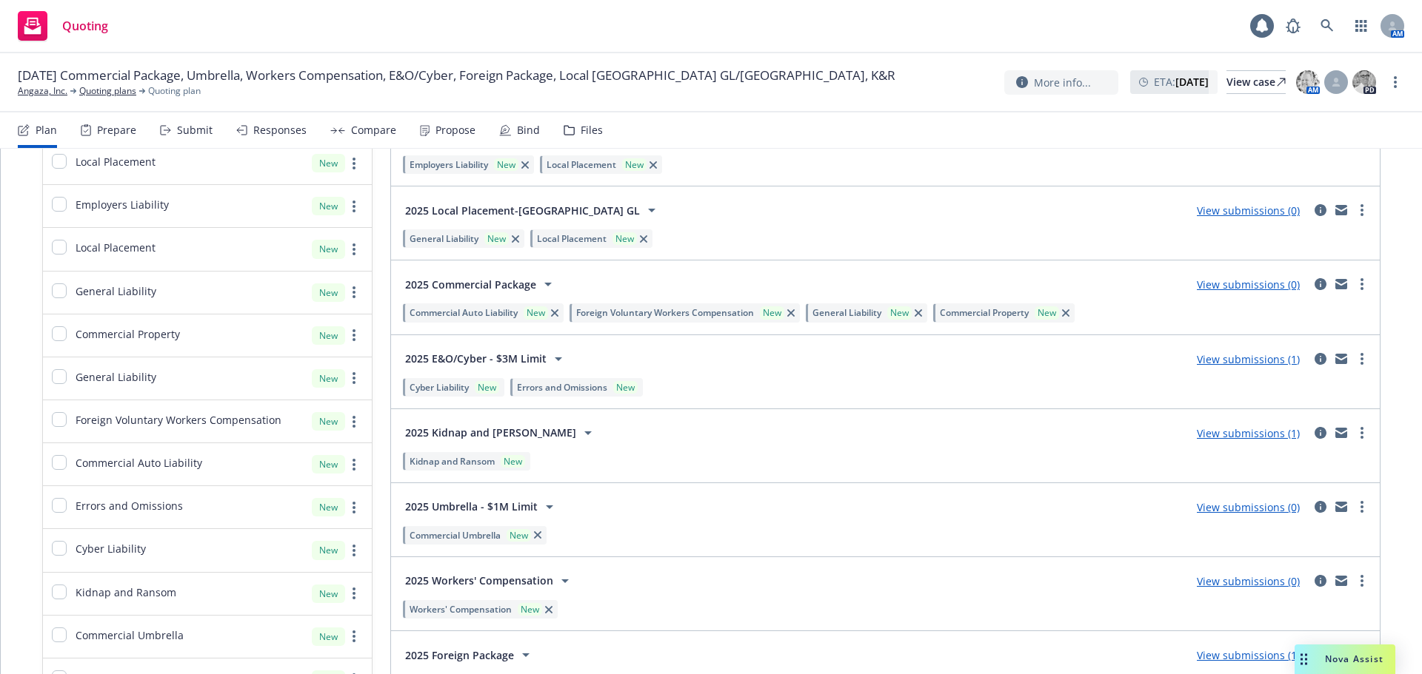
click at [1268, 360] on link "View submissions (1)" at bounding box center [1247, 359] width 103 height 14
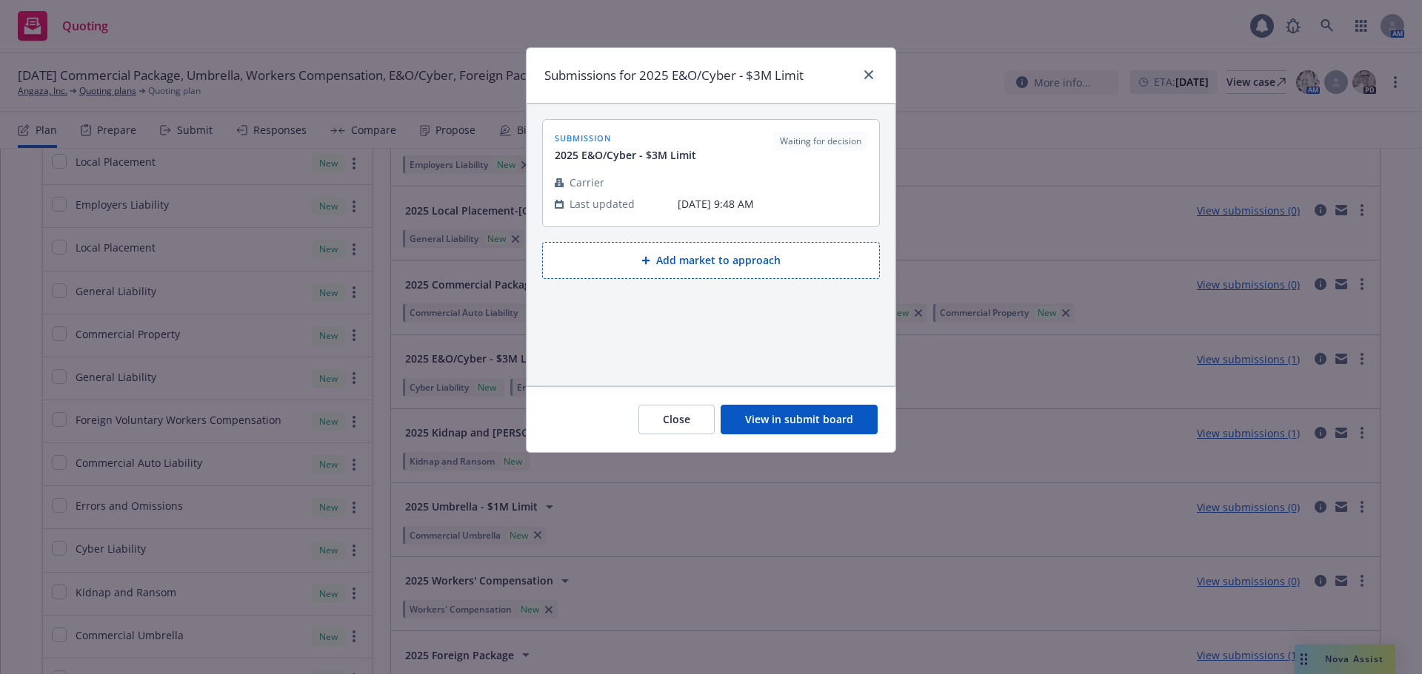
click at [846, 422] on button "View in submit board" at bounding box center [798, 420] width 157 height 30
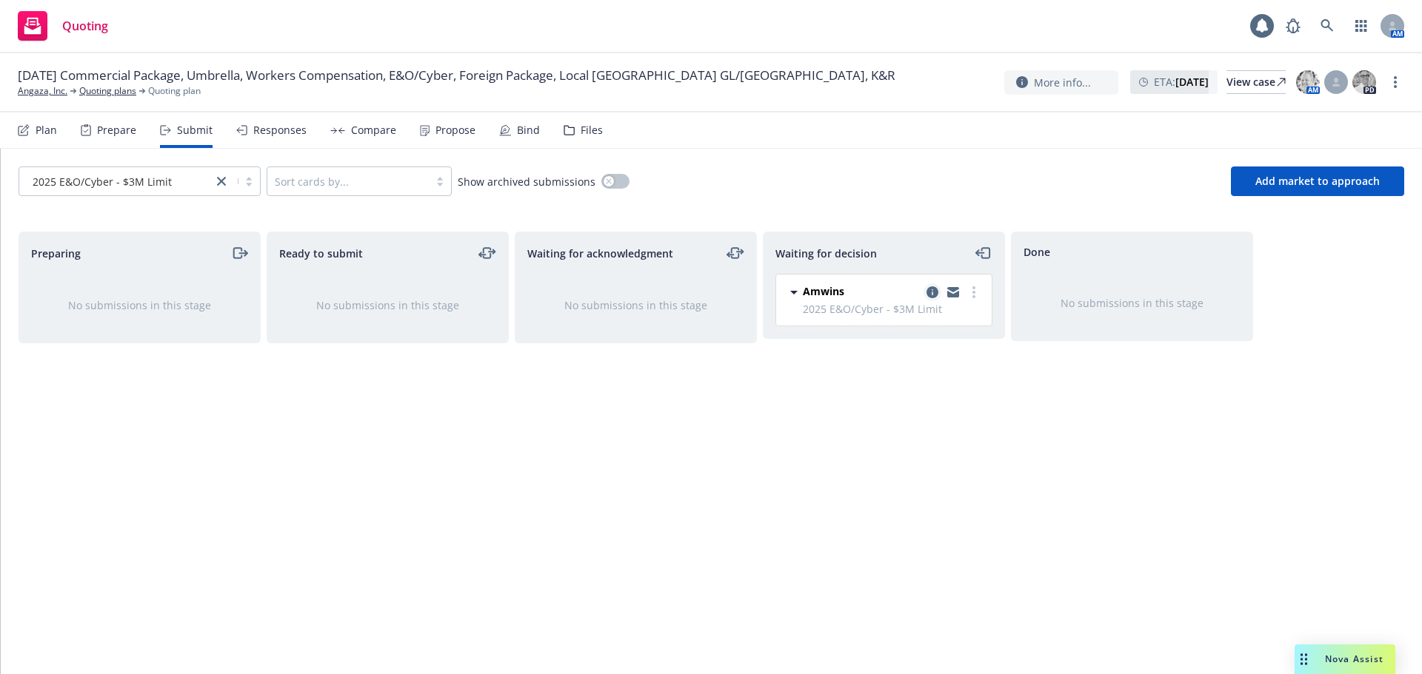
click at [933, 293] on icon "copy logging email" at bounding box center [932, 293] width 12 height 12
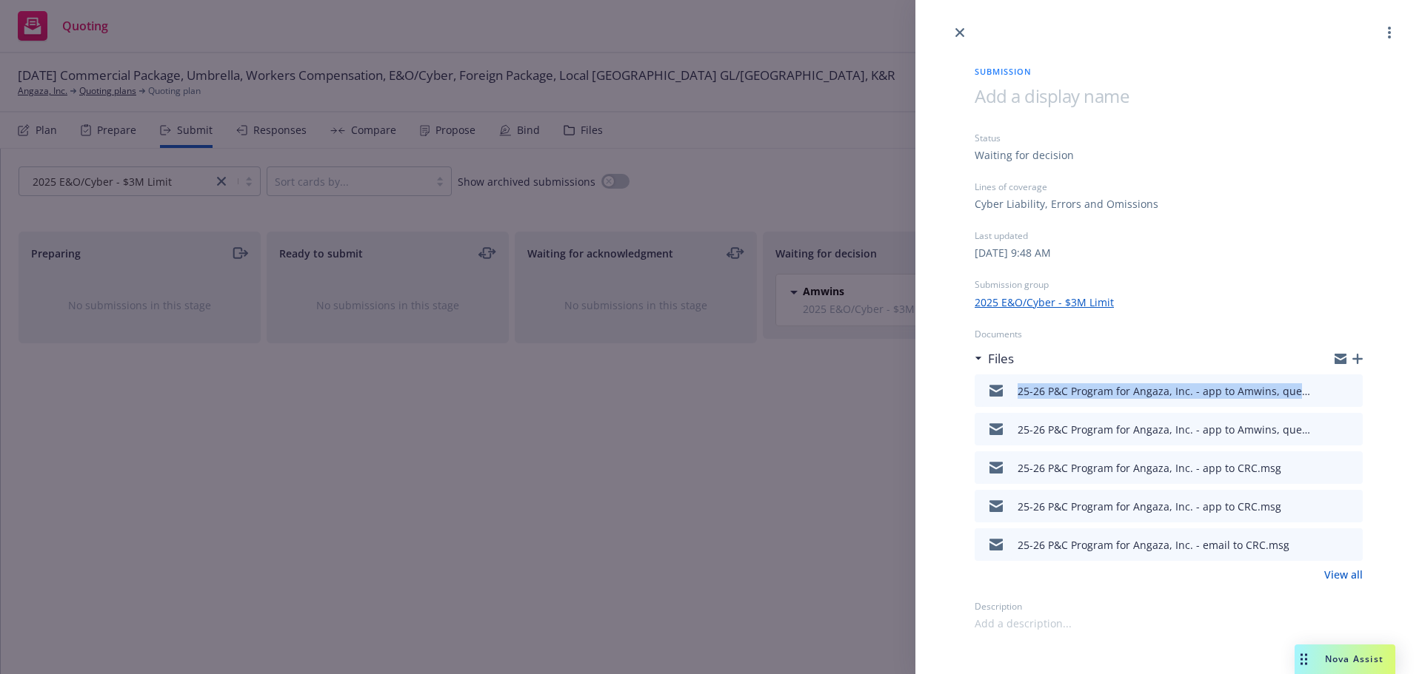
drag, startPoint x: 1011, startPoint y: 395, endPoint x: 1337, endPoint y: 406, distance: 326.7
click at [1337, 406] on div "25-26 P&C Program for Angaza, Inc. - app to Amwins, questions.msg" at bounding box center [1168, 391] width 388 height 33
copy div "25-26 P&C Program for Angaza, Inc. - app to Amwins, questions.msg"
click at [1354, 358] on icon "button" at bounding box center [1357, 359] width 10 height 10
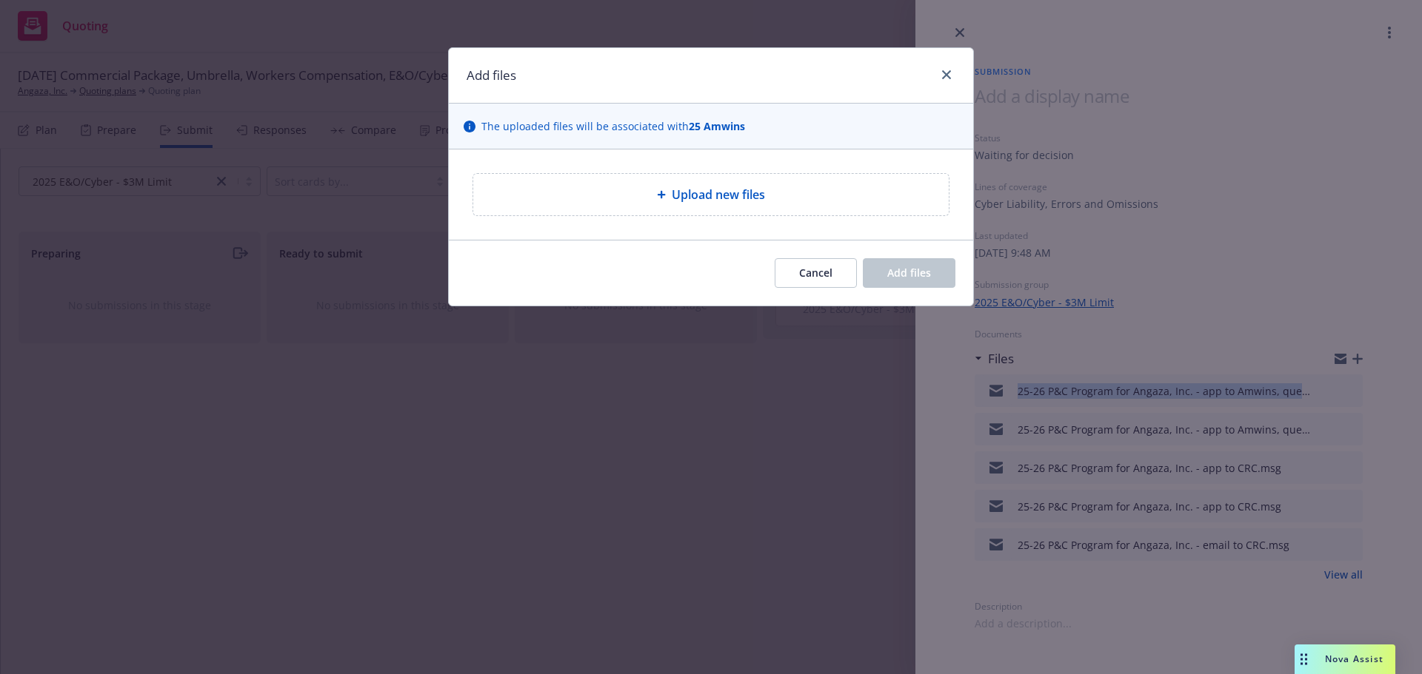
type textarea "x"
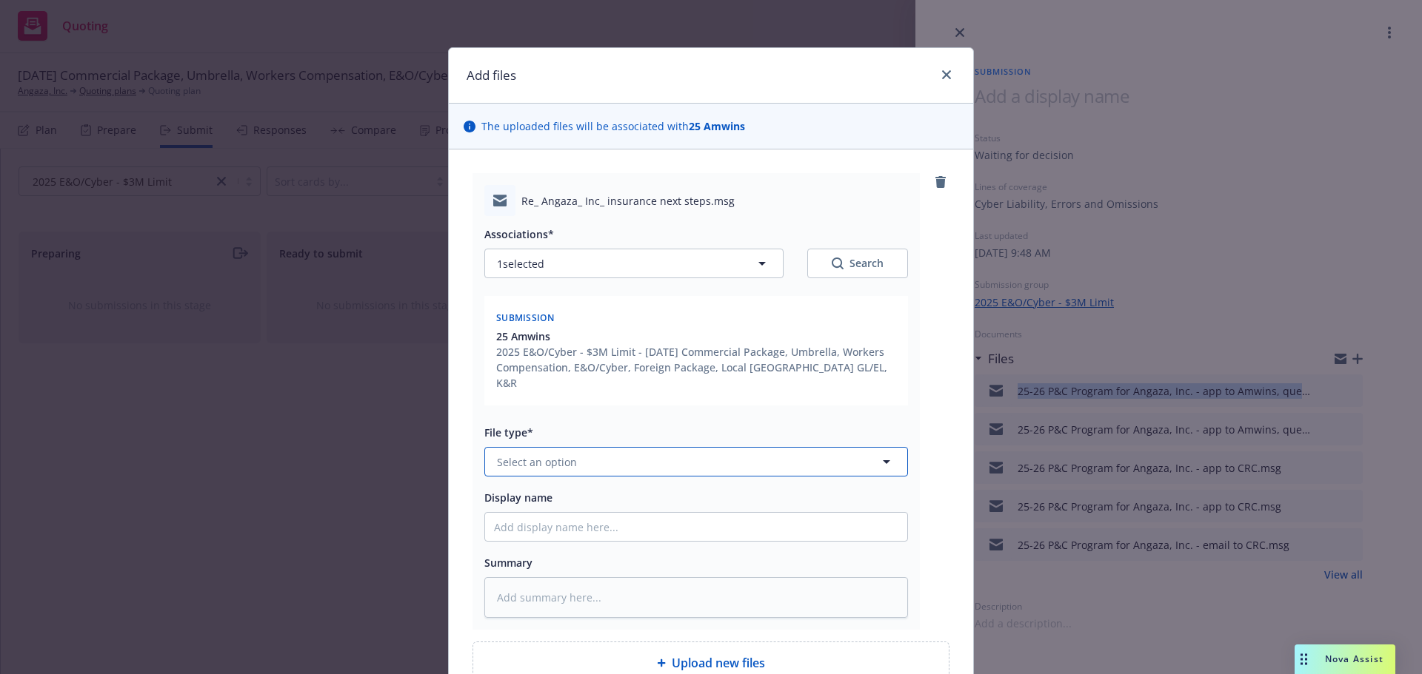
click at [580, 458] on button "Select an option" at bounding box center [695, 462] width 423 height 30
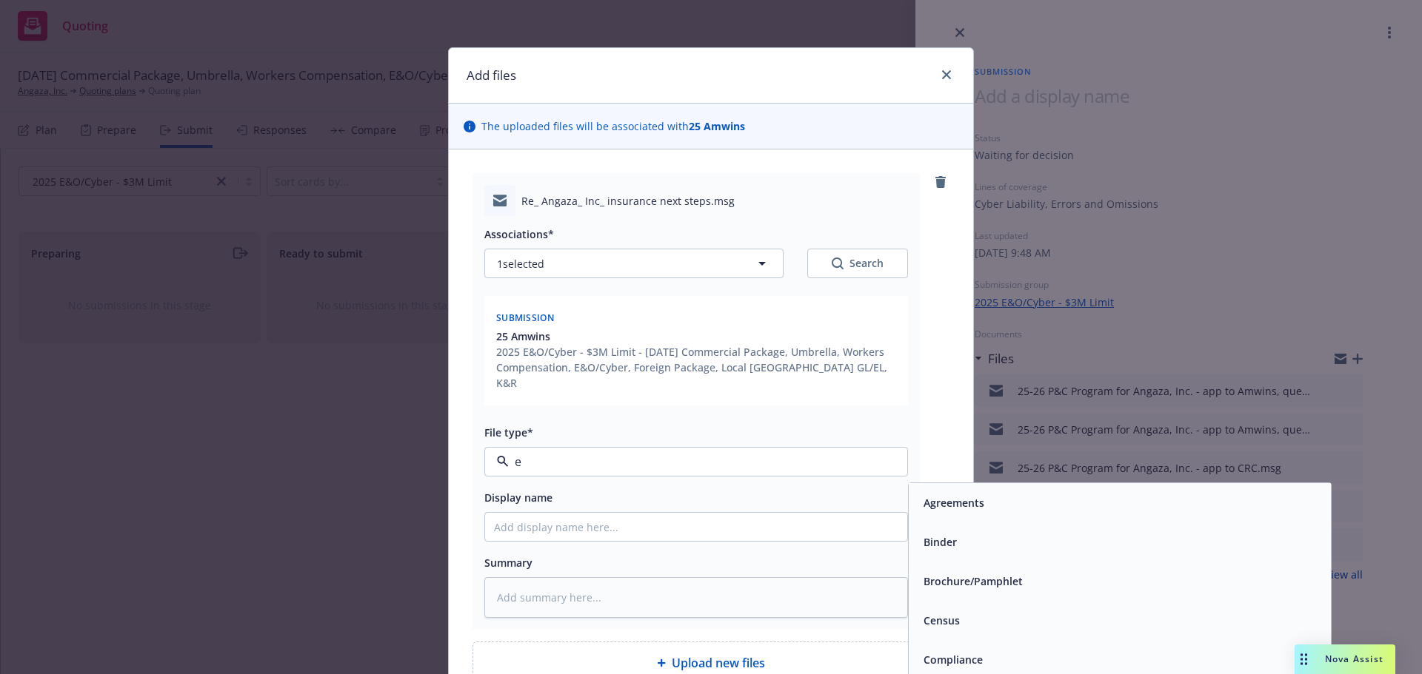
type input "em"
drag, startPoint x: 1002, startPoint y: 536, endPoint x: 659, endPoint y: 538, distance: 342.8
click at [997, 536] on div "Email" at bounding box center [1119, 542] width 404 height 21
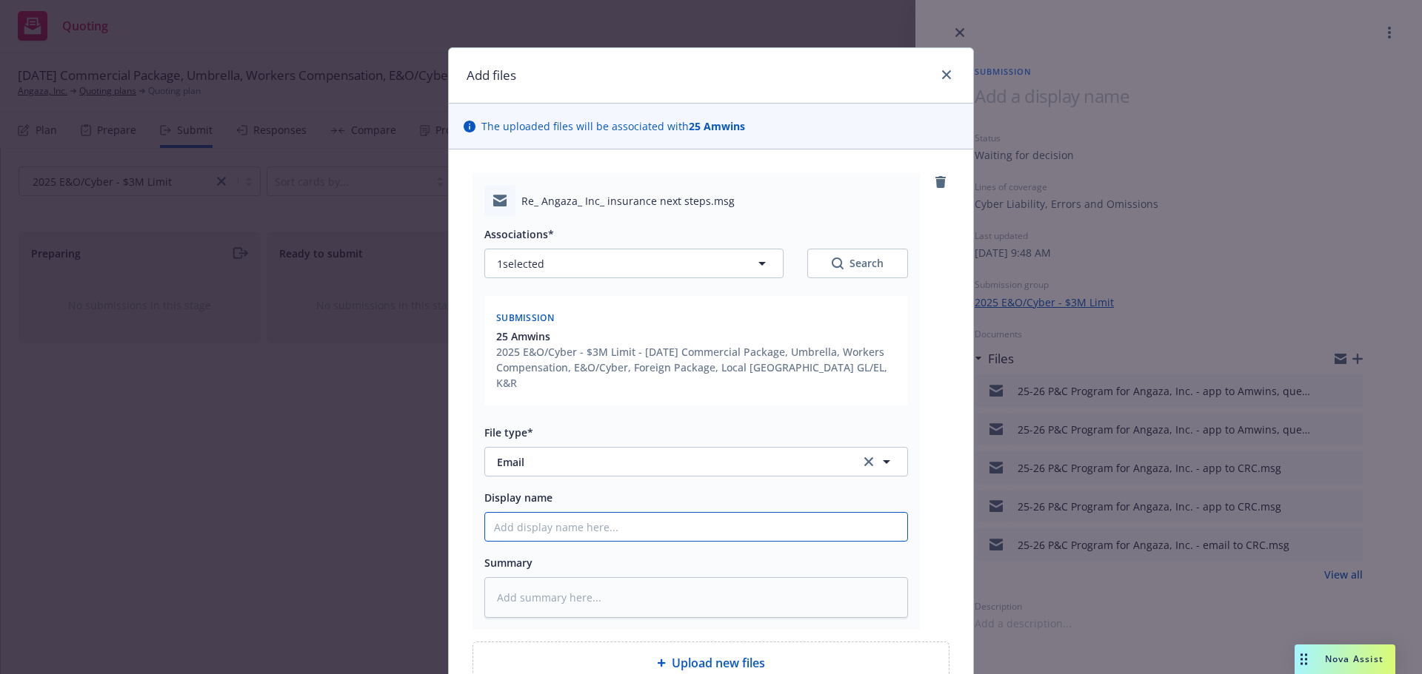
click at [603, 513] on input "Display name" at bounding box center [696, 527] width 422 height 28
paste input "25-26 P&C Program for Angaza, Inc. - app to Amwins, questions.msg"
type textarea "x"
type input "25-26 P&C Program for Angaza, Inc. - app to Amwins, questions.msg"
type textarea "x"
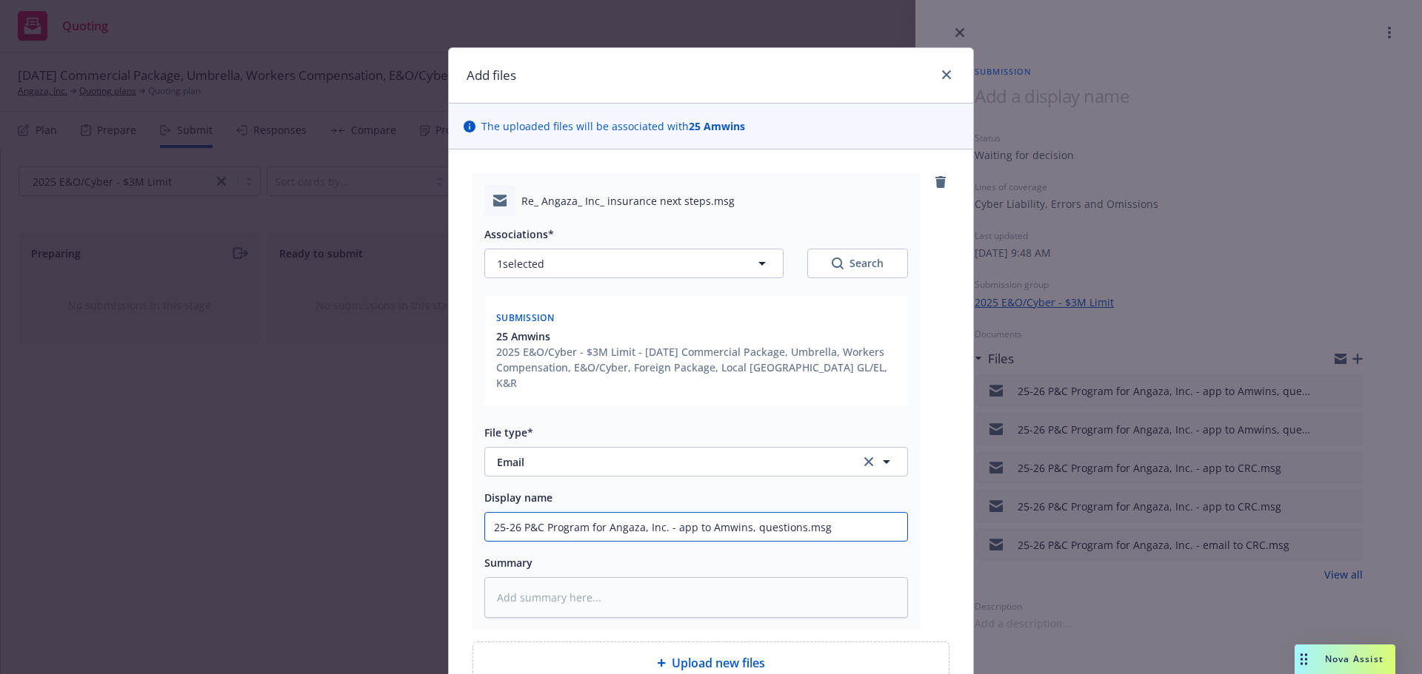
type input "25-26 P&C Program for Angaza, Inc. - app to Amwins, questions.ms"
type textarea "x"
type input "25-26 P&C Program for Angaza, Inc. - app to Amwins, questions.m"
type textarea "x"
type input "25-26 P&C Program for Angaza, Inc. - app to Amwins, questions."
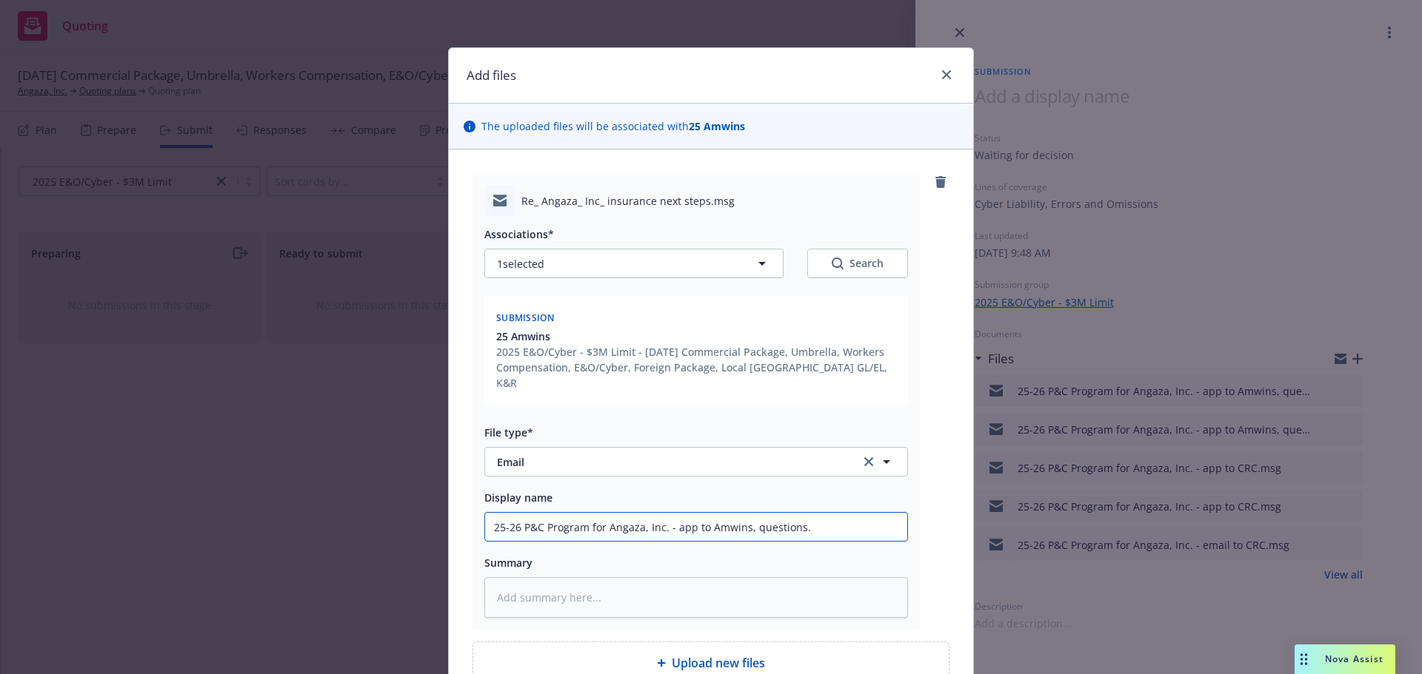
type textarea "x"
type input "25-26 P&C Program for Angaza, Inc. - app to Amwins, questions"
type textarea "x"
type input "25-26 P&C Program for Angaza, Inc. - app to Amwins, question"
type textarea "x"
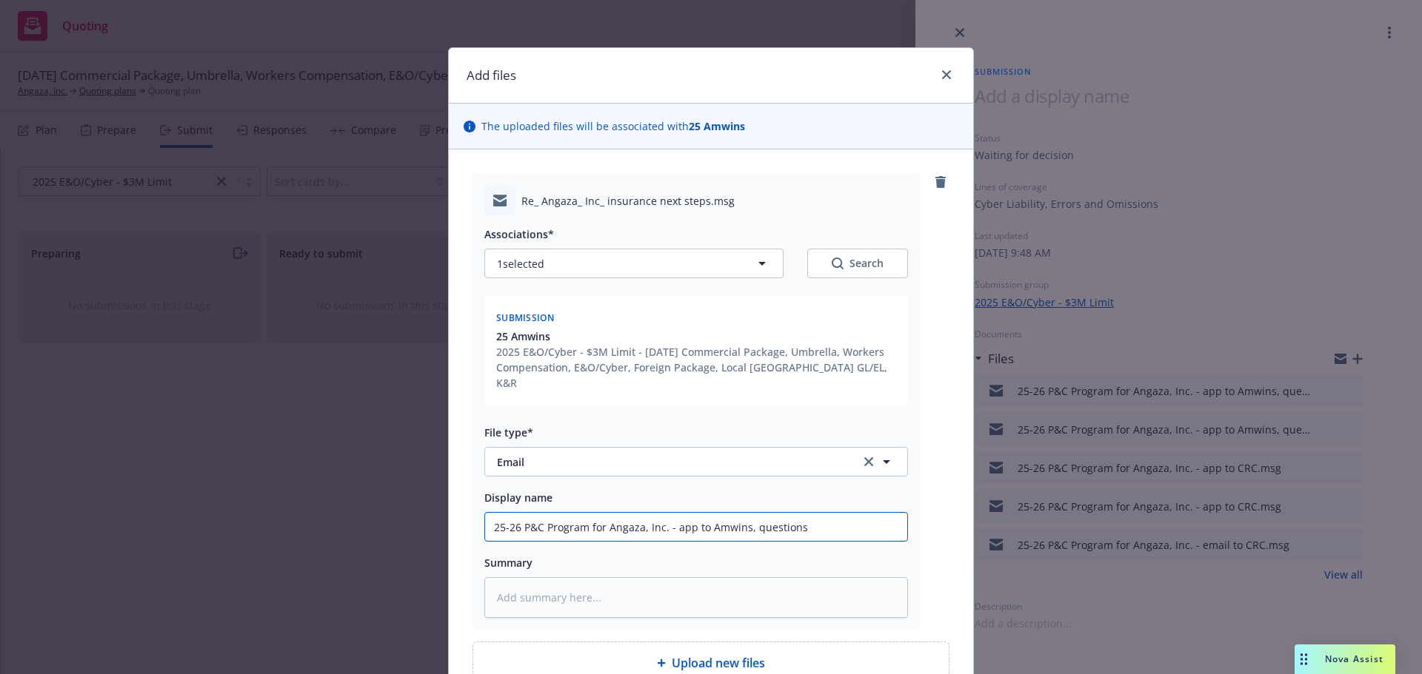
drag, startPoint x: 679, startPoint y: 505, endPoint x: 336, endPoint y: 505, distance: 342.8
click at [336, 505] on div "Add files The uploaded files will be associated with 25 Amwins Re_ Angaza_ Inc_…" at bounding box center [711, 337] width 1422 height 674
click at [861, 513] on input "25-26 P&C Program for Angaza, Inc. - app to Amwins, questions" at bounding box center [696, 527] width 422 height 28
type input "25-26 P&C Program for Angaza, Inc. - app to Amwins, questions"
type textarea "x"
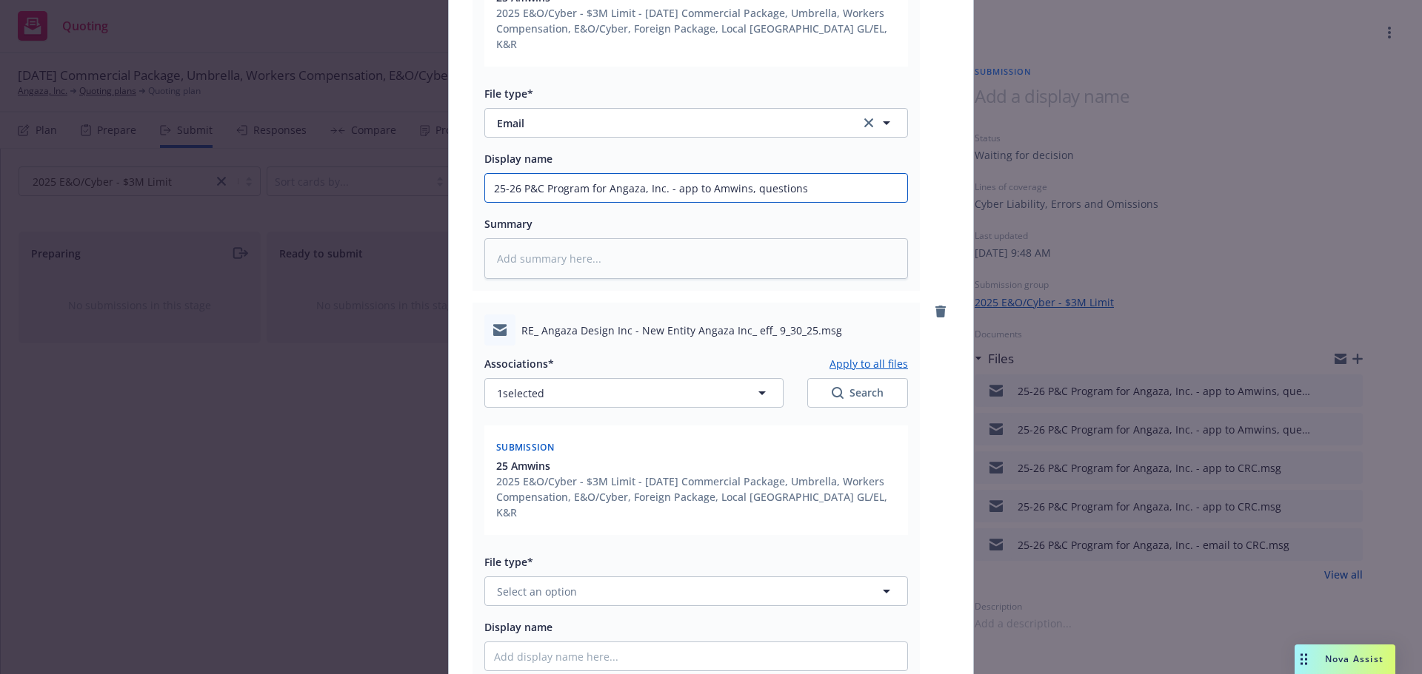
scroll to position [370, 0]
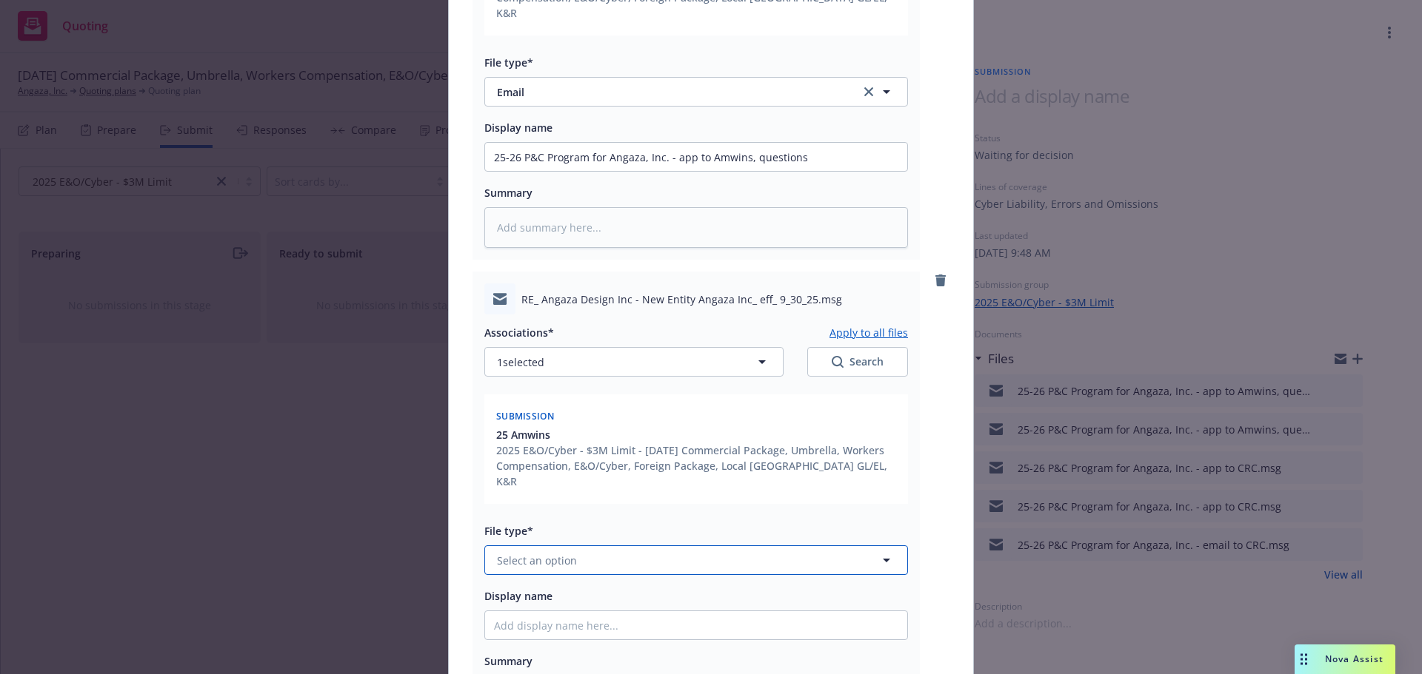
click at [542, 553] on span "Select an option" at bounding box center [537, 561] width 80 height 16
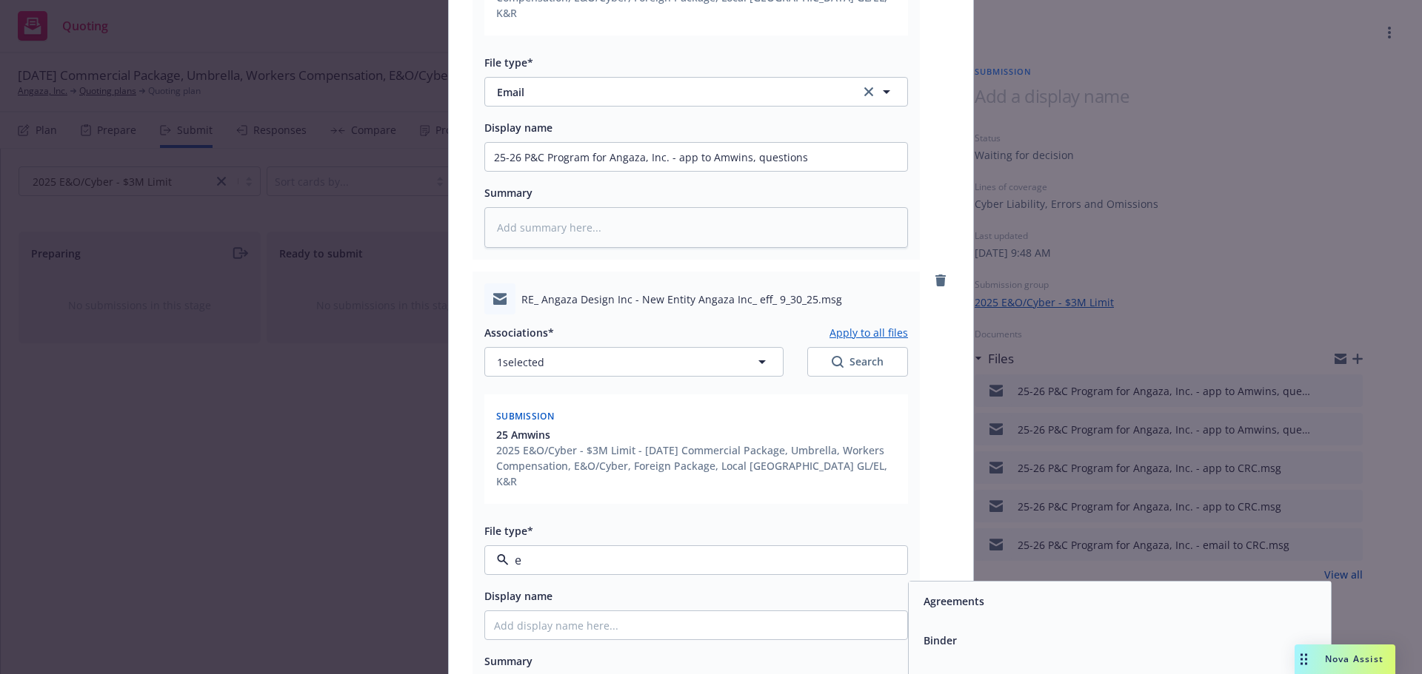
type input "em"
click at [1051, 630] on div "Email" at bounding box center [1119, 640] width 404 height 21
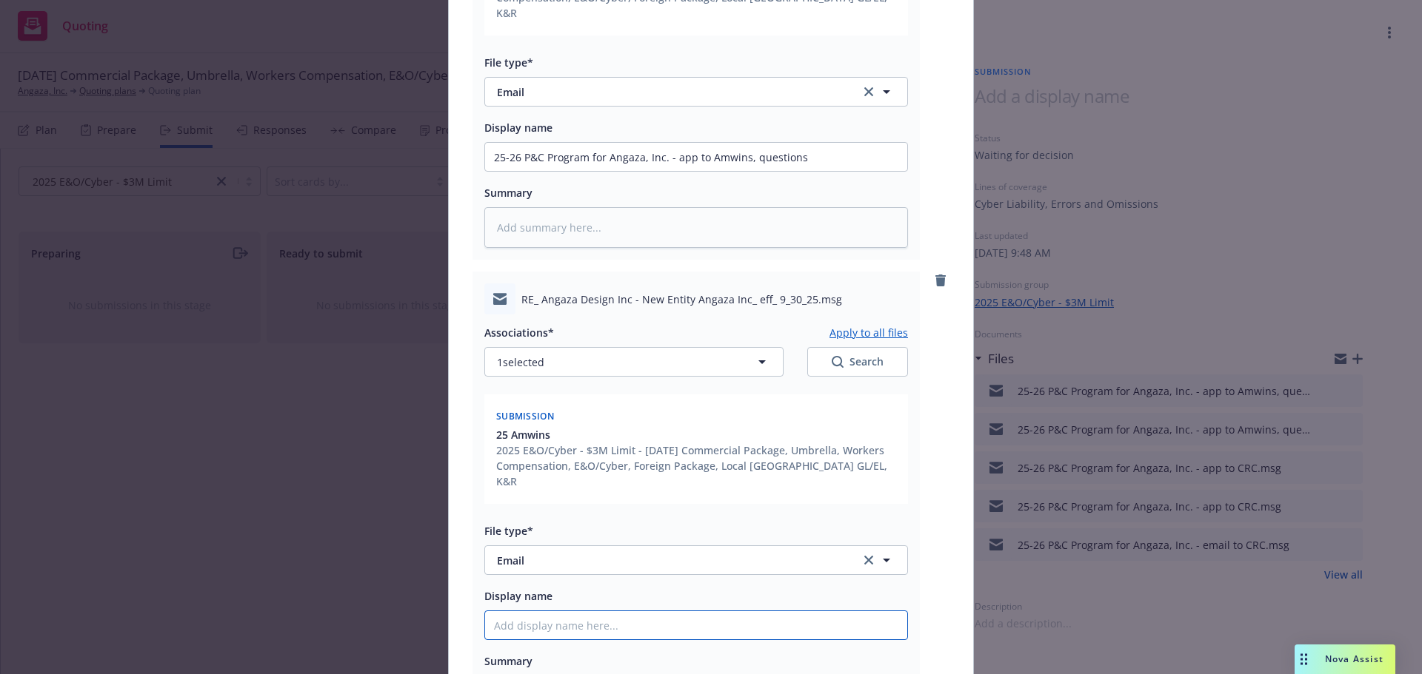
click at [575, 612] on input "Display name" at bounding box center [696, 626] width 422 height 28
paste input "25-26 P&C Program for Angaza, Inc. - app to Amwins, questions"
type textarea "x"
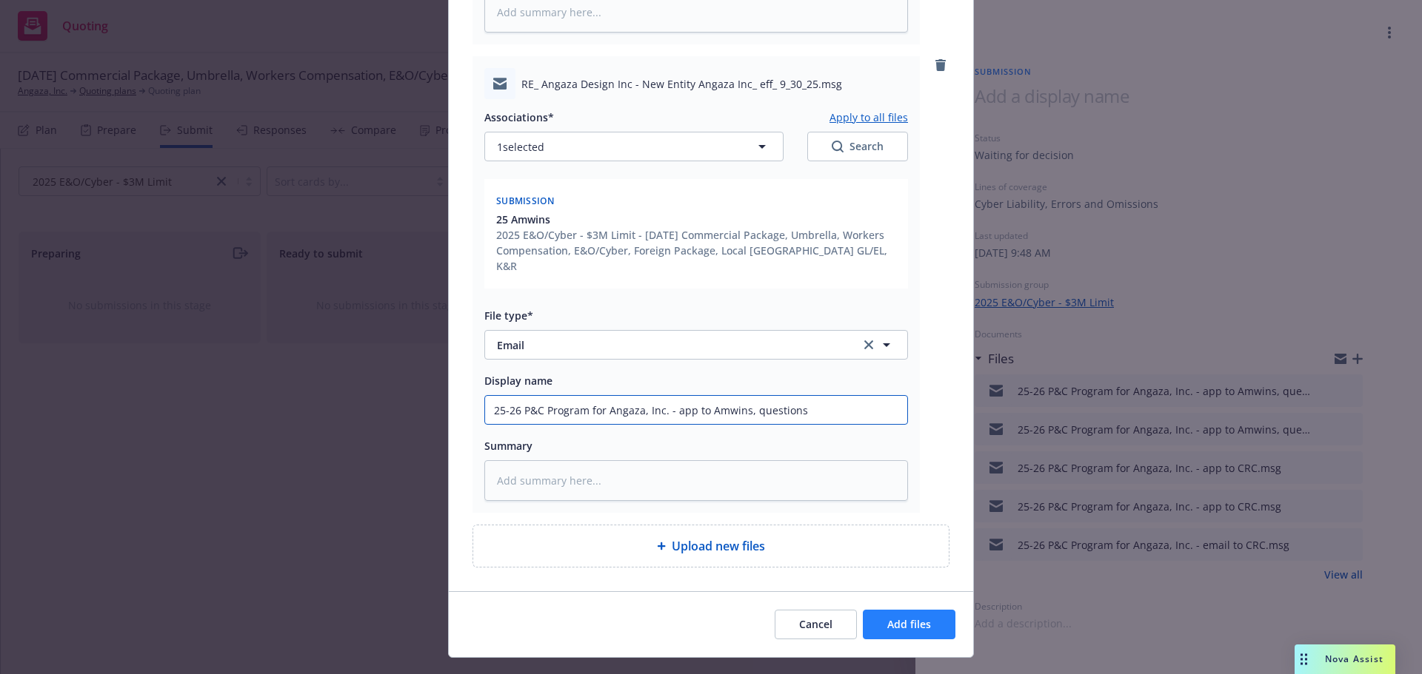
type input "25-26 P&C Program for Angaza, Inc. - app to Amwins, questions"
click at [938, 610] on button "Add files" at bounding box center [909, 625] width 93 height 30
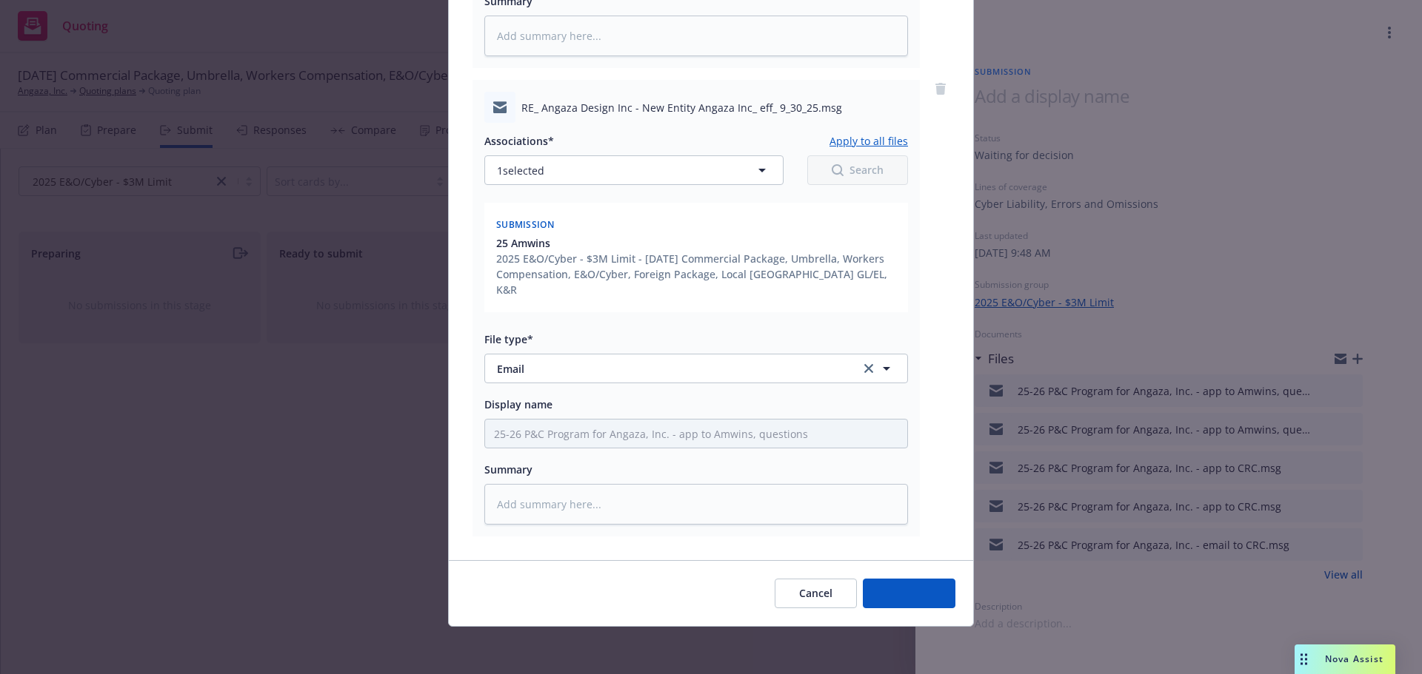
scroll to position [531, 0]
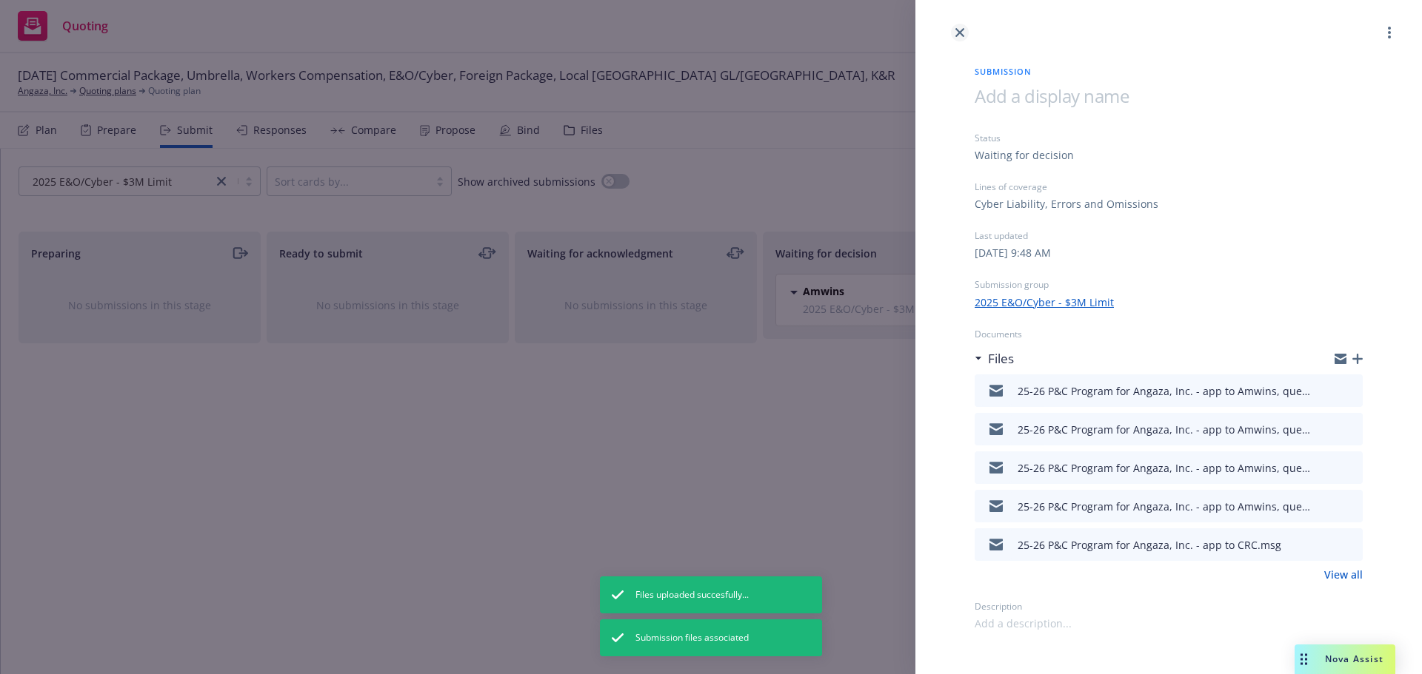
click at [960, 31] on icon "close" at bounding box center [959, 32] width 9 height 9
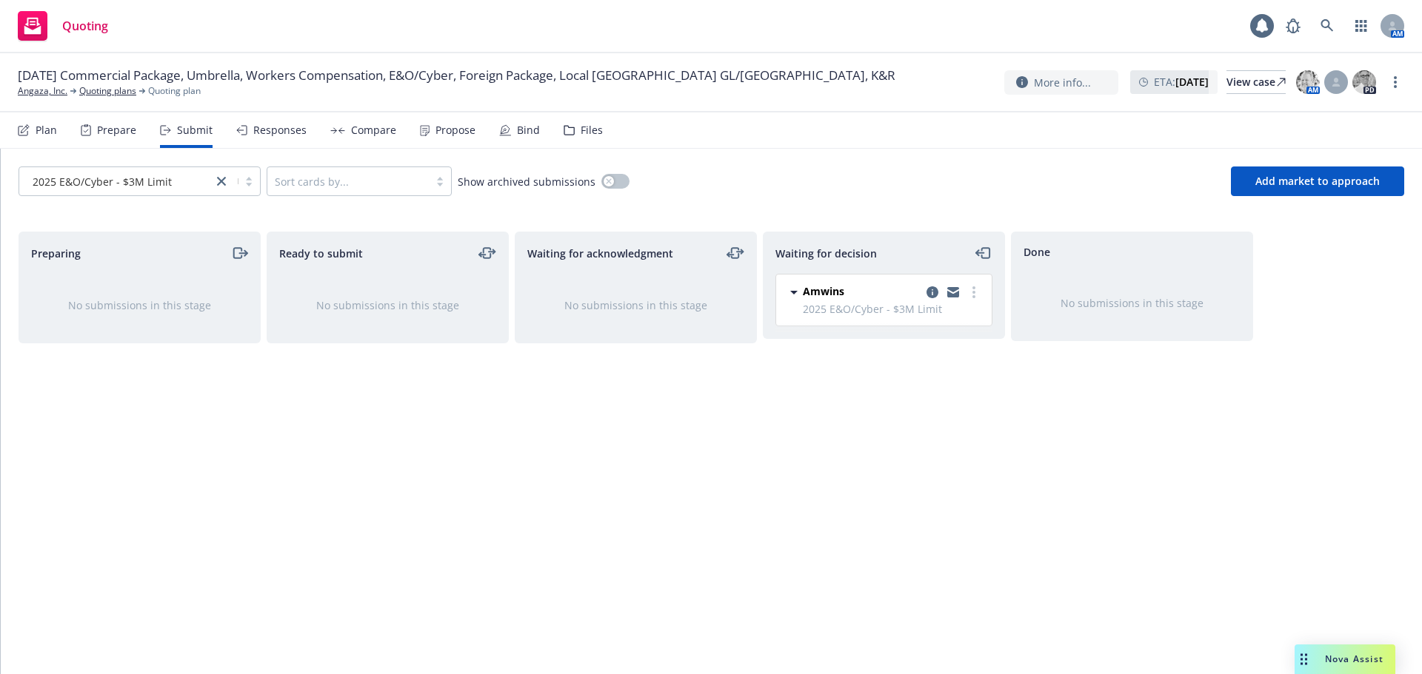
click at [38, 133] on div "Plan" at bounding box center [46, 130] width 21 height 12
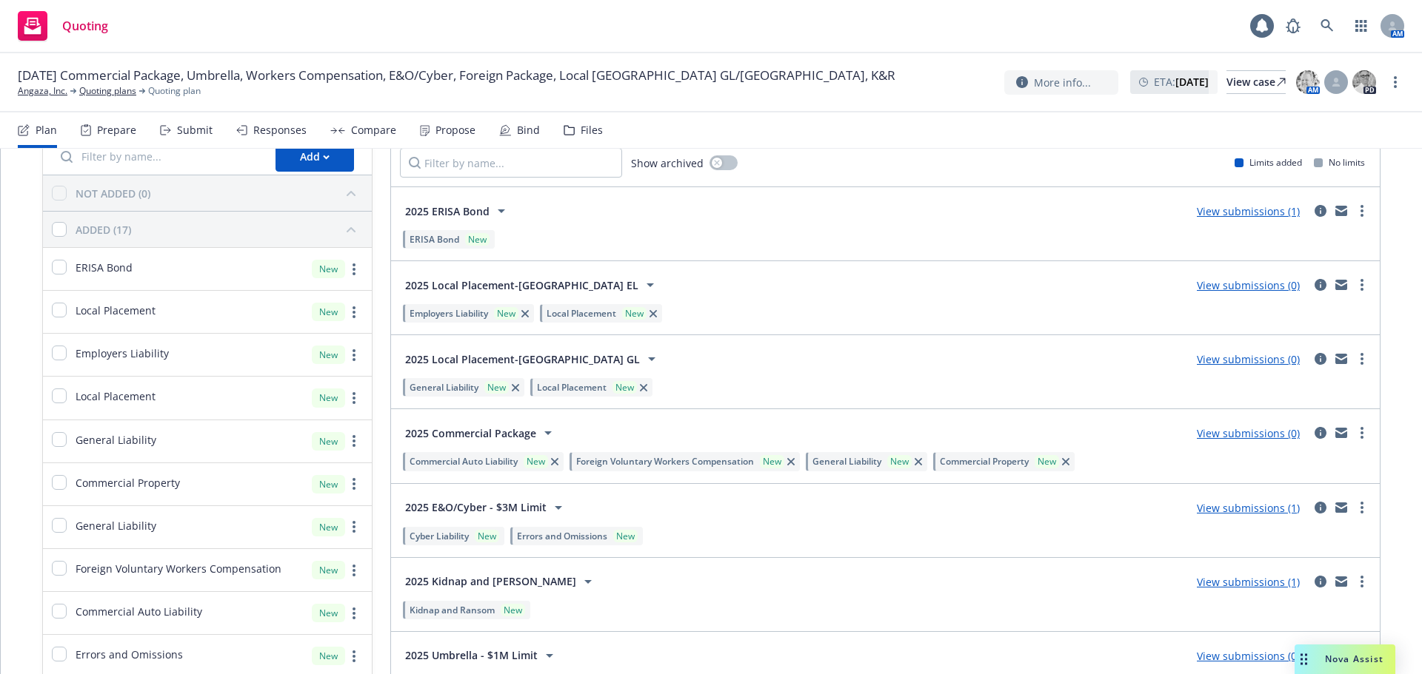
scroll to position [74, 0]
click at [1249, 216] on link "View submissions (1)" at bounding box center [1247, 211] width 103 height 14
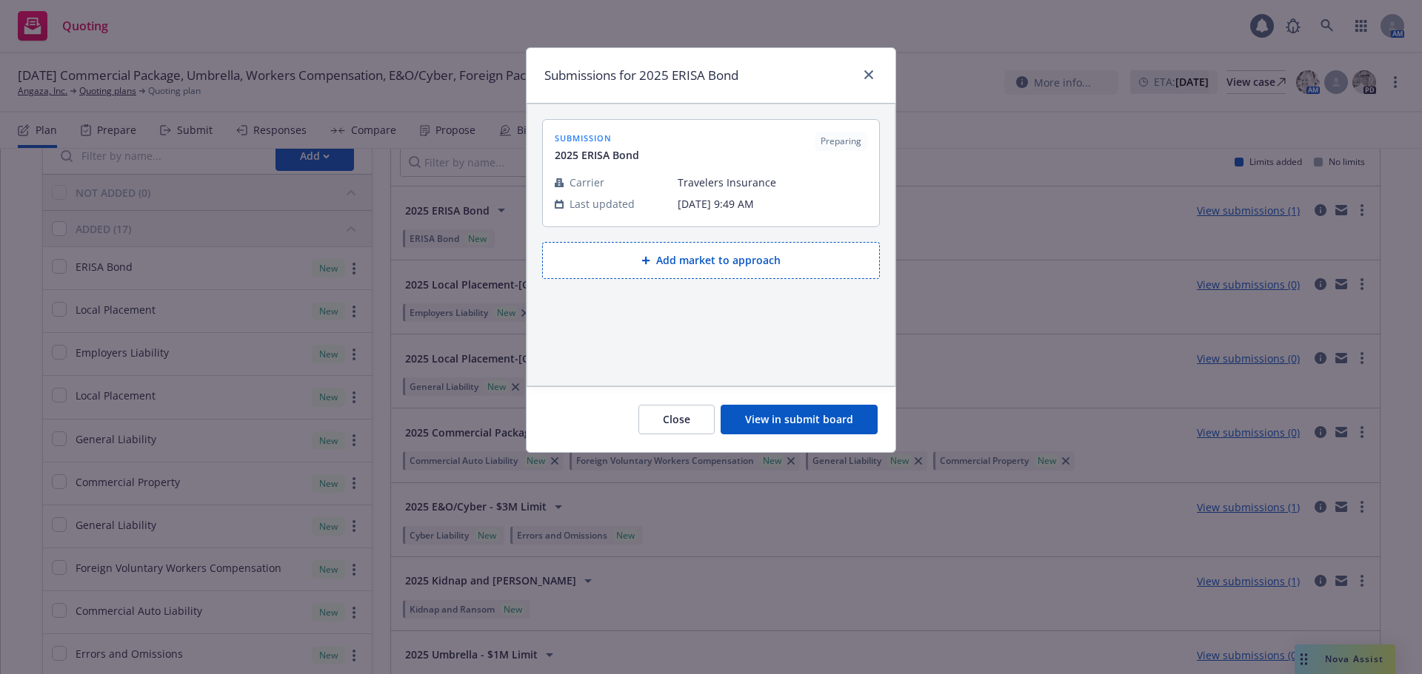
click at [792, 423] on button "View in submit board" at bounding box center [798, 420] width 157 height 30
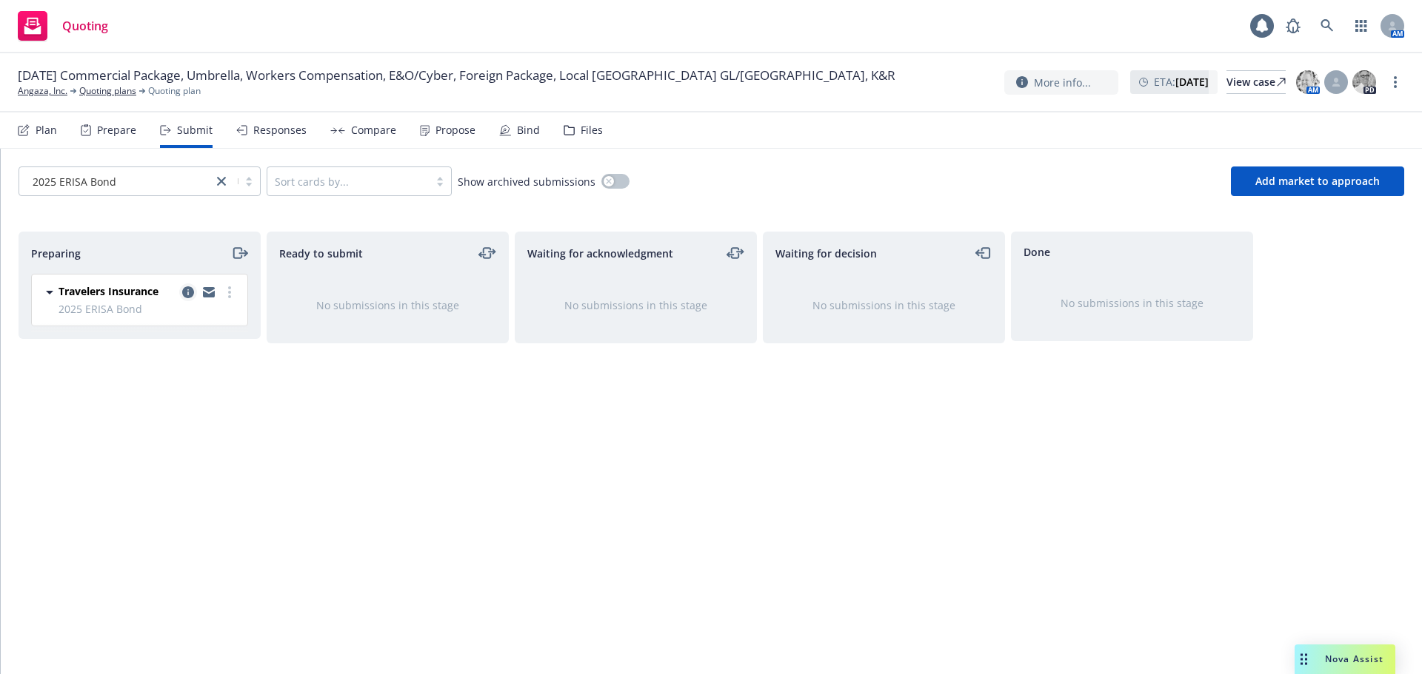
click at [186, 290] on icon "copy logging email" at bounding box center [188, 293] width 12 height 12
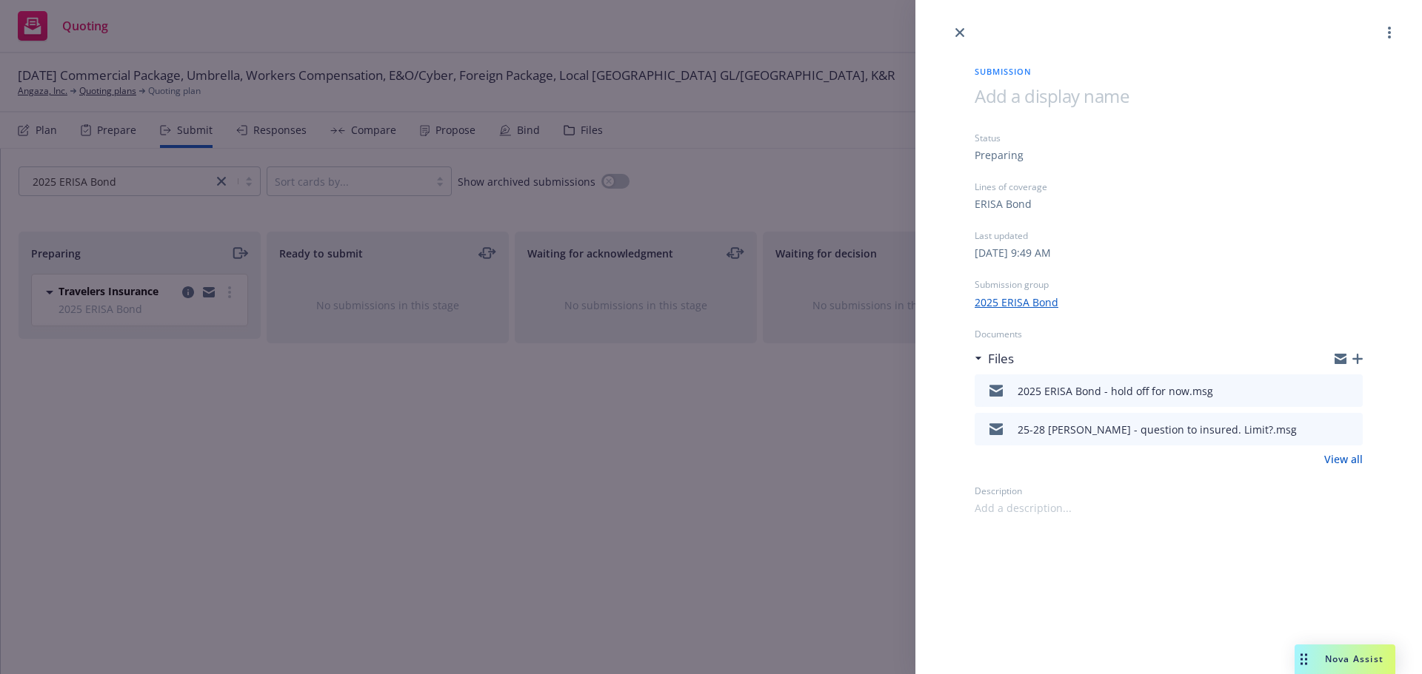
click at [1359, 358] on icon "button" at bounding box center [1357, 359] width 10 height 10
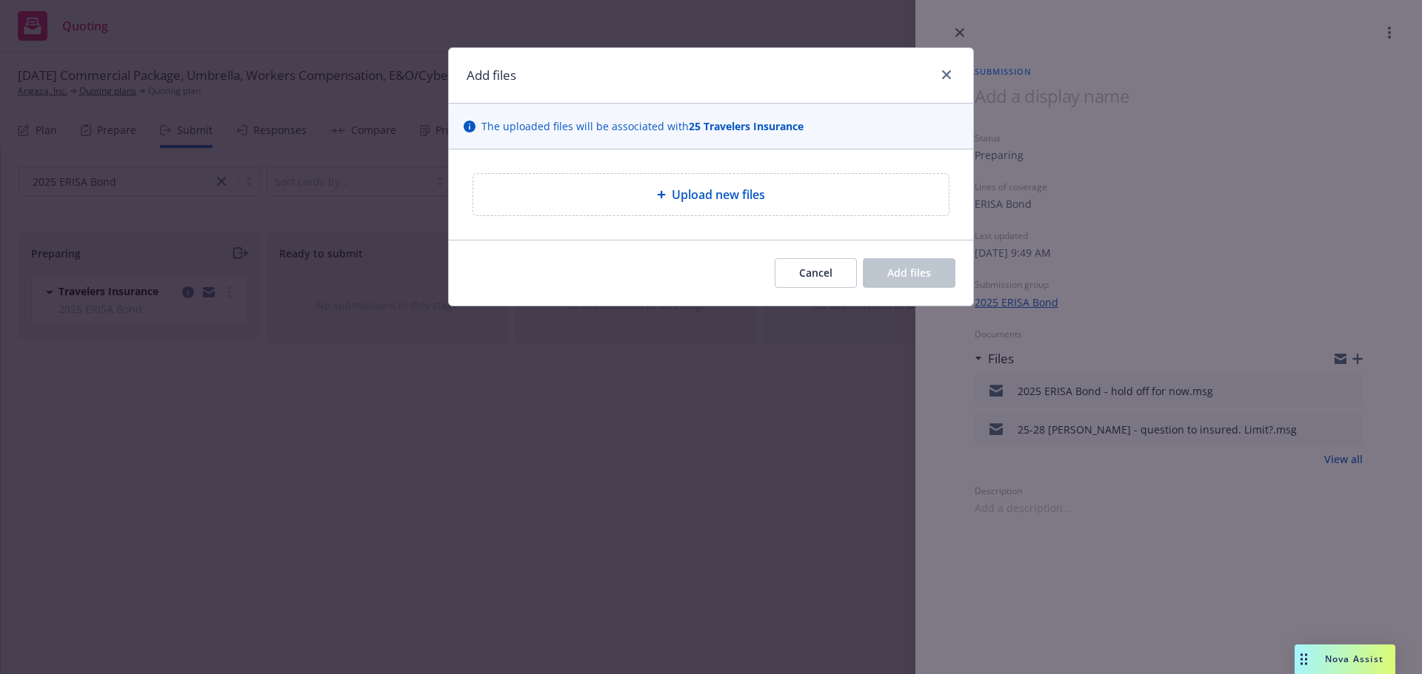
type textarea "x"
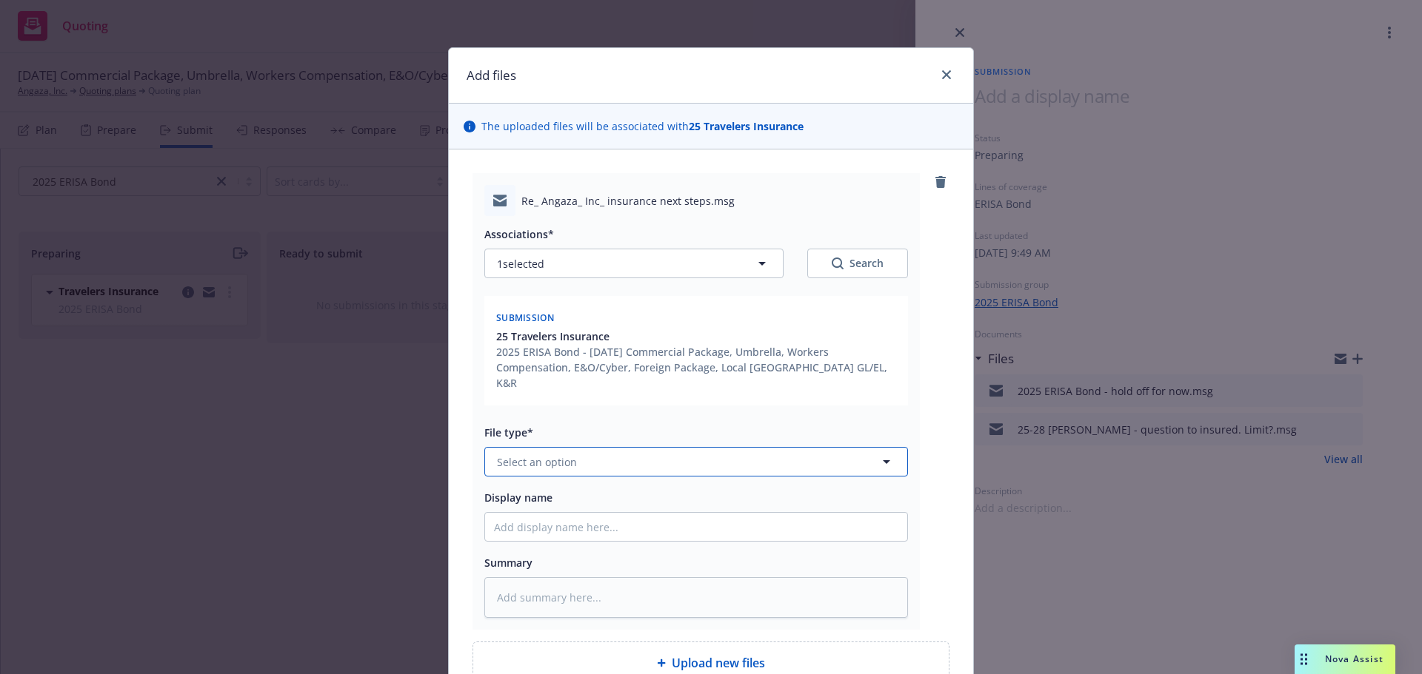
click at [585, 447] on button "Select an option" at bounding box center [695, 462] width 423 height 30
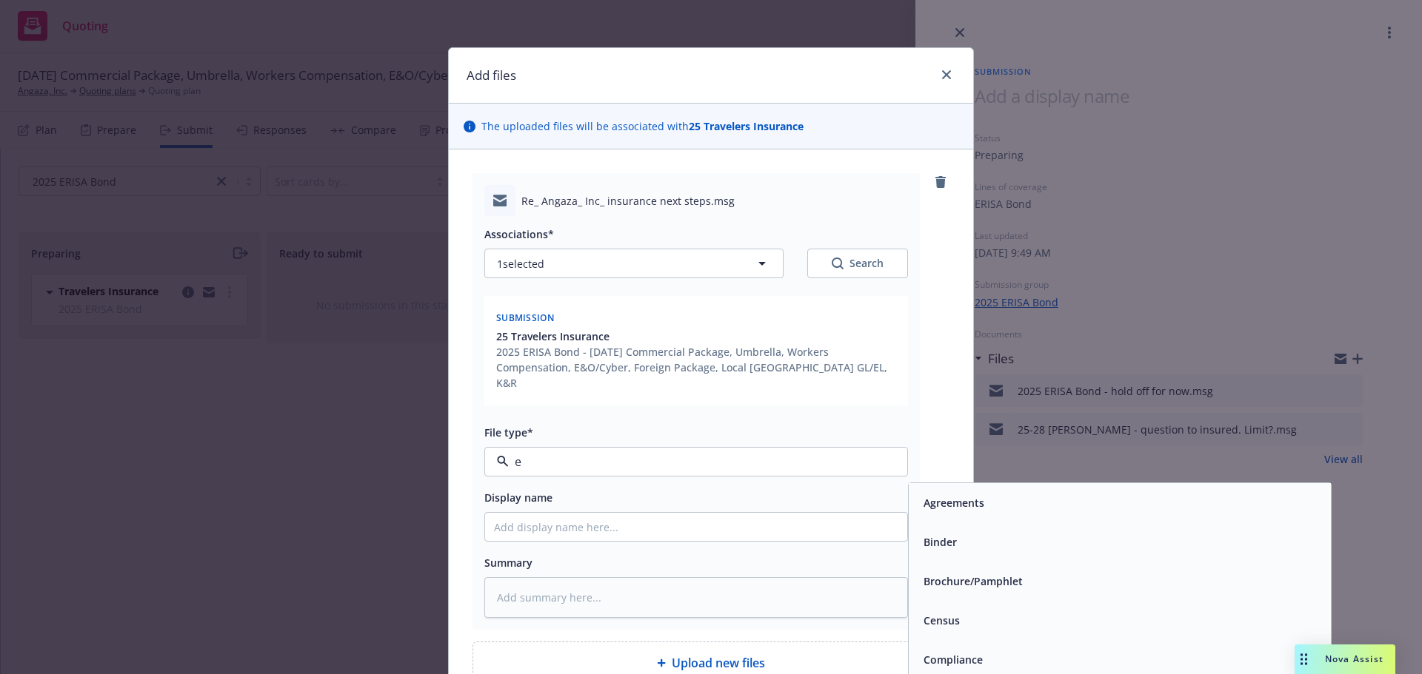
type input "em"
click at [972, 533] on div "Email" at bounding box center [1119, 542] width 404 height 21
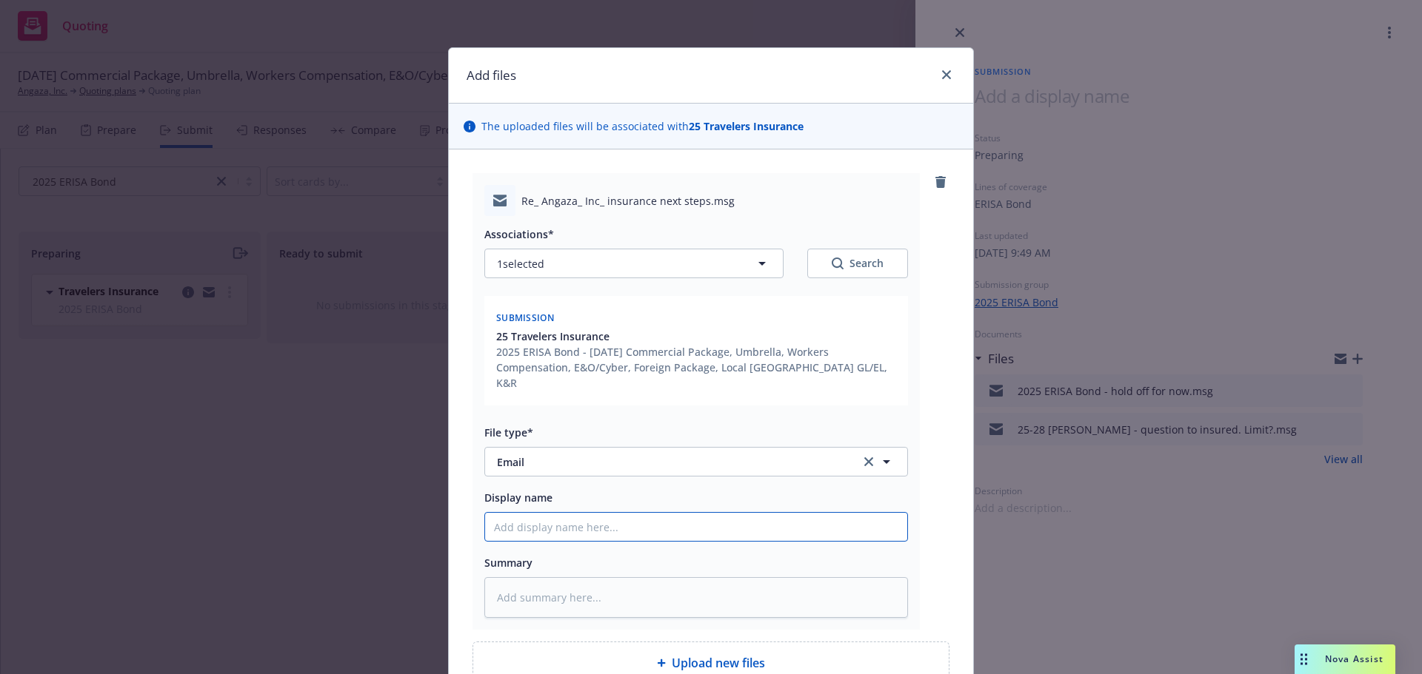
click at [639, 518] on input "Display name" at bounding box center [696, 527] width 422 height 28
paste input "25-26 P&C Program for Angaza, Inc. - app to Amwins, questions"
type textarea "x"
type input "25-26 P&C Program for Angaza, Inc. - app to Amwins, questions"
drag, startPoint x: 812, startPoint y: 514, endPoint x: 670, endPoint y: 511, distance: 142.2
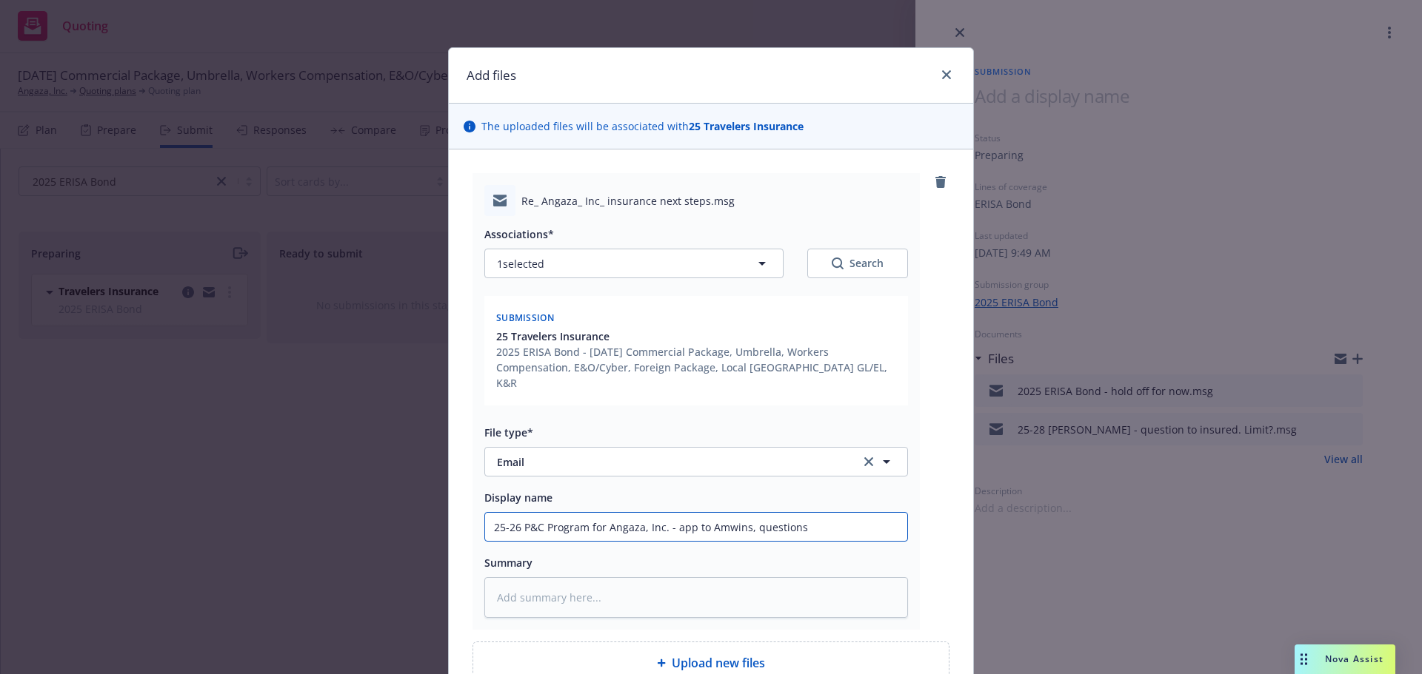
click at [670, 513] on input "25-26 P&C Program for Angaza, Inc. - app to Amwins, questions" at bounding box center [696, 527] width 422 height 28
type textarea "x"
type input "25-26 P&C Program for Angaza, Inc. - E"
type textarea "x"
type input "25-26 P&C Program for Angaza, Inc. - ER"
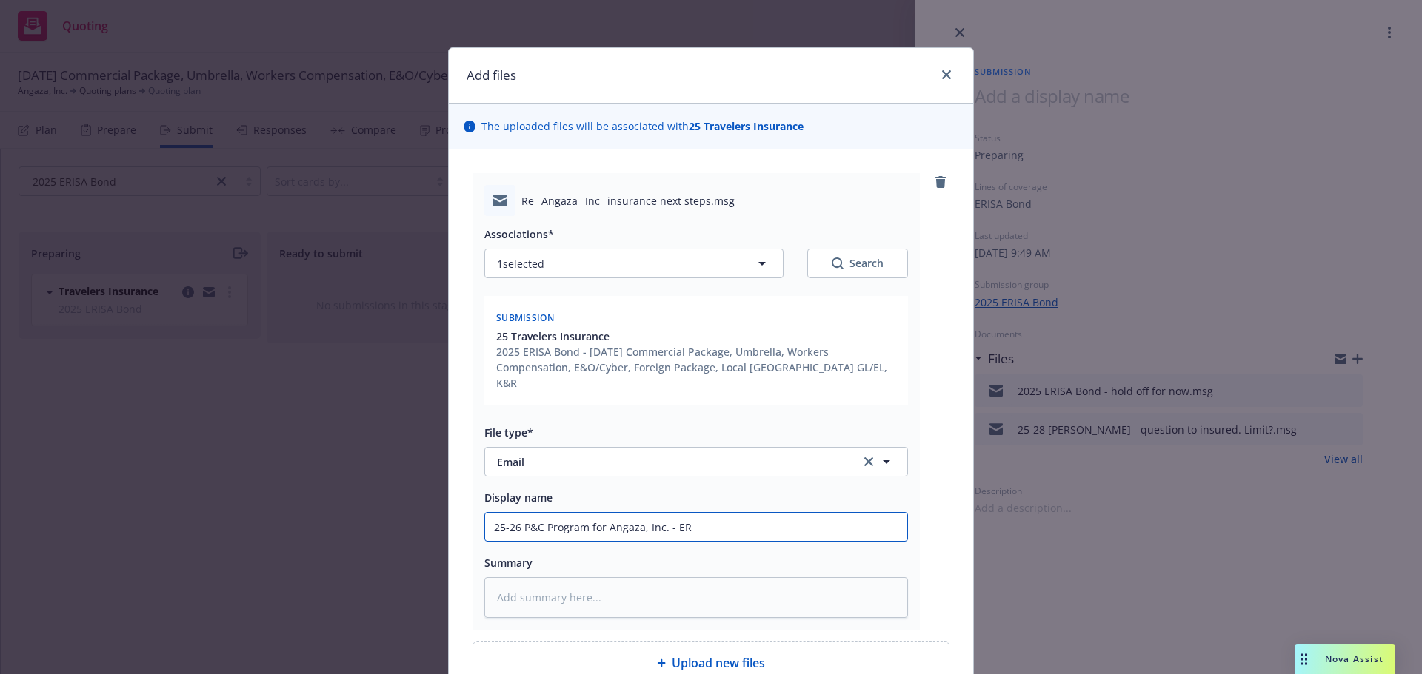
type textarea "x"
type input "25-26 P&C Program for Angaza, Inc. - ERIS"
type textarea "x"
type input "25-26 P&C Program for Angaza, Inc. - ERISA"
type textarea "x"
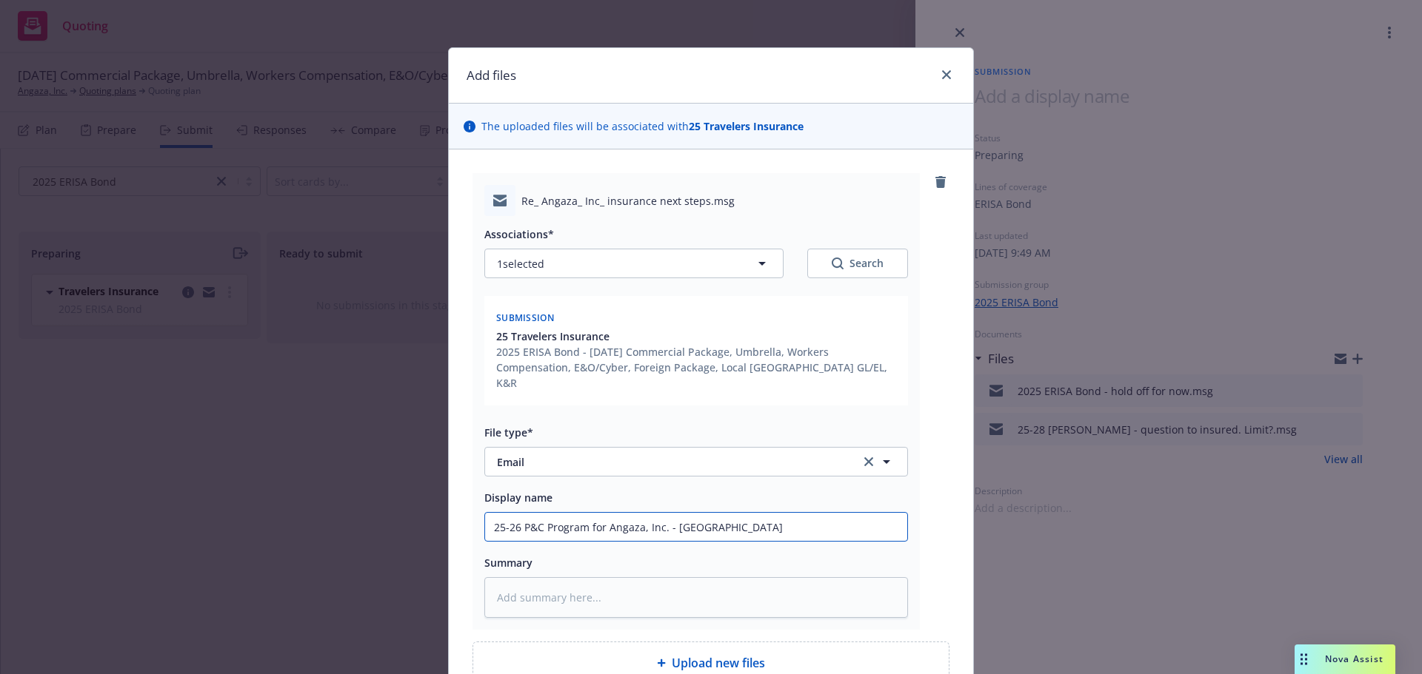
type input "25-26 P&C Program for Angaza, Inc. - ERISA"
type textarea "x"
type input "25-26 P&C Program for Angaza, Inc. - ERISA l"
type textarea "x"
type input "25-26 P&C Program for Angaza, Inc. - ERISA li"
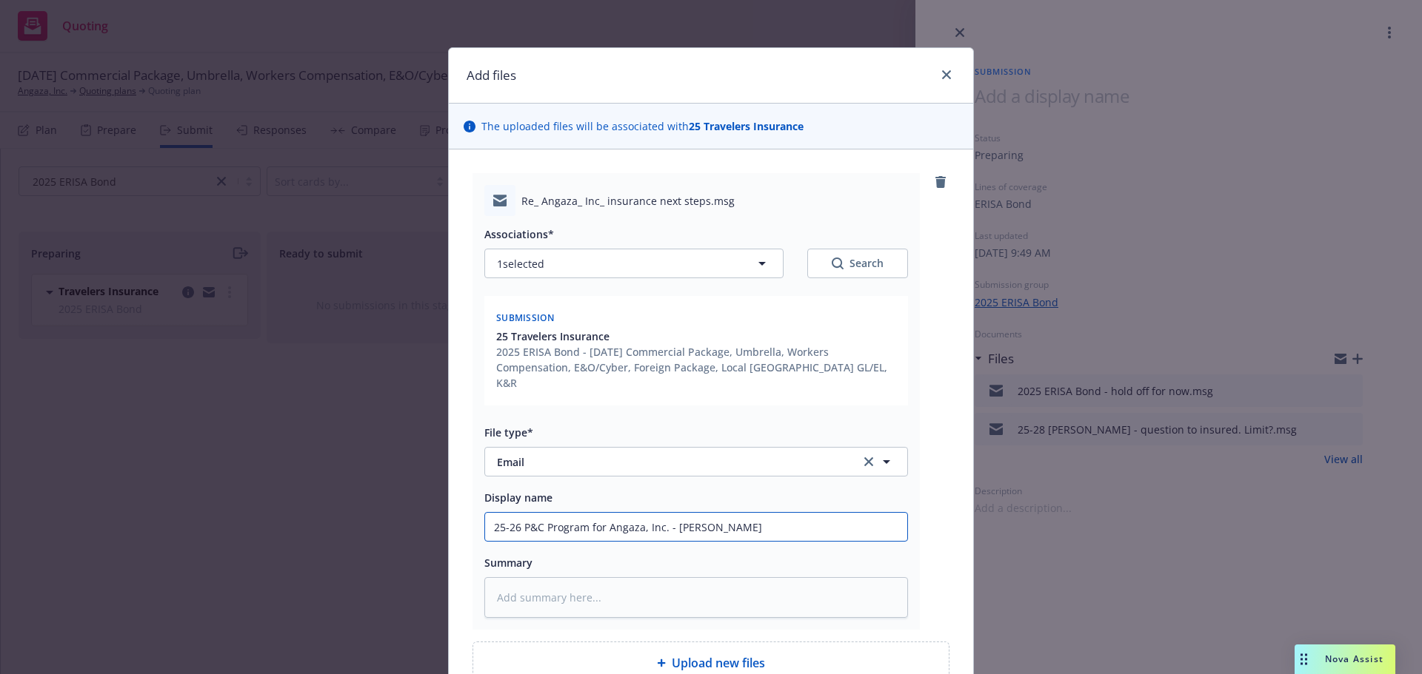
type textarea "x"
type input "25-26 P&C Program for Angaza, Inc. - ERISA lim"
type textarea "x"
type input "25-26 P&C Program for Angaza, Inc. - ERISA limi"
type textarea "x"
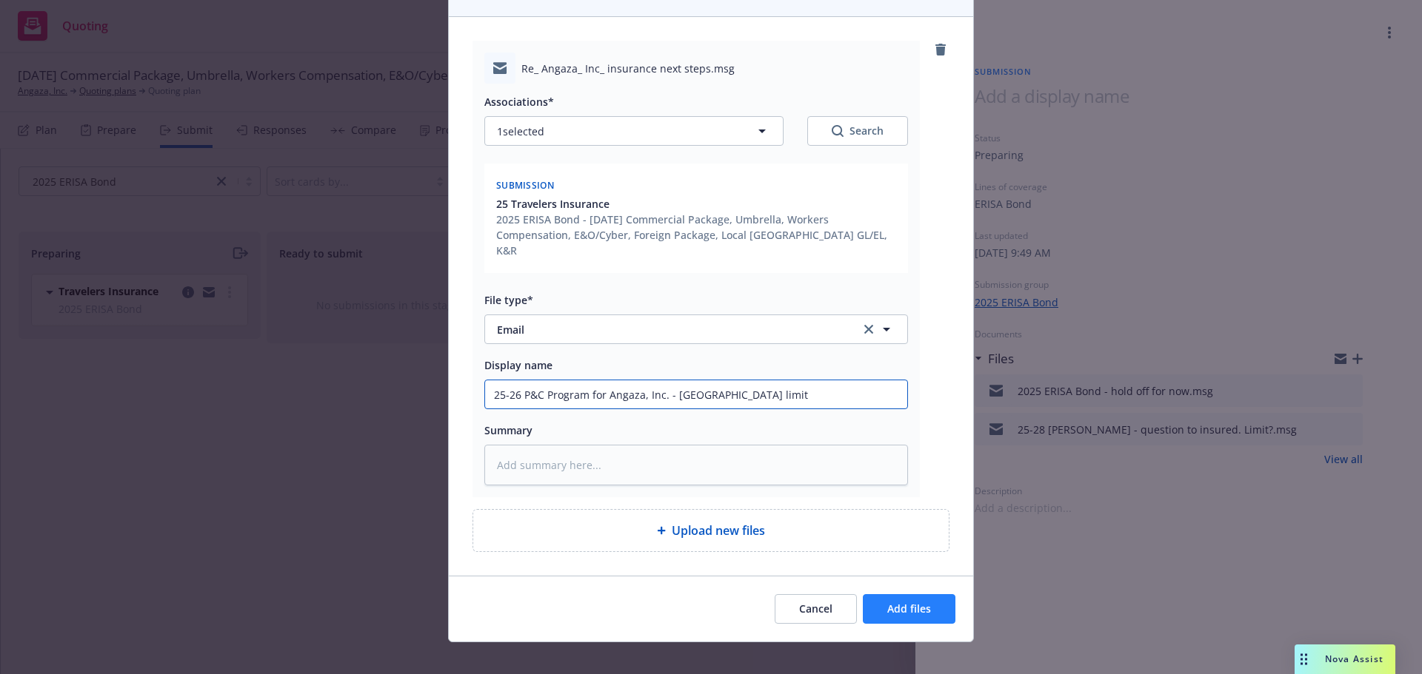
type input "25-26 P&C Program for Angaza, Inc. - ERISA limit"
click at [923, 602] on span "Add files" at bounding box center [909, 609] width 44 height 14
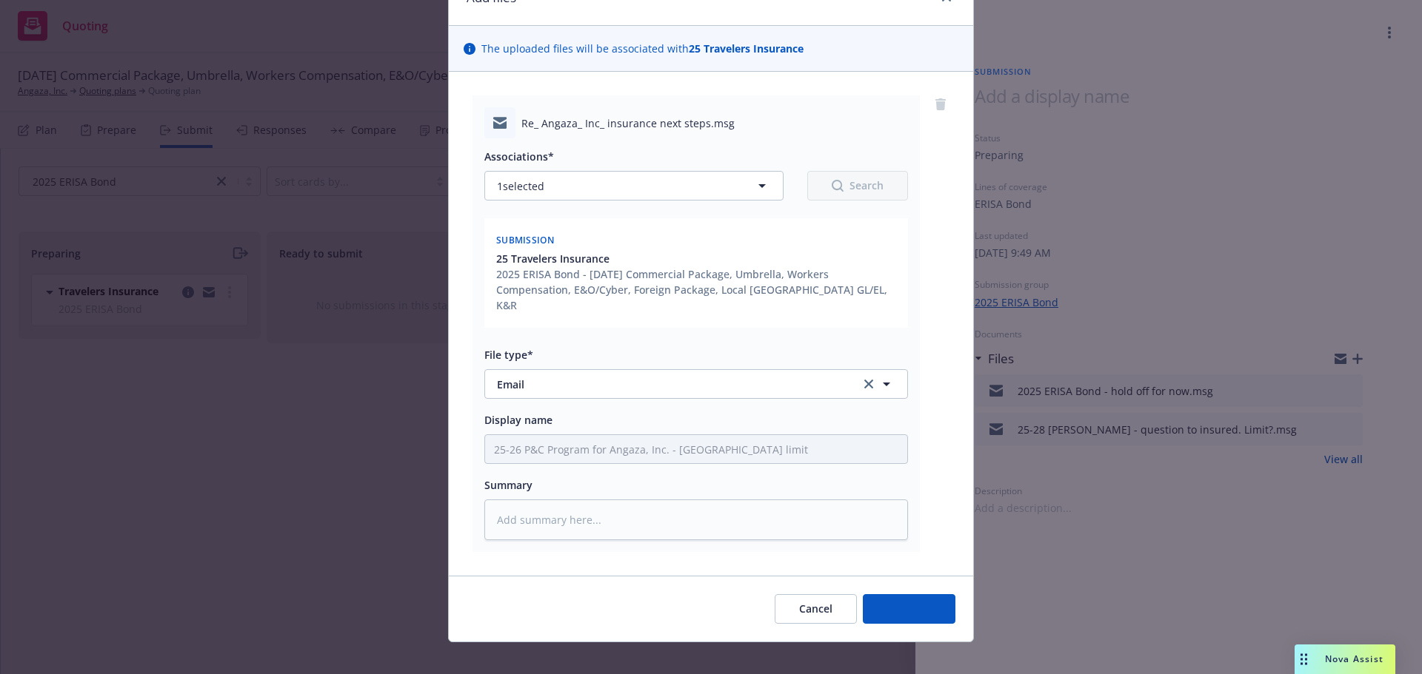
type textarea "x"
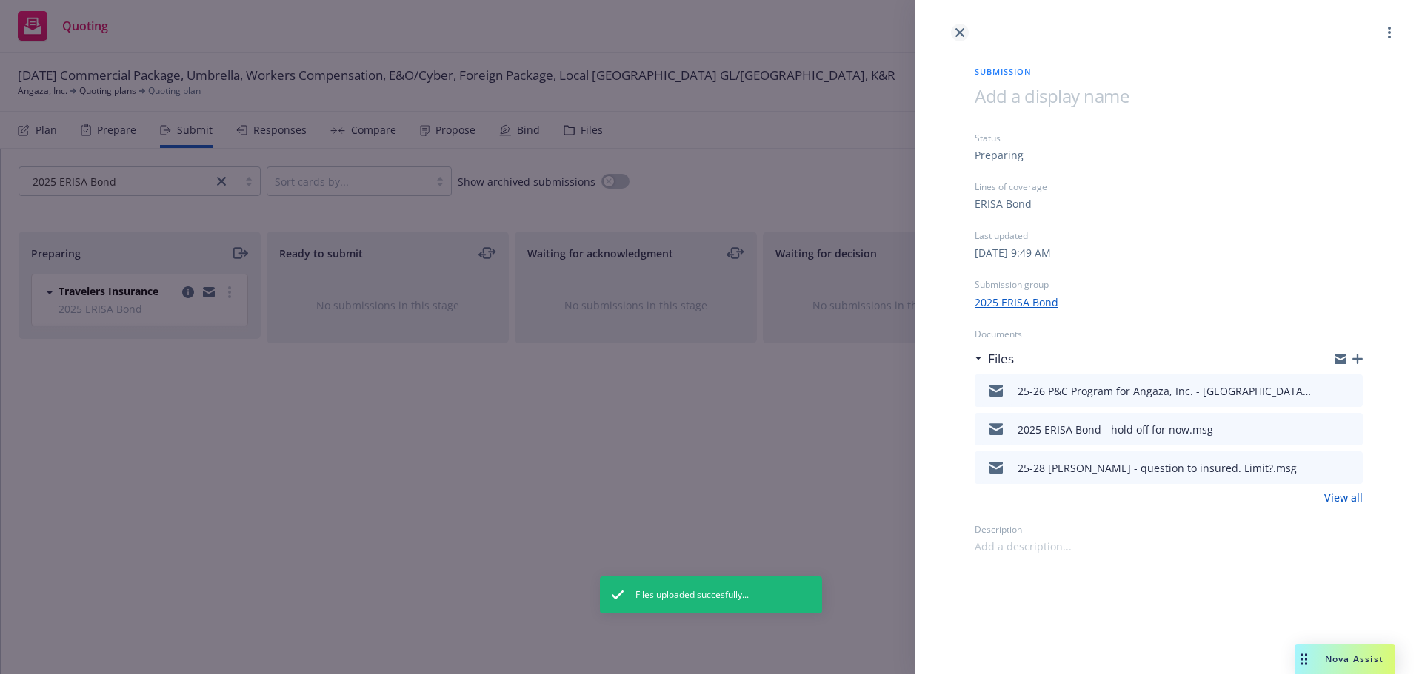
click at [957, 31] on icon "close" at bounding box center [959, 32] width 9 height 9
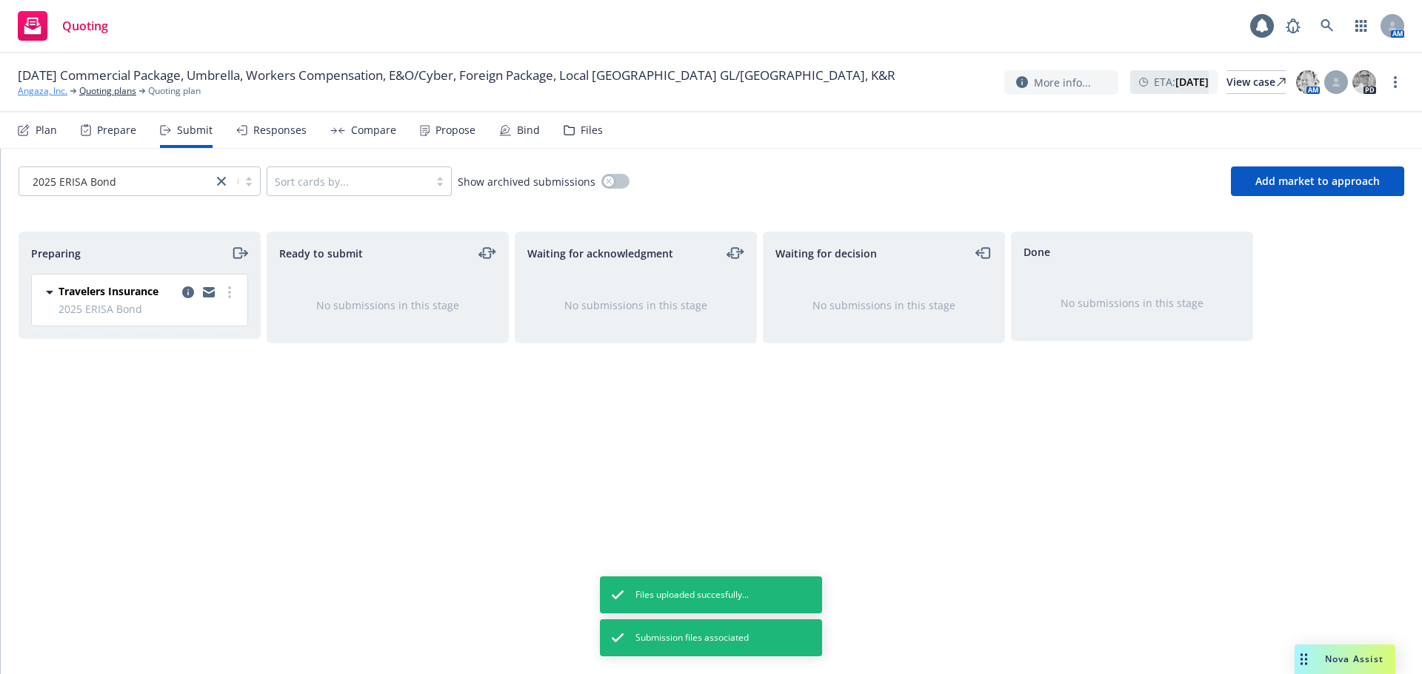
click at [39, 93] on link "Angaza, Inc." at bounding box center [43, 90] width 50 height 13
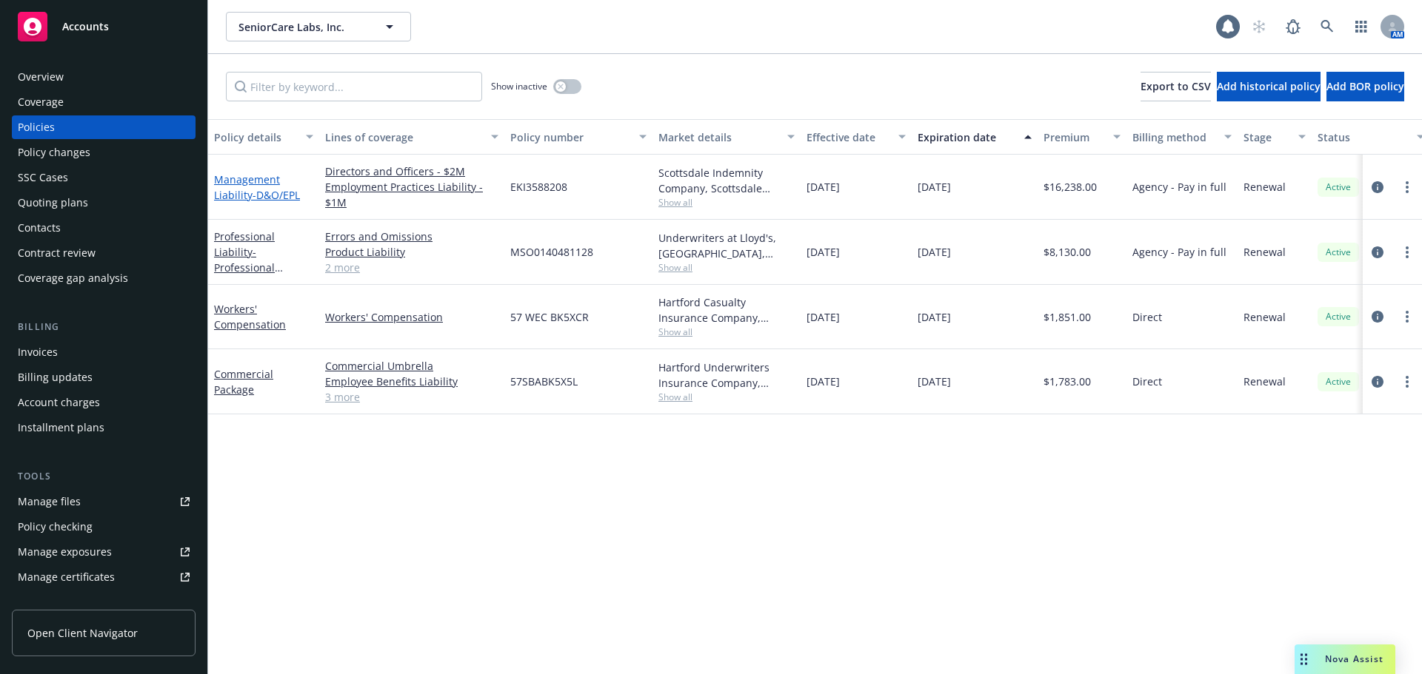
click at [238, 198] on link "Management Liability - D&O/EPL" at bounding box center [257, 188] width 86 height 30
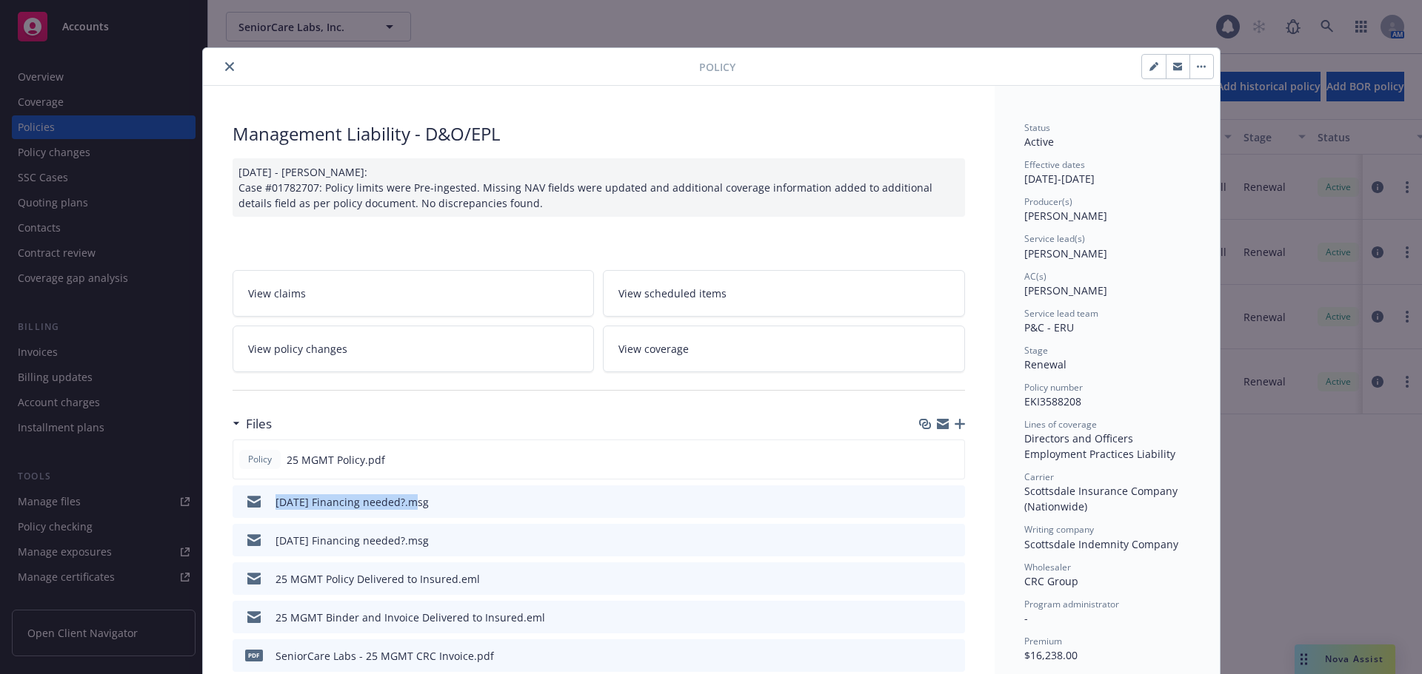
drag, startPoint x: 255, startPoint y: 509, endPoint x: 406, endPoint y: 509, distance: 151.0
click at [406, 509] on div "09/16/25 Financing needed?.msg" at bounding box center [333, 501] width 190 height 31
copy div "09/16/25 Financing needed?"
click at [954, 425] on icon "button" at bounding box center [959, 424] width 10 height 10
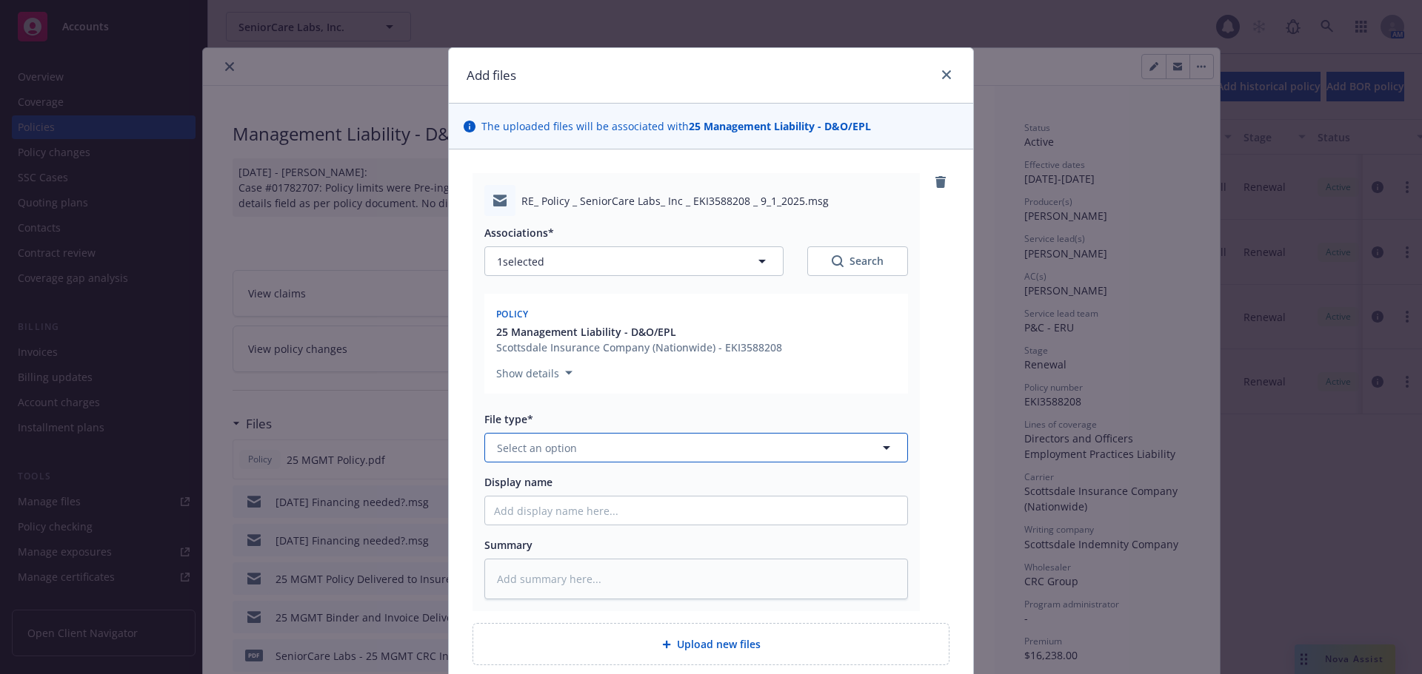
click at [574, 441] on button "Select an option" at bounding box center [695, 448] width 423 height 30
type input "em"
click at [539, 524] on div "Email" at bounding box center [696, 528] width 404 height 21
click at [544, 503] on input "Display name" at bounding box center [696, 511] width 422 height 28
paste input "09/16/25 Financing needed?"
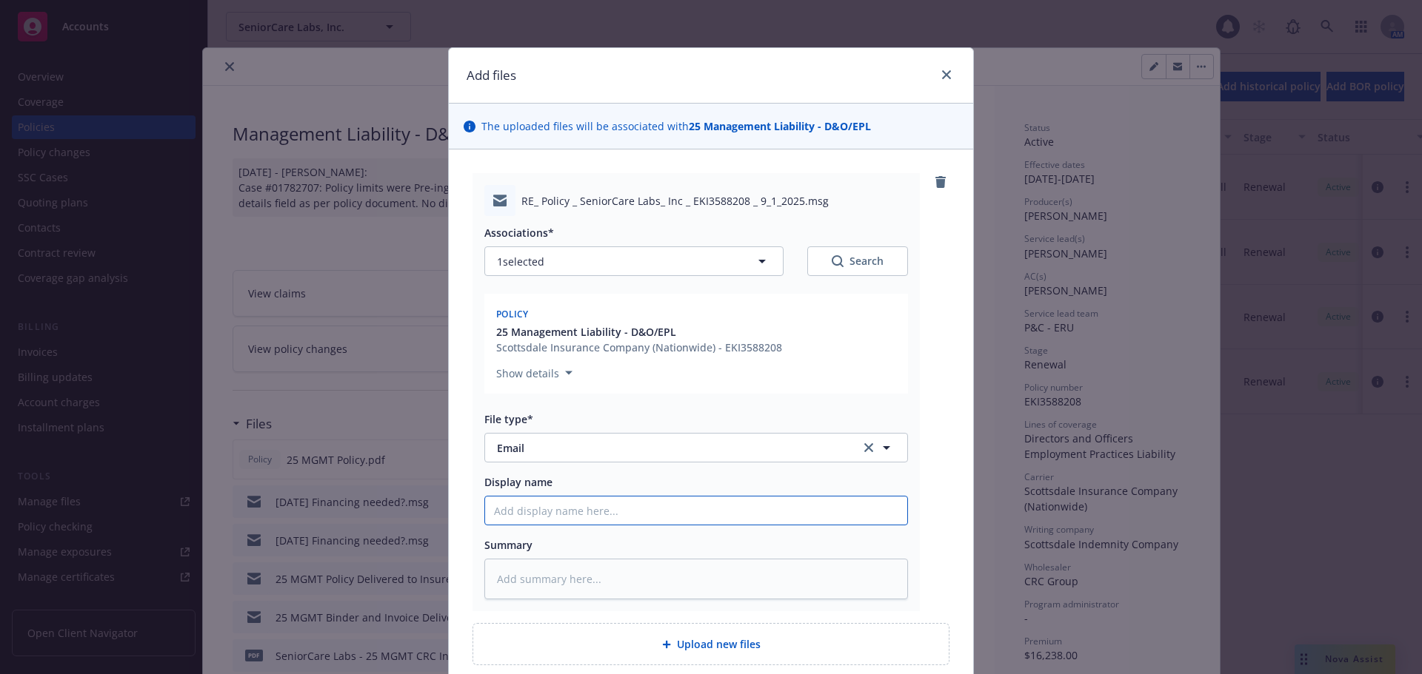
type textarea "x"
type input "09/16/25 Financing needed?"
click at [512, 515] on input "09/16/25 Financing needed?" at bounding box center [696, 511] width 422 height 28
type textarea "x"
type input "09/1/25 Financing needed?"
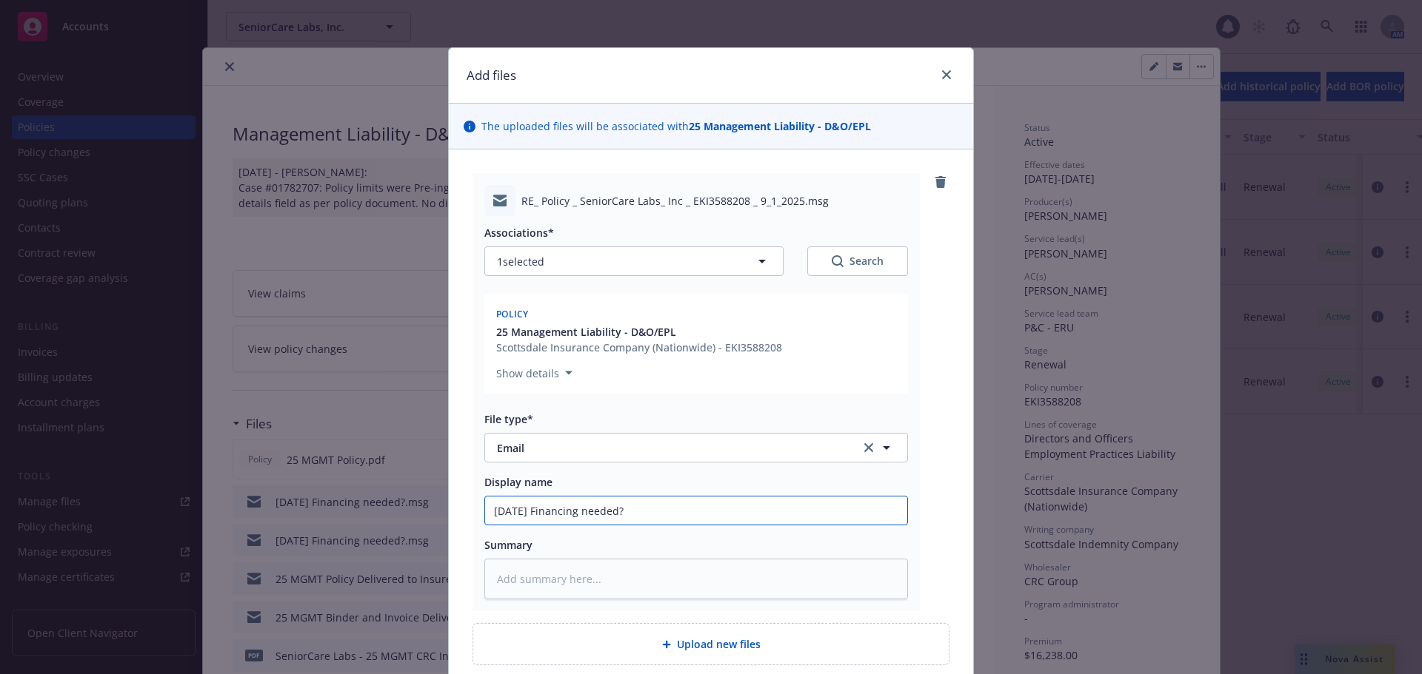
type textarea "x"
type input "09//25 Financing needed?"
type textarea "x"
type input "09/2/25 Financing needed?"
type textarea "x"
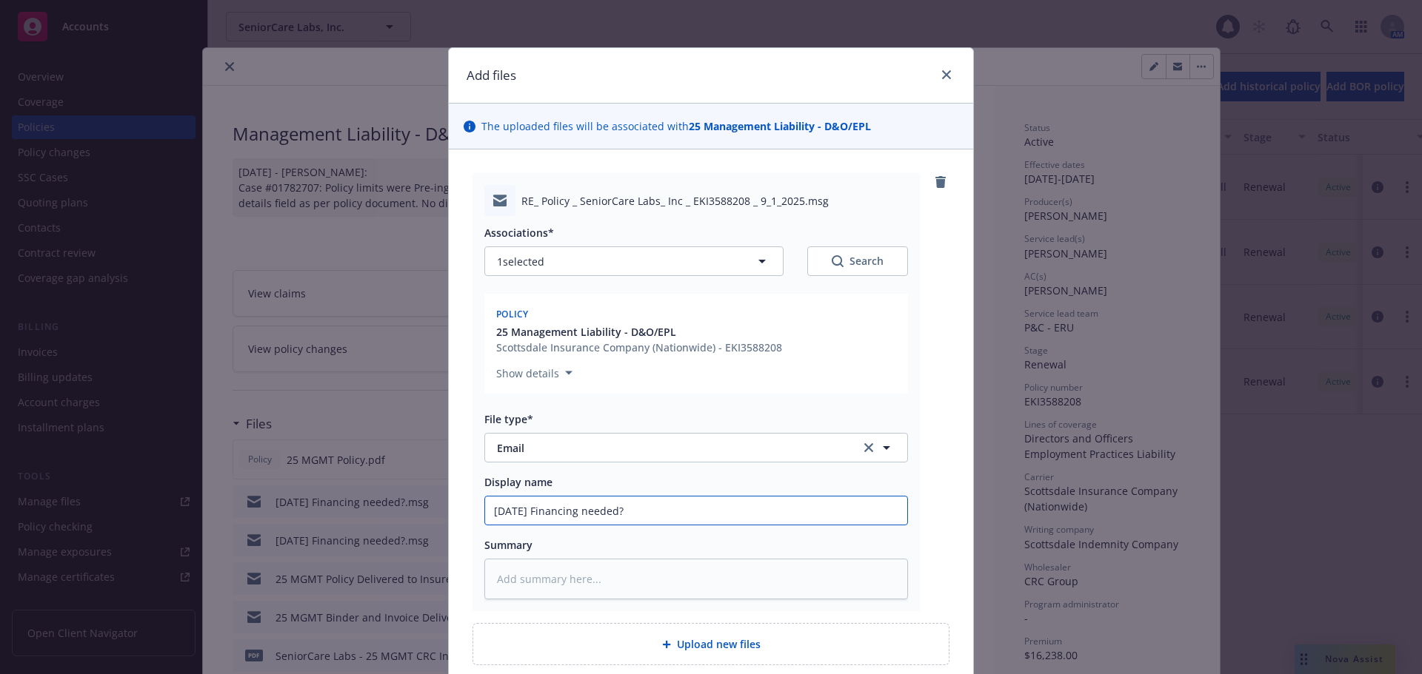
type input "09/23/25 Financing needed?"
click at [703, 515] on input "09/23/25 Financing needed?" at bounding box center [696, 511] width 422 height 28
type textarea "x"
type input "09/23/25 Financing needed?"
type textarea "x"
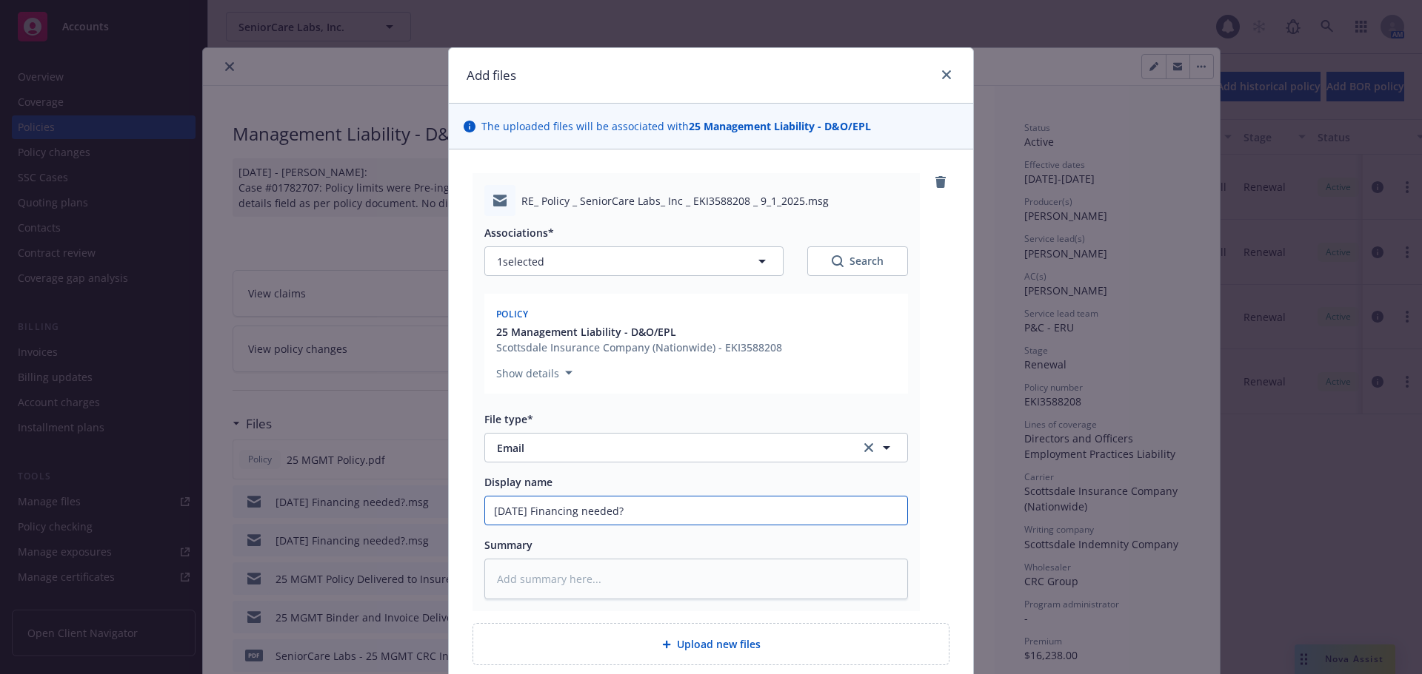
type input "09/23/25 Financing needed? C"
type textarea "x"
type input "09/23/25 Financing needed? Ca"
type textarea "x"
type input "09/23/25 Financing needed? Car"
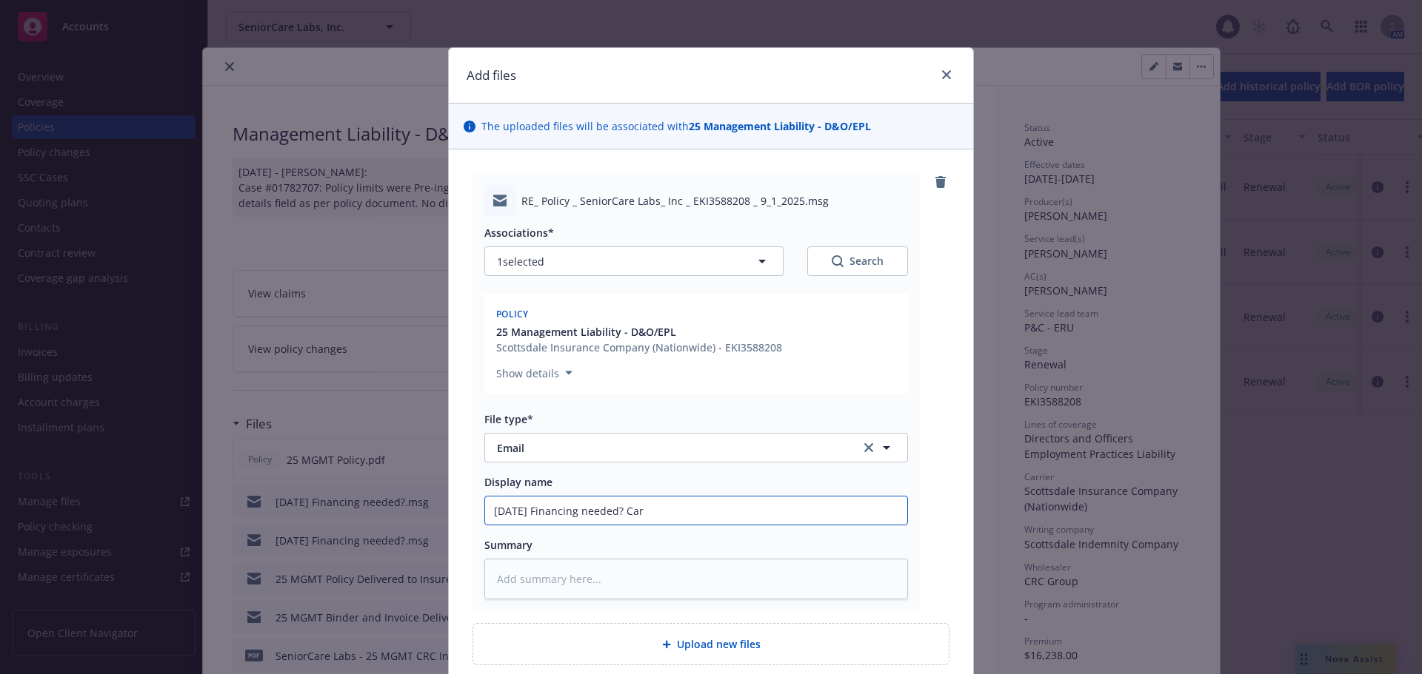
type textarea "x"
type input "09/23/25 Financing needed? Carr"
type textarea "x"
type input "09/23/25 Financing needed? Carri"
type textarea "x"
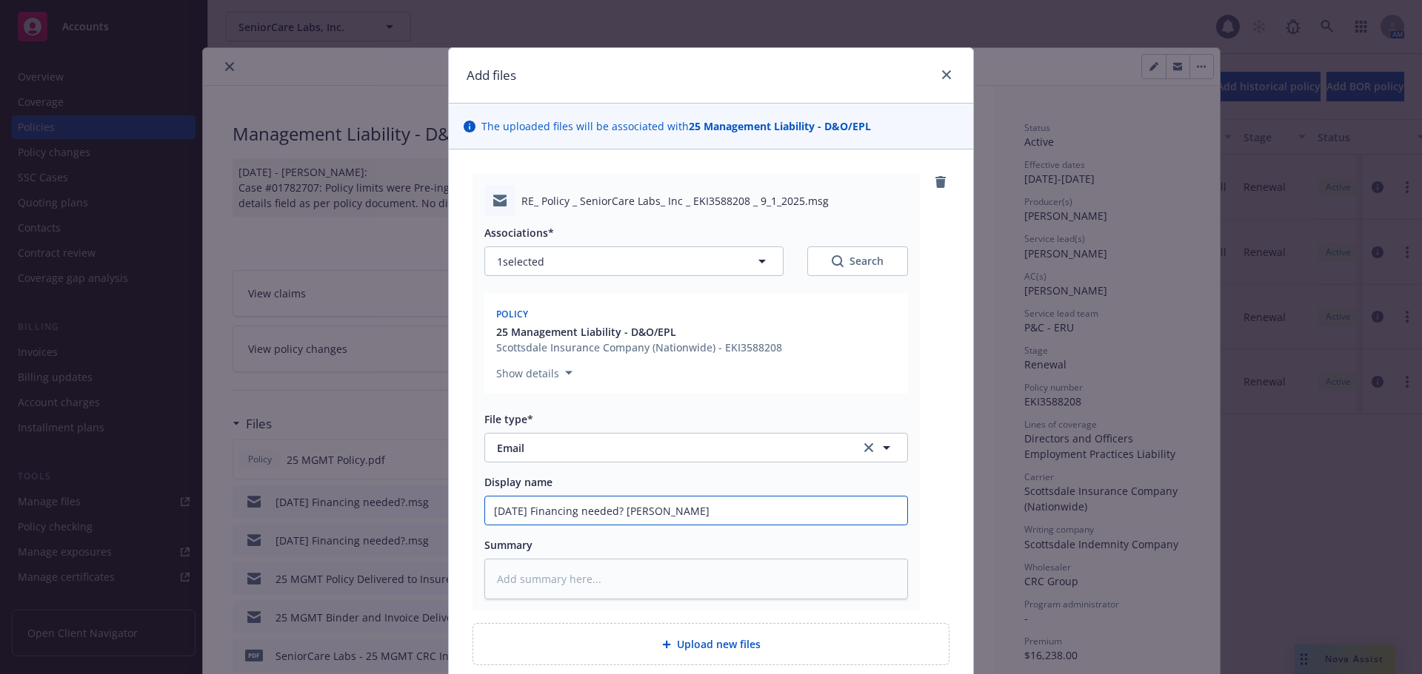
type input "09/23/25 Financing needed? Carrie"
type textarea "x"
type input "09/23/25 Financing needed? Carrier"
type textarea "x"
type input "09/23/25 Financing needed? Carrier"
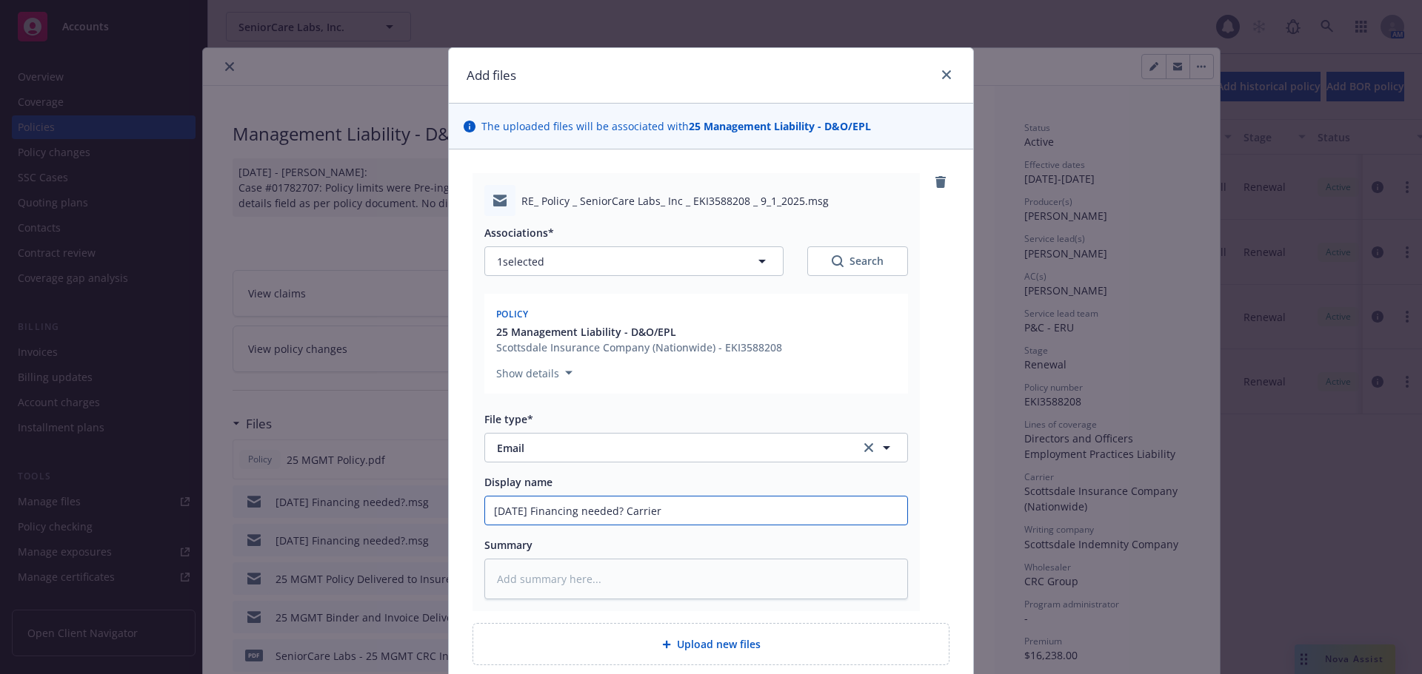
type textarea "x"
type input "09/23/25 Financing needed? Carrier a"
type textarea "x"
type input "09/23/25 Financing needed? Carrier ab"
type textarea "x"
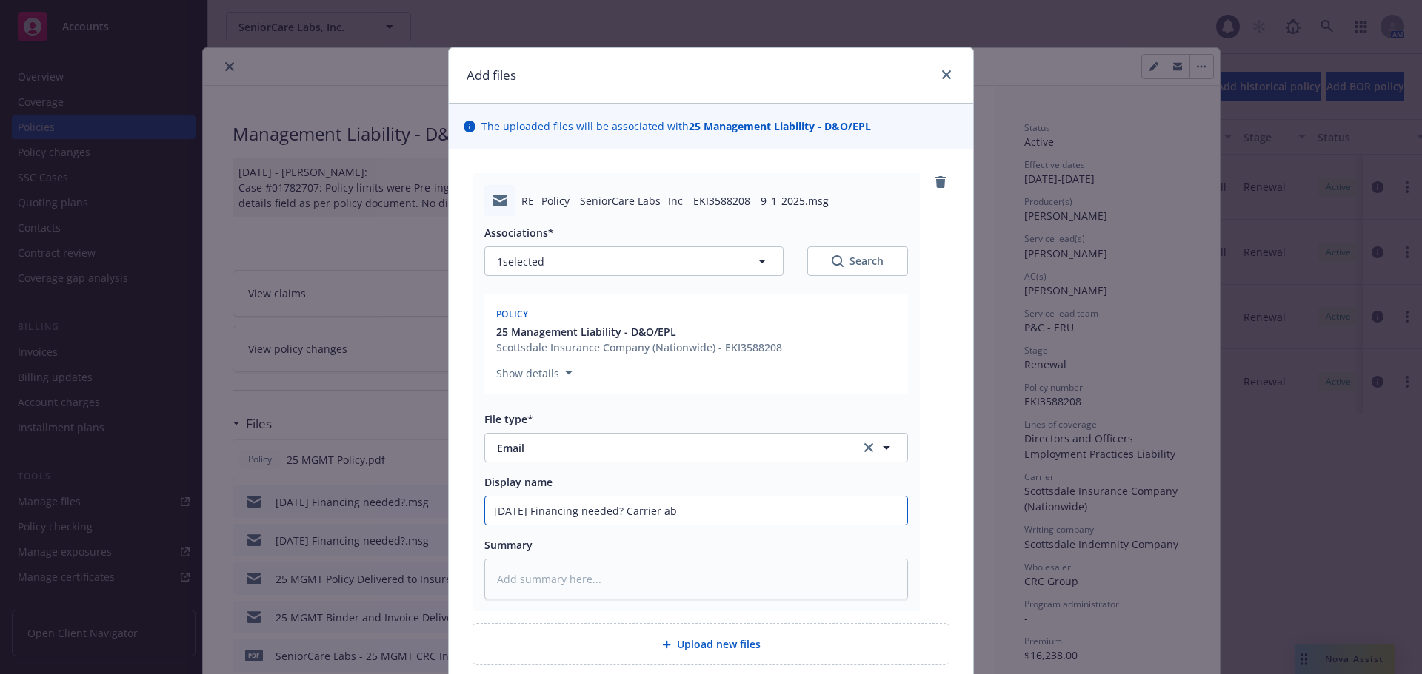
type input "09/23/25 Financing needed? Carrier abl"
type textarea "x"
type input "09/23/25 Financing needed? Carrier able"
type textarea "x"
type input "09/23/25 Financing needed? Carrier able"
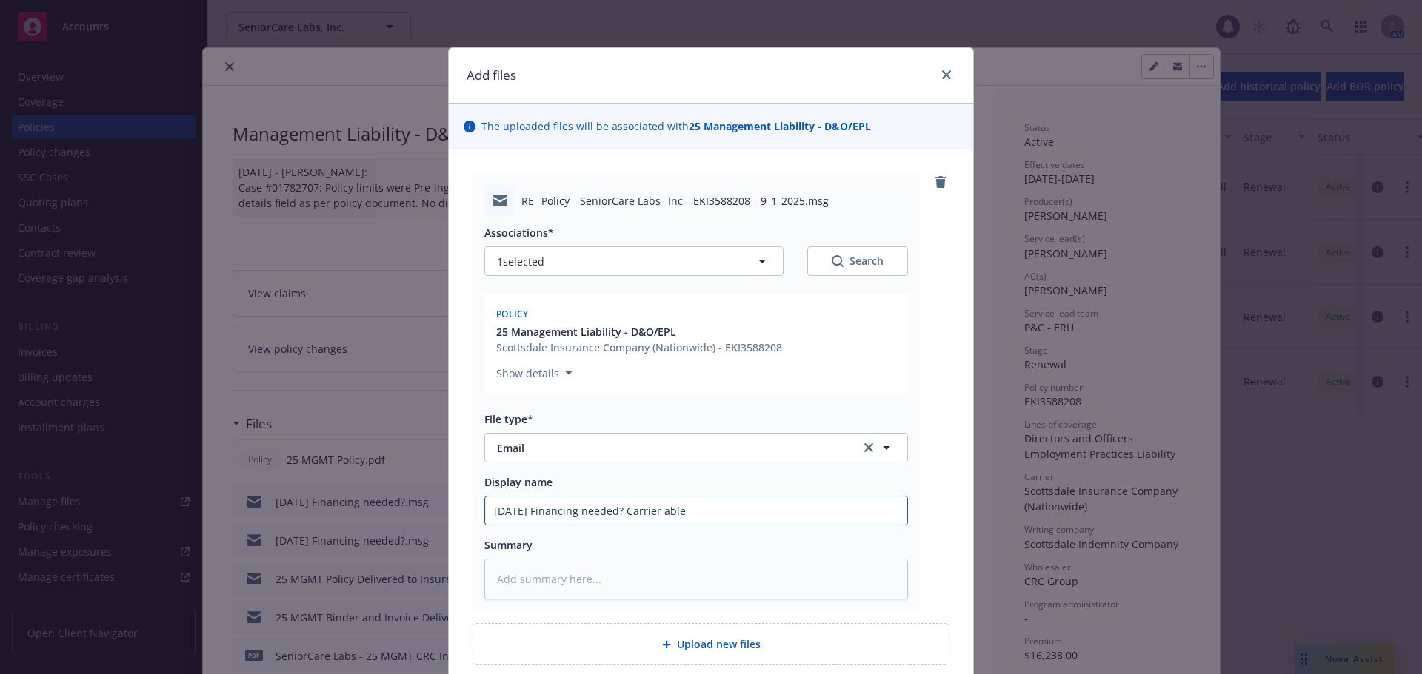
type textarea "x"
type input "09/23/25 Financing needed? Carrier able t"
type textarea "x"
type input "09/23/25 Financing needed? Carrier able to"
type textarea "x"
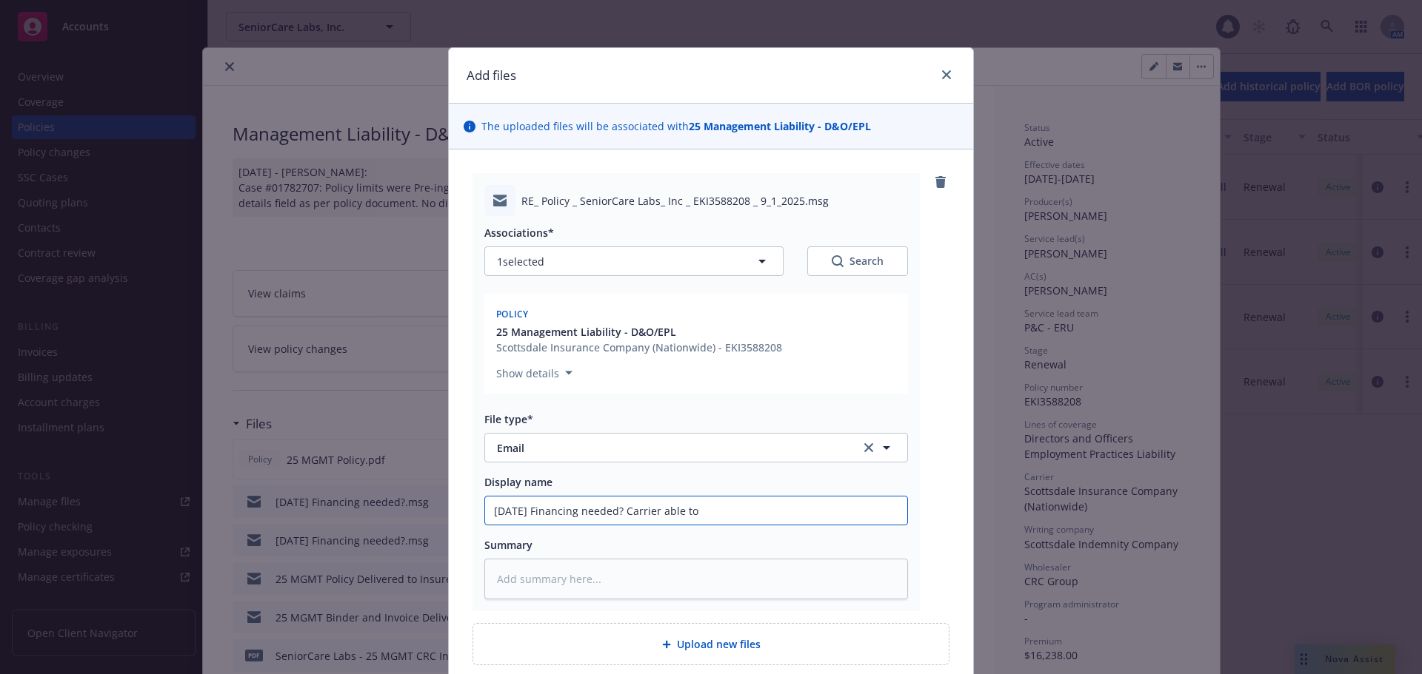
type input "09/23/25 Financing needed? Carrier able to"
type textarea "x"
type input "09/23/25 Financing needed? Carrier able to d"
type textarea "x"
type input "09/23/25 Financing needed? Carrier able to de"
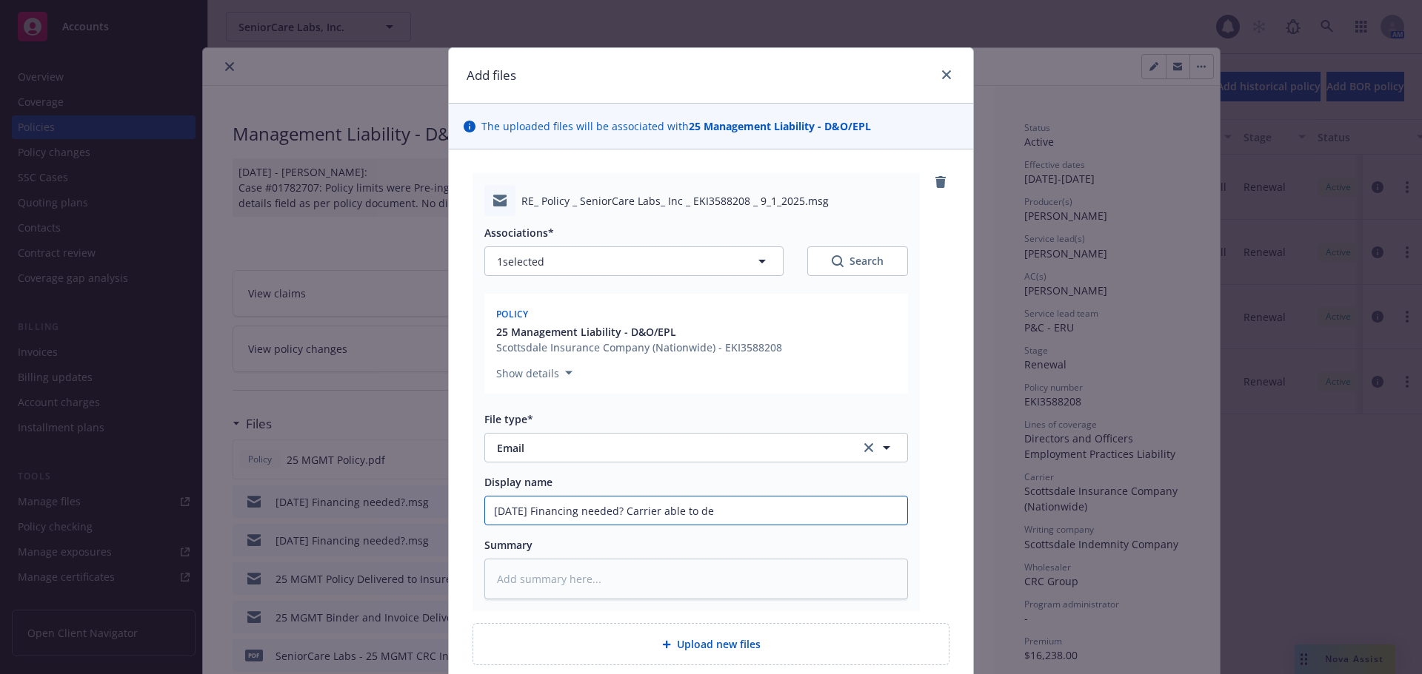
type textarea "x"
type input "09/23/25 Financing needed? Carrier able to def"
type textarea "x"
type input "09/23/25 Financing needed? Carrier able to defe"
type textarea "x"
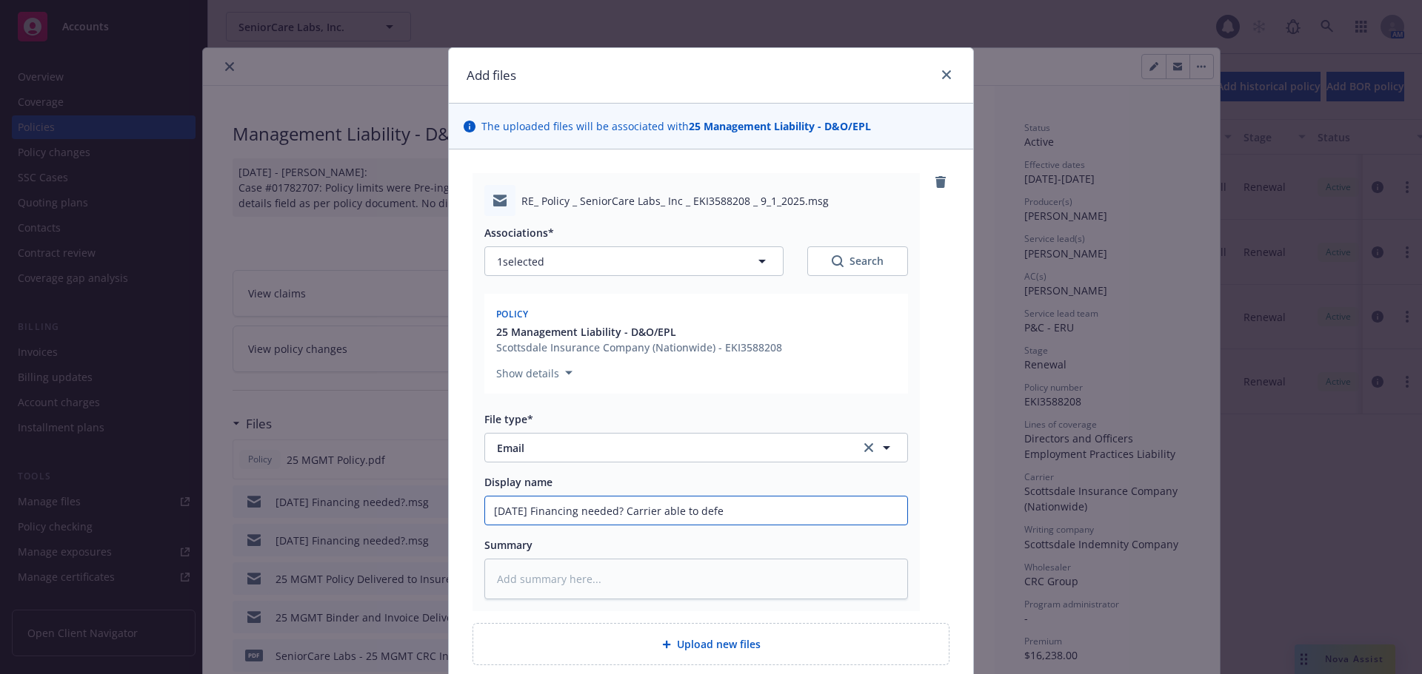
type input "09/23/25 Financing needed? Carrier able to defer"
type textarea "x"
type input "09/23/25 Financing needed? Carrier able to defer"
type textarea "x"
type input "09/23/25 Financing needed? Carrier able to defer p"
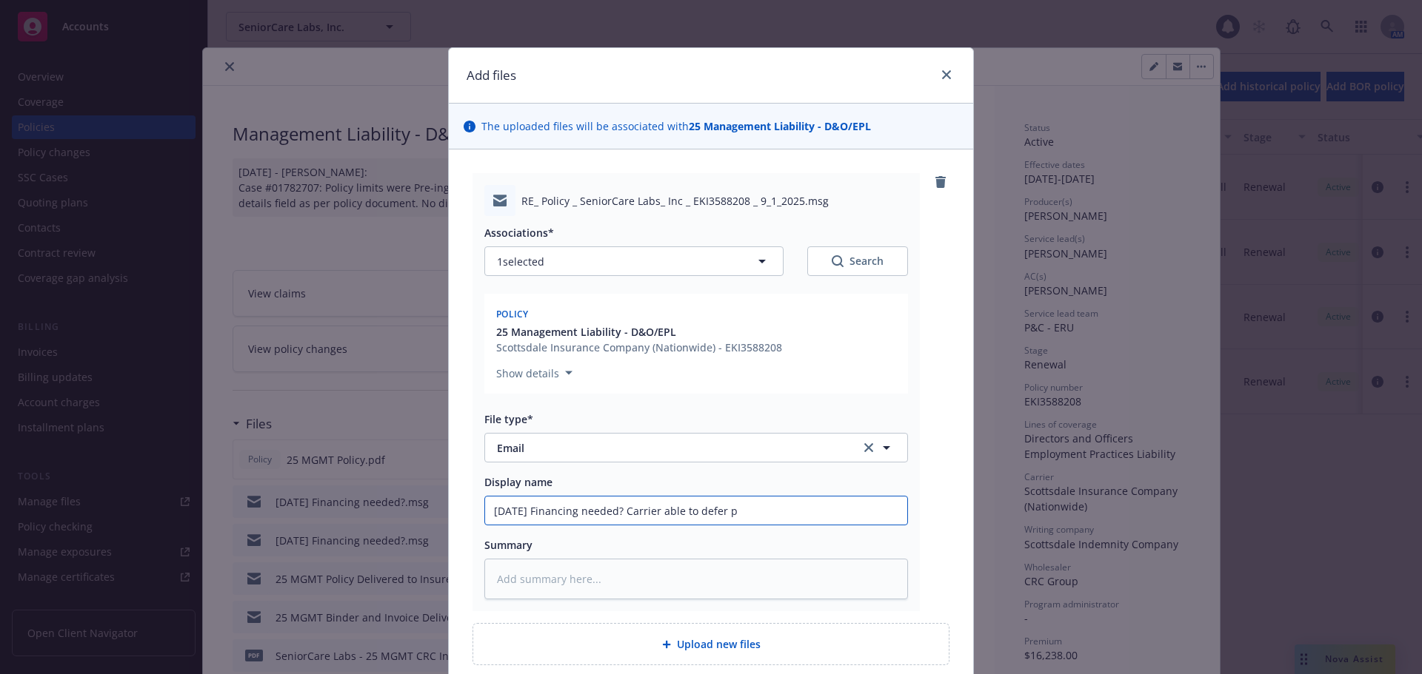
type textarea "x"
type input "09/23/25 Financing needed? Carrier able to defer pa"
type textarea "x"
type input "09/23/25 Financing needed? Carrier able to defer pay"
type textarea "x"
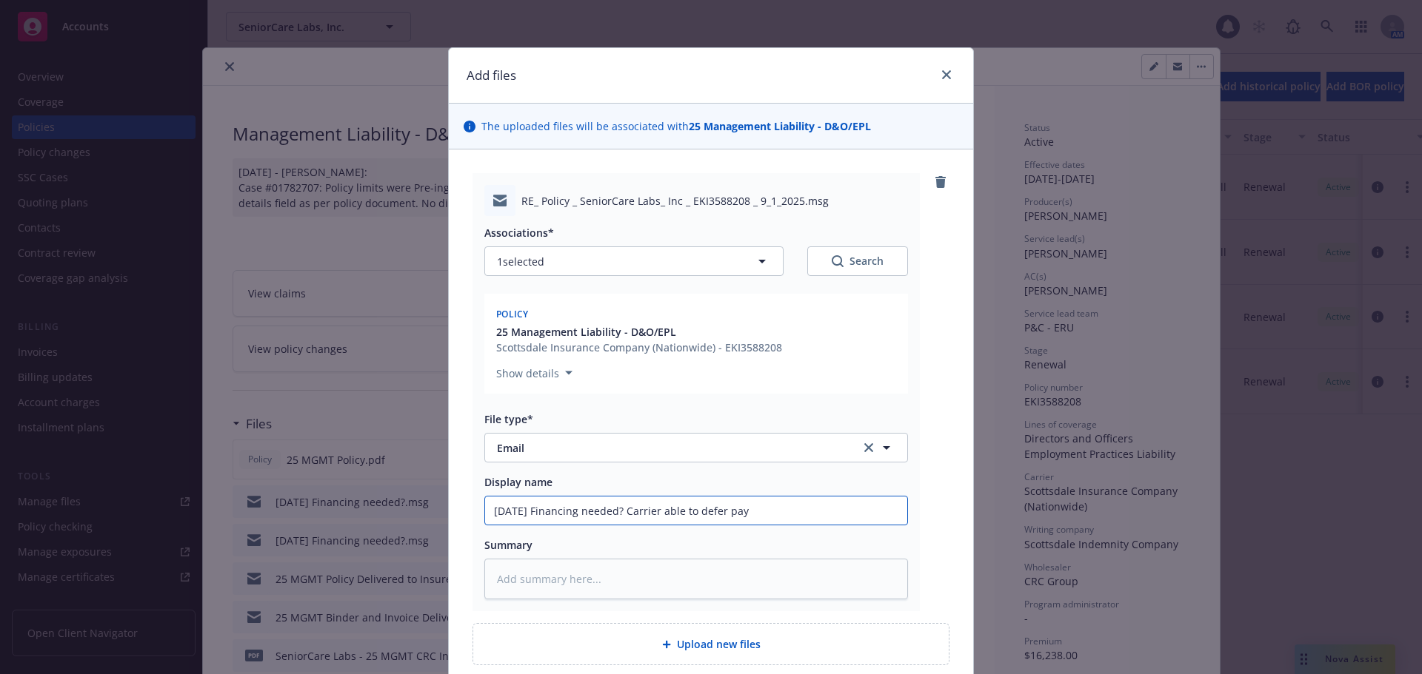
type input "09/23/25 Financing needed? Carrier able to defer paym"
type textarea "x"
type input "09/23/25 Financing needed? Carrier able to defer payme"
type textarea "x"
type input "09/23/25 Financing needed? Carrier able to defer paymen"
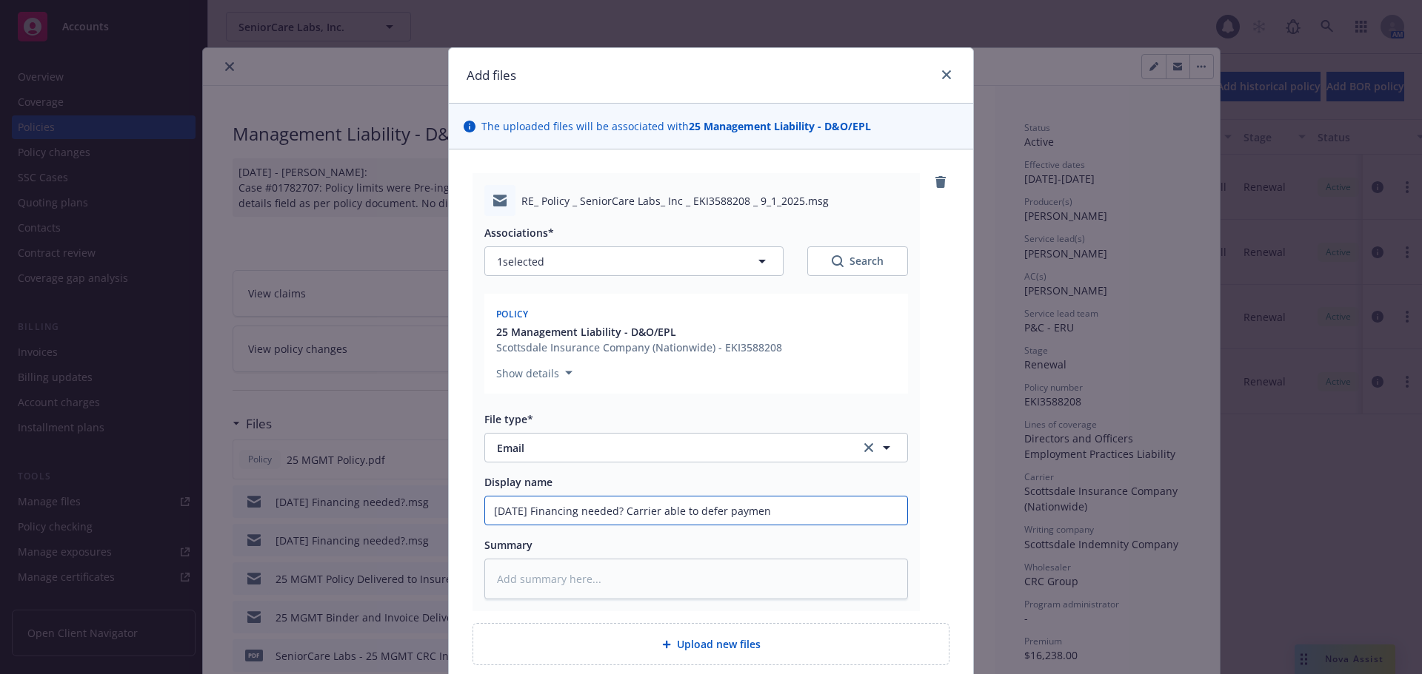
type textarea "x"
type input "09/23/25 Financing needed? Carrier able to defer payment"
type textarea "x"
type input "09/23/25 Financing needed? Carrier able to defer payments"
type textarea "x"
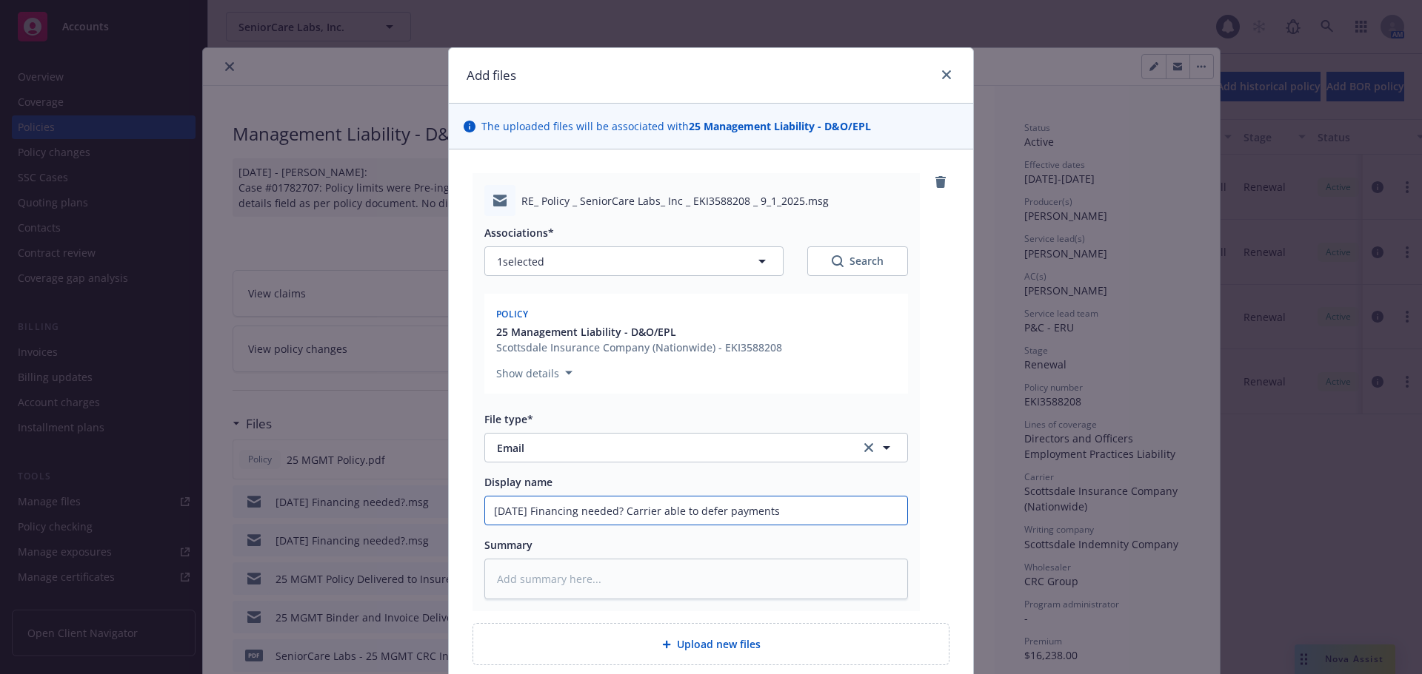
type input "09/23/25 Financing needed? Carrier able to defer payments"
type textarea "x"
type input "09/23/25 Financing needed? Carrier able to defer payments u"
type textarea "x"
type input "09/23/25 Financing needed? Carrier able to defer payments un"
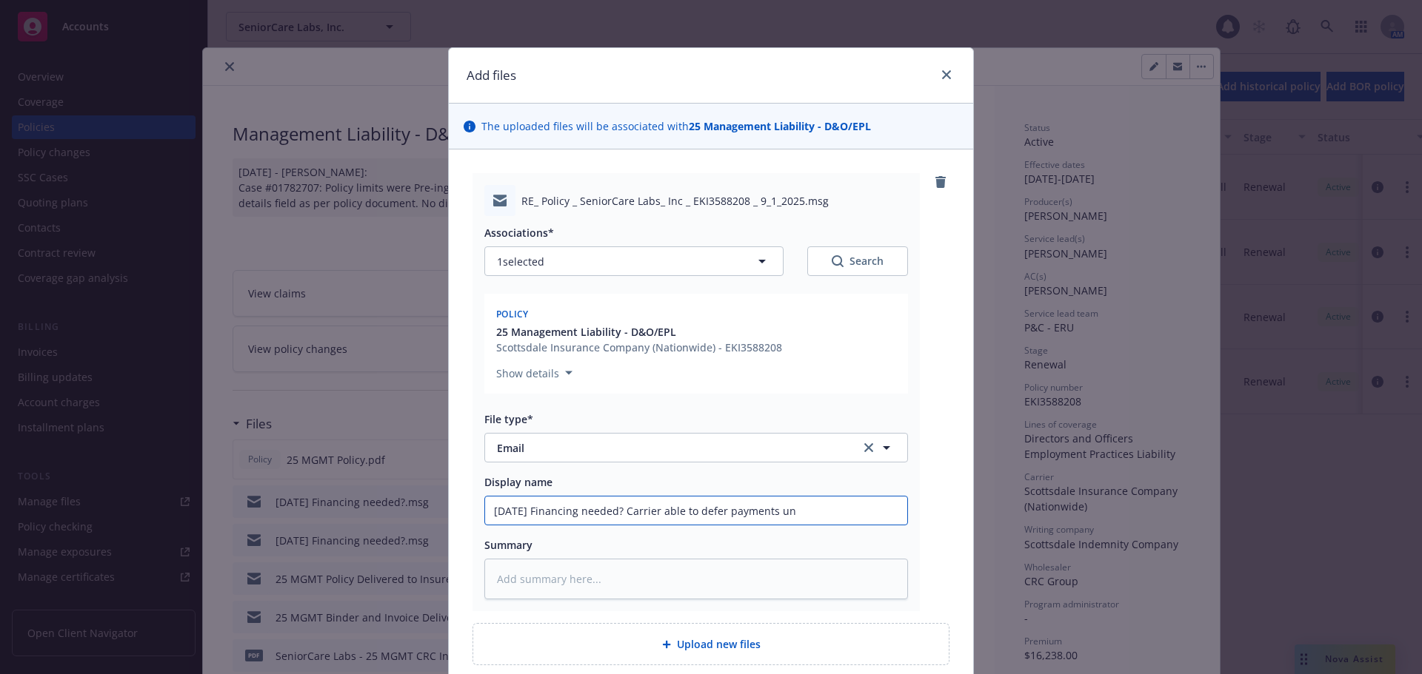
type textarea "x"
type input "09/23/25 Financing needed? Carrier able to defer payments unt"
type textarea "x"
type input "09/23/25 Financing needed? Carrier able to defer payments unti"
type textarea "x"
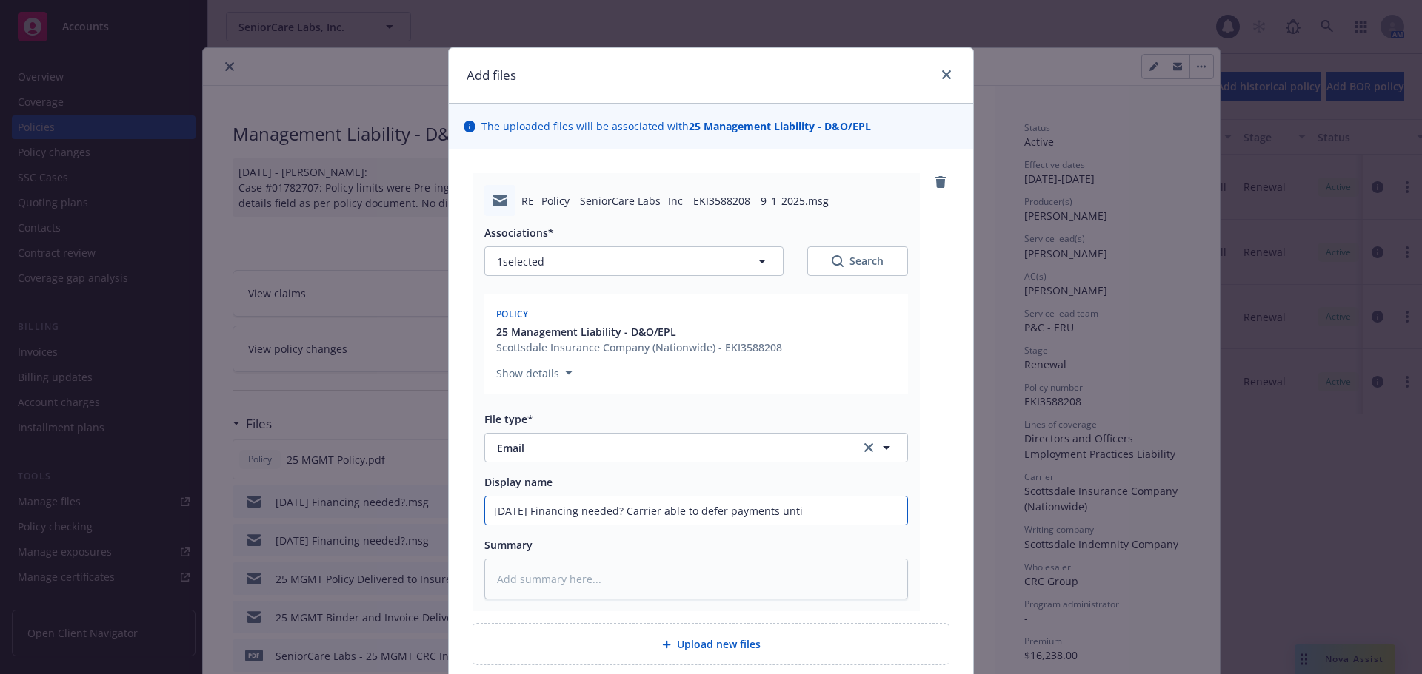
type input "09/23/25 Financing needed? Carrier able to defer payments until"
type textarea "x"
type input "09/23/25 Financing needed? Carrier able to defer payments until"
type textarea "x"
type input "09/23/25 Financing needed? Carrier able to defer payments until J"
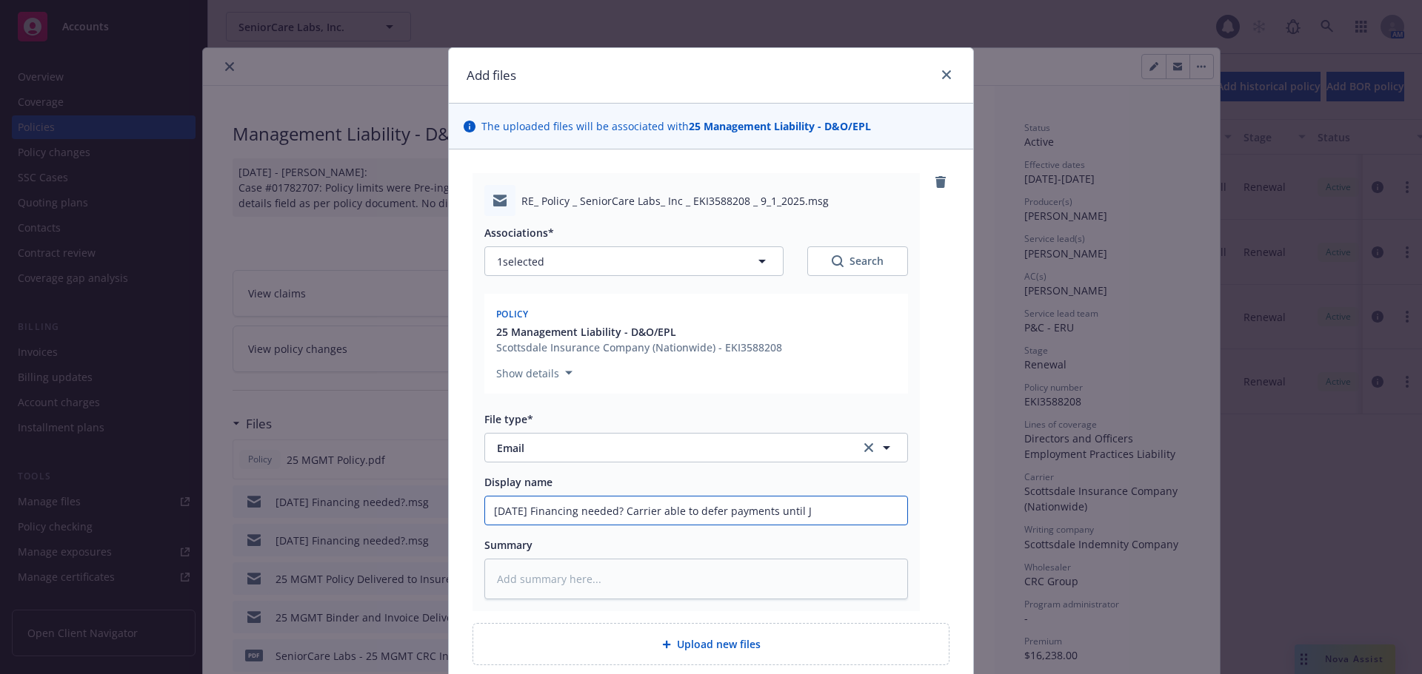
type textarea "x"
type input "09/23/25 Financing needed? Carrier able to defer payments until Ja"
type textarea "x"
type input "09/23/25 Financing needed? Carrier able to defer payments until Jan"
type textarea "x"
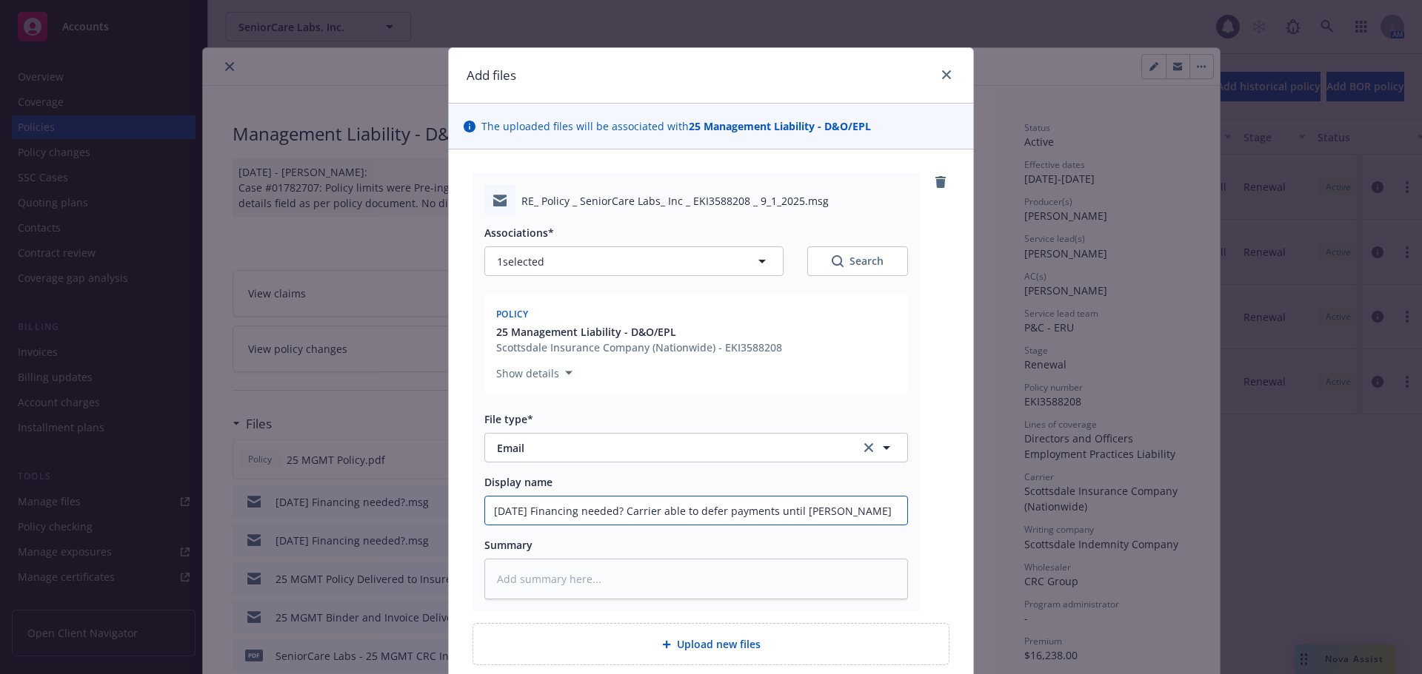
type input "09/23/25 Financing needed? Carrier able to defer payments until Janu"
type textarea "x"
type input "09/23/25 Financing needed? Carrier able to defer payments until Januat"
type textarea "x"
type input "09/23/25 Financing needed? Carrier able to defer payments until Janua"
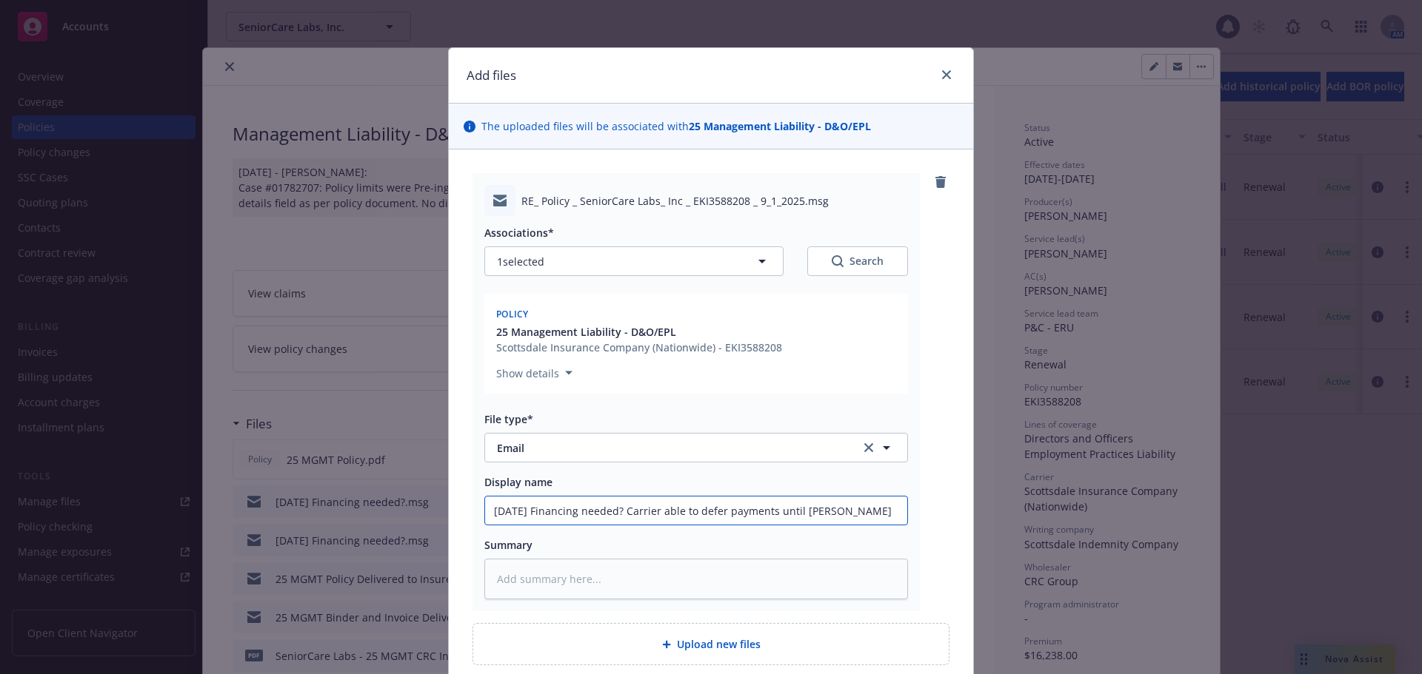
type textarea "x"
type input "09/23/25 Financing needed? Carrier able to defer payments until Janu"
type textarea "x"
type input "09/23/25 Financing needed? Carrier able to defer payments until Janua"
type textarea "x"
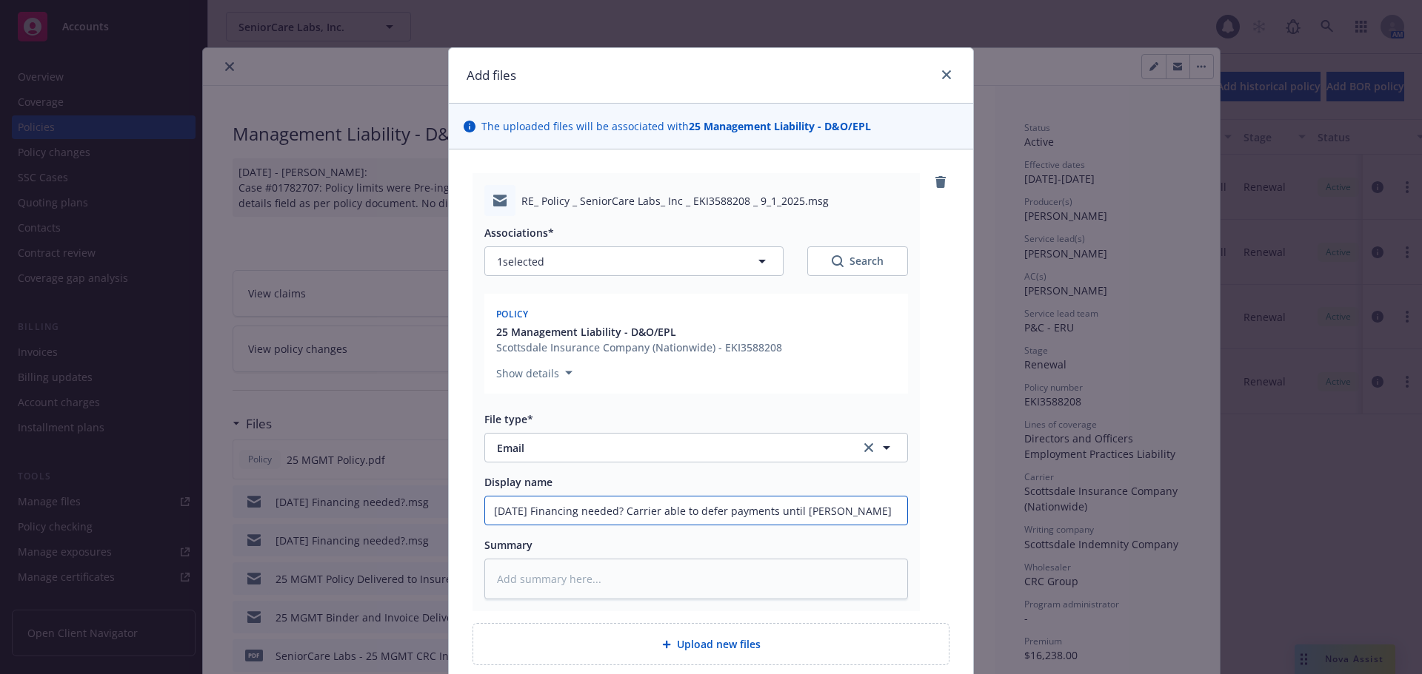
type input "09/23/25 Financing needed? Carrier able to defer payments until Januar"
type textarea "x"
type input "09/23/25 Financing needed? Carrier able to defer payments until January"
type textarea "x"
type input "09/23/25 Financing needed? Carrier able to defer payments until January"
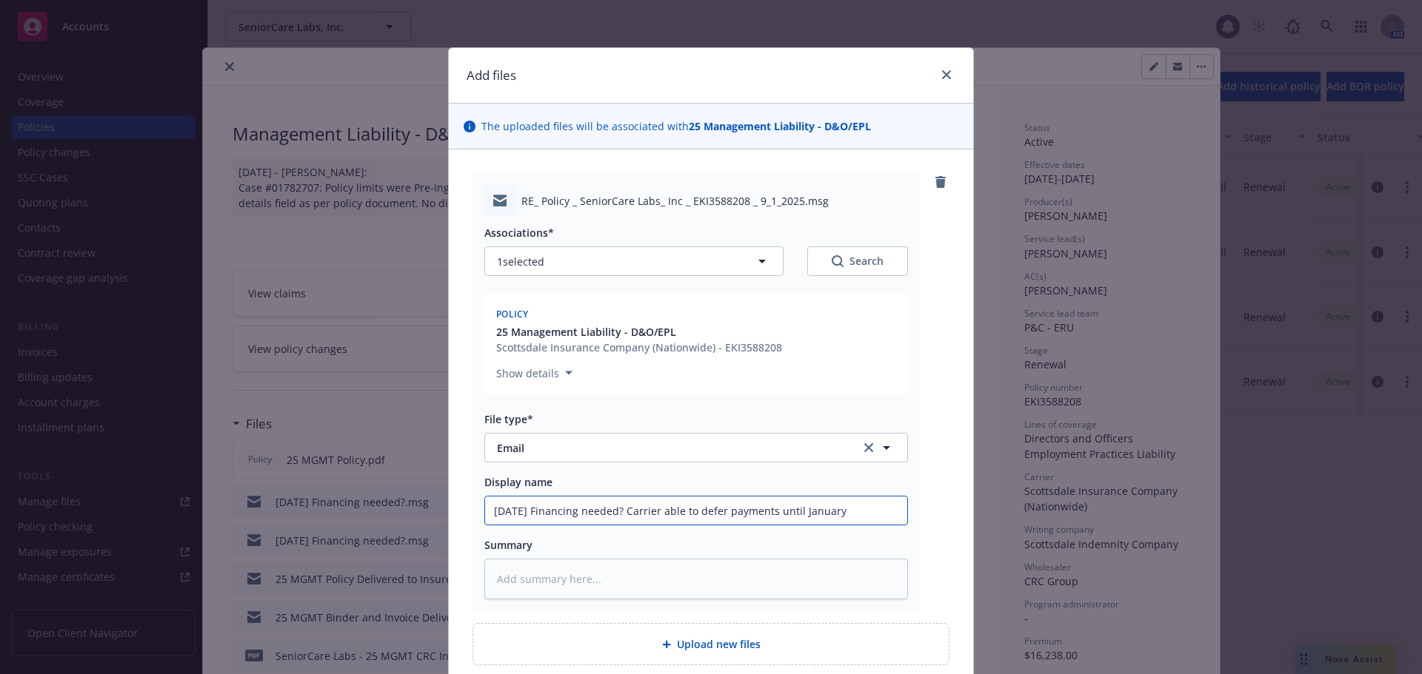
type textarea "x"
type input "09/23/25 Financing needed? Carrier able to defer payments until January 2"
type textarea "x"
type input "09/23/25 Financing needed? Carrier able to defer payments until January 20"
type textarea "x"
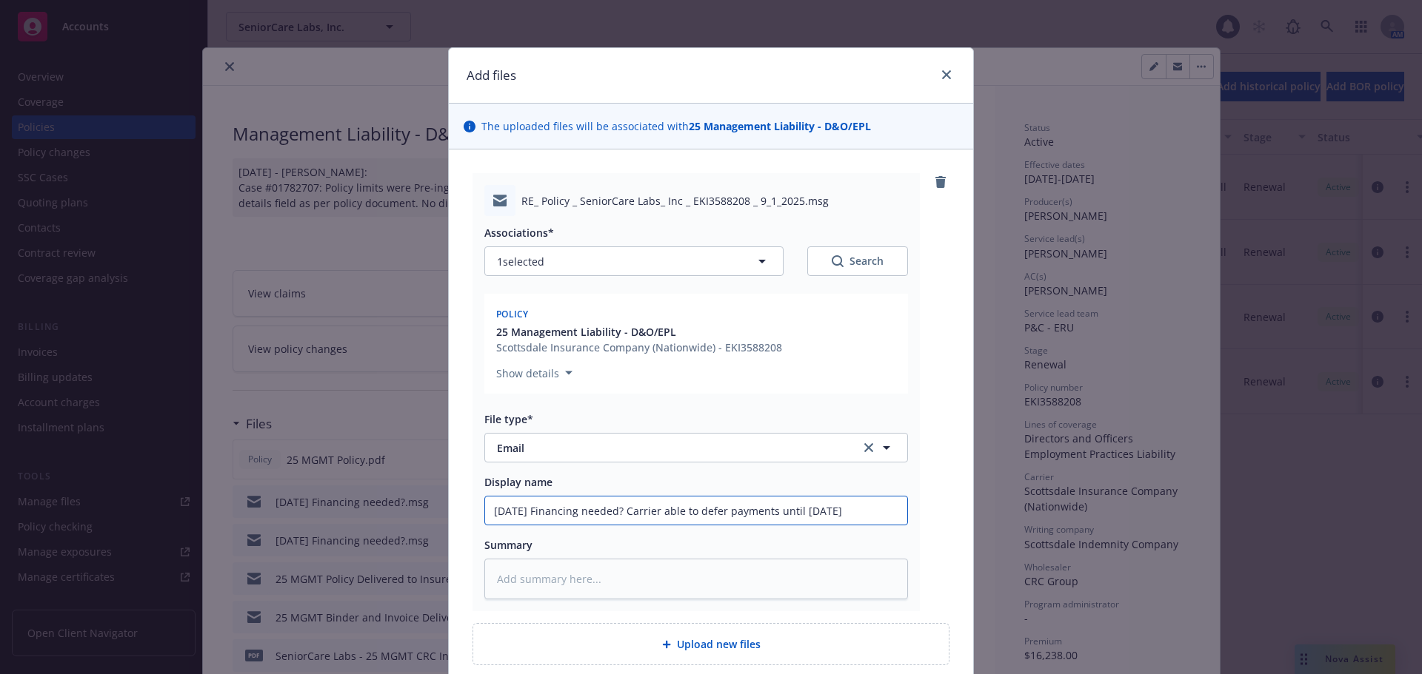
type input "09/23/25 Financing needed? Carrier able to defer payments until January 202"
type textarea "x"
type input "09/23/25 Financing needed? Carrier able to defer payments until January 2026"
type textarea "x"
type input "09/23/25 Financing needed? Carrier able to defer payments until January 2026>"
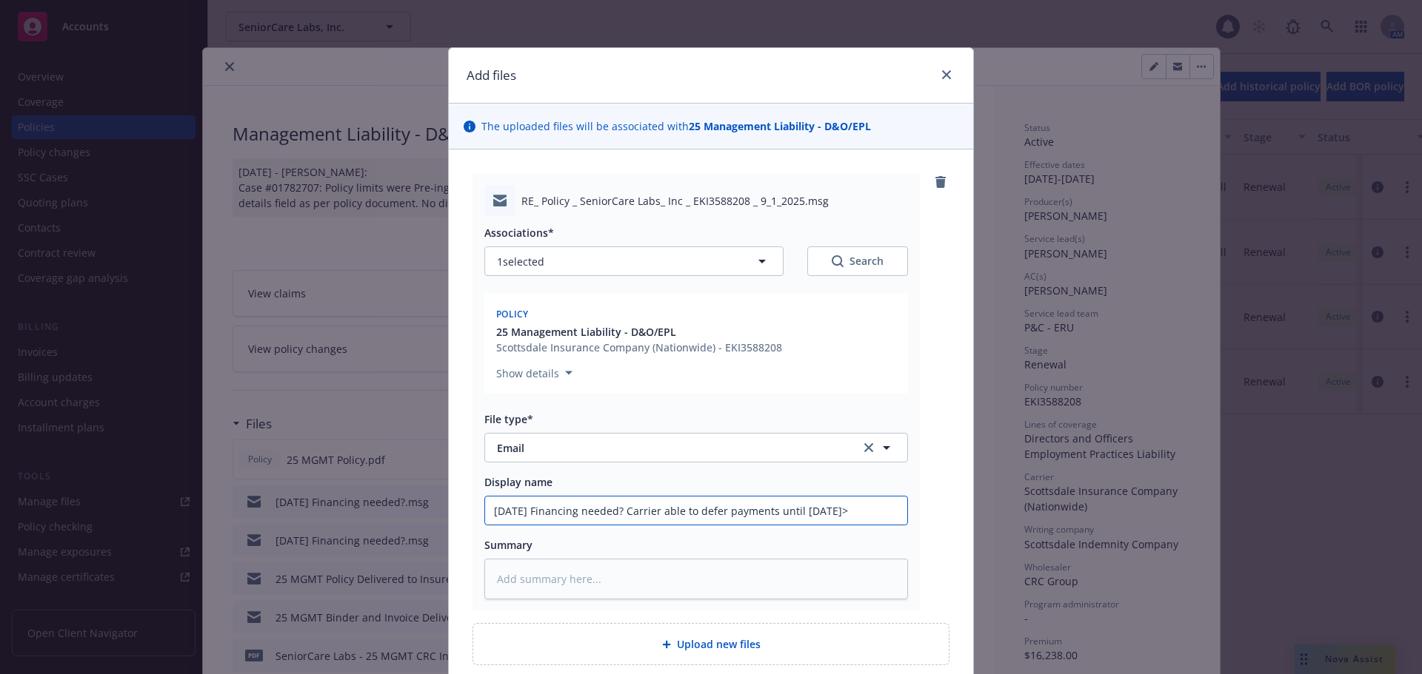
type textarea "x"
type input "09/23/25 Financing needed? Carrier able to defer payments until January 2026"
type textarea "x"
drag, startPoint x: 893, startPoint y: 500, endPoint x: 299, endPoint y: 488, distance: 593.9
click at [299, 488] on div "Add files The uploaded files will be associated with 25 Management Liability - …" at bounding box center [711, 337] width 1422 height 674
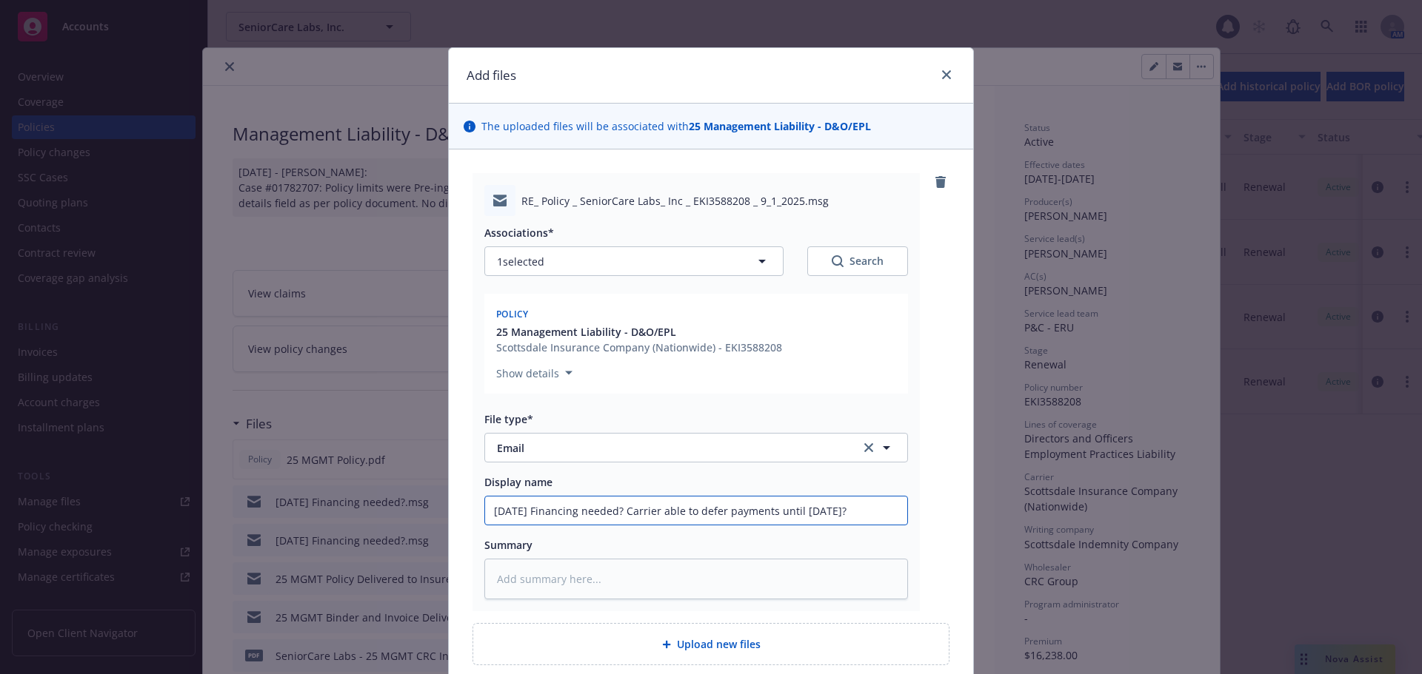
type input "09/23/25 Financing needed? Carrier able to defer payments until January 2026?"
click at [860, 579] on textarea at bounding box center [695, 579] width 423 height 41
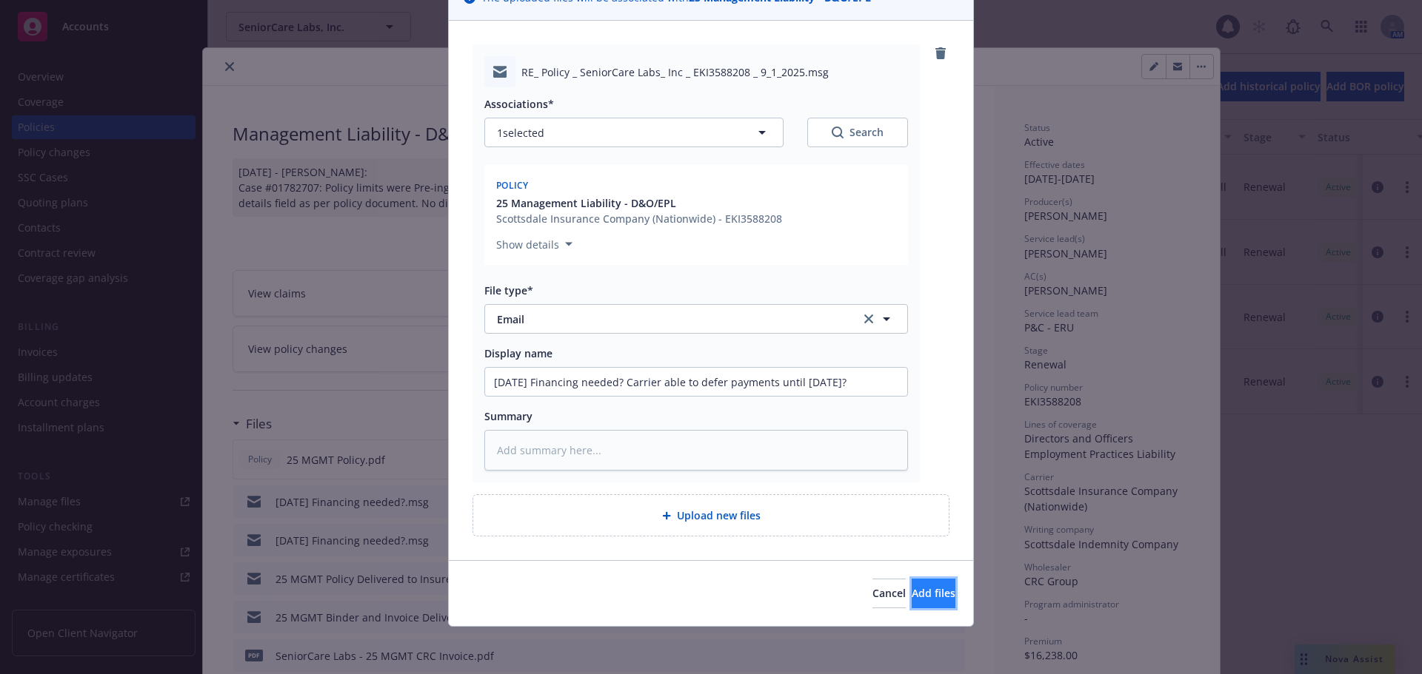
click at [911, 584] on button "Add files" at bounding box center [933, 594] width 44 height 30
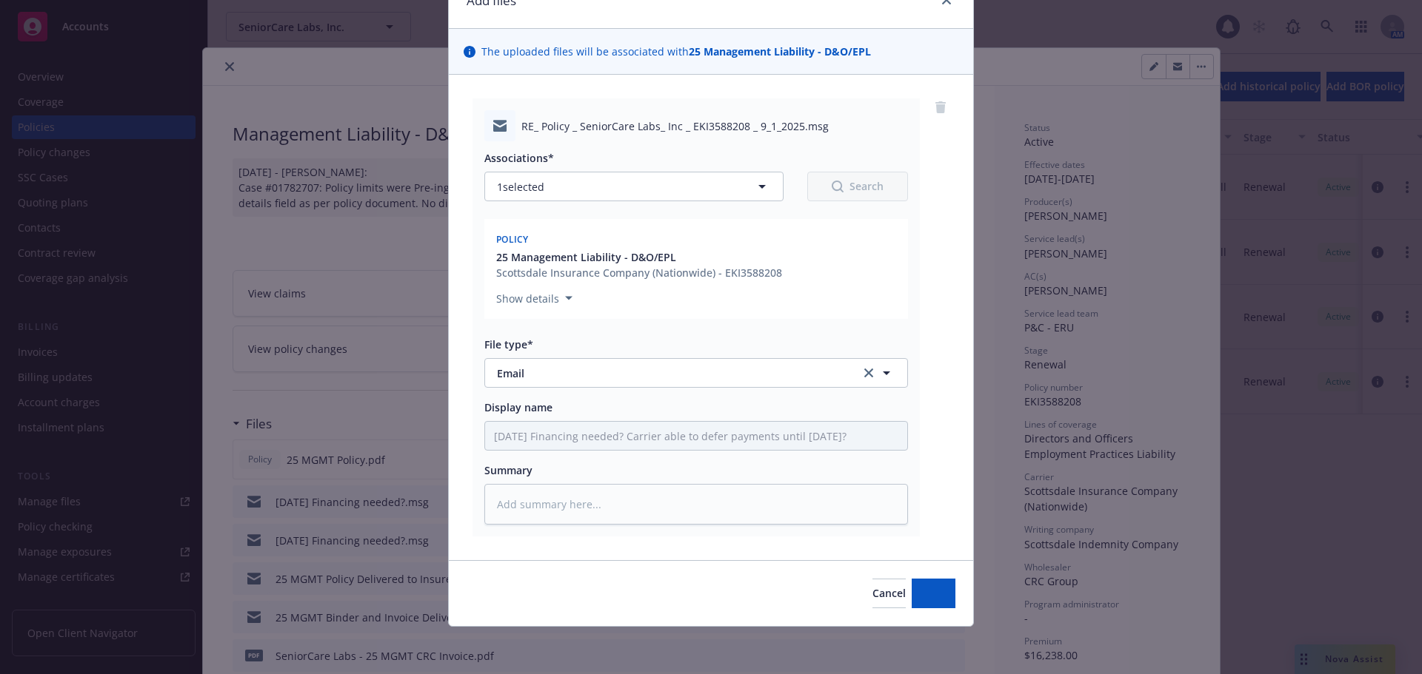
scroll to position [75, 0]
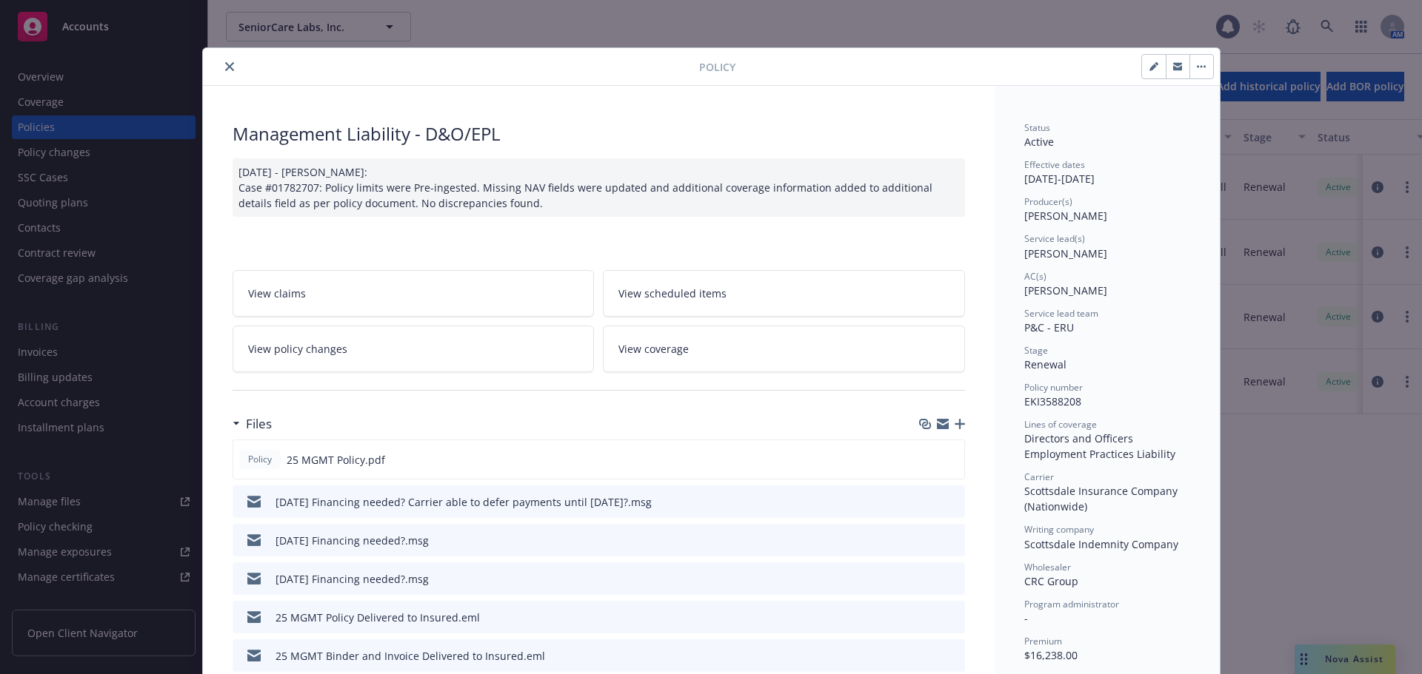
drag, startPoint x: 220, startPoint y: 64, endPoint x: 223, endPoint y: 91, distance: 26.8
click at [225, 64] on icon "close" at bounding box center [229, 66] width 9 height 9
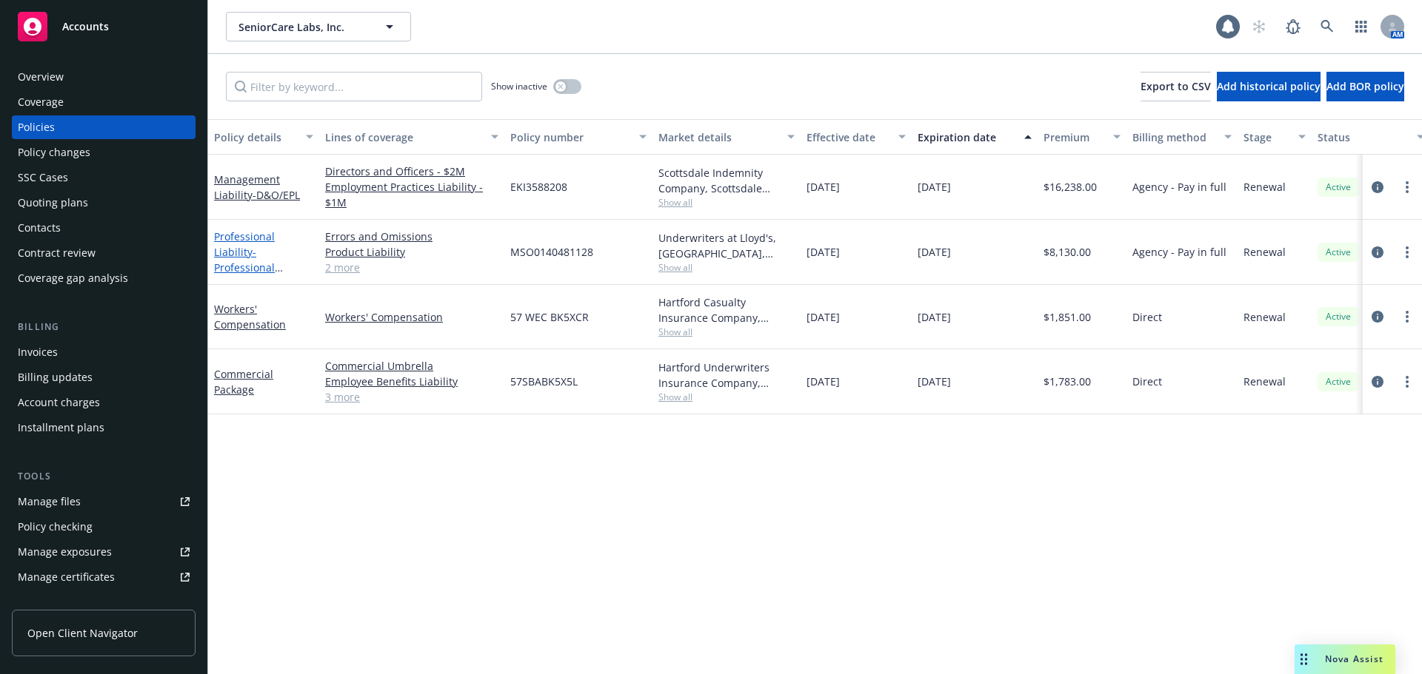
click at [247, 262] on span "- Professional E&O/MedMal/Cyber Liability" at bounding box center [263, 275] width 98 height 61
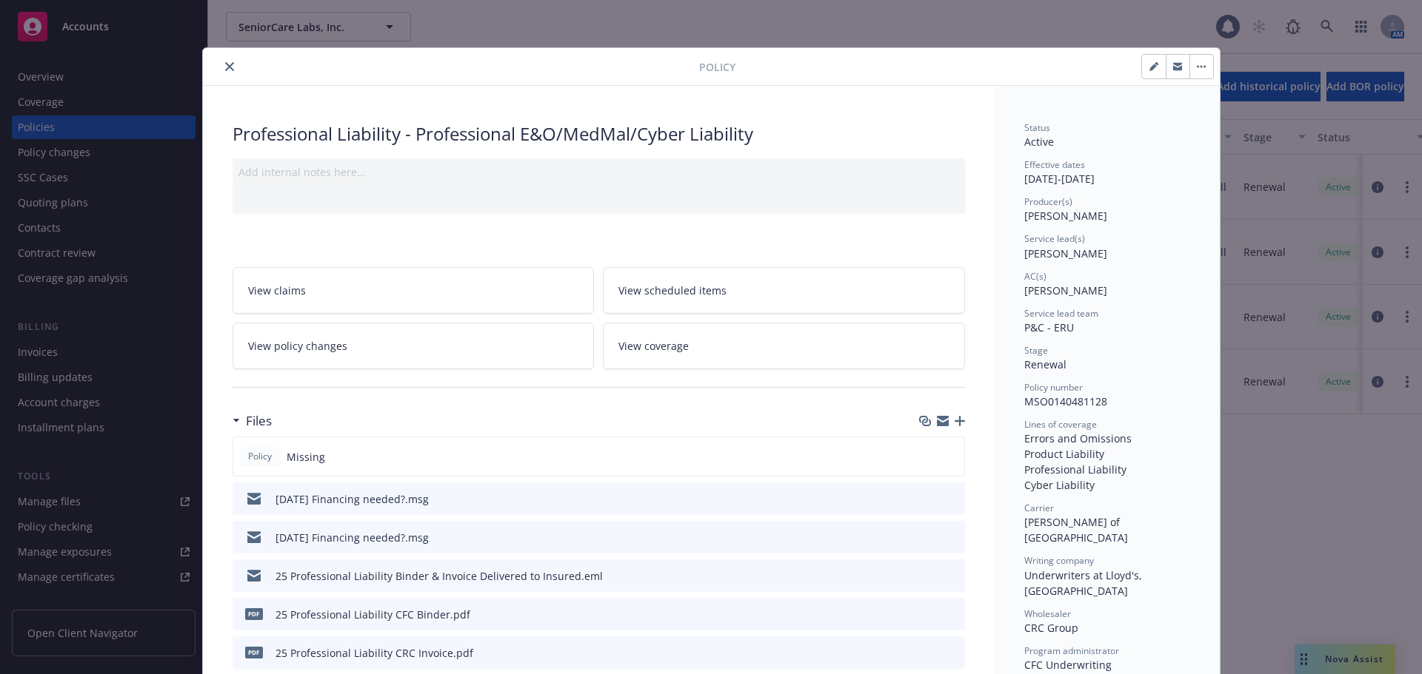
click at [954, 421] on icon "button" at bounding box center [959, 421] width 10 height 10
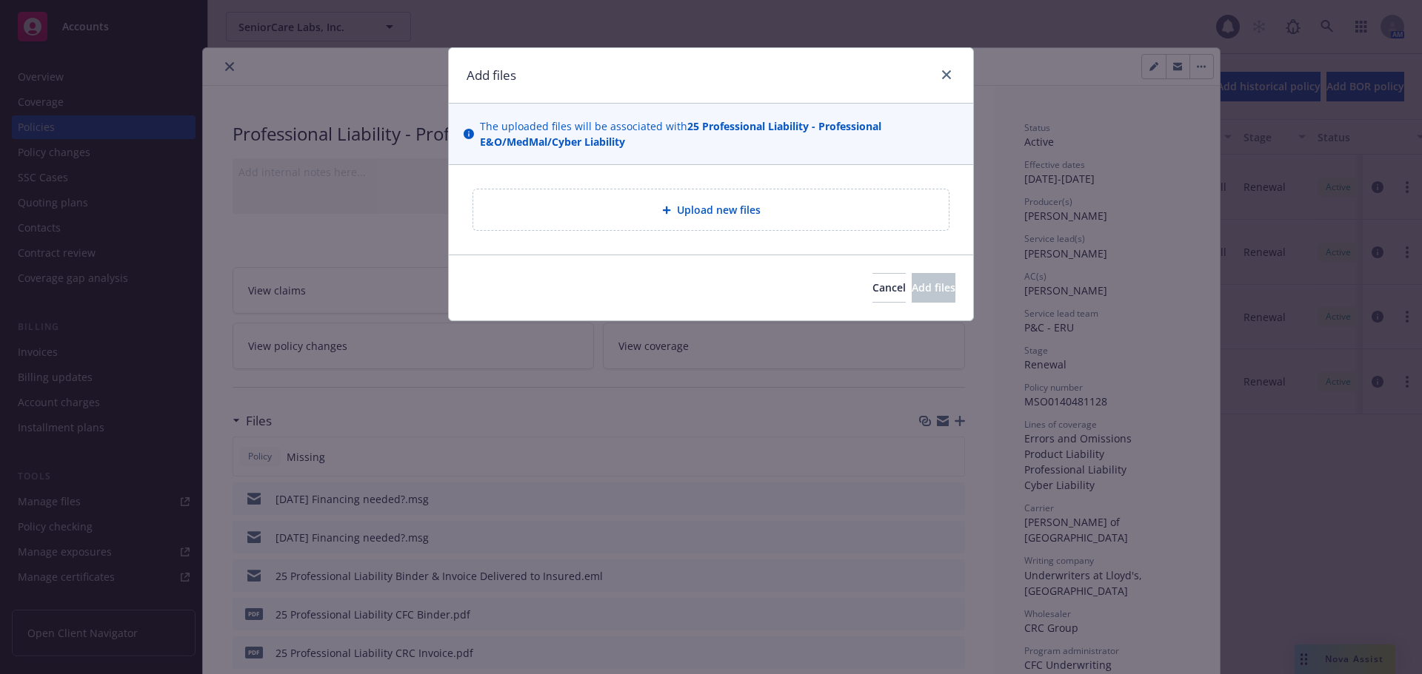
type textarea "x"
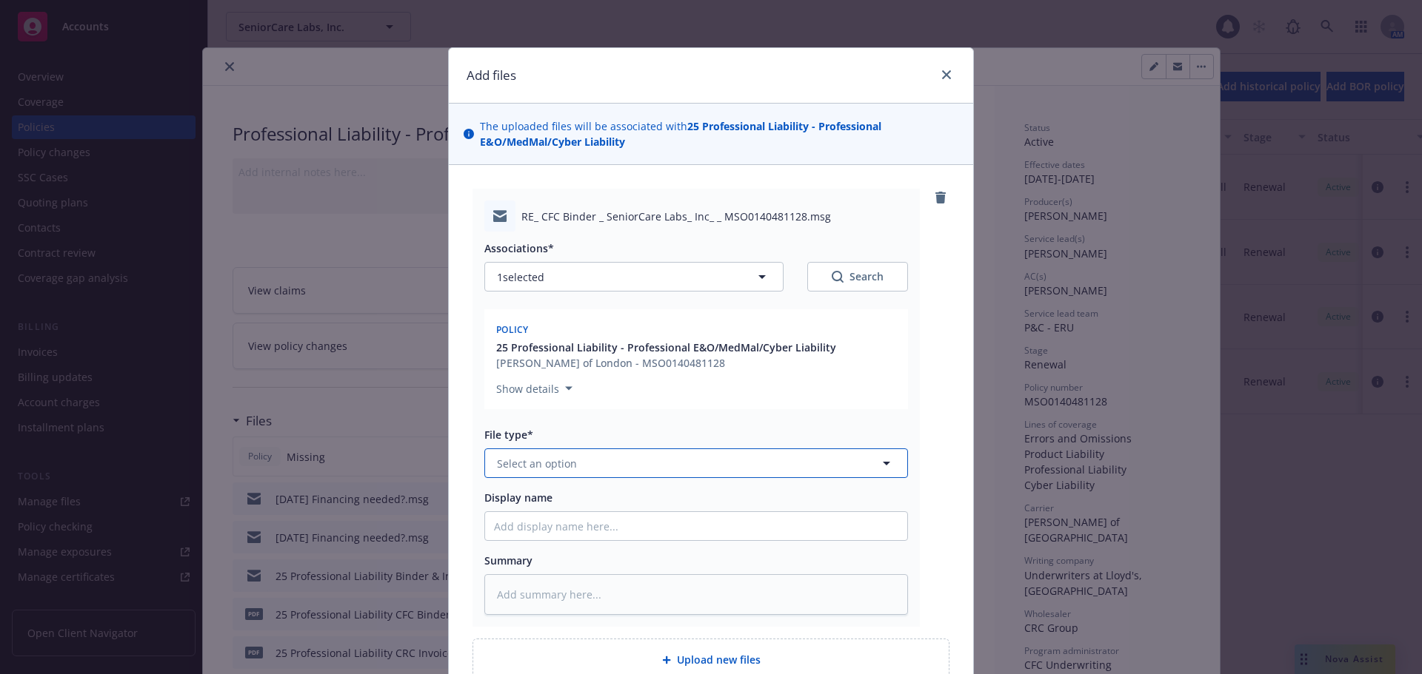
click at [510, 470] on span "Select an option" at bounding box center [537, 464] width 80 height 16
type input "em"
click at [596, 546] on div "Email" at bounding box center [696, 543] width 404 height 21
click at [584, 513] on input "Display name" at bounding box center [696, 526] width 422 height 28
paste input "09/23/25 Financing needed? Carrier able to defer payments until January 2026?"
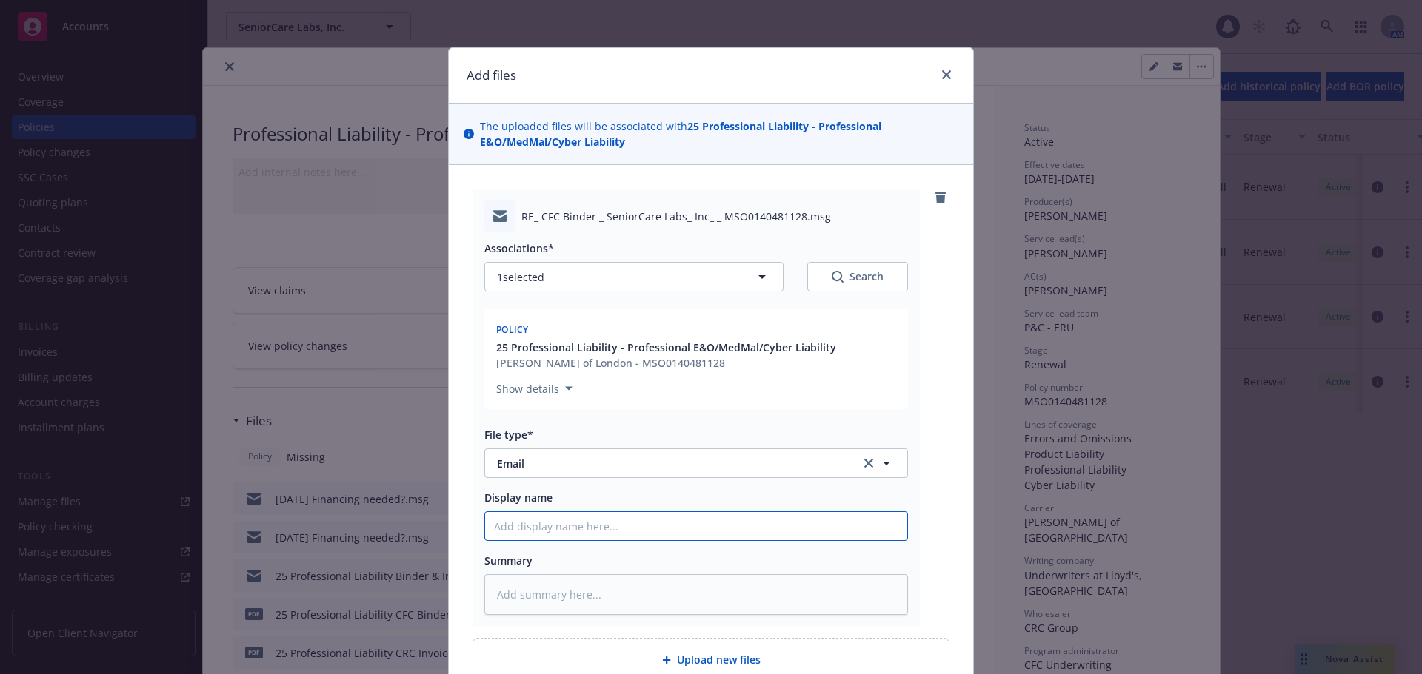
type textarea "x"
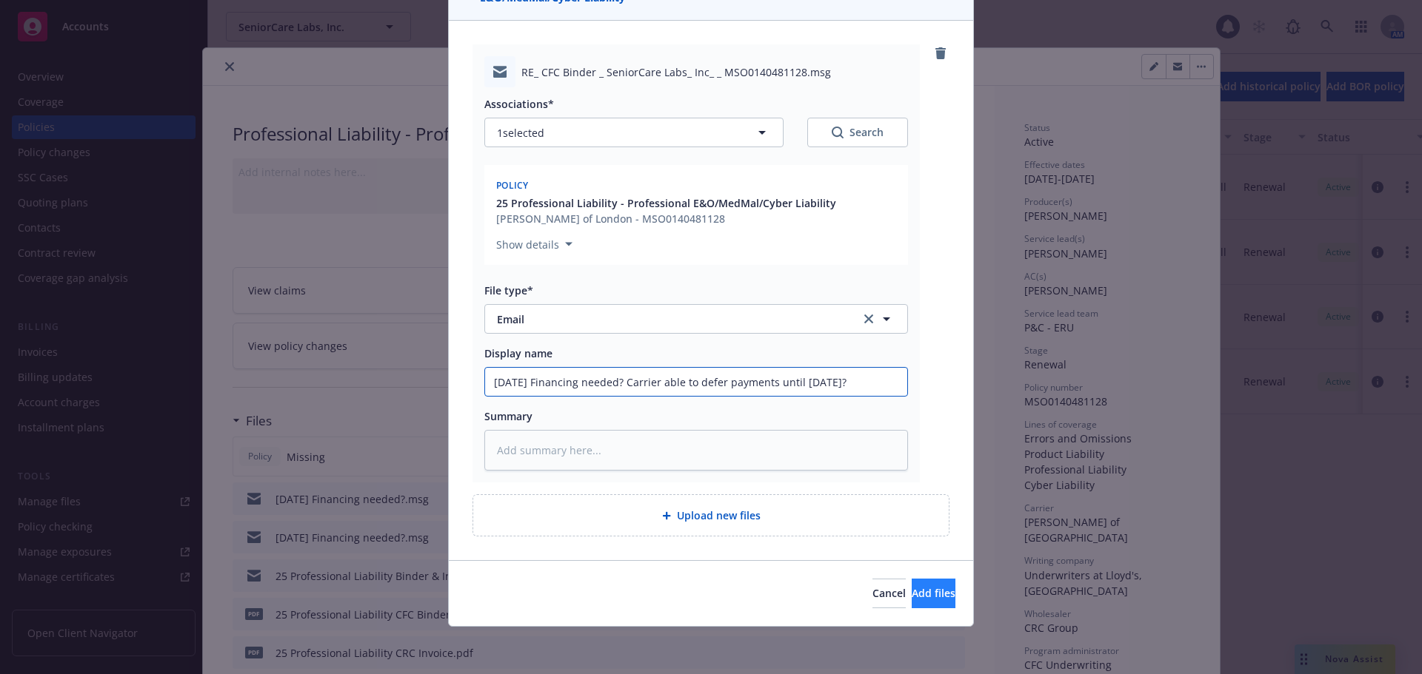
type input "09/23/25 Financing needed? Carrier able to defer payments until January 2026?"
click at [914, 589] on span "Add files" at bounding box center [933, 593] width 44 height 14
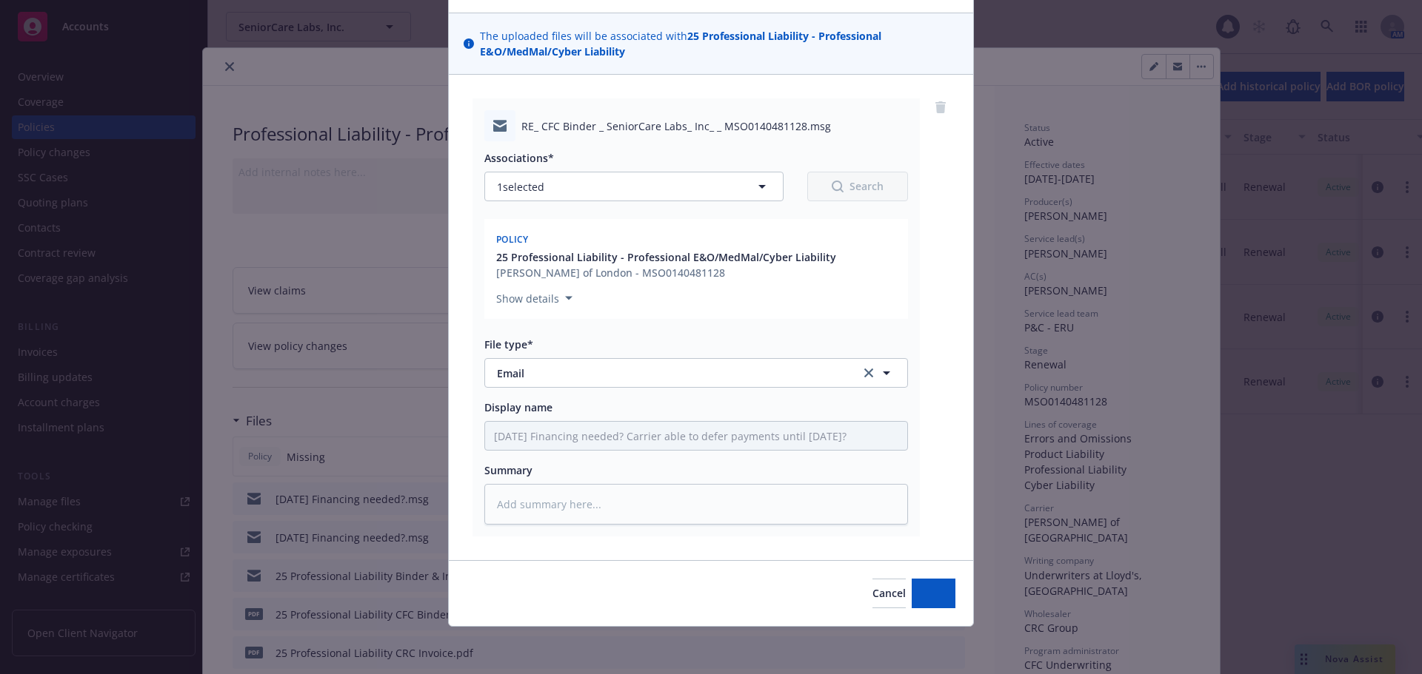
scroll to position [90, 0]
type textarea "x"
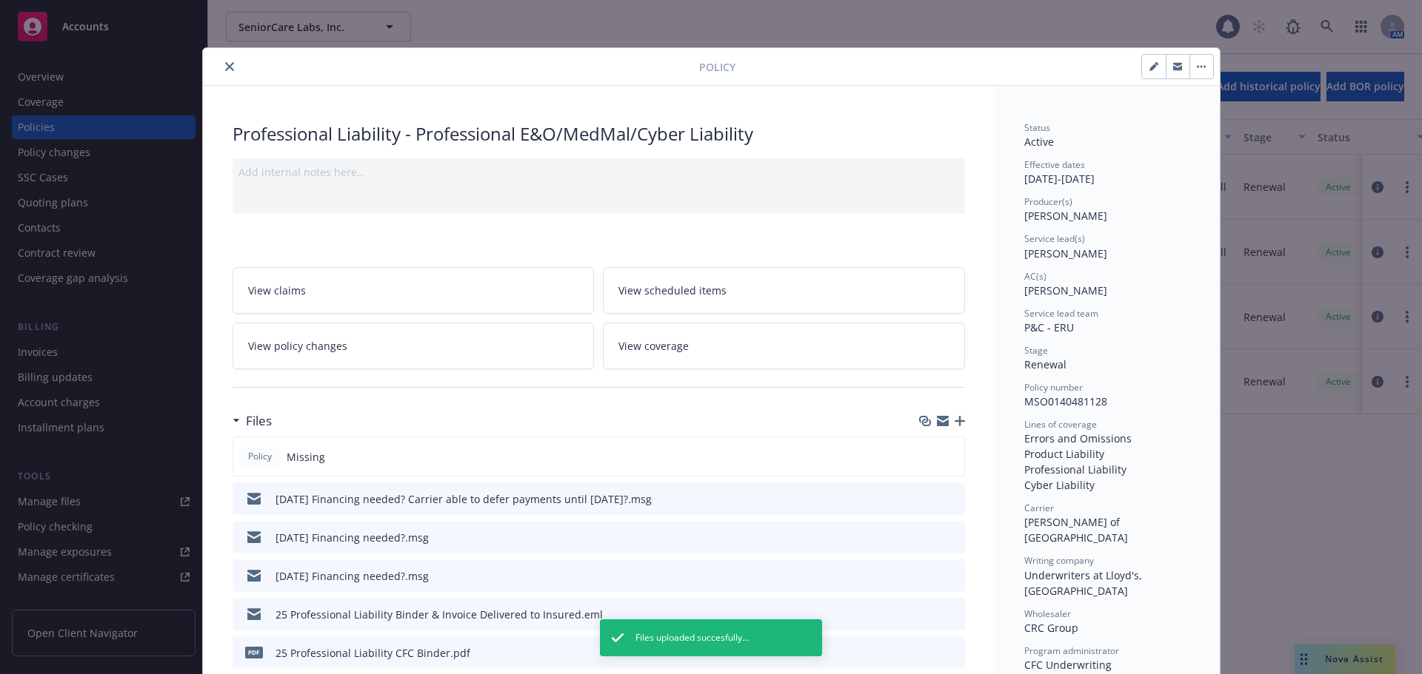
click at [225, 67] on icon "close" at bounding box center [229, 66] width 9 height 9
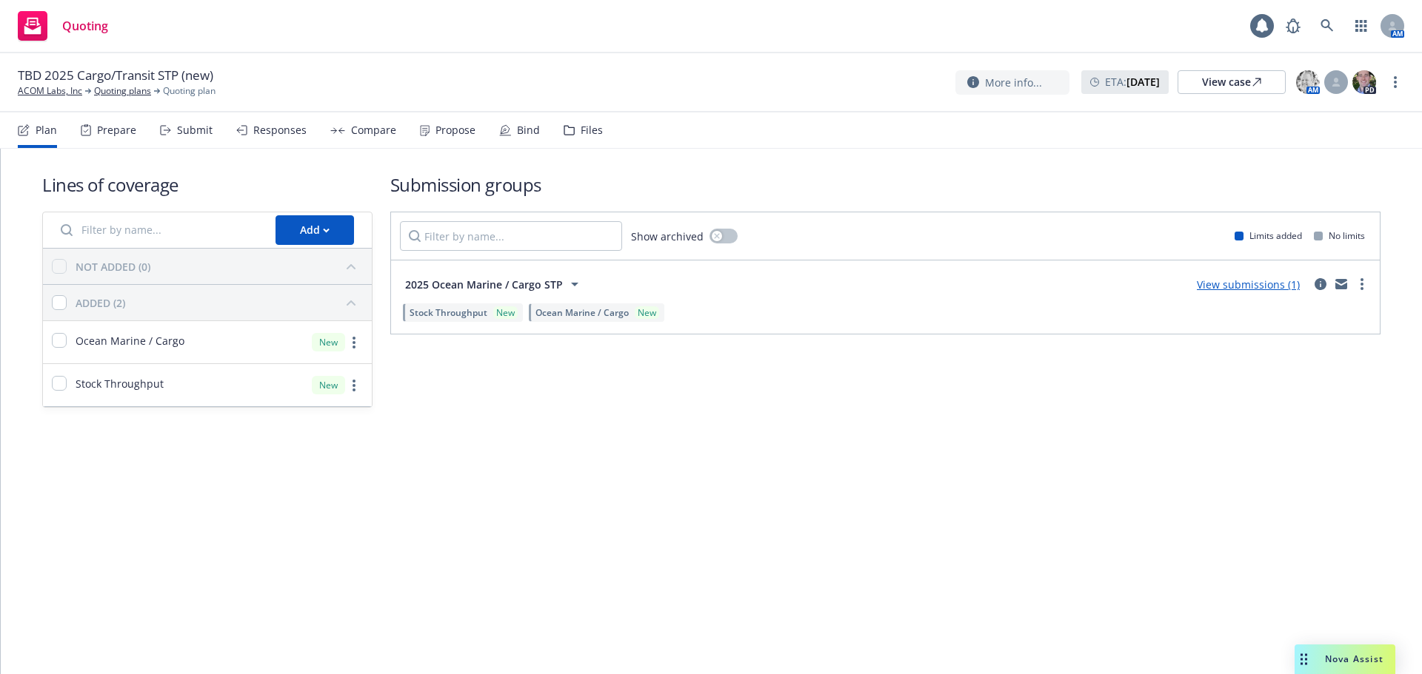
click at [1248, 281] on link "View submissions (1)" at bounding box center [1247, 285] width 103 height 14
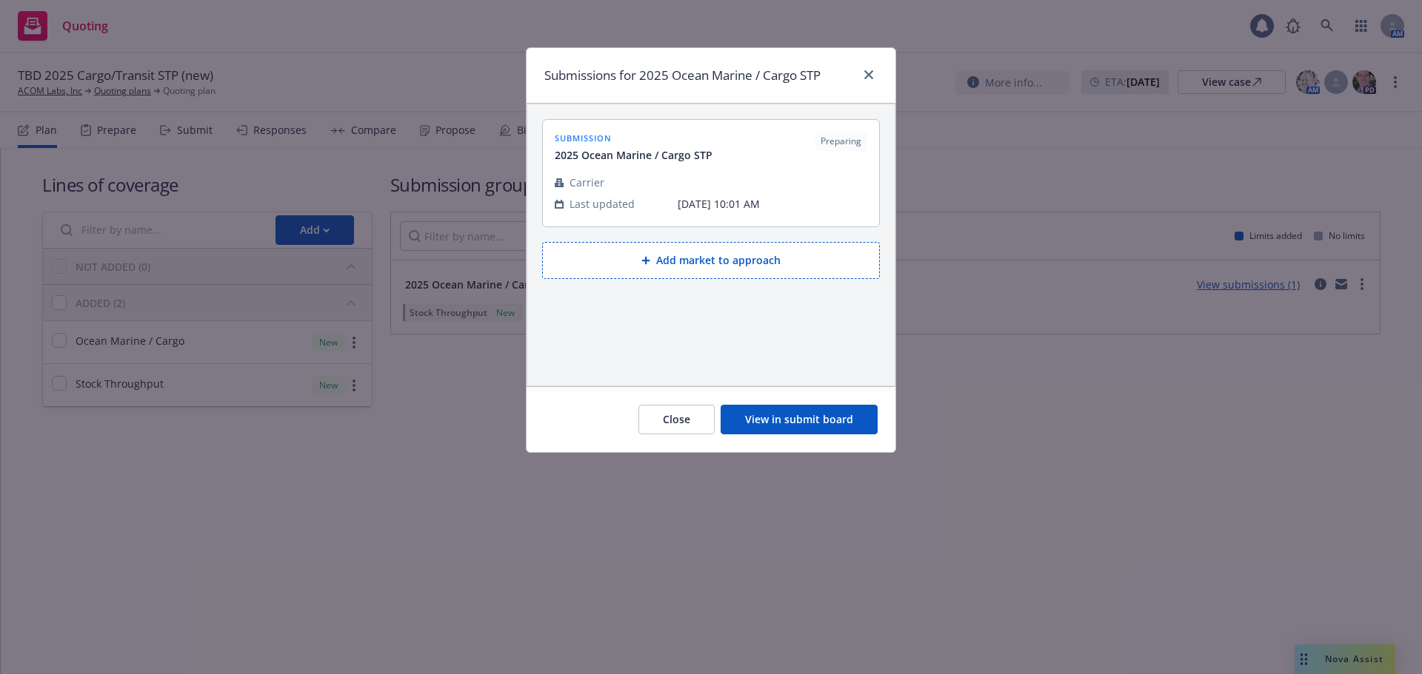
click at [794, 416] on button "View in submit board" at bounding box center [798, 420] width 157 height 30
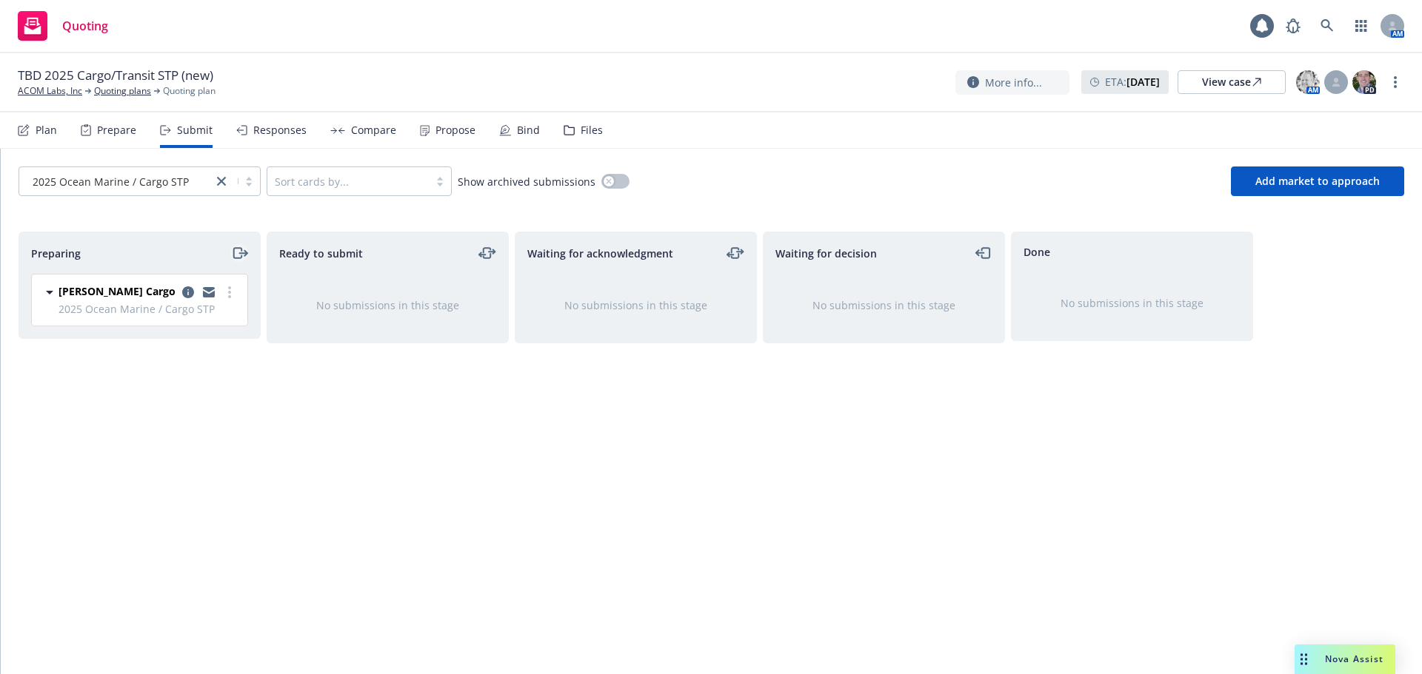
click at [236, 256] on icon "moveRight" at bounding box center [239, 253] width 17 height 18
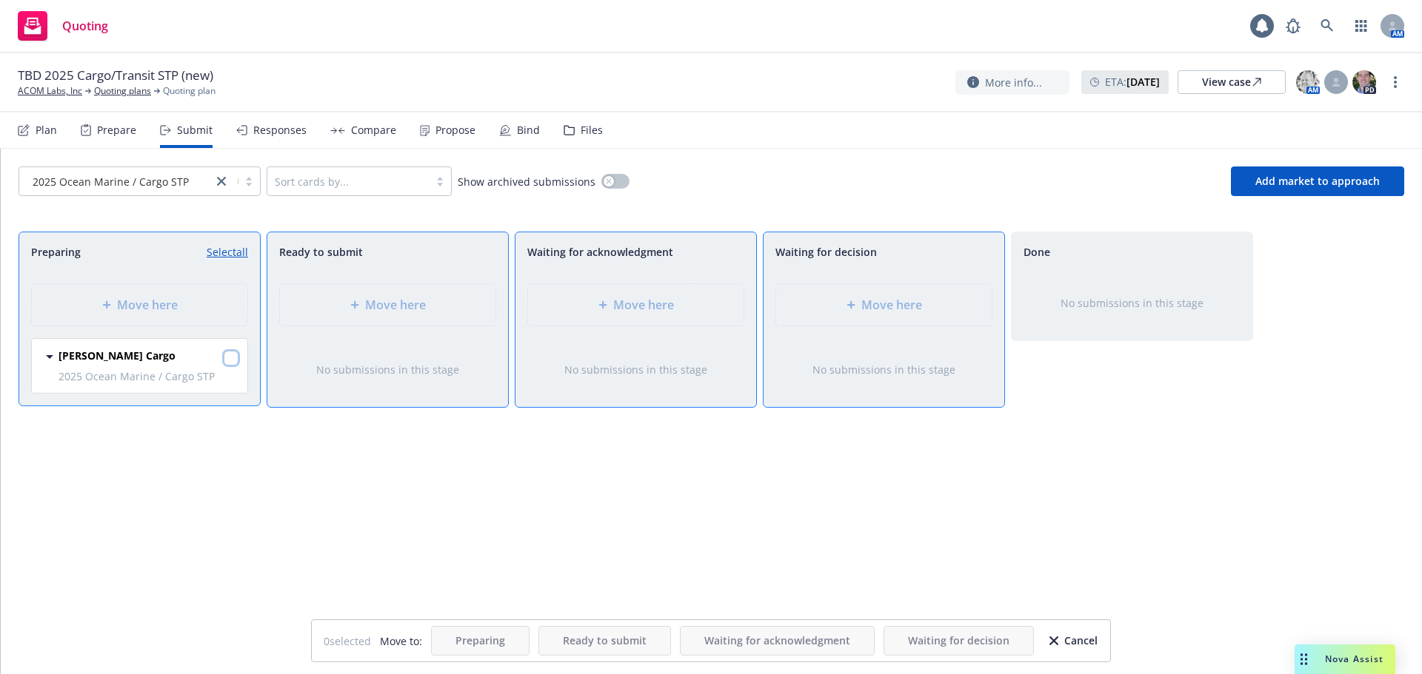
click at [233, 363] on input "checkbox" at bounding box center [231, 358] width 15 height 15
checkbox input "true"
click at [863, 308] on span "Move here" at bounding box center [891, 305] width 61 height 18
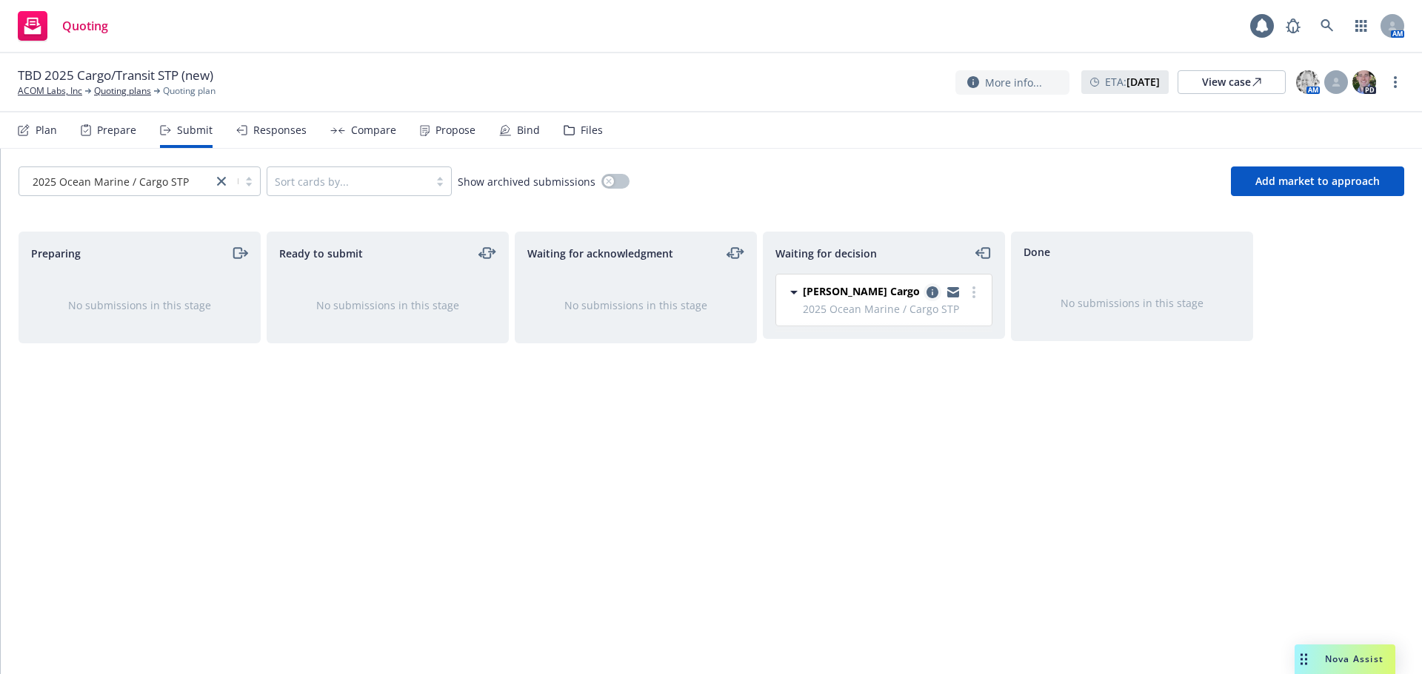
click at [930, 293] on icon "copy logging email" at bounding box center [932, 293] width 12 height 12
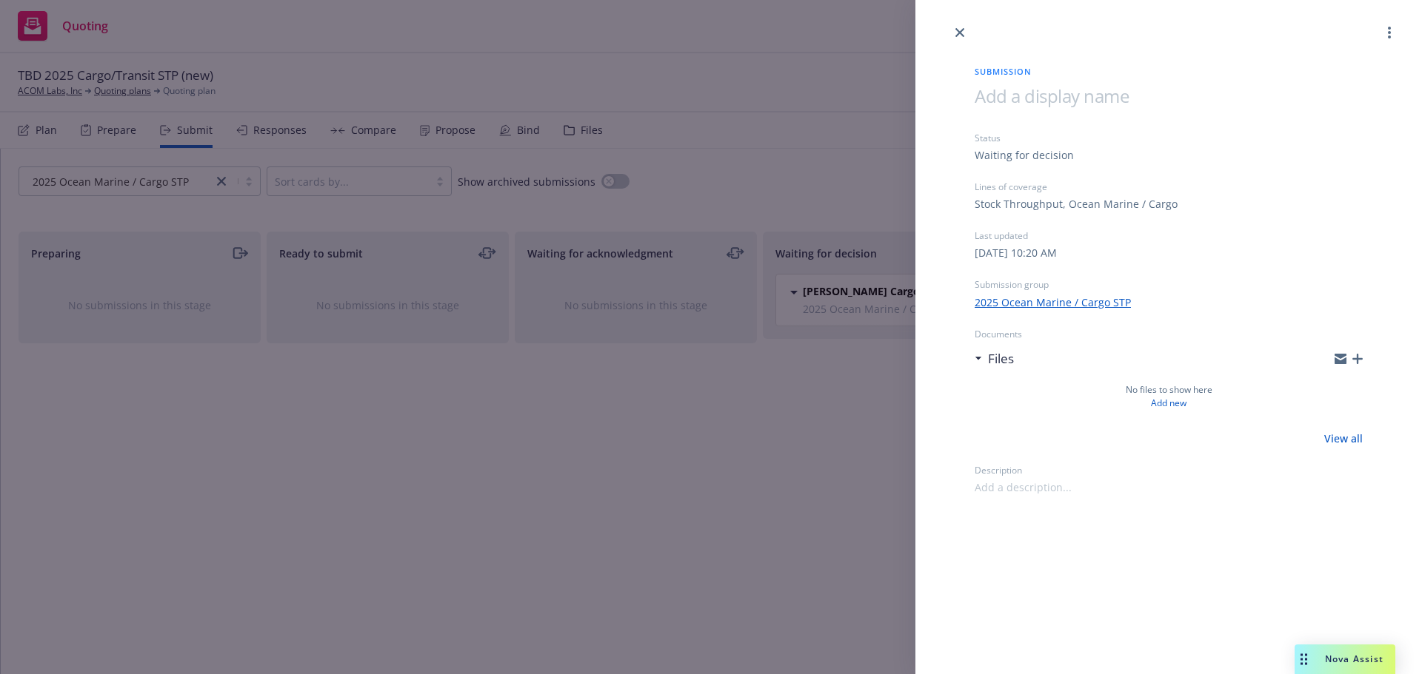
click at [1361, 361] on icon "button" at bounding box center [1357, 359] width 10 height 10
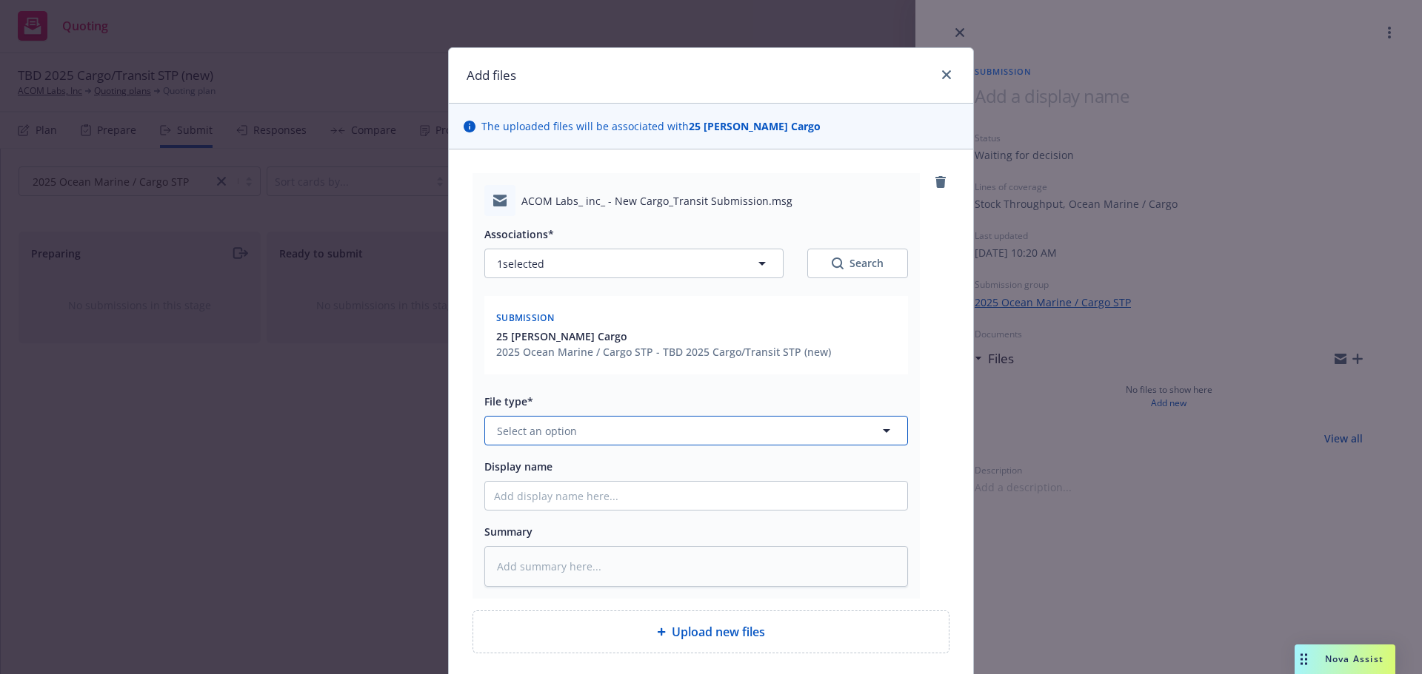
click at [587, 443] on button "Select an option" at bounding box center [695, 431] width 423 height 30
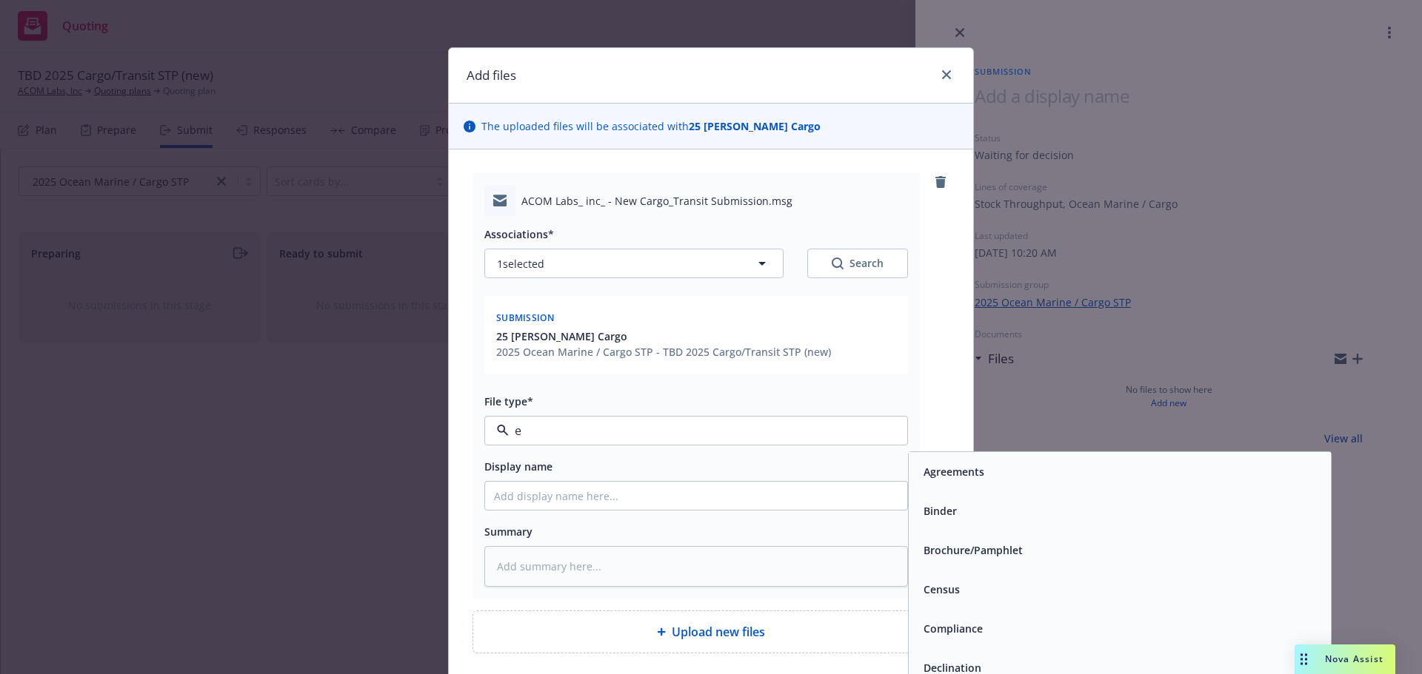
type input "em"
click at [980, 506] on div "Email" at bounding box center [1119, 510] width 404 height 21
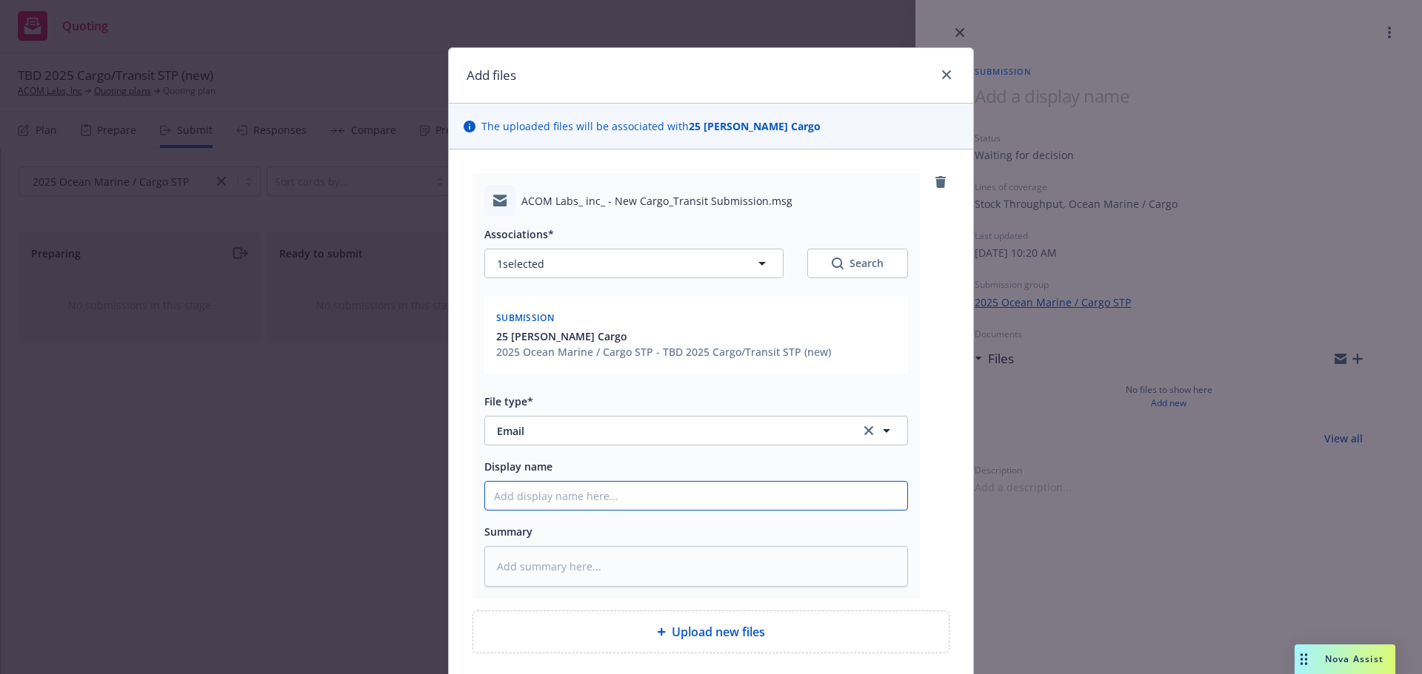
click at [667, 495] on input "Display name" at bounding box center [696, 496] width 422 height 28
paste input "[DOMAIN_NAME]"
type textarea "x"
type input "[DOMAIN_NAME]"
drag, startPoint x: 671, startPoint y: 498, endPoint x: 459, endPoint y: 502, distance: 211.8
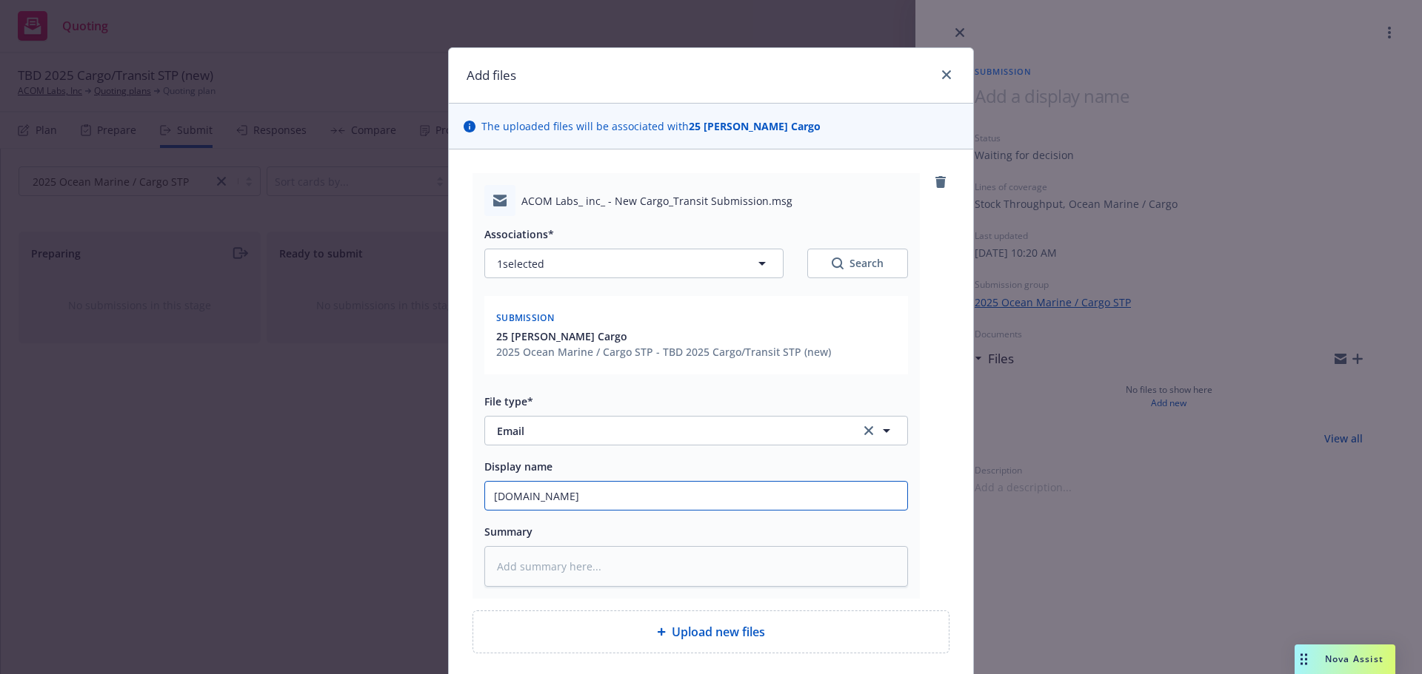
click at [459, 502] on div "ACOM Labs_ inc_ - New Cargo_Transit Submission.msg Associations* 1 selected Sea…" at bounding box center [711, 414] width 524 height 528
type textarea "x"
type input "2"
type textarea "x"
type input "25"
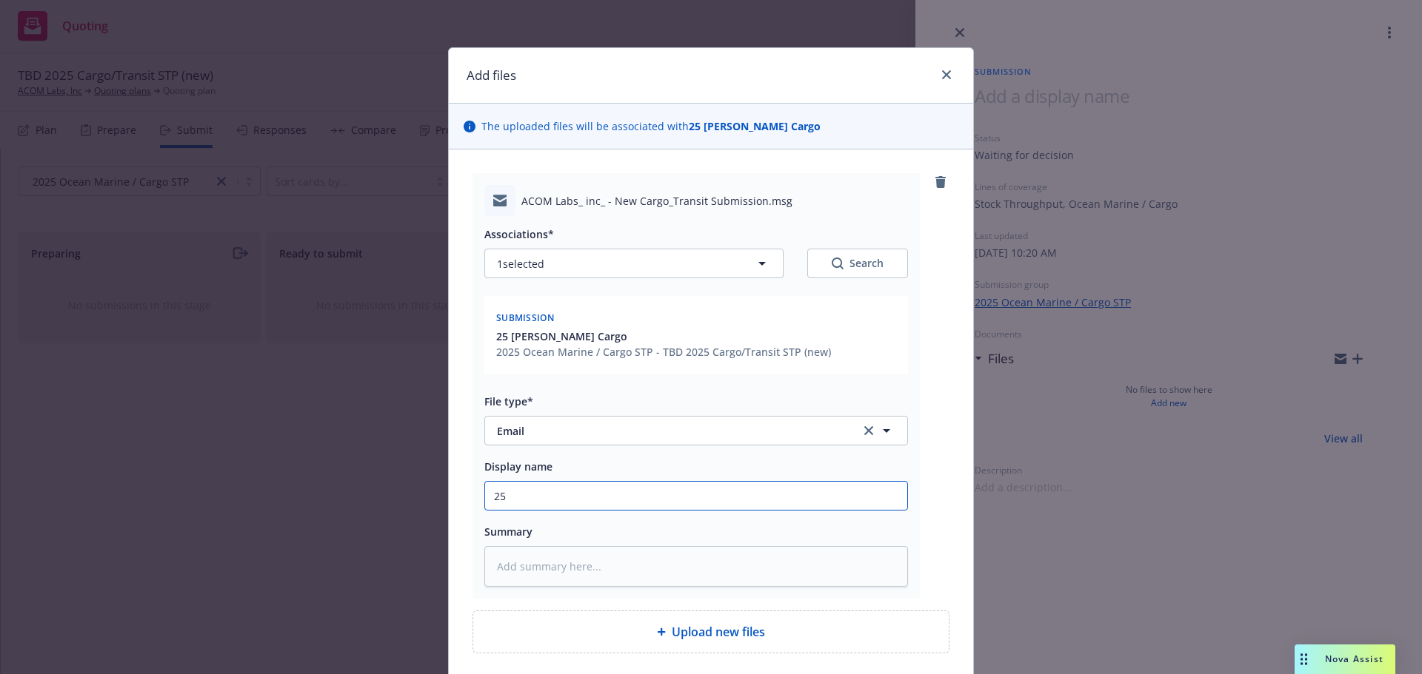
type textarea "x"
type input "25-2"
type textarea "x"
type input "25-26"
type textarea "x"
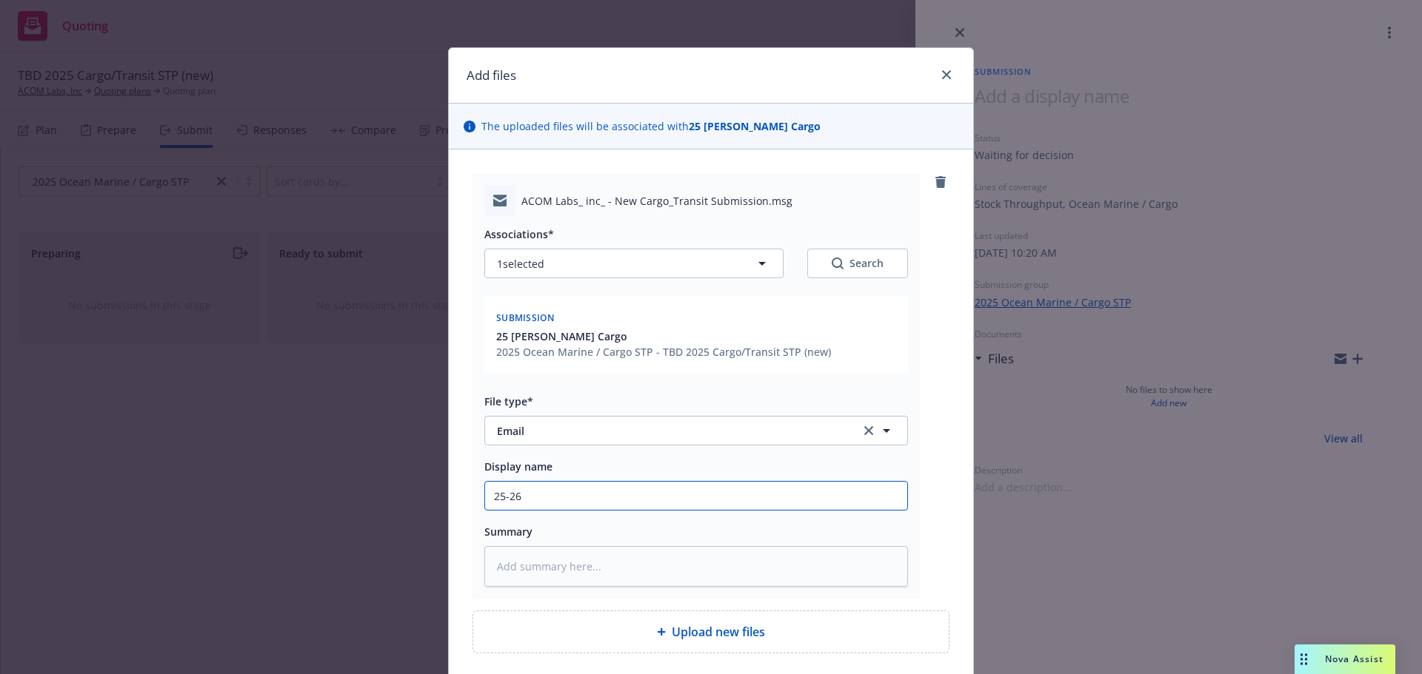
type input "25-26"
type textarea "x"
type input "25-26 C"
type textarea "x"
type input "25-26 Ca"
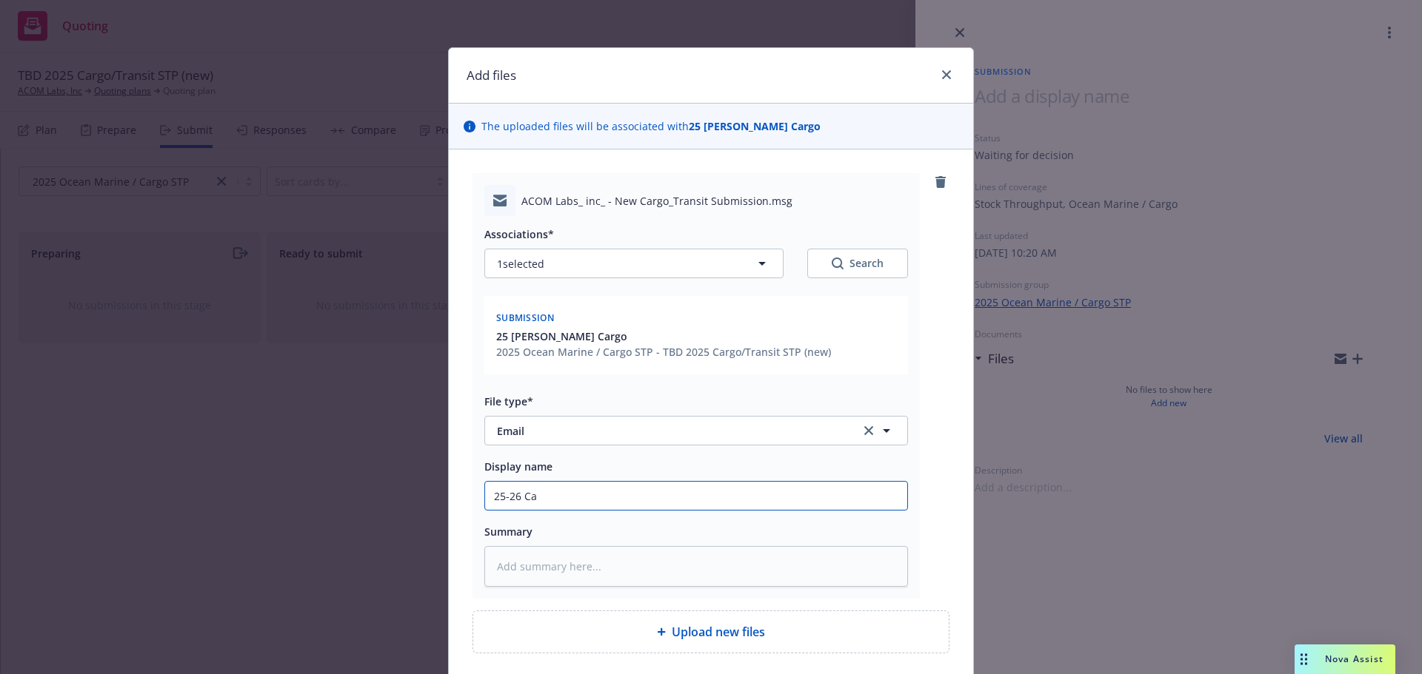
type textarea "x"
type input "25-26 Car"
type textarea "x"
type input "25-26 Carg"
type textarea "x"
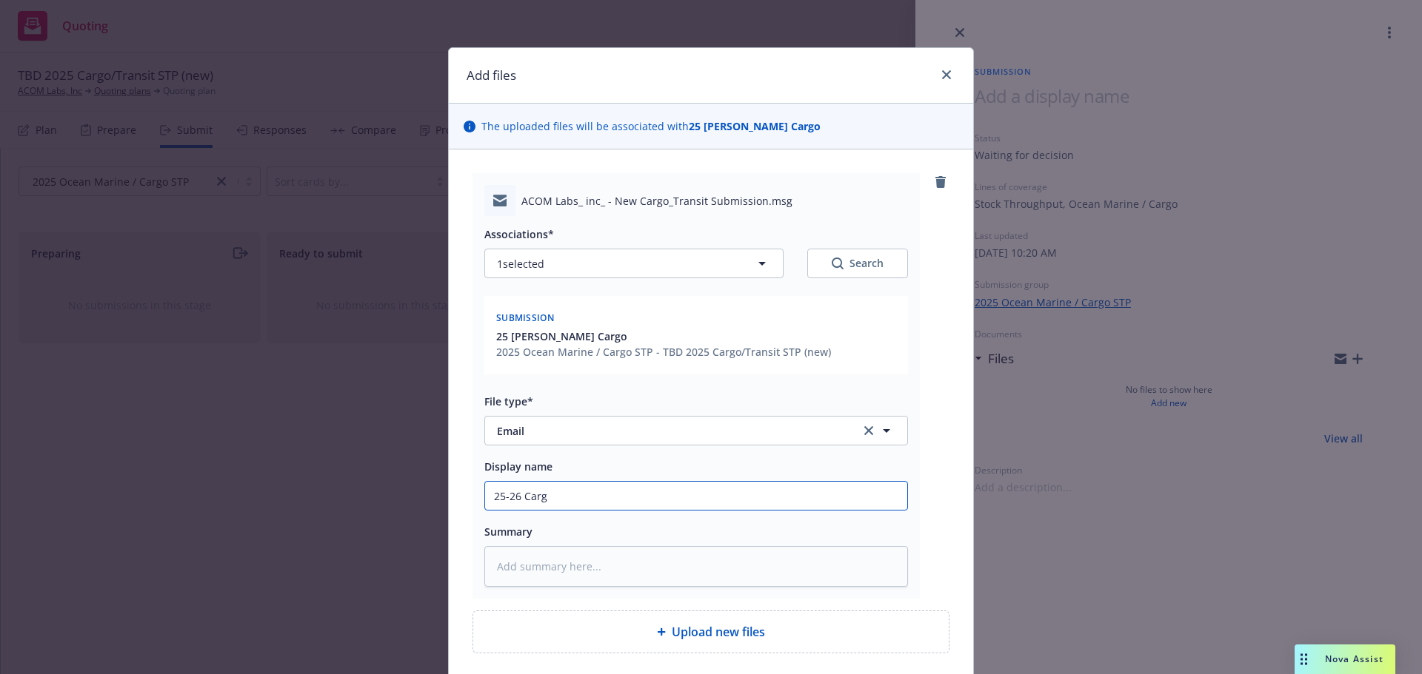
type input "25-26 Cargo"
type textarea "x"
type input "25-26 Cargo/"
type textarea "x"
type input "25-26 Cargo/T"
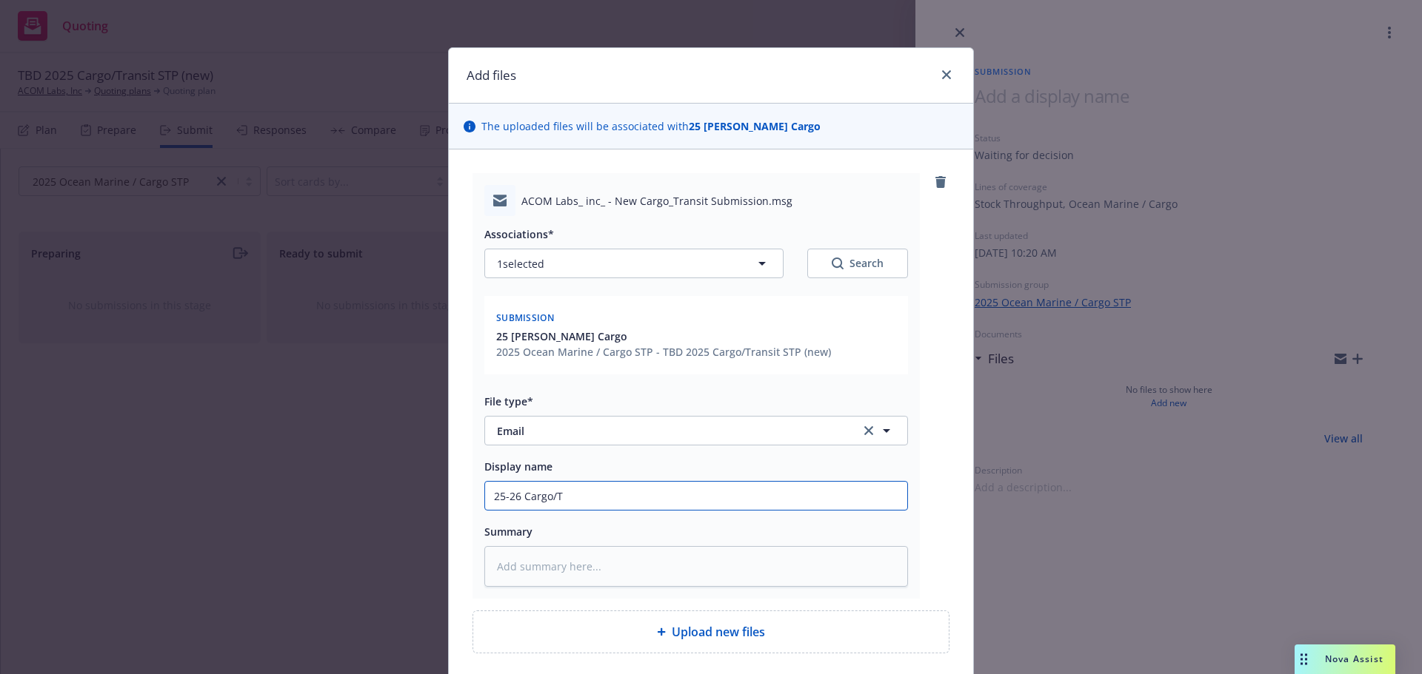
type textarea "x"
type input "25-26 Cargo/Tr"
type textarea "x"
type input "25-26 Cargo/Tra"
type textarea "x"
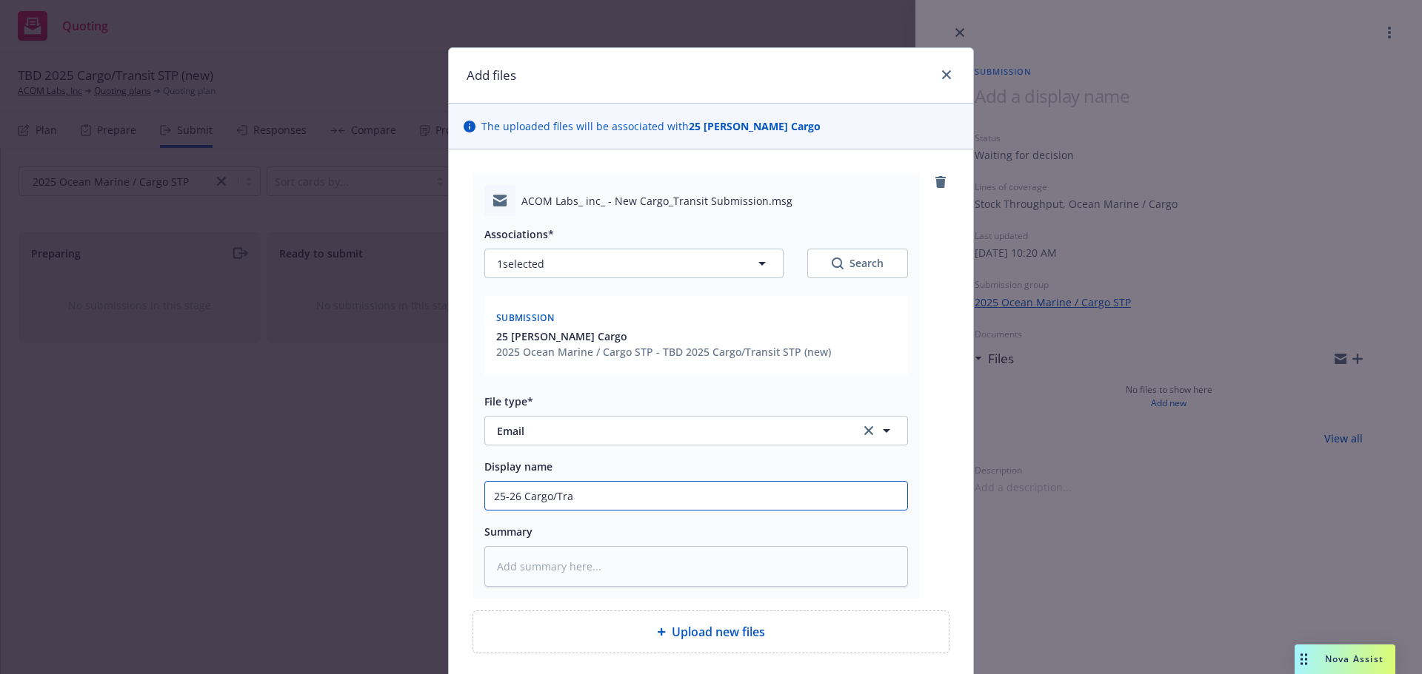
type input "25-26 Cargo/[PERSON_NAME]"
type textarea "x"
type input "25-26 Cargo/Trans"
type textarea "x"
type input "25-26 Cargo/Transi"
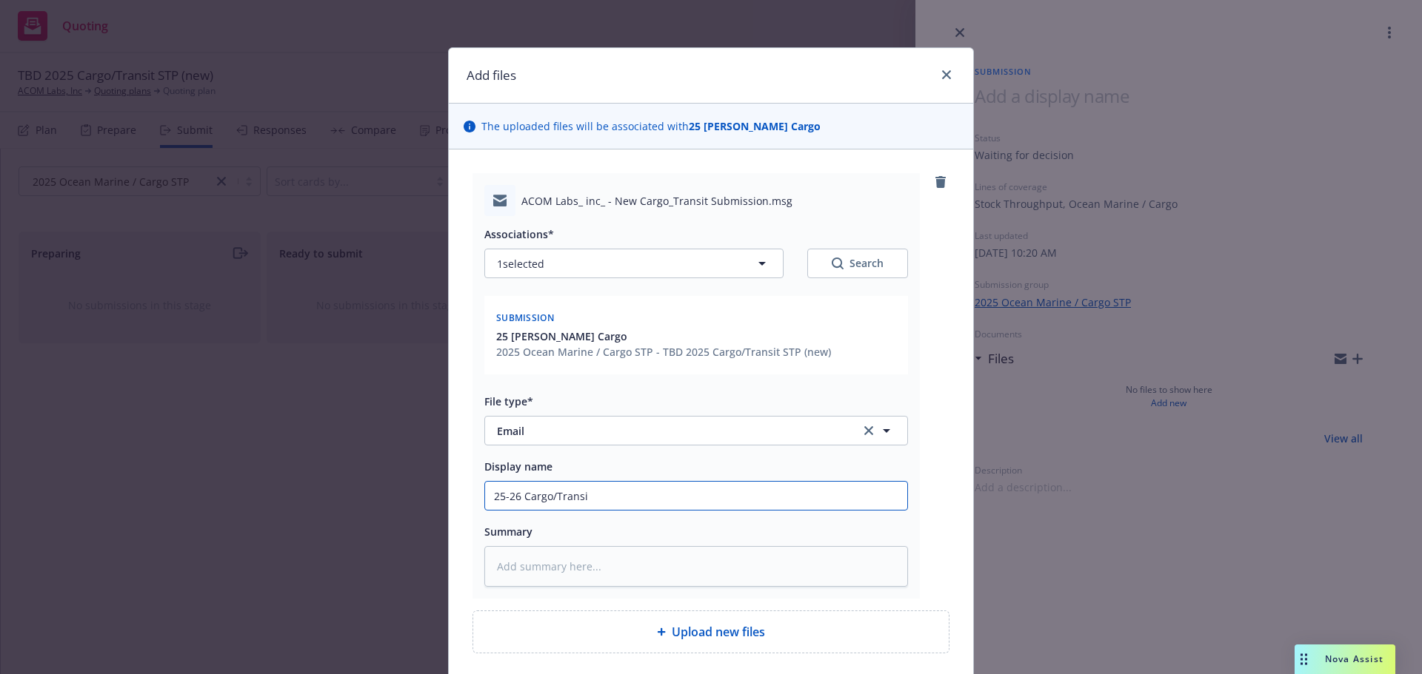
type textarea "x"
type input "25-26 Cargo/Transit"
type textarea "x"
type input "25-26 Cargo/Transit"
type textarea "x"
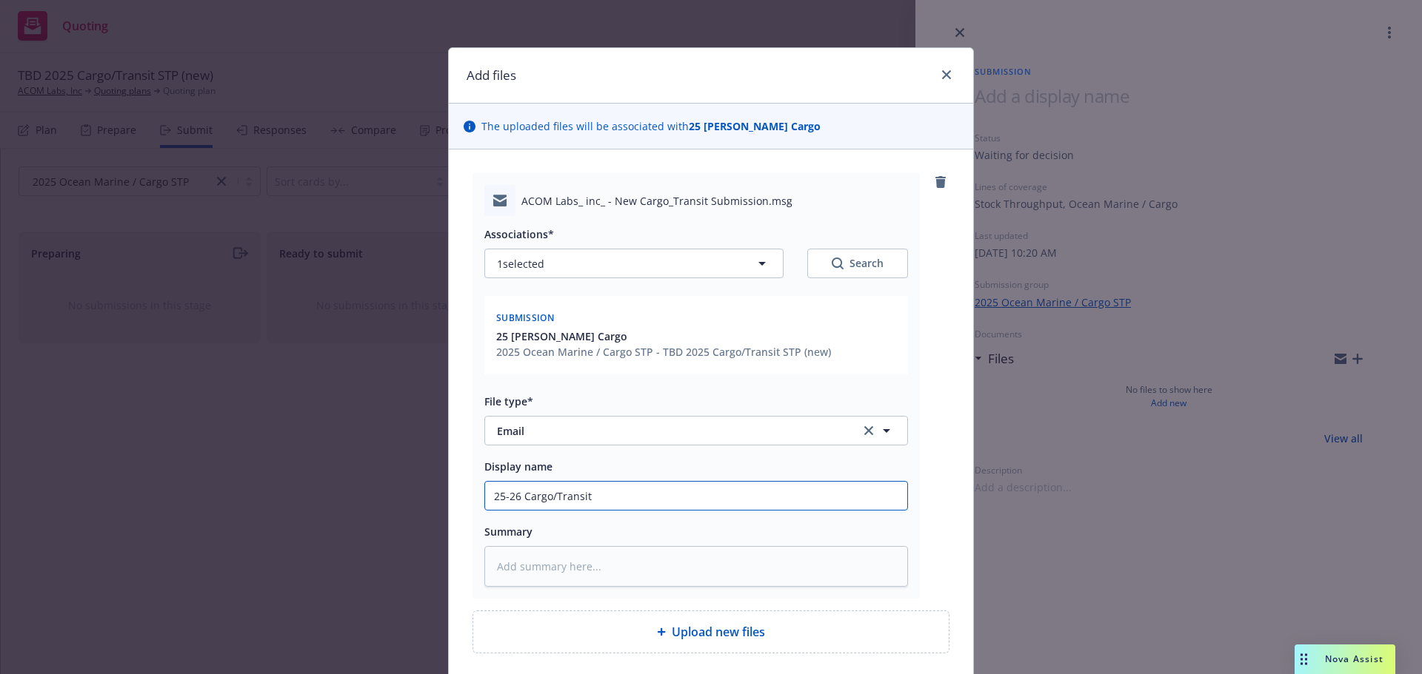
type input "25-26 Cargo/Transit ("
type textarea "x"
type input "25-26 Cargo/Transit (n"
type textarea "x"
type input "25-26 Cargo/Transit (ne"
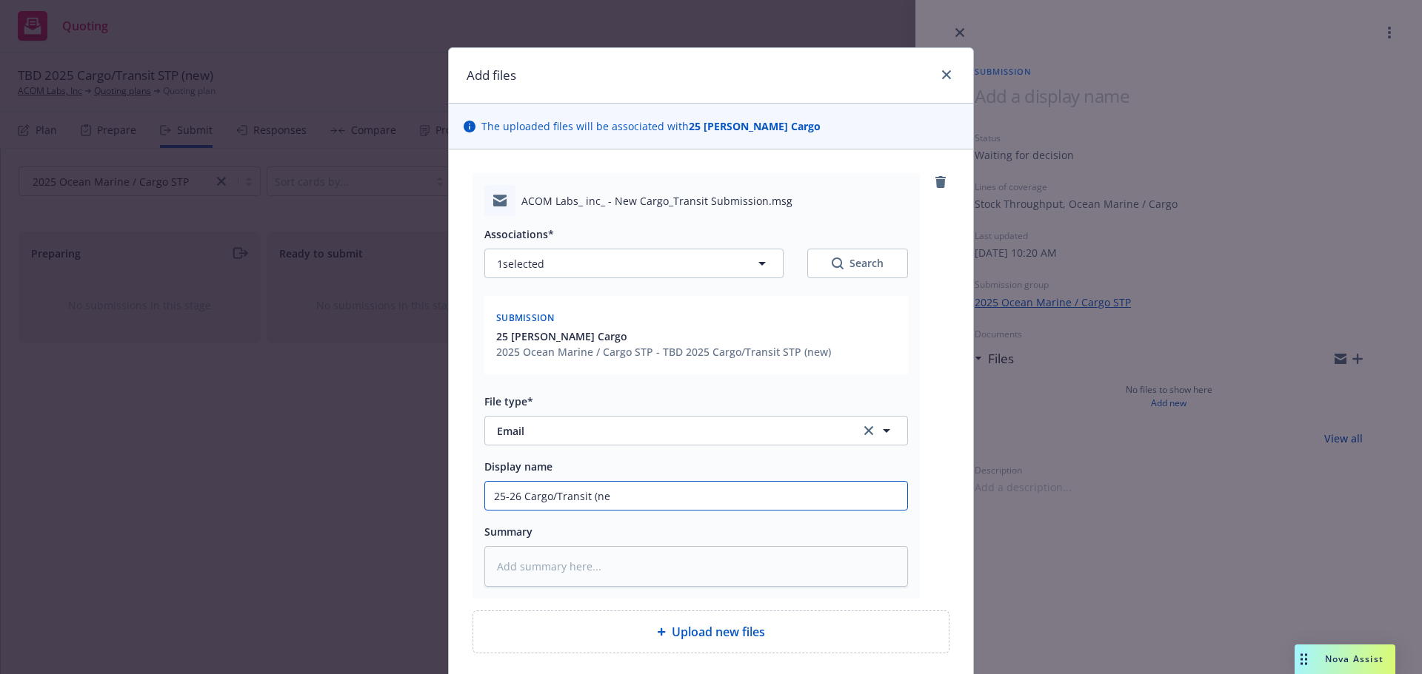
type textarea "x"
type input "25-26 Cargo/Transit (new"
type textarea "x"
type input "25-26 Cargo/Transit (new)"
type textarea "x"
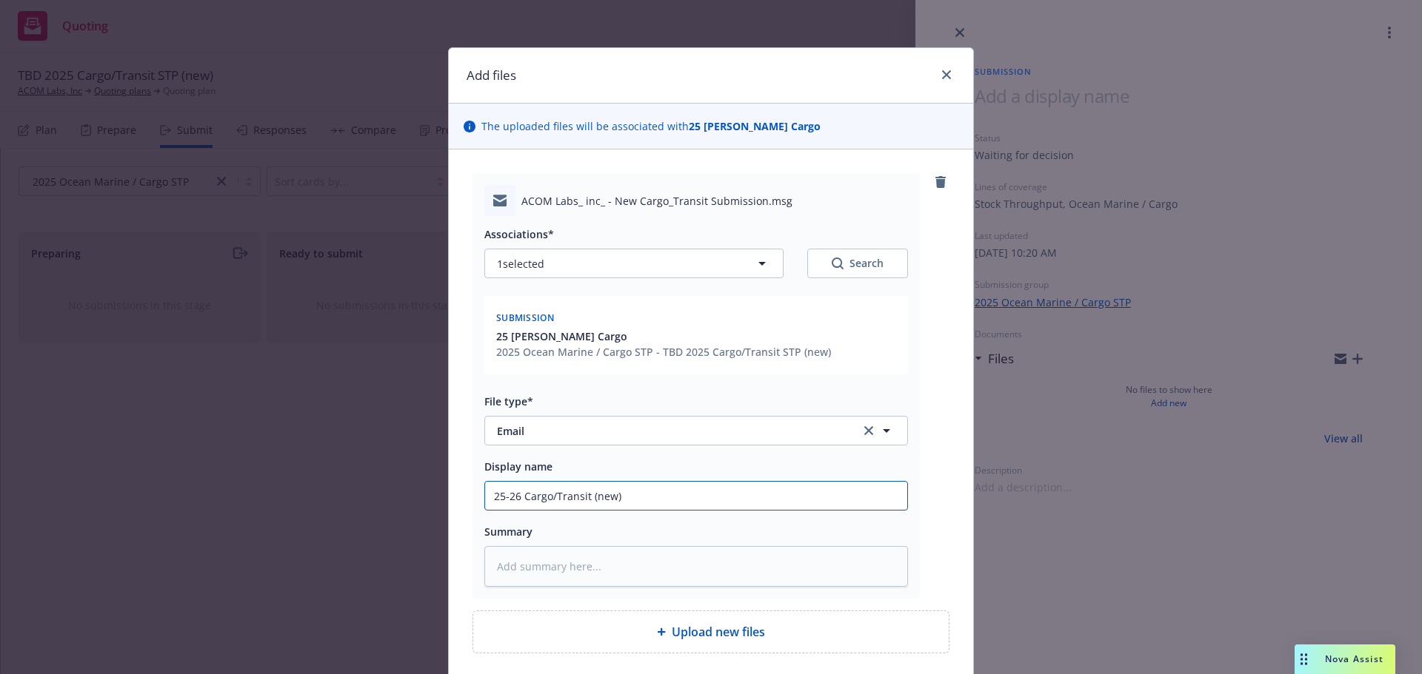
type input "25-26 Cargo/Transit (new)"
type textarea "x"
type input "25-26 Cargo/Transit (new) -"
type textarea "x"
type input "25-26 Cargo/Transit (new) -"
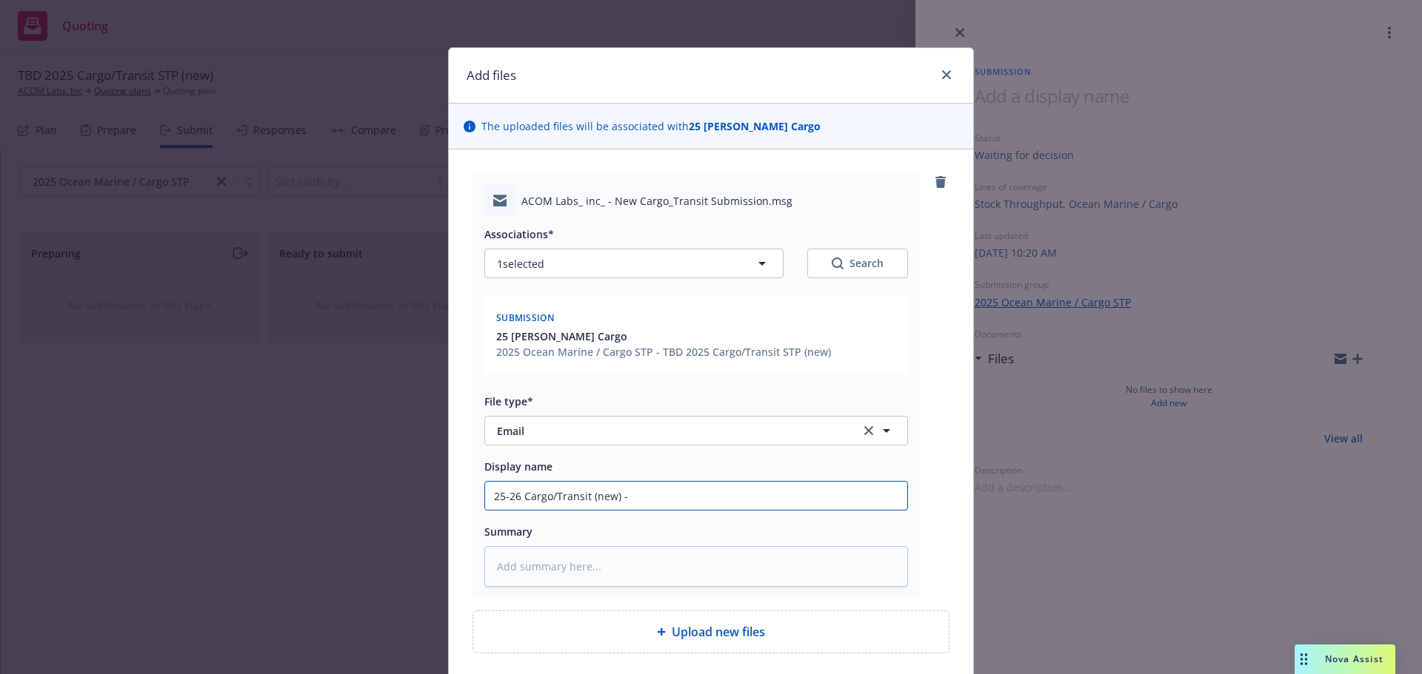
type textarea "x"
type input "25-26 Cargo/Transit (new) - s"
type textarea "x"
type input "25-26 Cargo/Transit (new) - su"
type textarea "x"
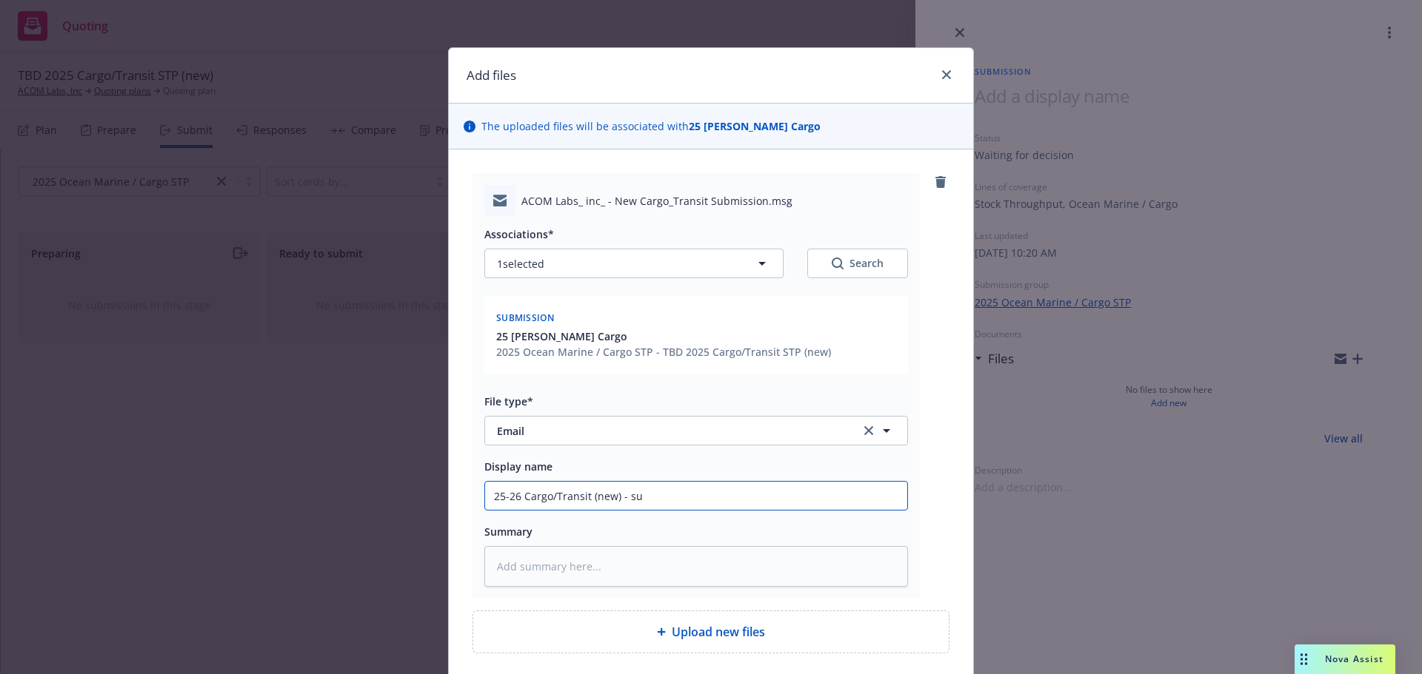
type input "25-26 Cargo/Transit (new) - sub"
type textarea "x"
type input "25-26 Cargo/Transit (new) - subm"
type textarea "x"
type input "25-26 Cargo/Transit (new) - submi"
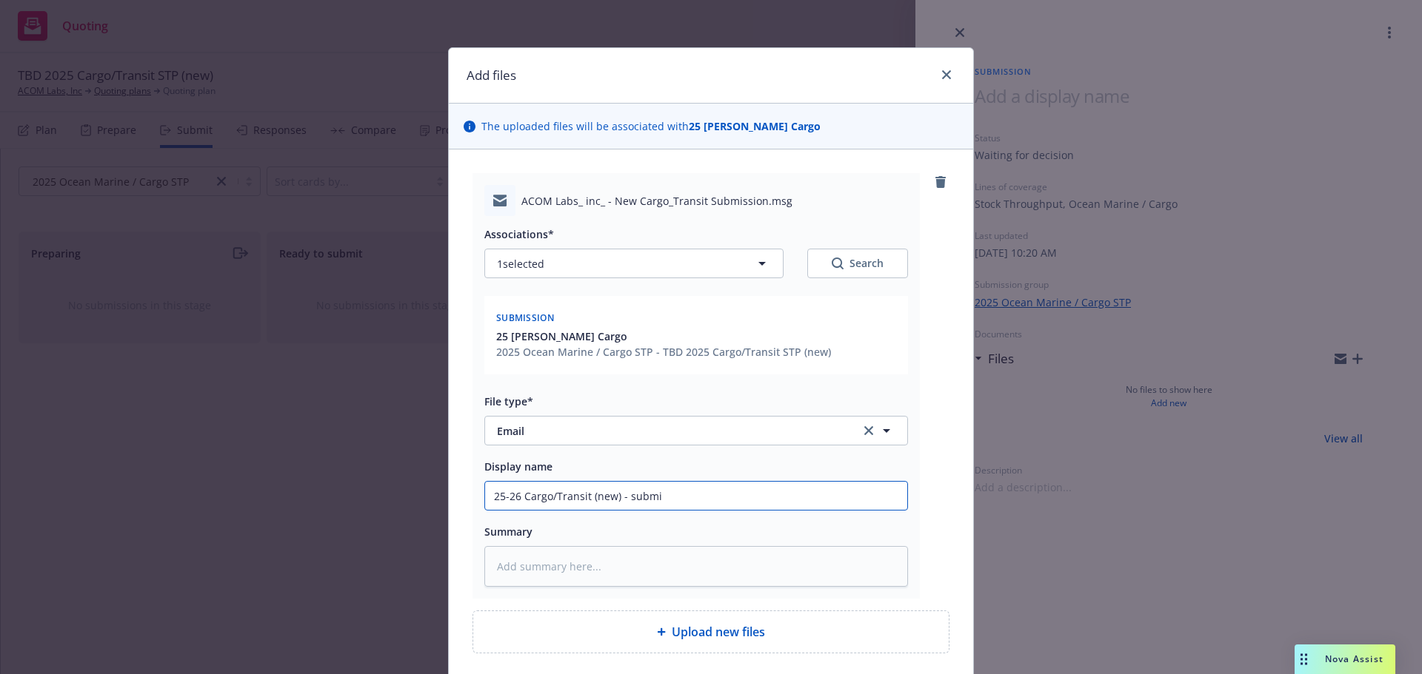
type textarea "x"
type input "25-26 Cargo/Transit (new) - submis"
type textarea "x"
type input "25-26 Cargo/Transit (new) - submiss"
type textarea "x"
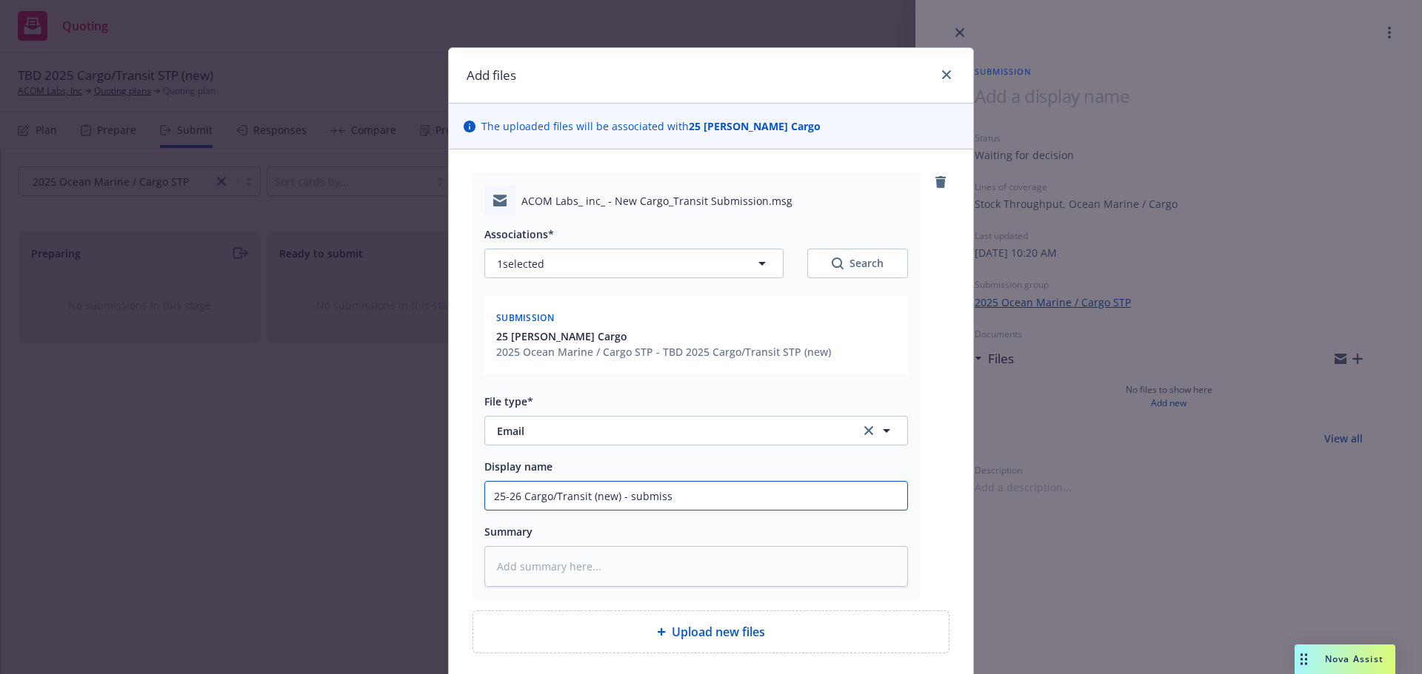
type input "25-26 Cargo/Transit (new) - submissi"
type textarea "x"
type input "25-26 Cargo/Transit (new) - submissio"
type textarea "x"
type input "25-26 Cargo/Transit (new) - submission"
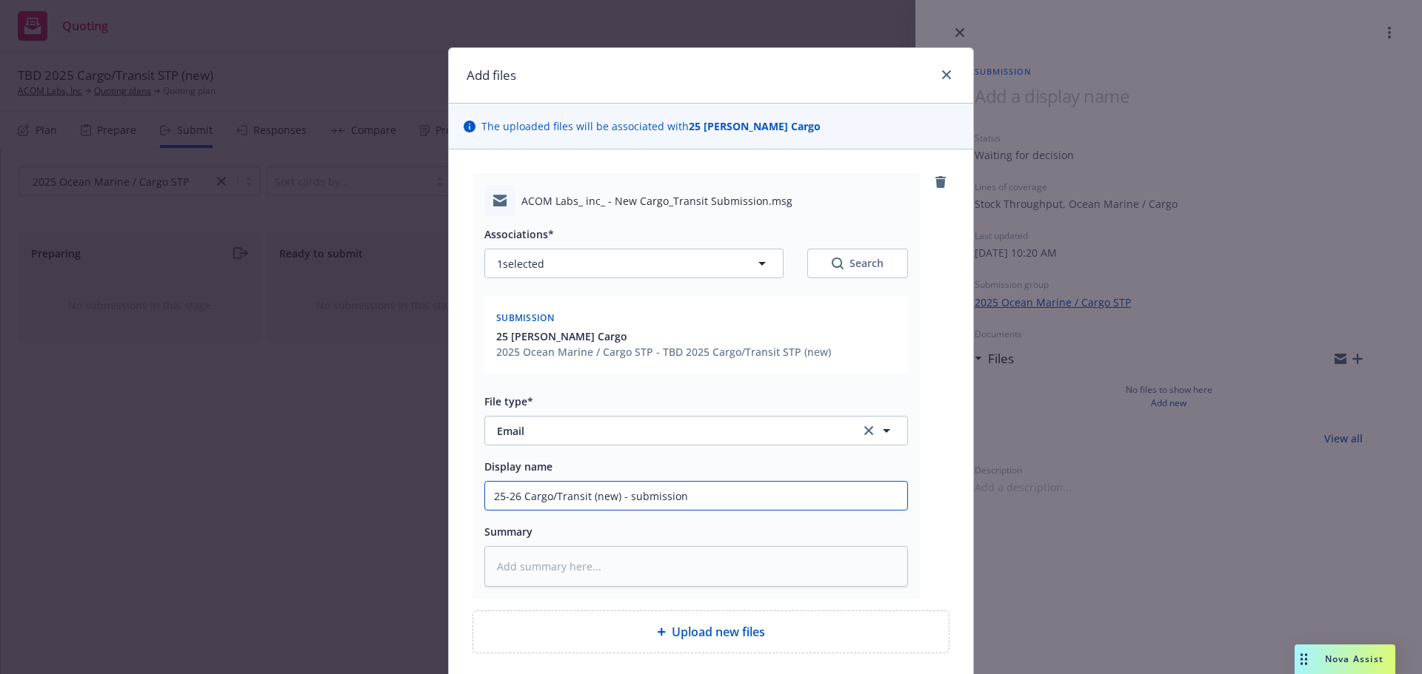
type textarea "x"
type input "25-26 Cargo/Transit (new) - submission t"
type textarea "x"
type input "25-26 Cargo/Transit (new) - submission to"
type textarea "x"
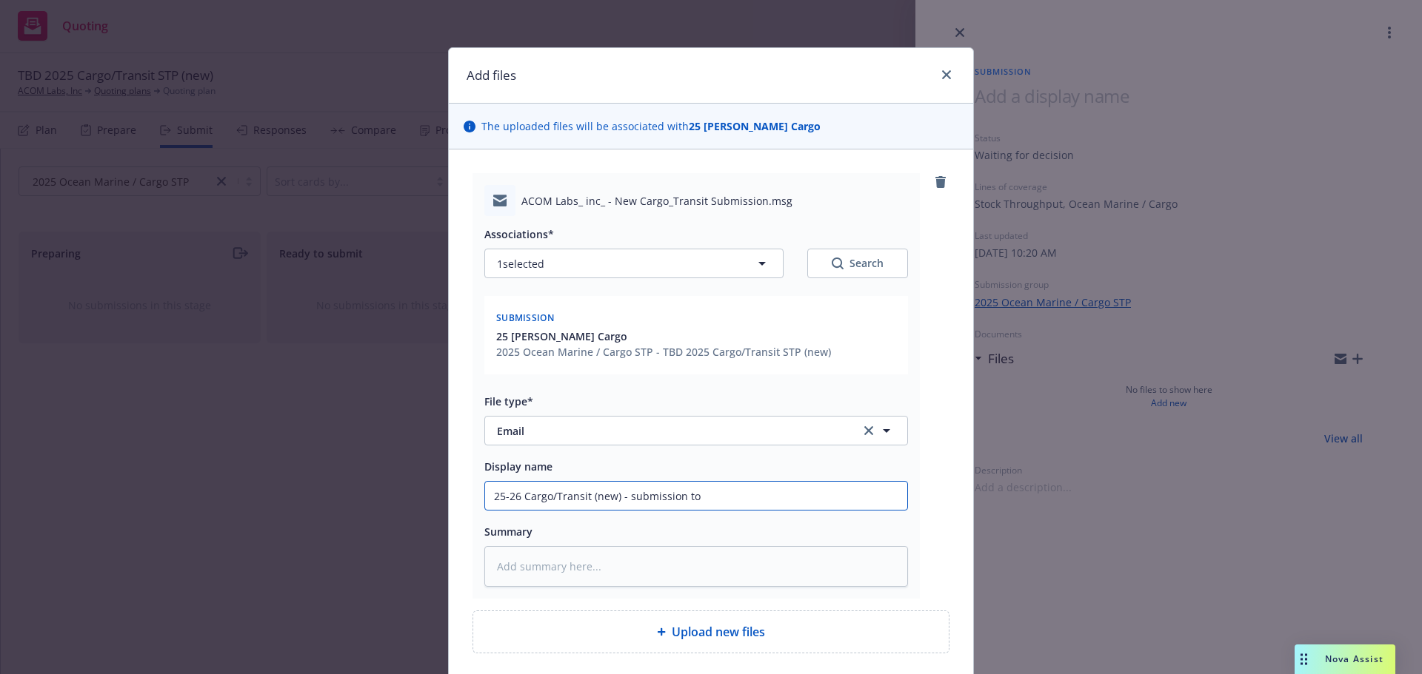
type input "25-26 Cargo/Transit (new) - submission to"
type textarea "x"
type input "25-26 Cargo/Transit (new) - submission to F"
type textarea "x"
type input "25-26 Cargo/Transit (new) - submission to Fa"
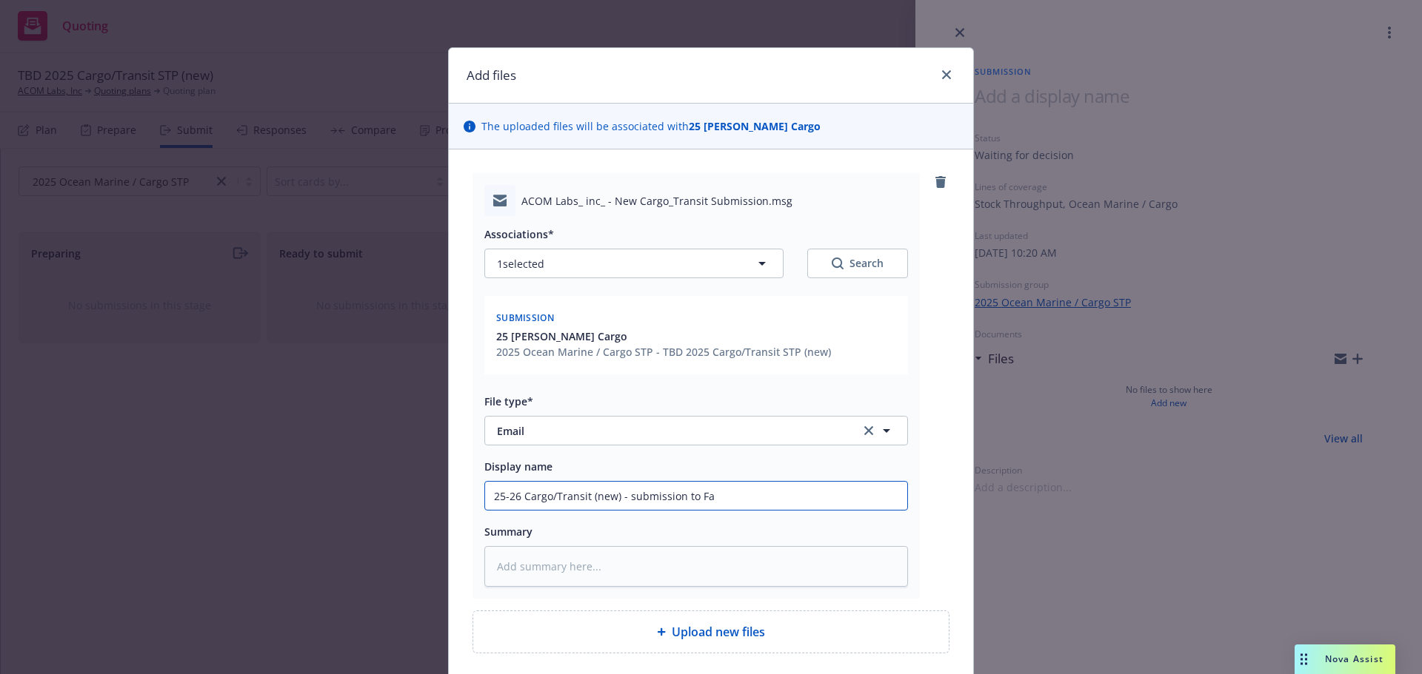
type textarea "x"
type input "25-26 Cargo/Transit (new) - submission to Fal"
type textarea "x"
type input "25-26 Cargo/Transit (new) - submission to Falv"
type textarea "x"
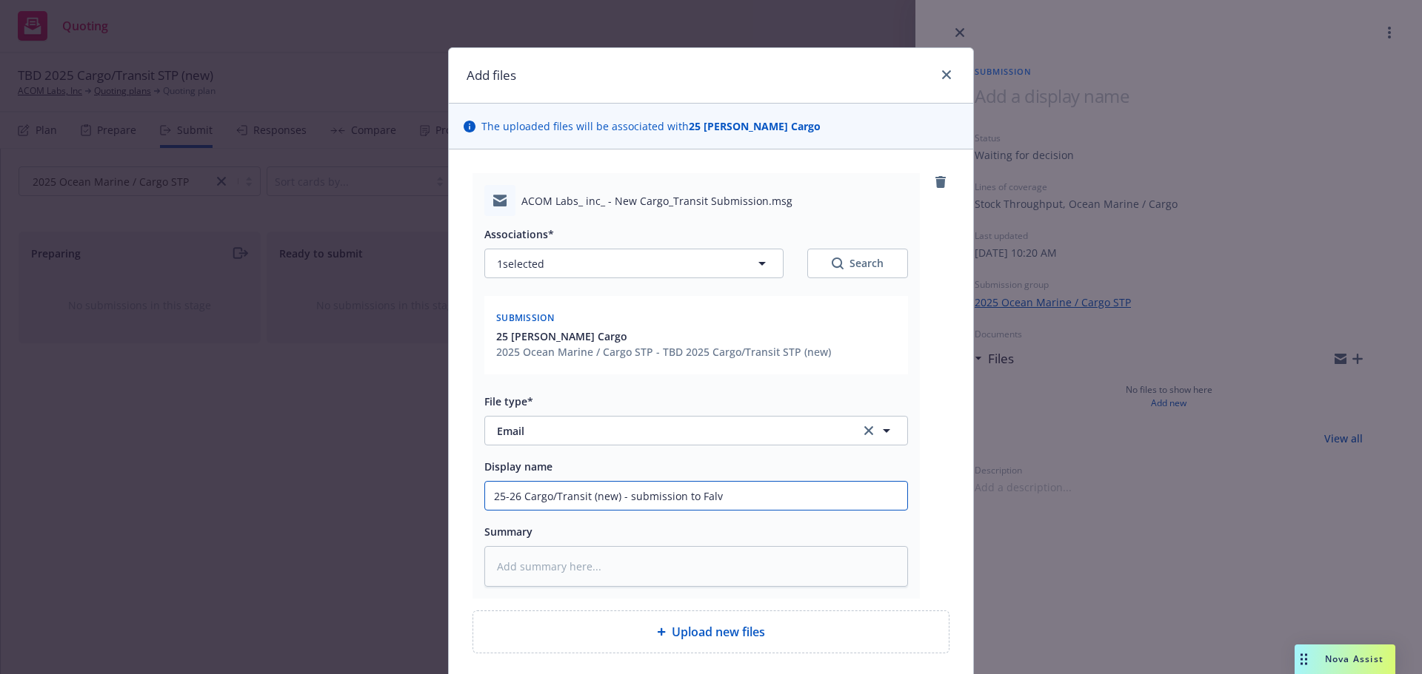
type input "25-26 Cargo/Transit (new) - submission to Falve"
type textarea "x"
type input "25-26 Cargo/Transit (new) - submission to [PERSON_NAME]"
click at [606, 429] on span "Email" at bounding box center [668, 431] width 343 height 16
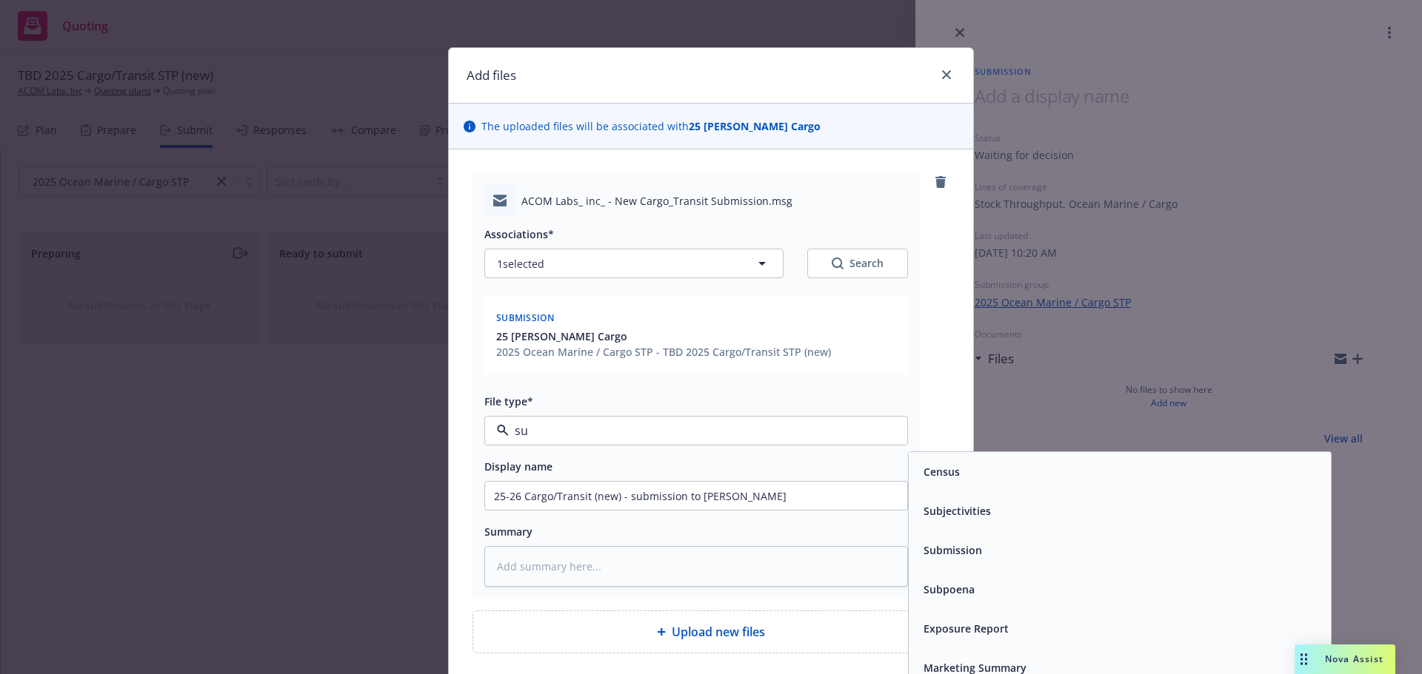
type input "sub"
drag, startPoint x: 997, startPoint y: 518, endPoint x: 987, endPoint y: 518, distance: 9.6
click at [997, 518] on div "Submission" at bounding box center [1119, 510] width 404 height 21
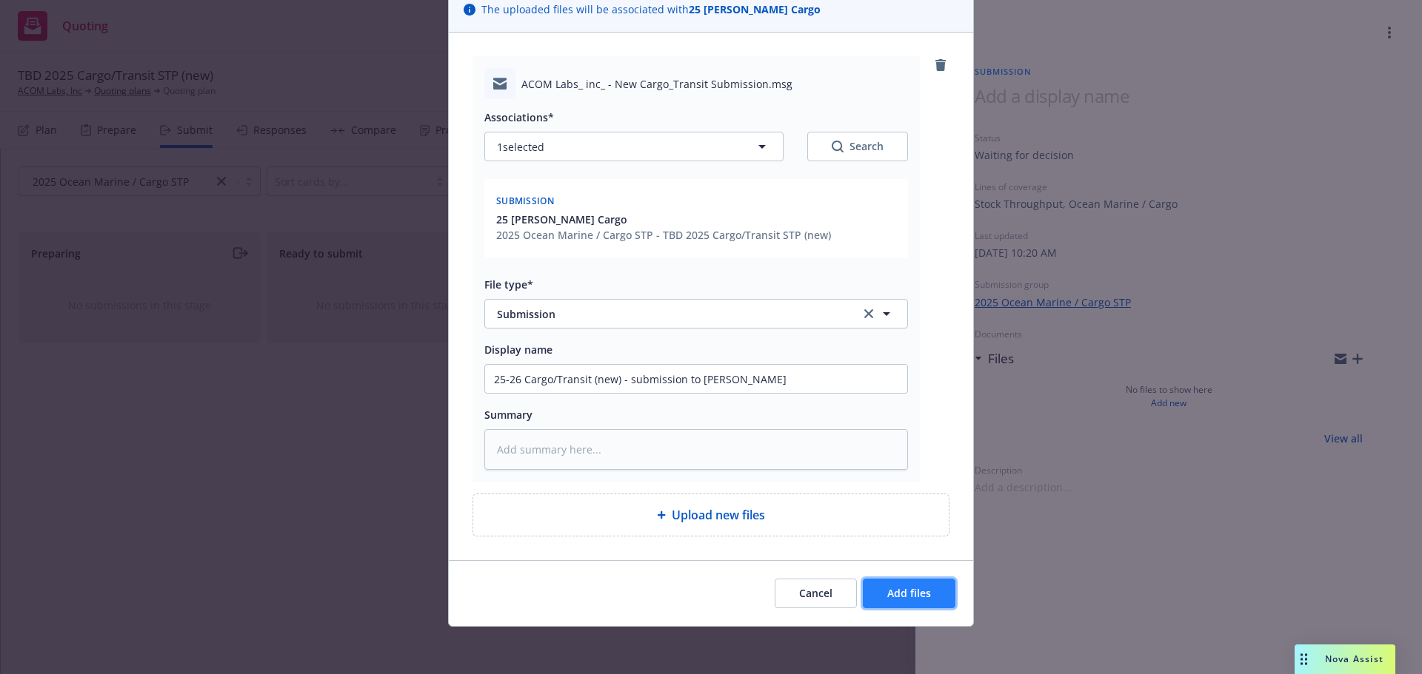
click at [914, 586] on button "Add files" at bounding box center [909, 594] width 93 height 30
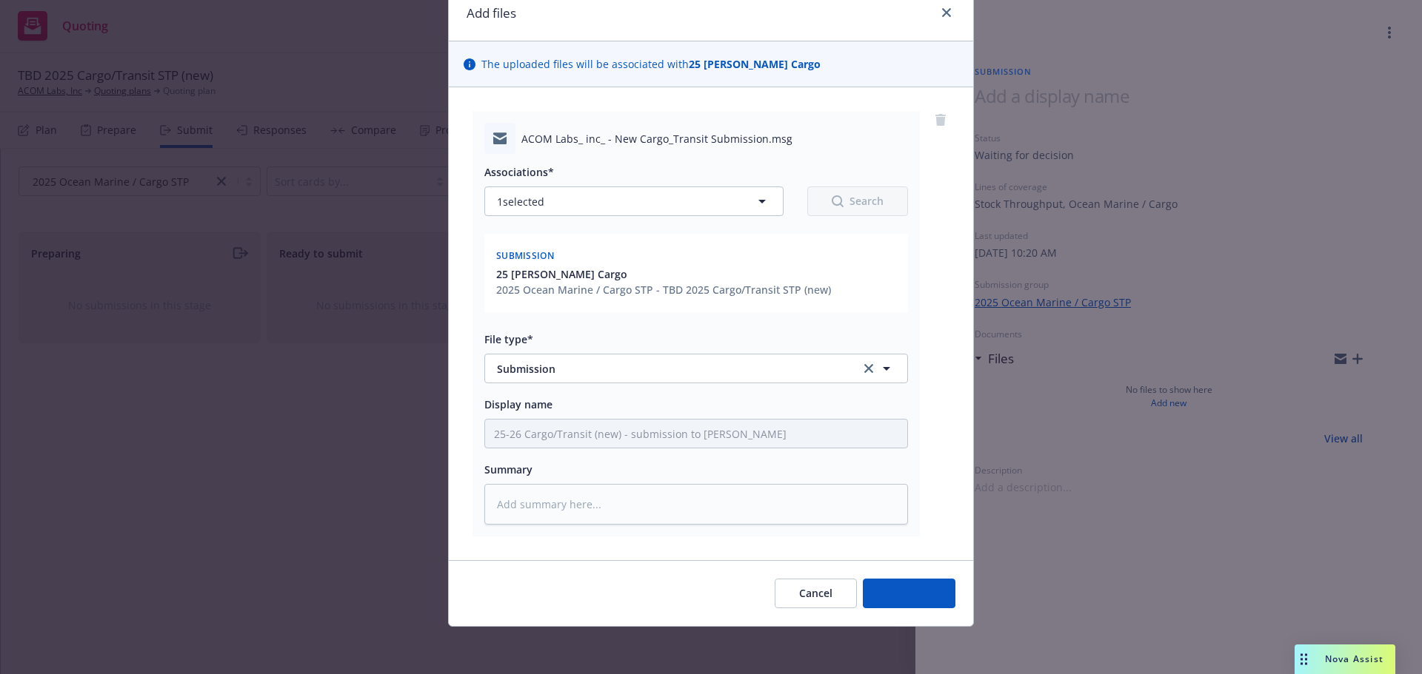
scroll to position [62, 0]
type textarea "x"
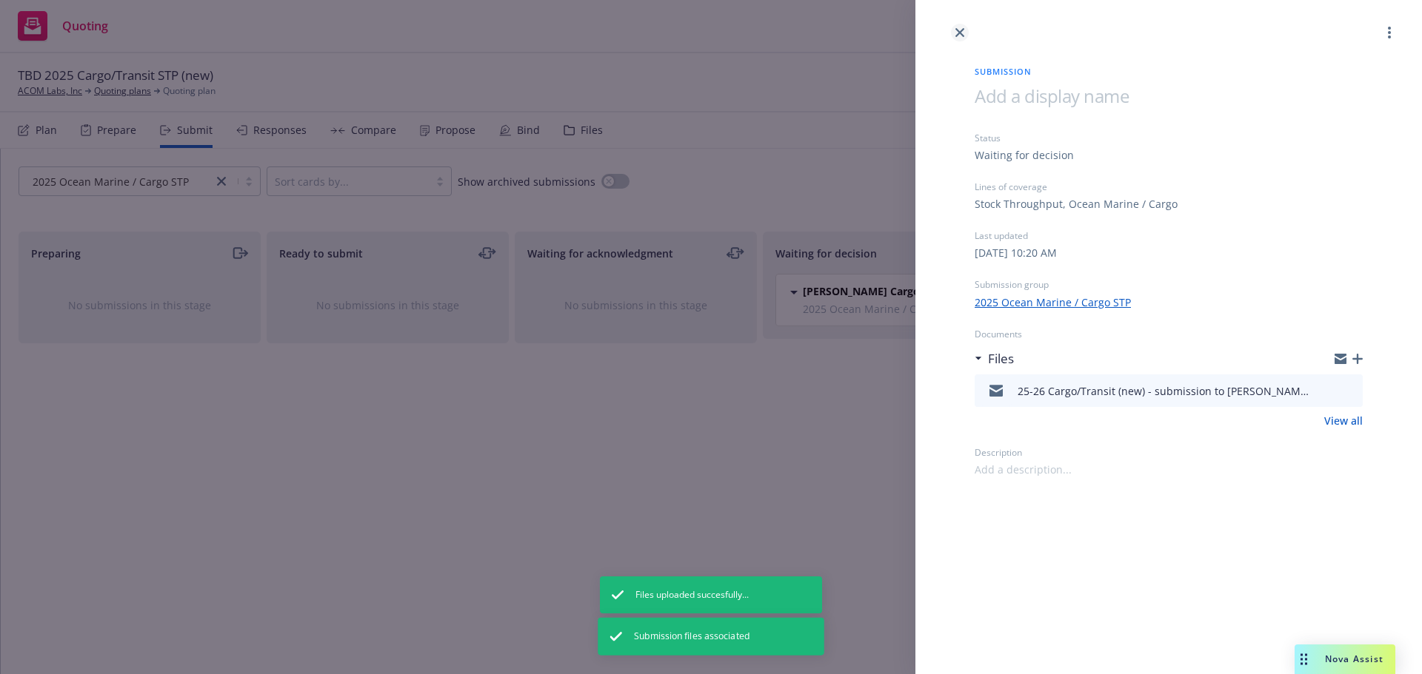
click at [957, 32] on icon "close" at bounding box center [959, 32] width 9 height 9
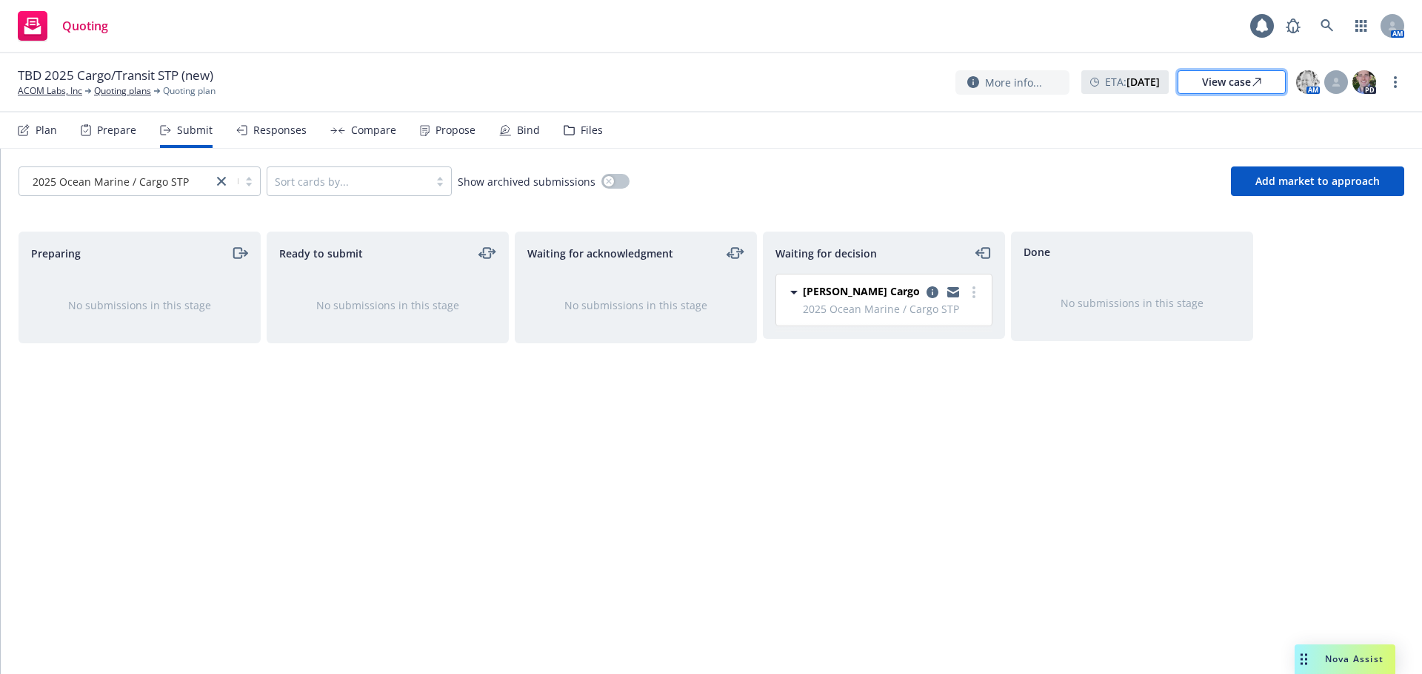
click at [1220, 84] on div "View case" at bounding box center [1231, 82] width 59 height 22
click at [31, 88] on link "ACOM Labs, Inc" at bounding box center [50, 90] width 64 height 13
